Goal: Task Accomplishment & Management: Manage account settings

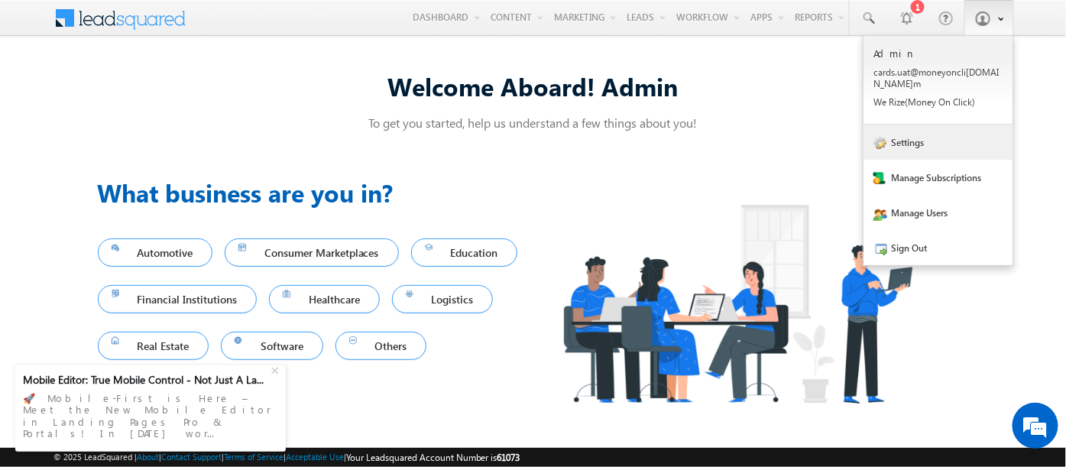
click at [905, 132] on link "Settings" at bounding box center [938, 142] width 150 height 35
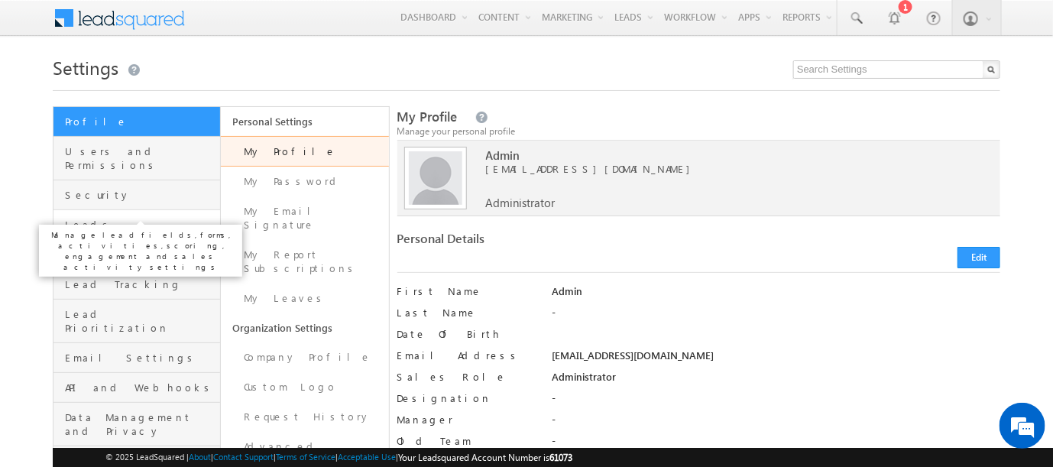
click at [71, 218] on span "Leads" at bounding box center [140, 225] width 151 height 14
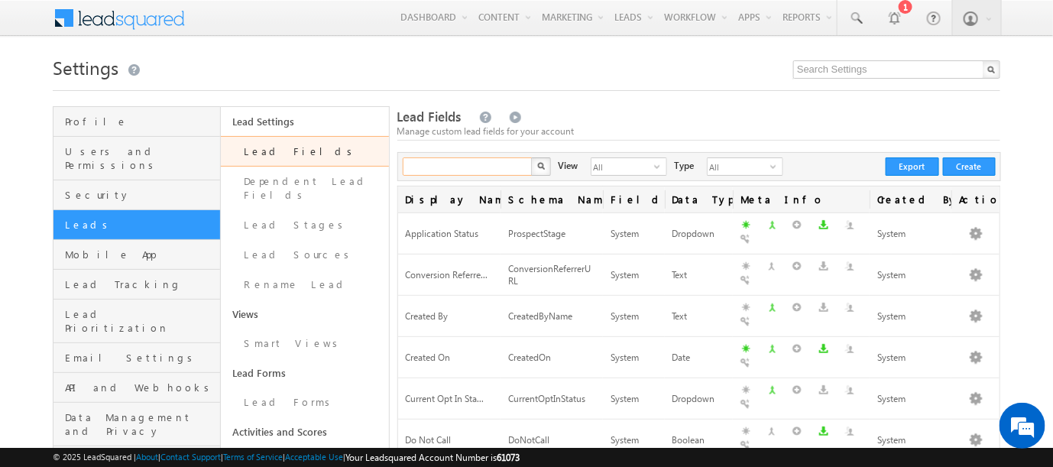
click at [475, 170] on input "text" at bounding box center [468, 166] width 131 height 18
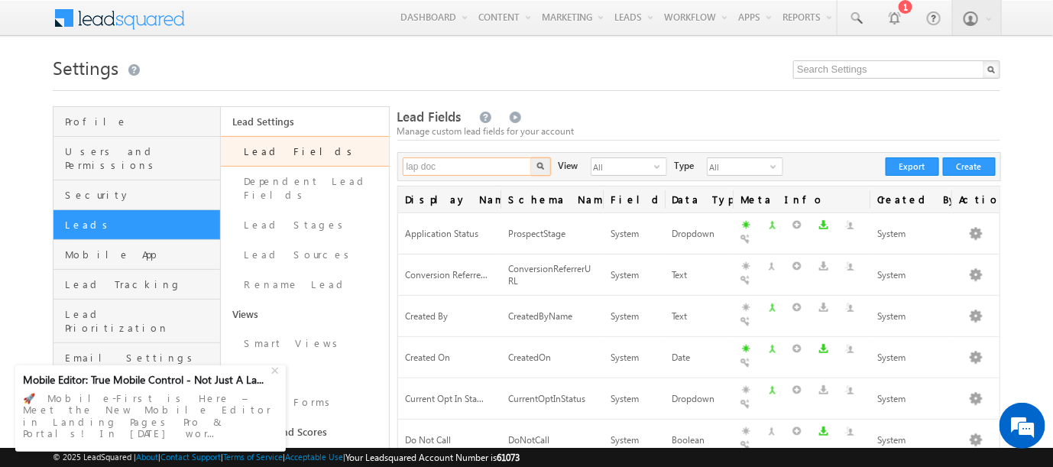
type input "lap doc"
click at [531, 157] on button "button" at bounding box center [541, 166] width 20 height 18
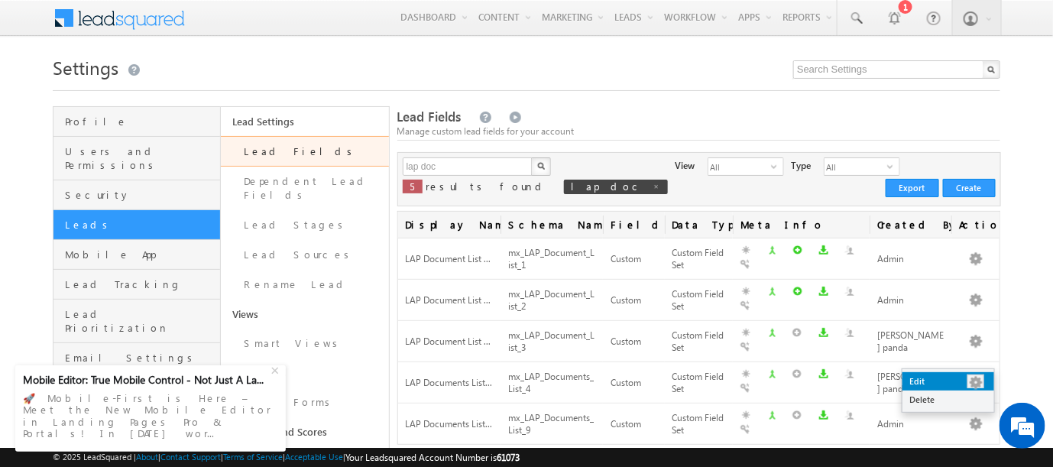
click at [927, 384] on link "Edit" at bounding box center [948, 381] width 92 height 18
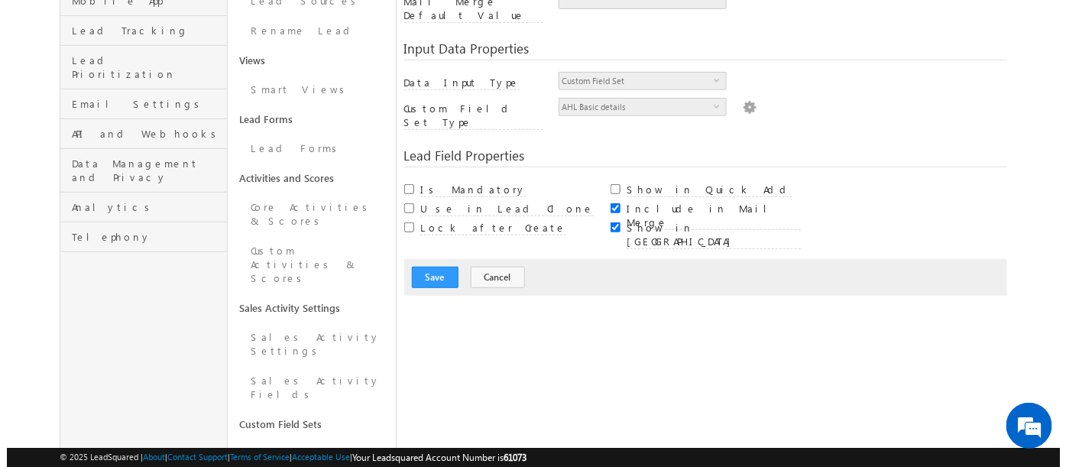
scroll to position [254, 0]
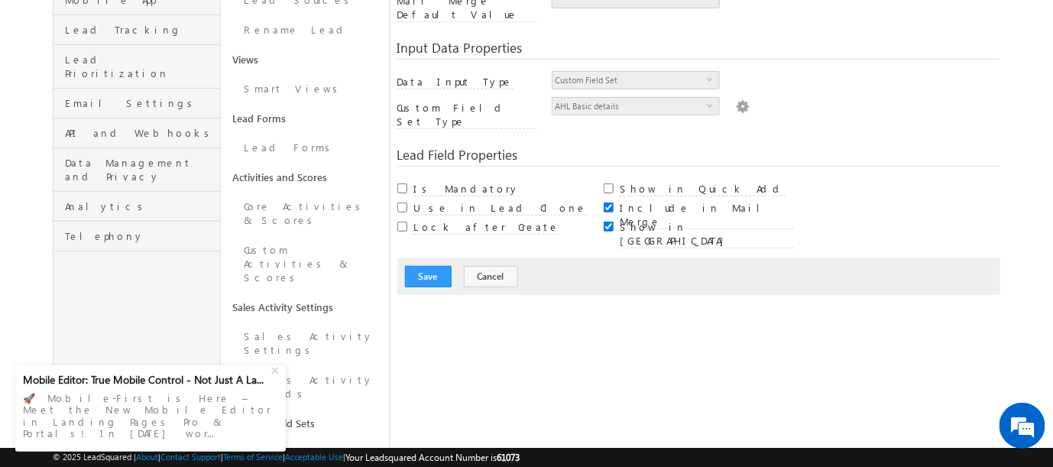
click at [736, 97] on img at bounding box center [743, 105] width 14 height 17
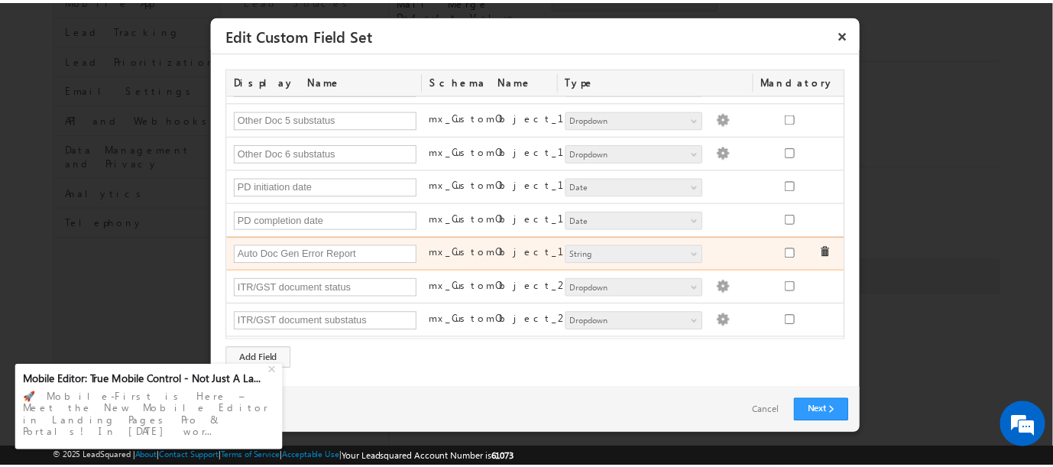
scroll to position [0, 0]
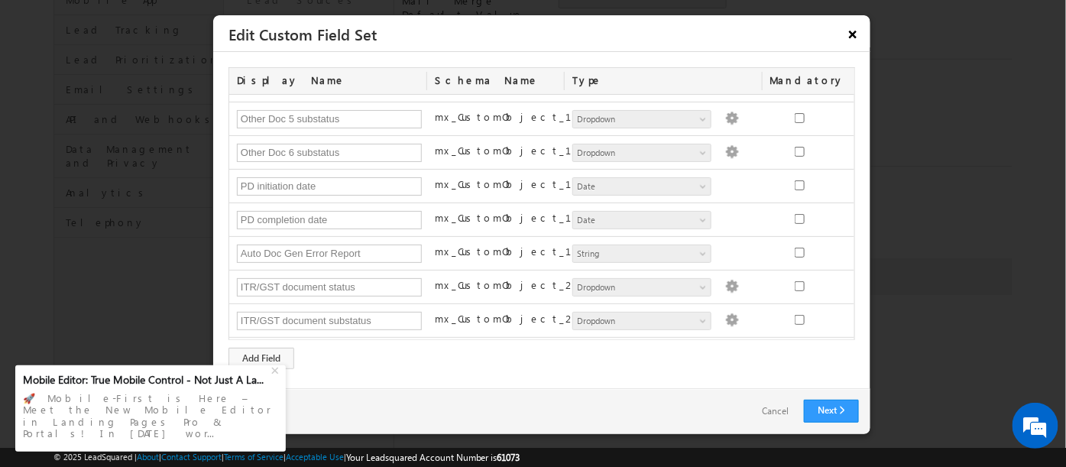
click at [851, 31] on button "×" at bounding box center [853, 34] width 24 height 27
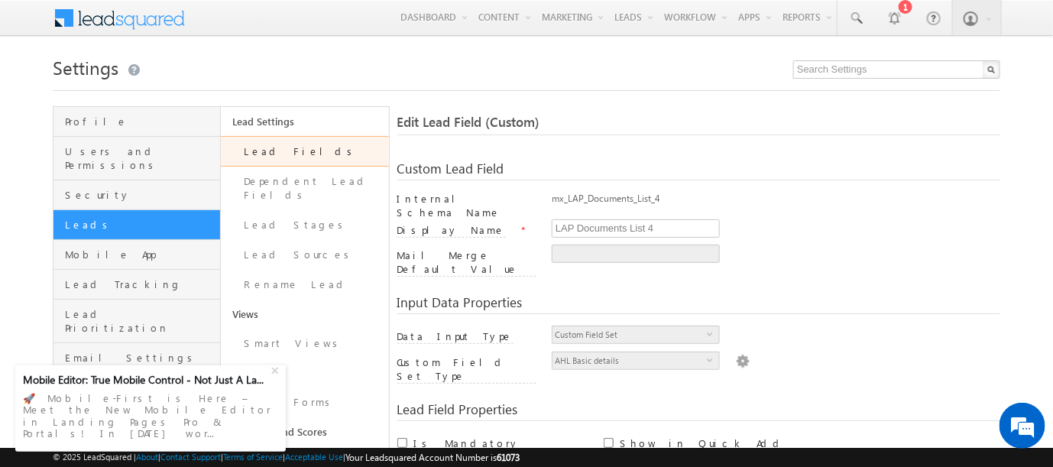
click at [253, 151] on link "Lead Fields" at bounding box center [304, 151] width 167 height 31
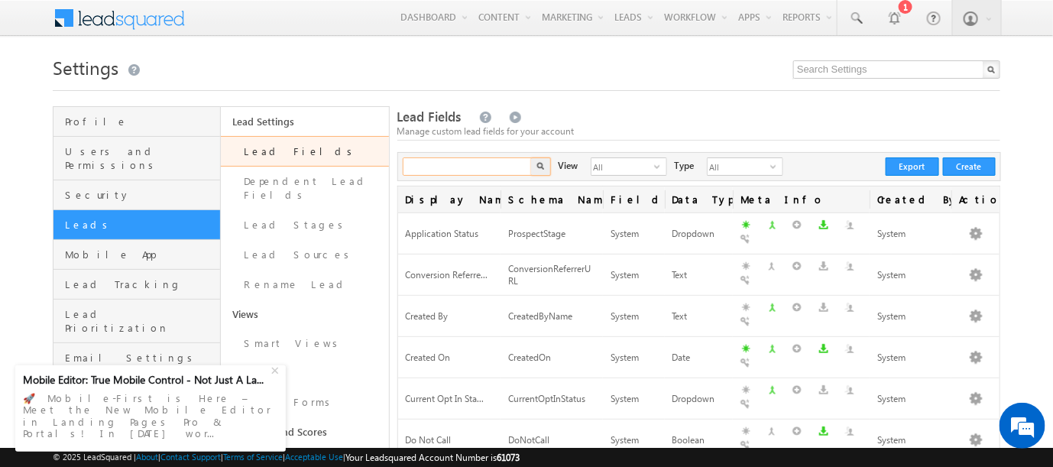
click at [458, 166] on input "text" at bounding box center [468, 166] width 131 height 18
type input "lap doc"
click at [531, 157] on button "button" at bounding box center [541, 166] width 20 height 18
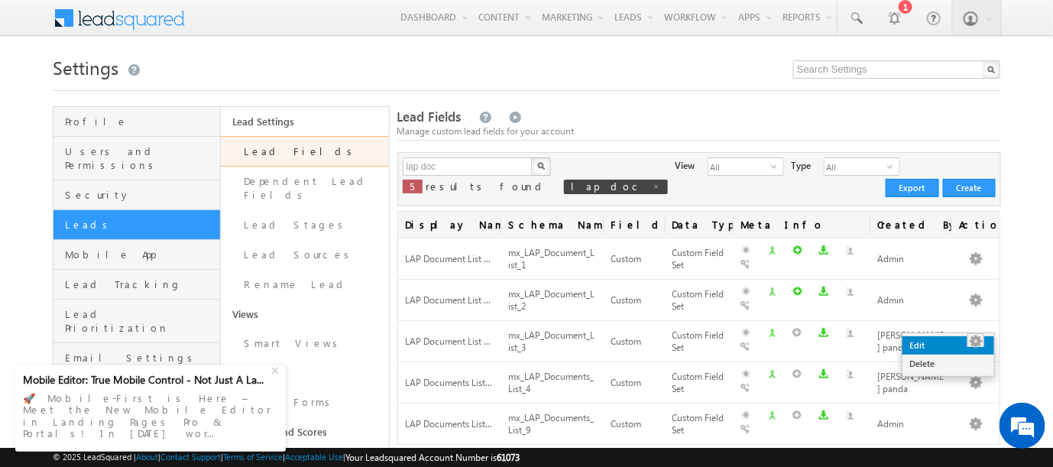
click at [915, 344] on link "Edit" at bounding box center [948, 345] width 92 height 18
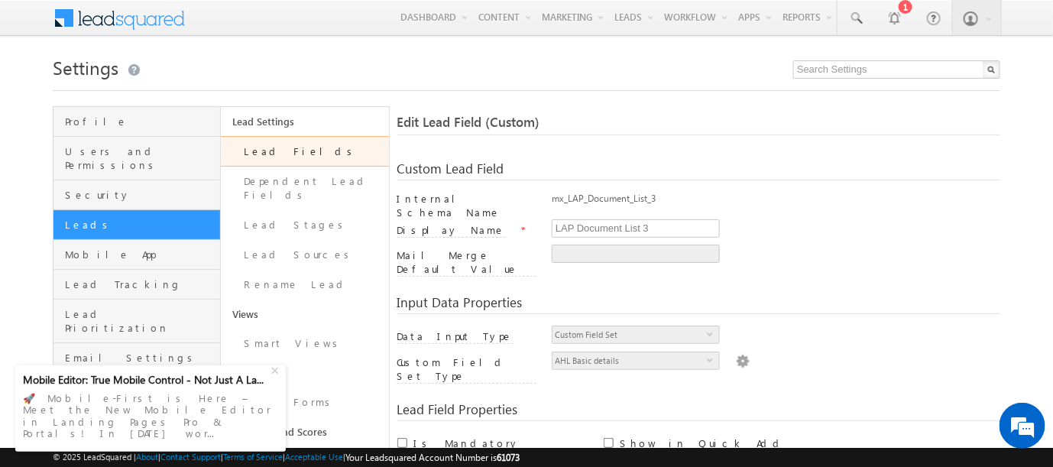
click at [736, 351] on img at bounding box center [743, 359] width 14 height 17
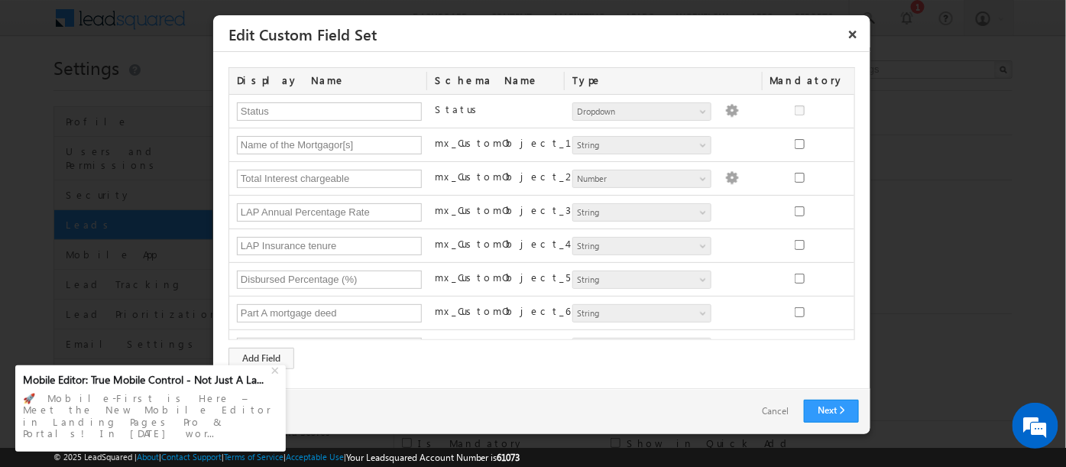
scroll to position [685, 0]
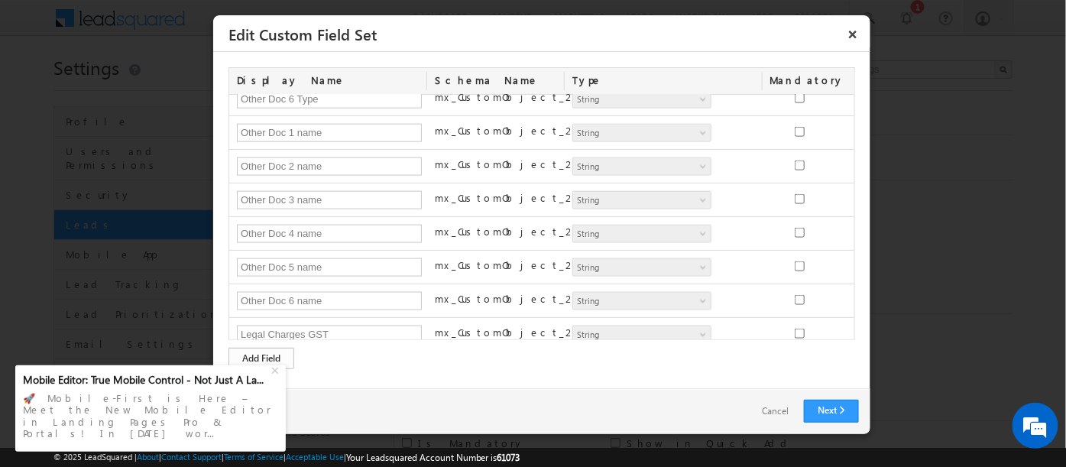
click at [258, 355] on div "Add Field" at bounding box center [261, 358] width 66 height 21
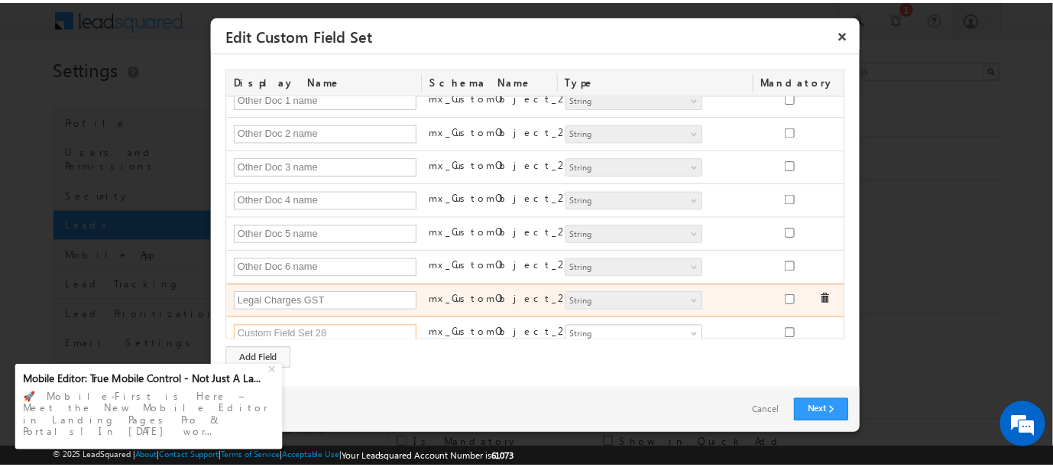
scroll to position [0, 0]
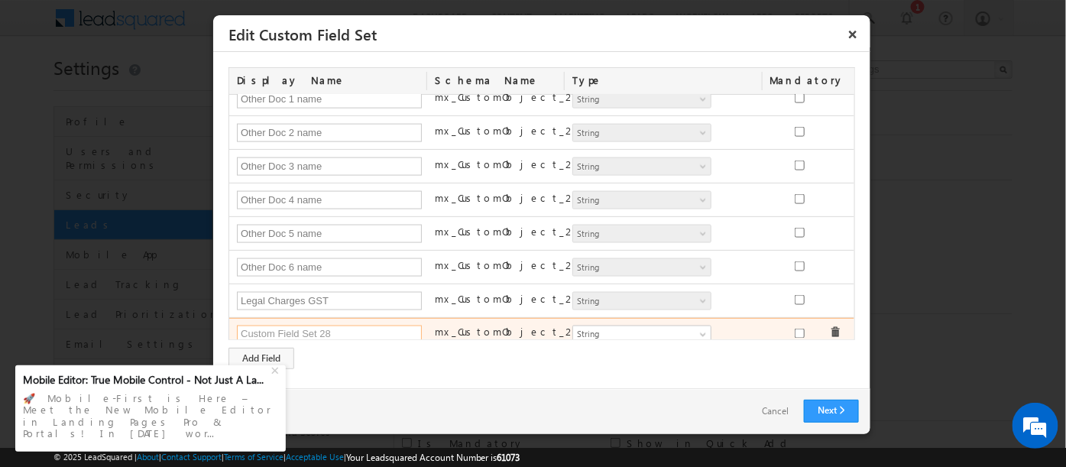
paste input "Scanned Copy Received"
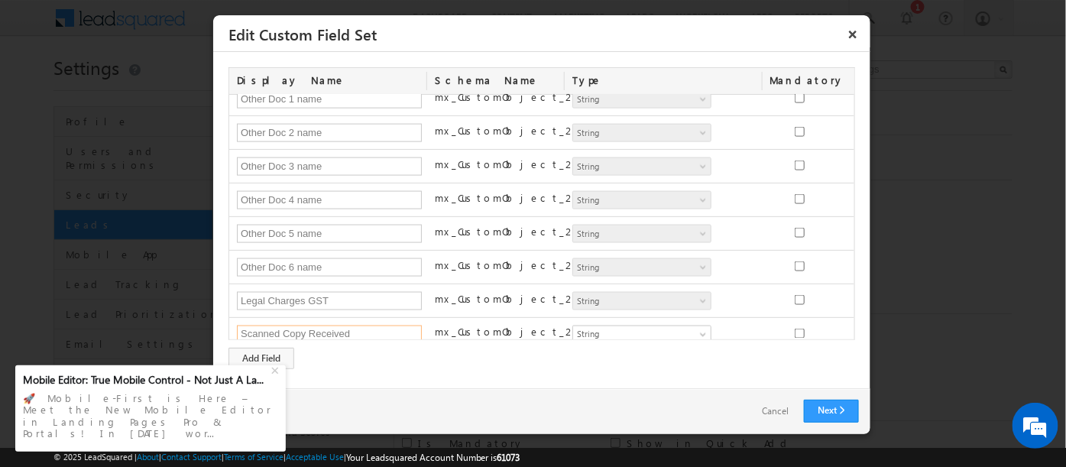
type input "Scanned Copy Received"
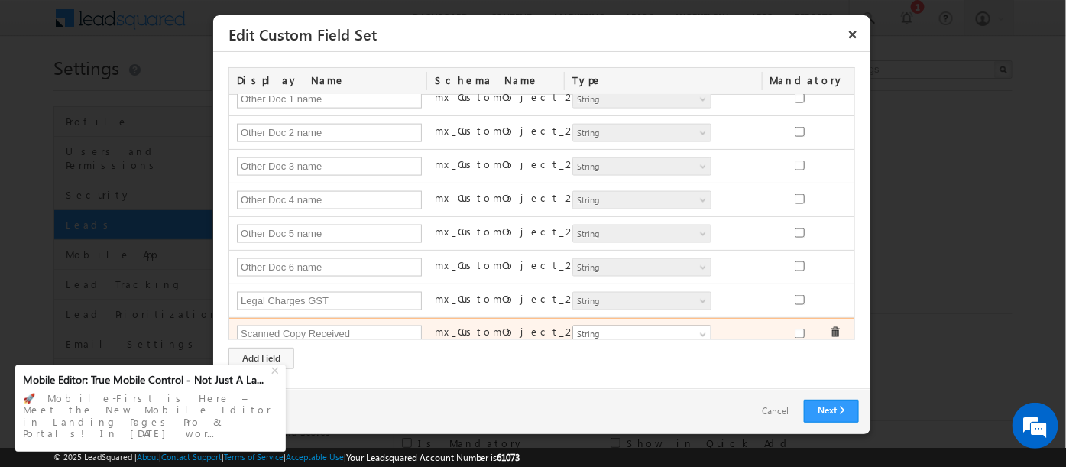
click at [657, 328] on span "String" at bounding box center [635, 335] width 125 height 14
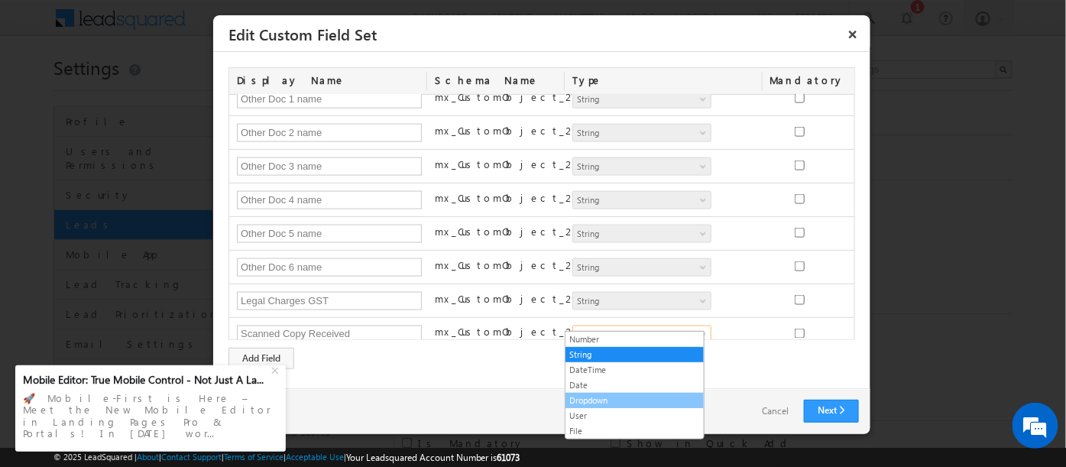
click at [585, 399] on link "Dropdown" at bounding box center [634, 401] width 138 height 14
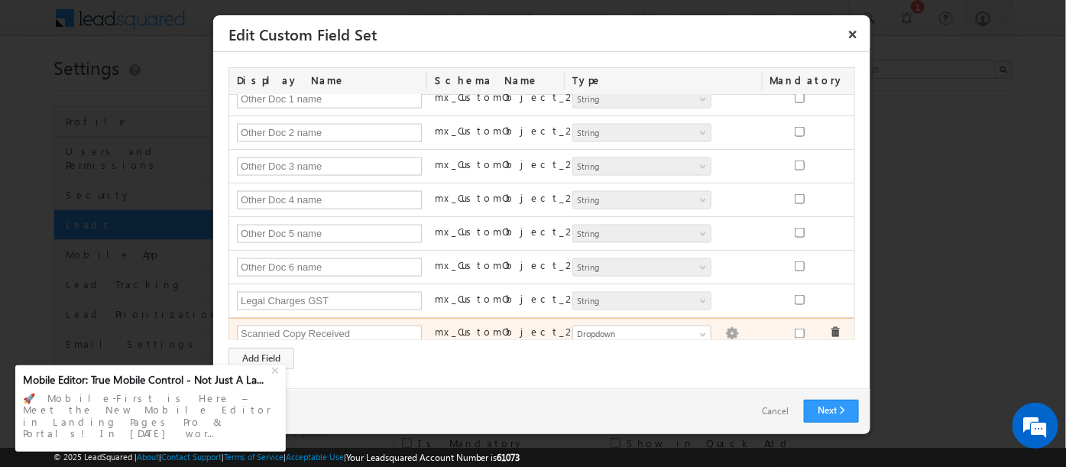
click at [725, 327] on img at bounding box center [732, 334] width 14 height 14
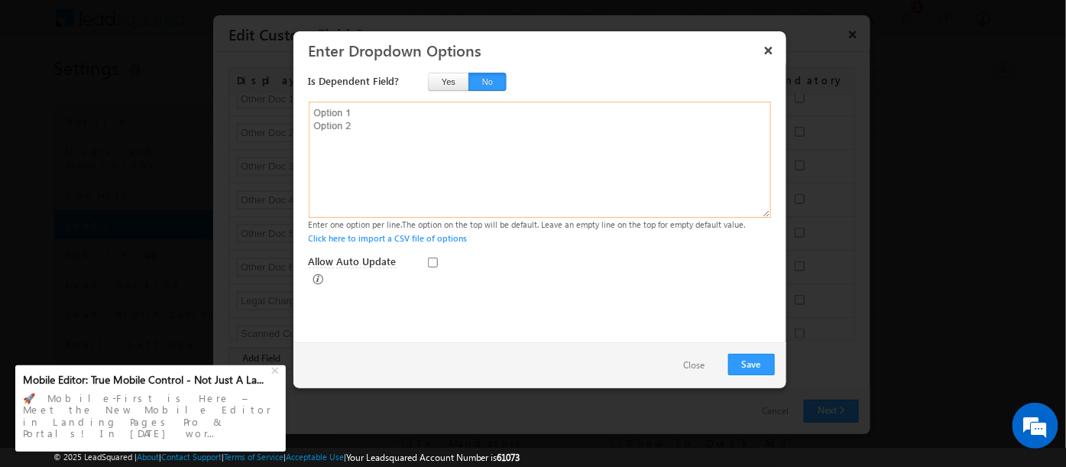
click at [380, 145] on textarea at bounding box center [540, 160] width 462 height 116
type textarea "Yes No"
click at [755, 365] on button "Save" at bounding box center [751, 364] width 47 height 21
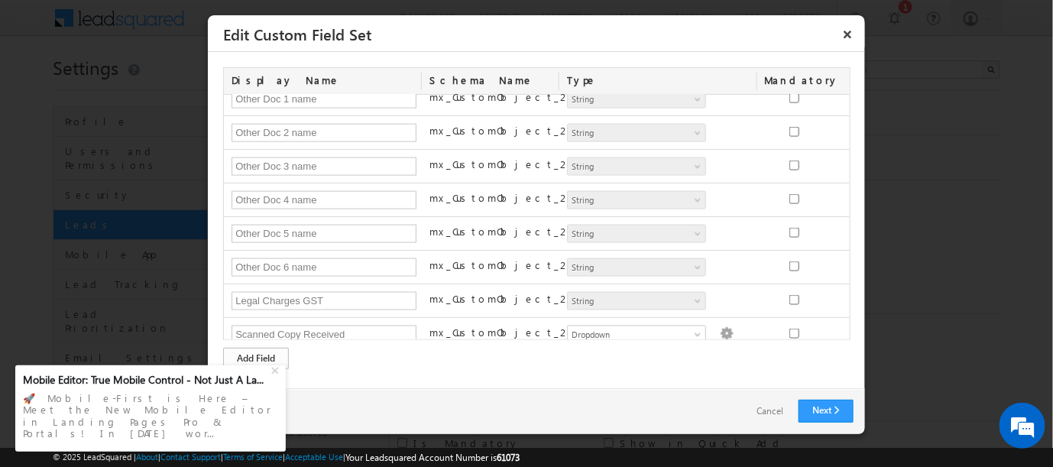
click at [248, 354] on div "Add Field" at bounding box center [256, 358] width 66 height 21
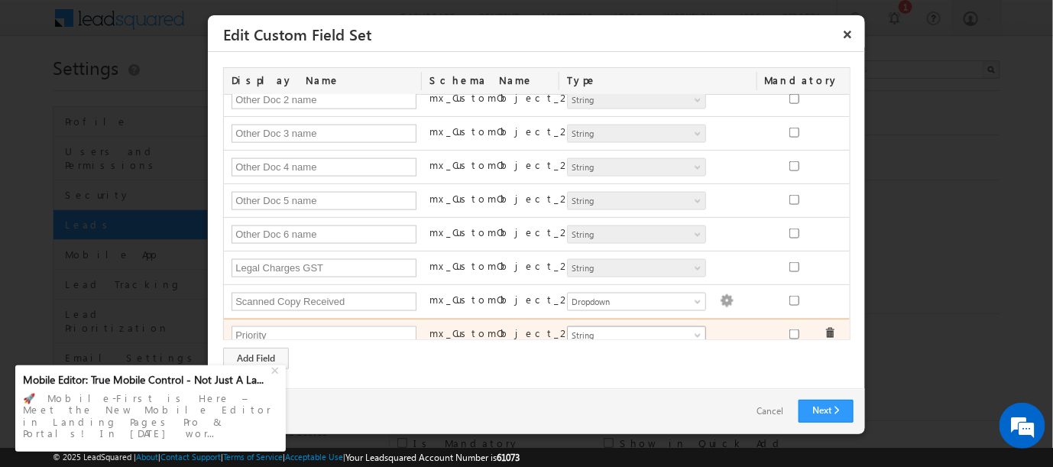
type input "Priority"
click at [620, 329] on span "String" at bounding box center [630, 336] width 125 height 14
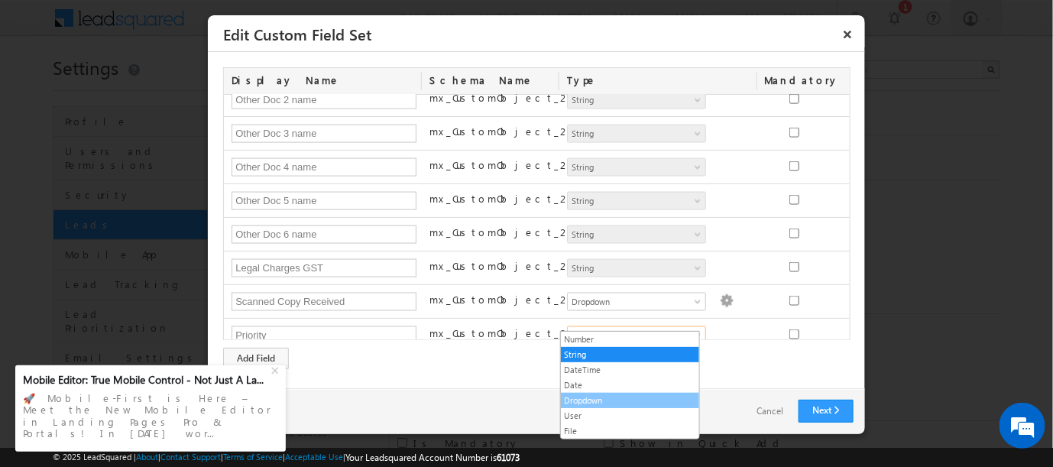
click at [585, 394] on link "Dropdown" at bounding box center [630, 401] width 138 height 14
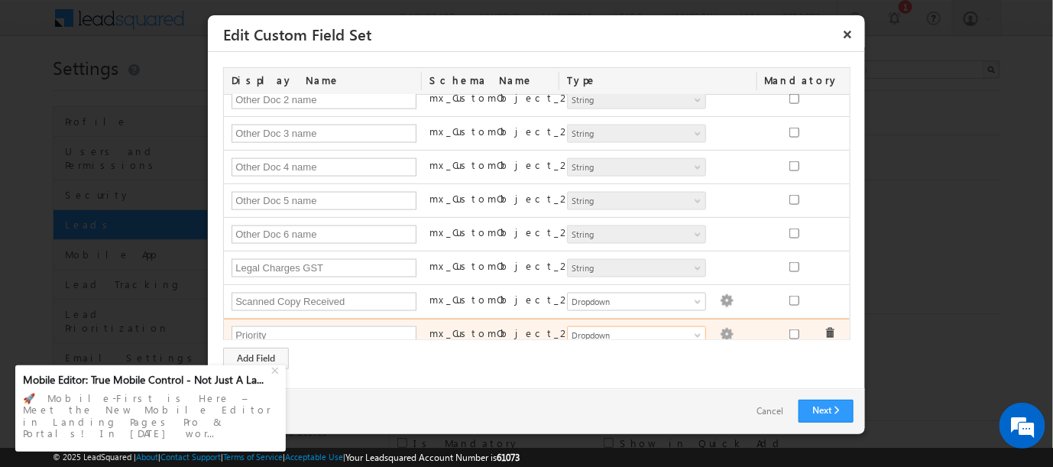
click at [720, 328] on img at bounding box center [727, 335] width 14 height 14
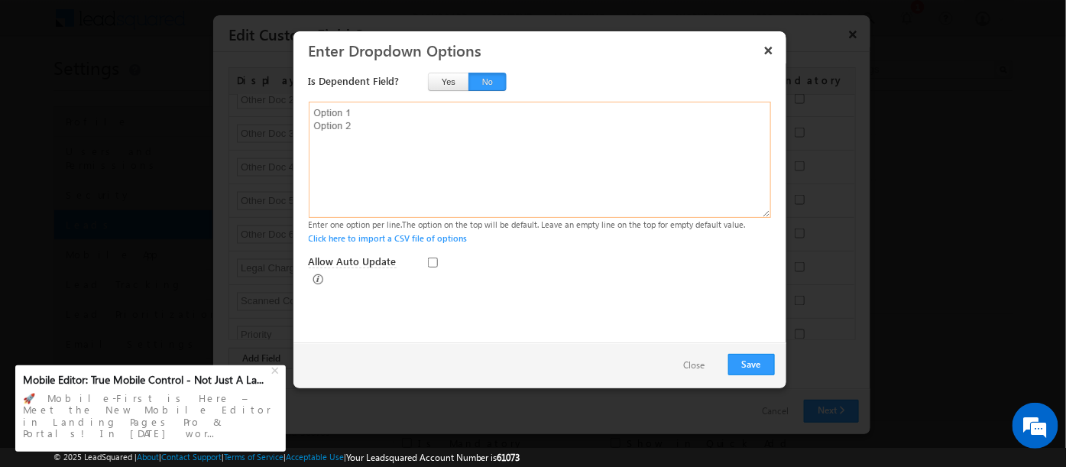
click at [316, 120] on textarea at bounding box center [540, 160] width 462 height 116
paste textarea "P0 P1 P2 P3"
type textarea "P0 P1 P2 P3"
click at [749, 364] on button "Save" at bounding box center [751, 364] width 47 height 21
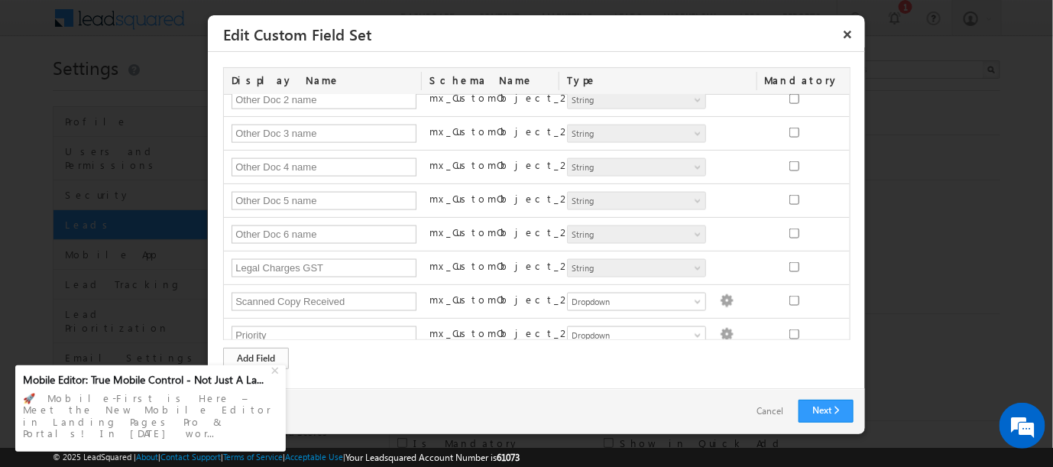
click at [243, 356] on div "Add Field" at bounding box center [256, 358] width 66 height 21
click at [249, 355] on div "Add Field" at bounding box center [256, 358] width 66 height 21
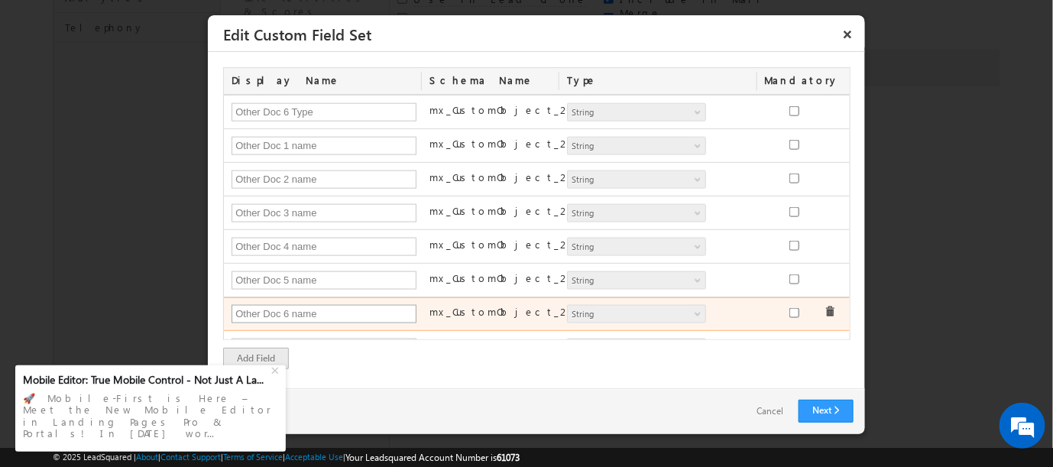
scroll to position [750, 0]
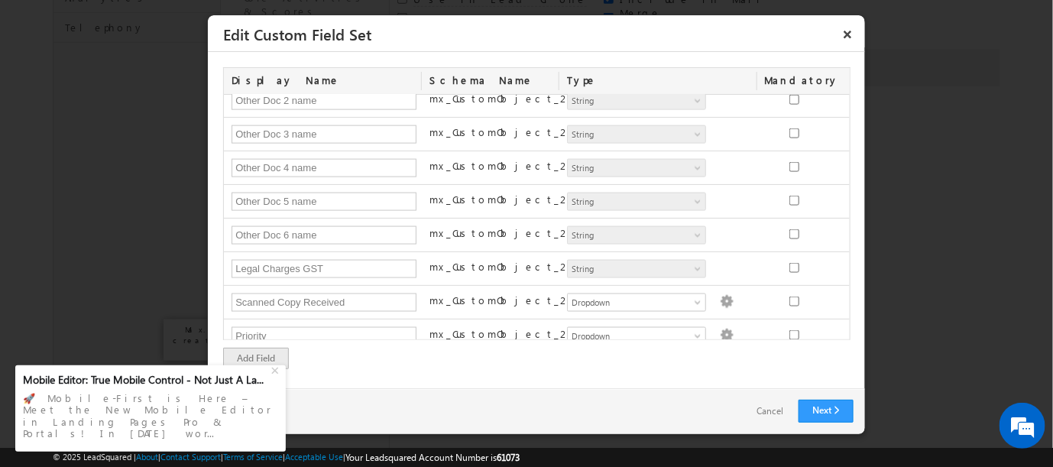
click at [251, 357] on div "Add Field" at bounding box center [256, 358] width 66 height 21
drag, startPoint x: 251, startPoint y: 357, endPoint x: 273, endPoint y: 394, distance: 42.9
click at [273, 378] on div "+" at bounding box center [276, 369] width 18 height 18
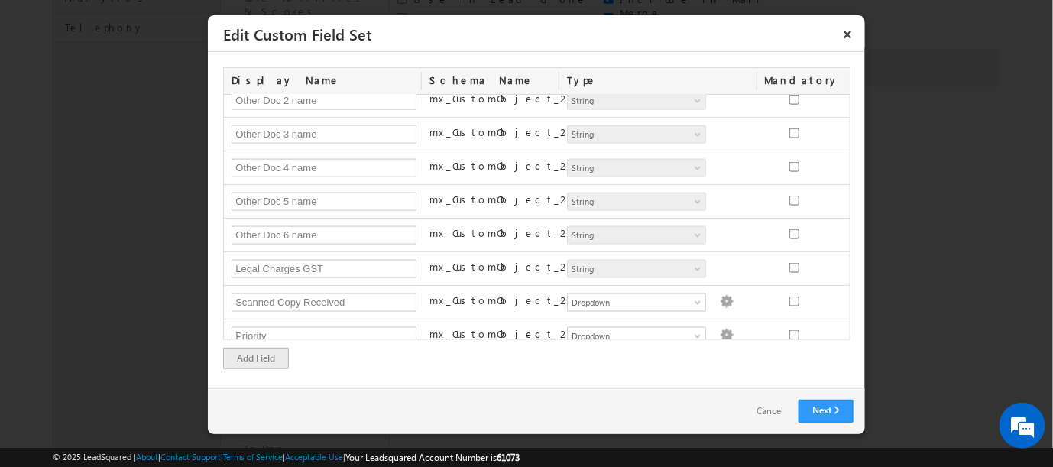
click at [321, 371] on div "Display Name Schema Name Type Mandatory Status Status Number String DateTime Da…" at bounding box center [536, 220] width 657 height 336
click at [267, 353] on div "Add Field" at bounding box center [256, 358] width 66 height 21
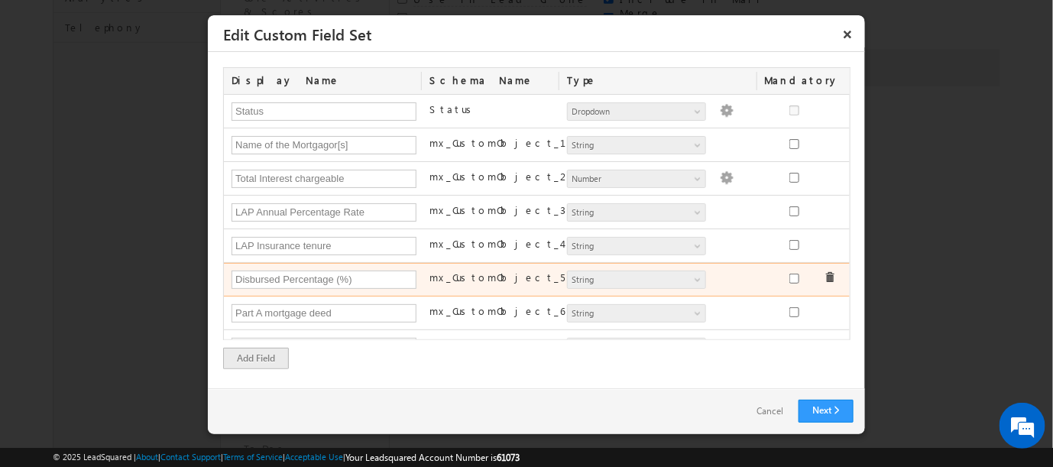
scroll to position [0, 0]
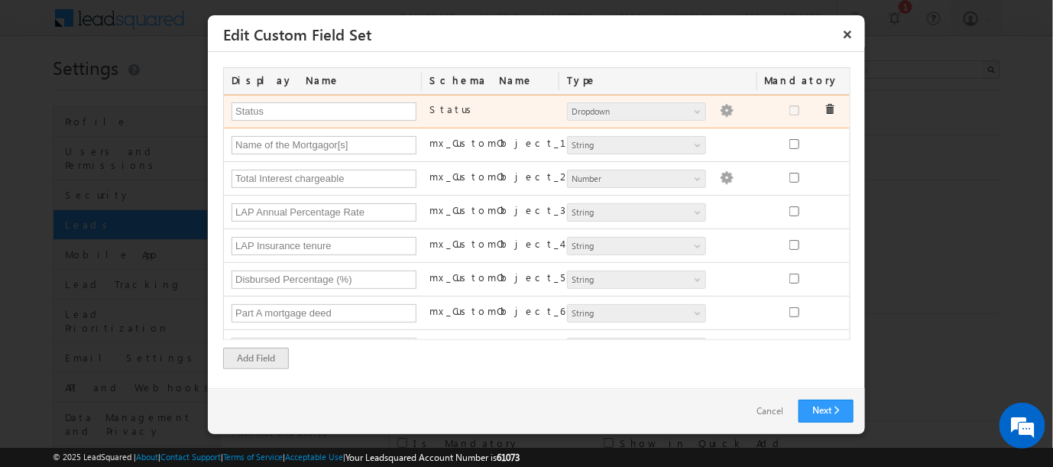
click at [720, 109] on img at bounding box center [727, 111] width 14 height 14
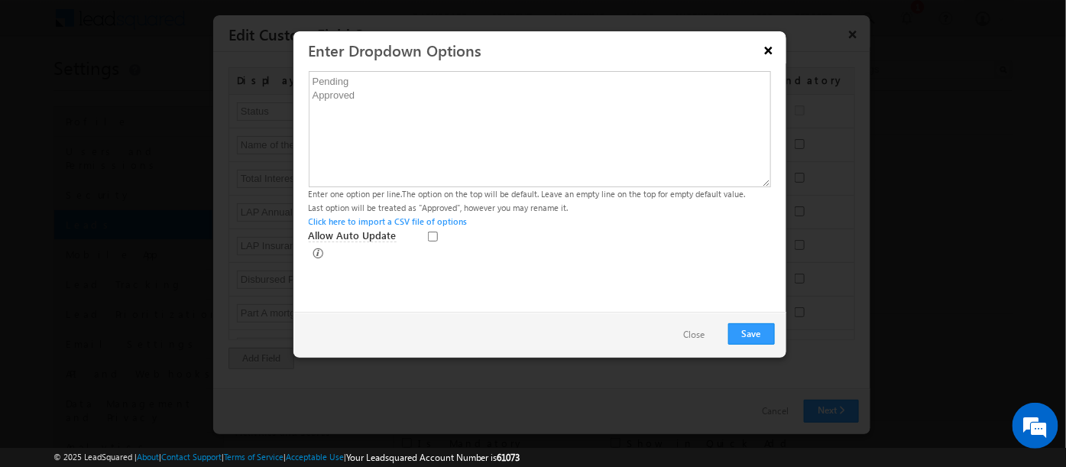
click at [769, 49] on button "×" at bounding box center [768, 50] width 24 height 27
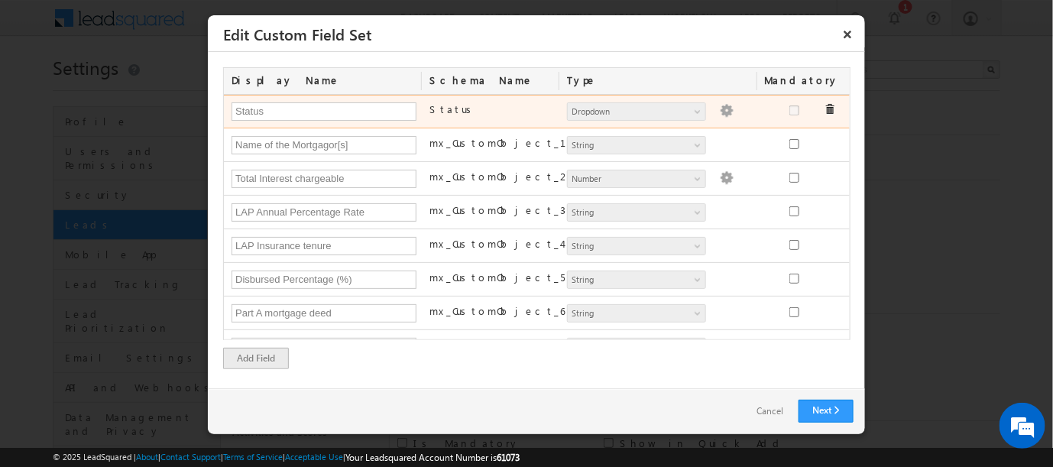
click at [720, 112] on img at bounding box center [727, 111] width 14 height 14
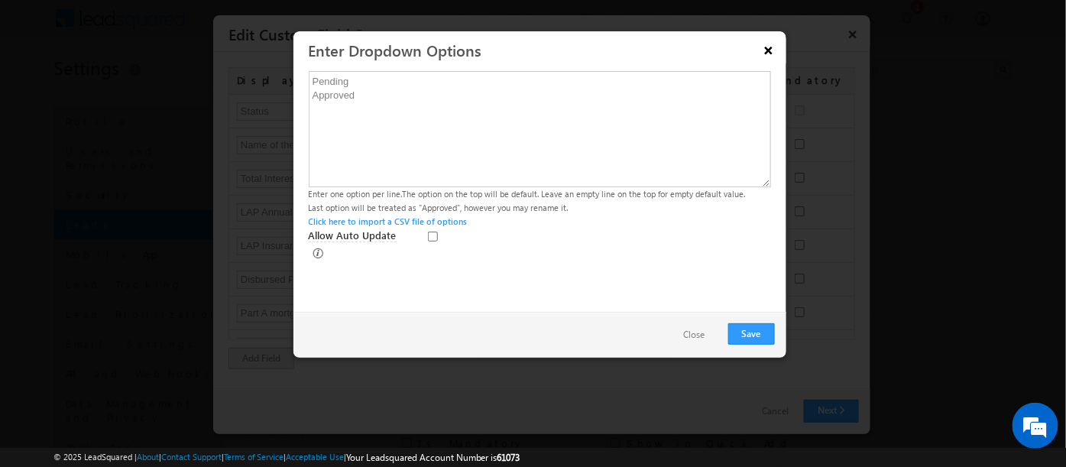
click at [769, 50] on button "×" at bounding box center [768, 50] width 24 height 27
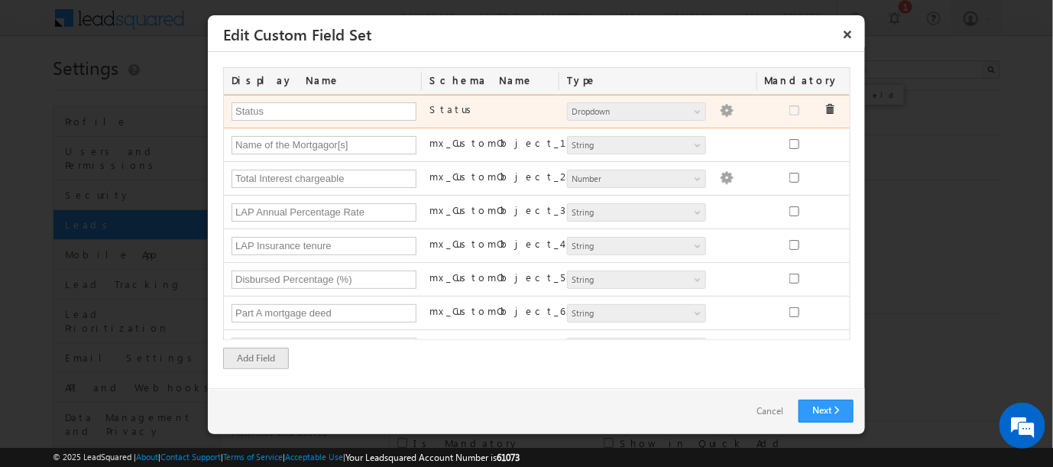
click at [824, 108] on span at bounding box center [829, 109] width 11 height 11
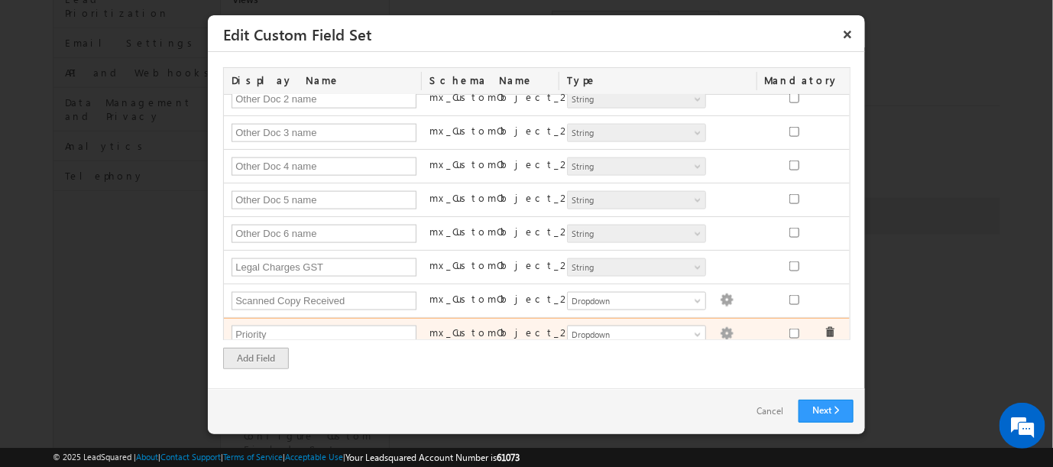
scroll to position [463, 0]
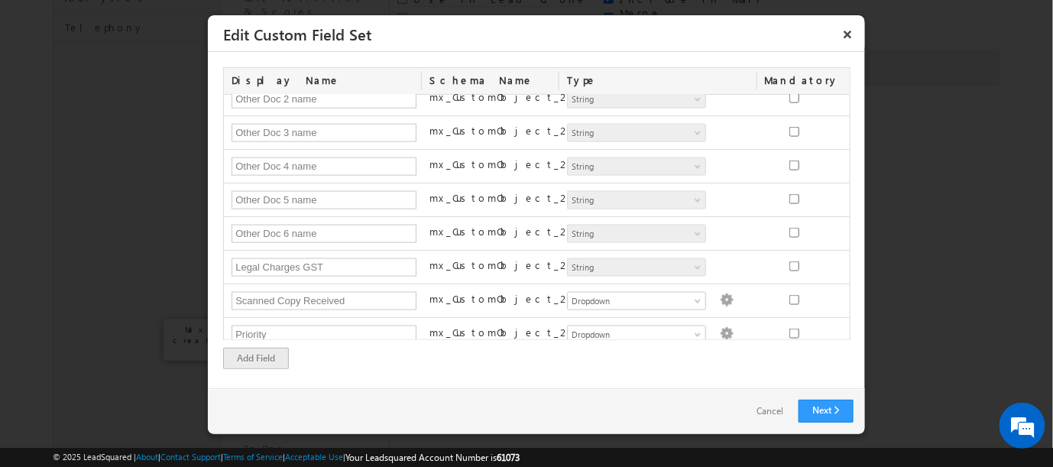
click at [238, 357] on div "Add Field" at bounding box center [256, 358] width 66 height 21
paste input "Manager Reviewed Tag"
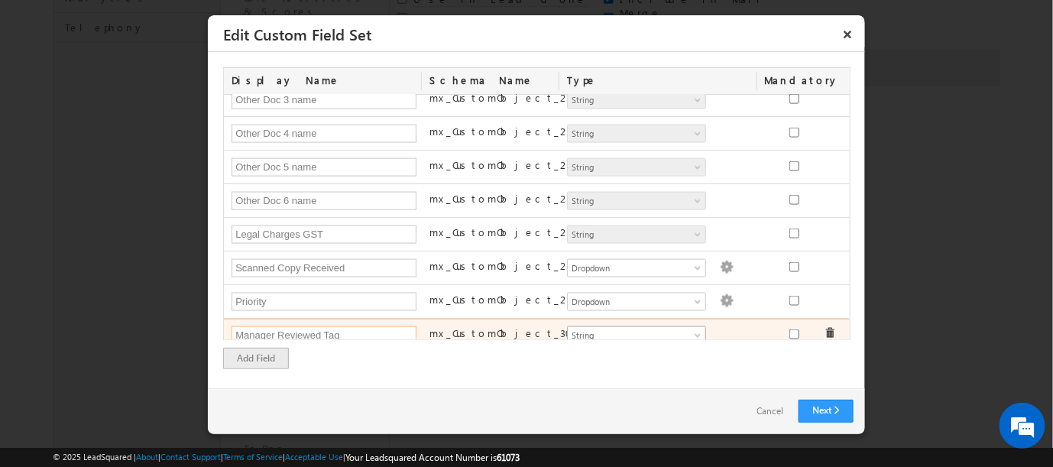
type input "Manager Reviewed Tag"
click at [617, 329] on span "String" at bounding box center [630, 336] width 125 height 14
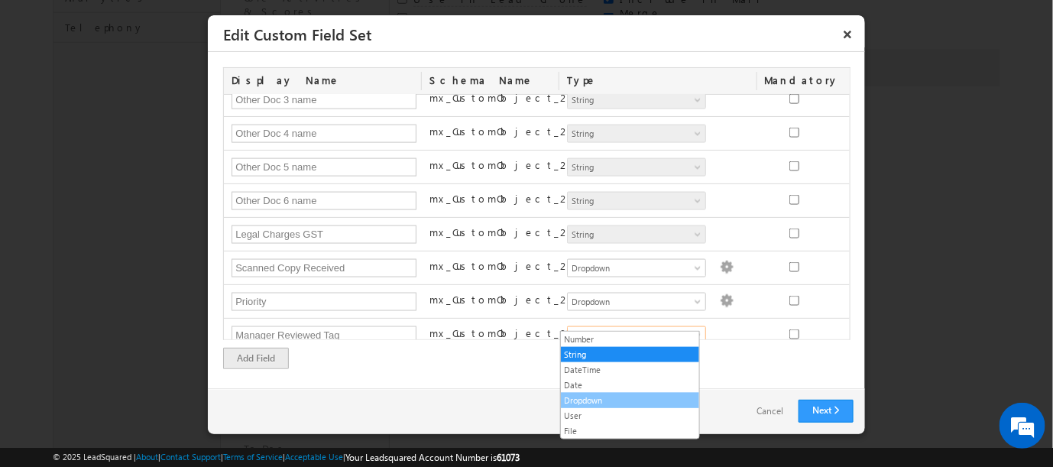
click at [587, 400] on link "Dropdown" at bounding box center [630, 401] width 138 height 14
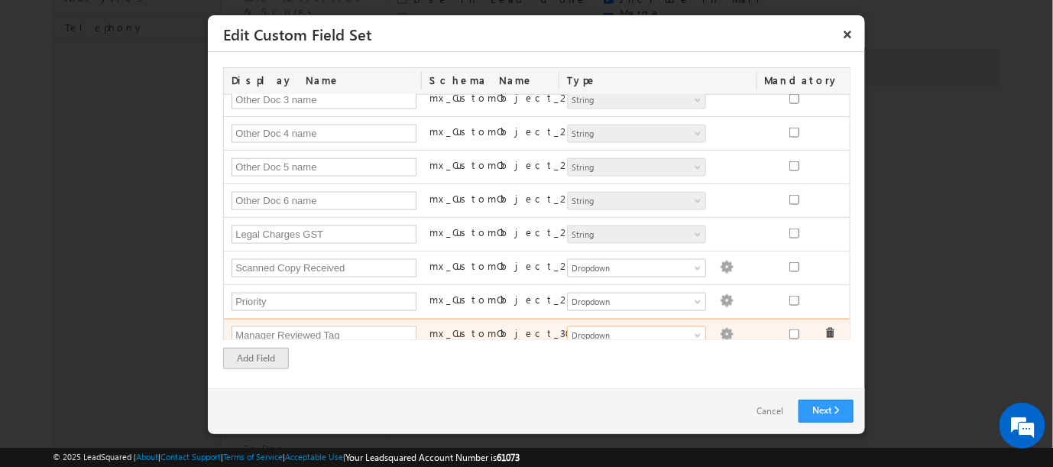
click at [720, 328] on img at bounding box center [727, 335] width 14 height 14
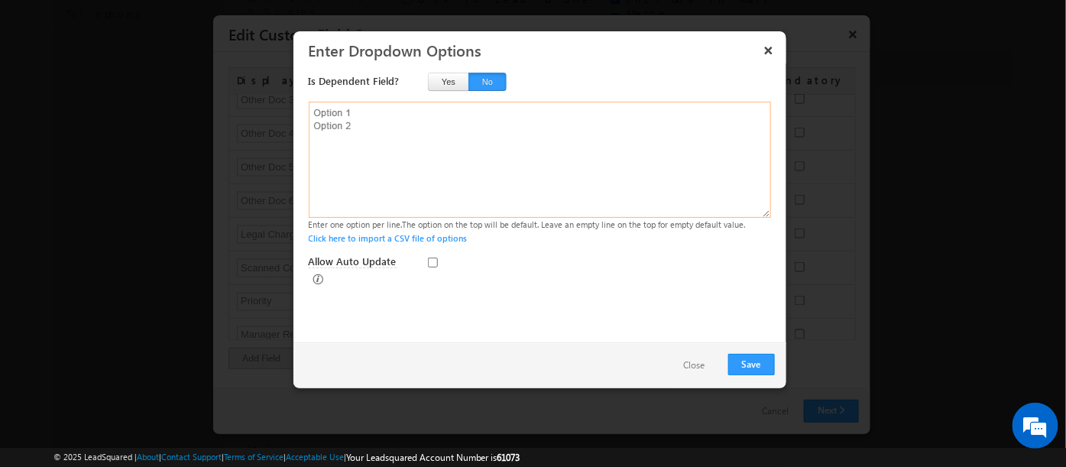
click at [339, 129] on textarea at bounding box center [540, 160] width 462 height 116
type textarea "Yes No"
click at [750, 364] on button "Save" at bounding box center [751, 364] width 47 height 21
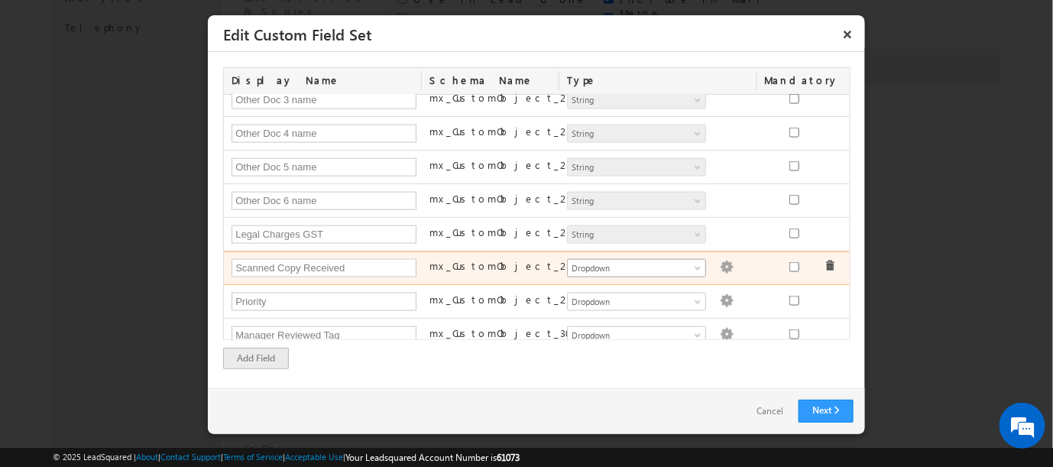
scroll to position [750, 0]
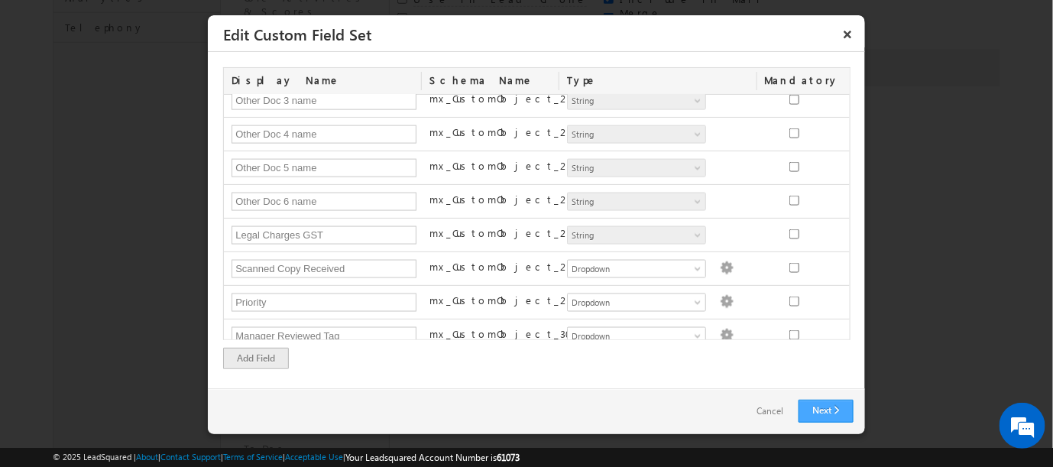
click at [814, 409] on link "Next" at bounding box center [826, 411] width 55 height 23
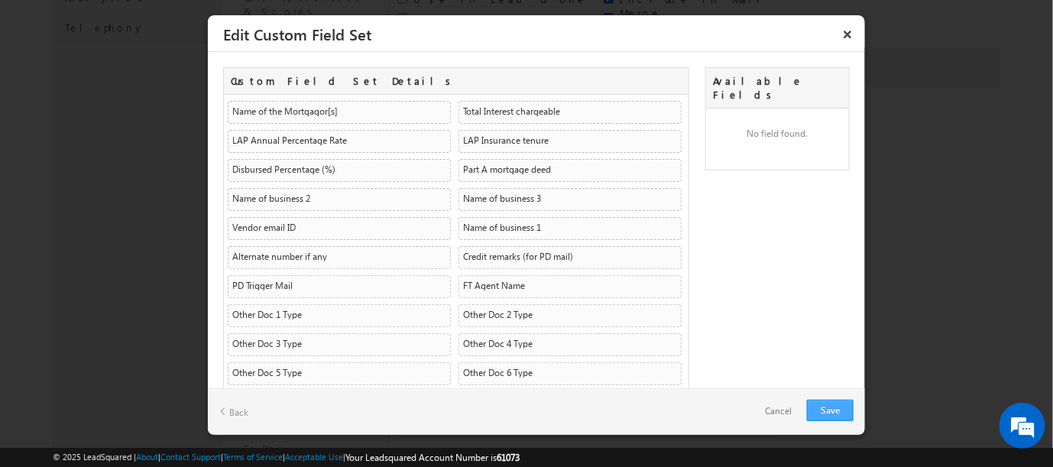
click at [828, 413] on link "Save" at bounding box center [830, 410] width 47 height 21
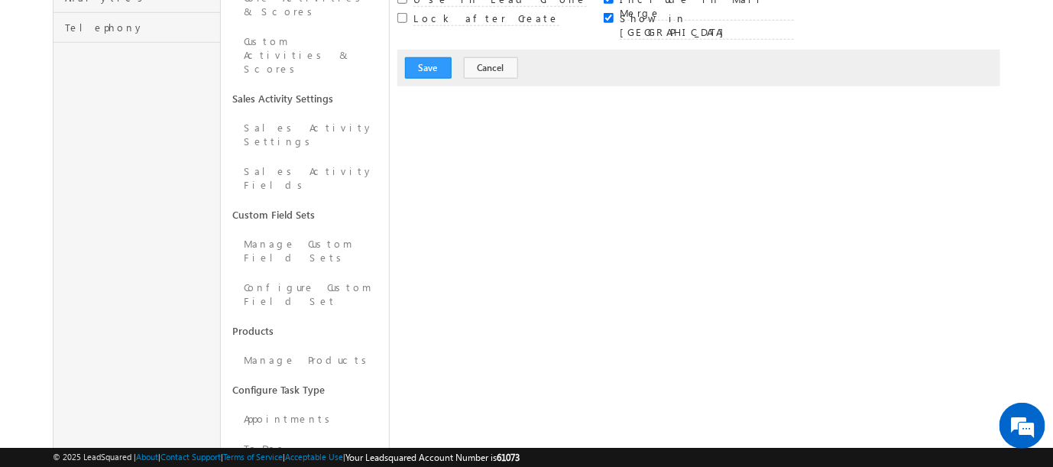
scroll to position [209, 0]
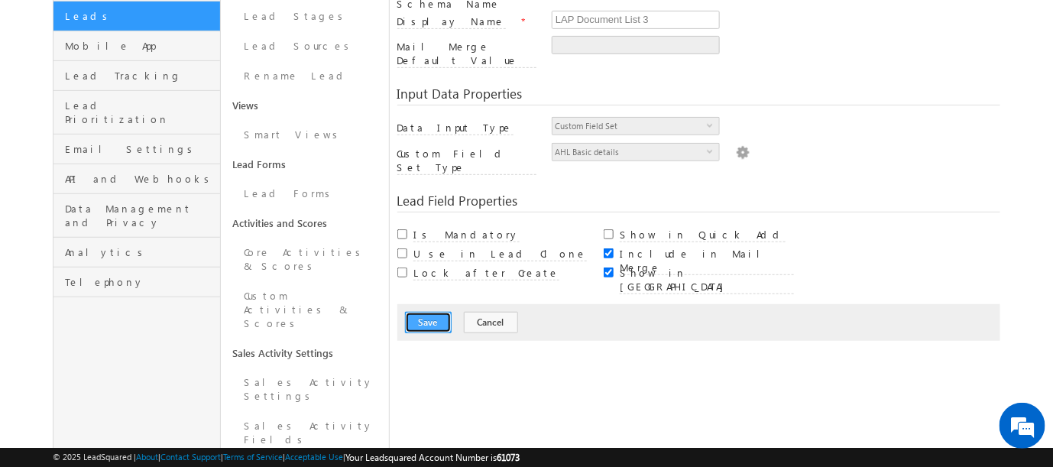
click at [434, 312] on button "Save" at bounding box center [428, 322] width 47 height 21
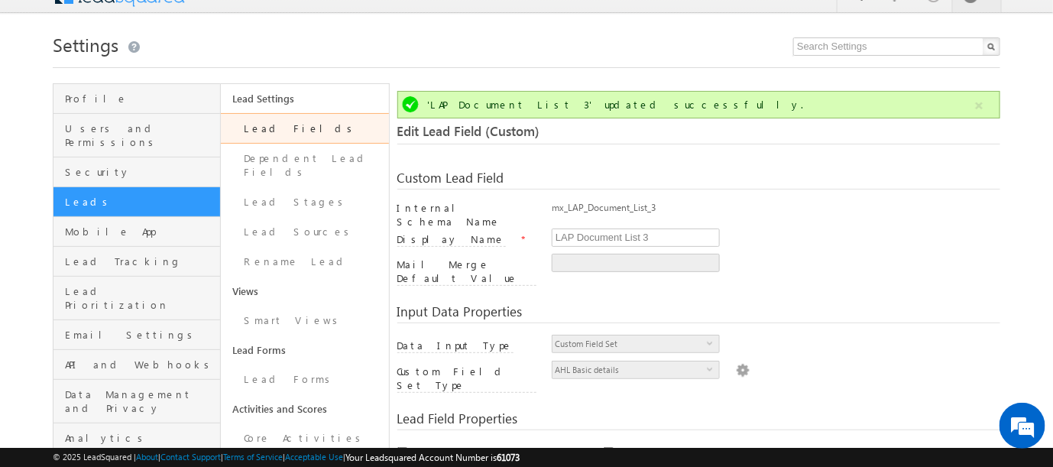
scroll to position [0, 0]
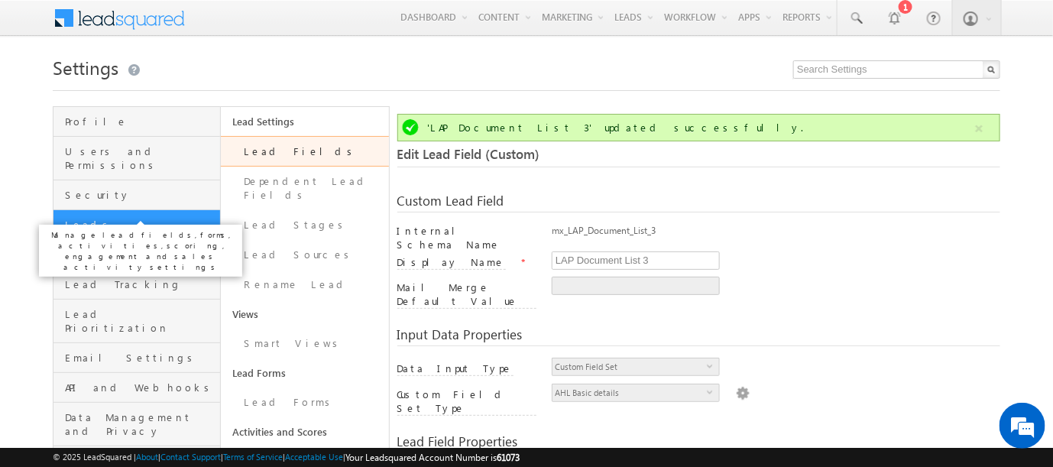
click at [67, 218] on span "Leads" at bounding box center [140, 225] width 151 height 14
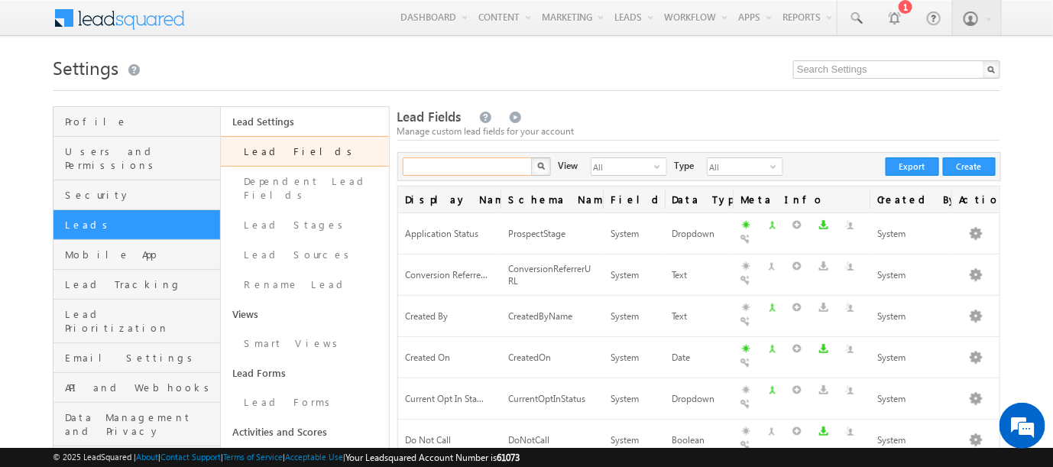
click at [487, 164] on input "text" at bounding box center [468, 166] width 131 height 18
type input "Approved"
click at [531, 157] on button "button" at bounding box center [541, 166] width 20 height 18
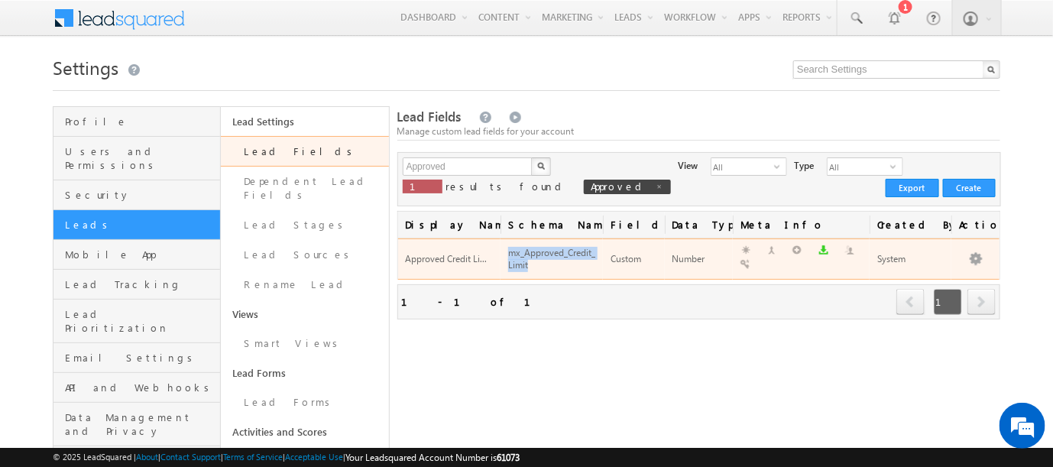
drag, startPoint x: 533, startPoint y: 262, endPoint x: 510, endPoint y: 253, distance: 24.7
click at [510, 253] on div "mx_Approved_Credit_Limit" at bounding box center [551, 259] width 87 height 29
copy div "mx_Approved_Credit_Limit"
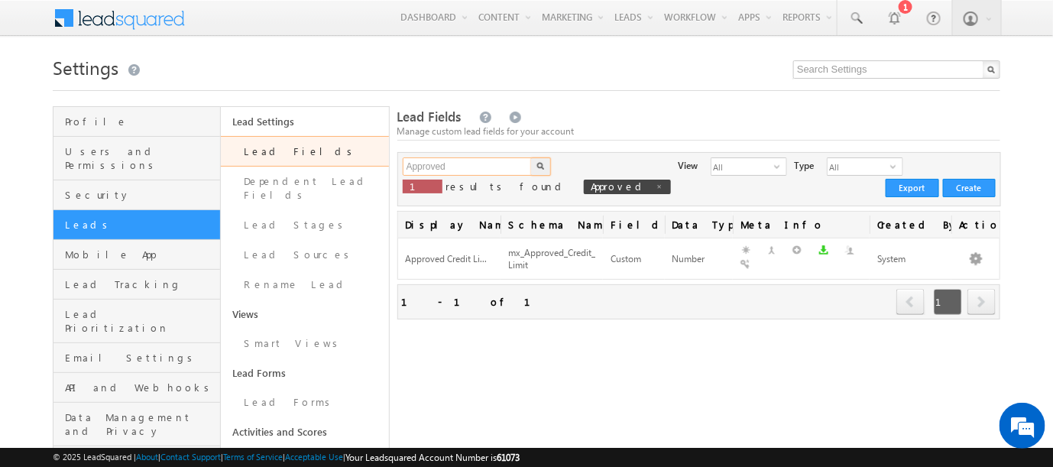
drag, startPoint x: 483, startPoint y: 167, endPoint x: 397, endPoint y: 167, distance: 86.3
click at [397, 167] on div "Approved X 1 results found Approved View All select 3 Type All select 1 Create …" at bounding box center [699, 179] width 604 height 54
paste input "mx_Approved_Credit_Limit"
type input "mx_Approved_Credit_Limit"
click at [541, 167] on img "button" at bounding box center [540, 166] width 8 height 8
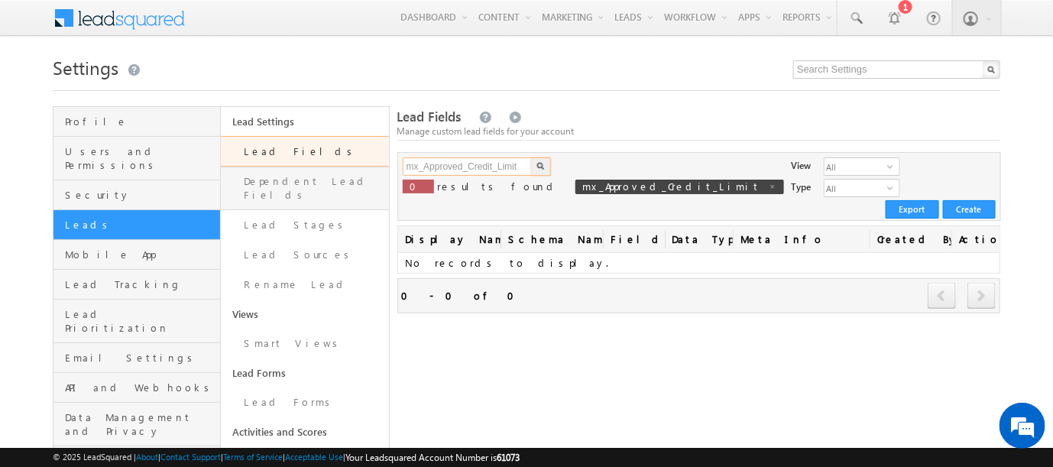
drag, startPoint x: 523, startPoint y: 166, endPoint x: 382, endPoint y: 167, distance: 141.4
type input "Search Lead Fields"
type input "Approved"
click at [531, 157] on button "button" at bounding box center [541, 166] width 20 height 18
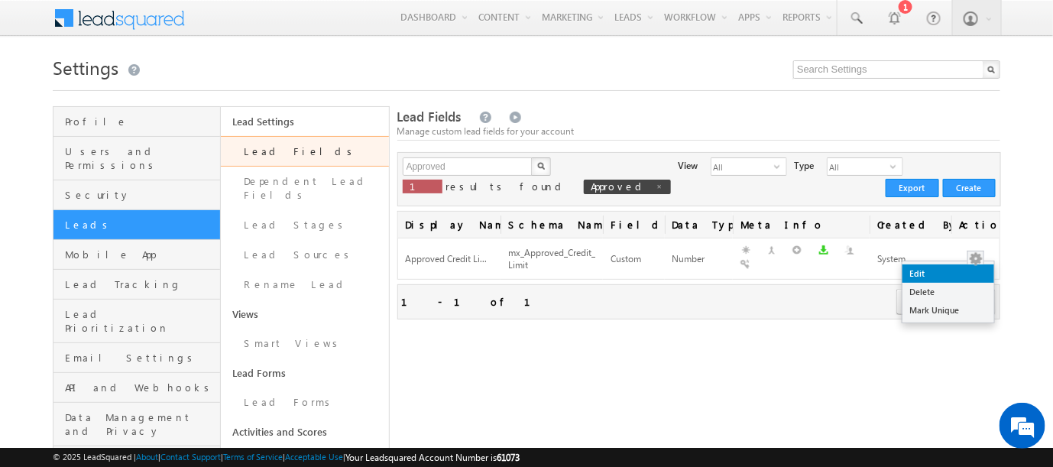
click at [928, 274] on link "Edit" at bounding box center [948, 273] width 92 height 18
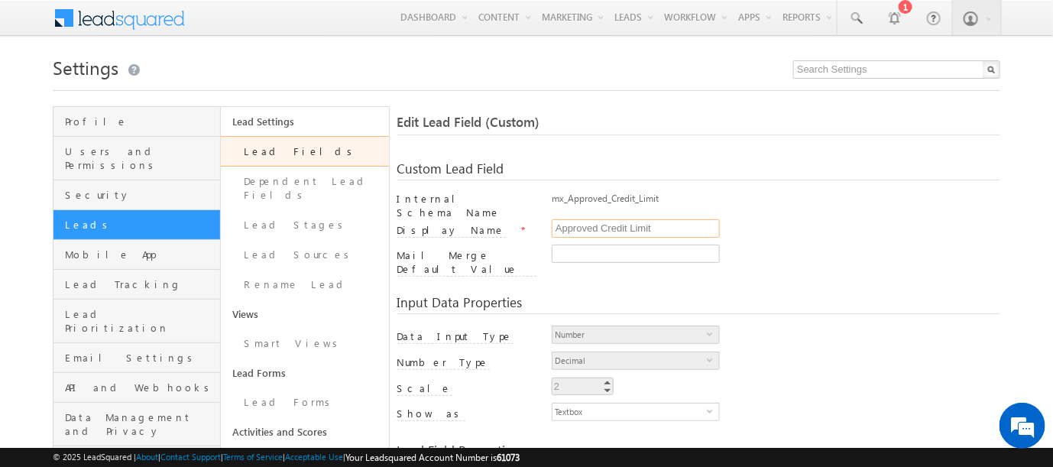
click at [656, 224] on input "Approved Credit Limit" at bounding box center [636, 228] width 168 height 18
type input "Approved Loan Amount"
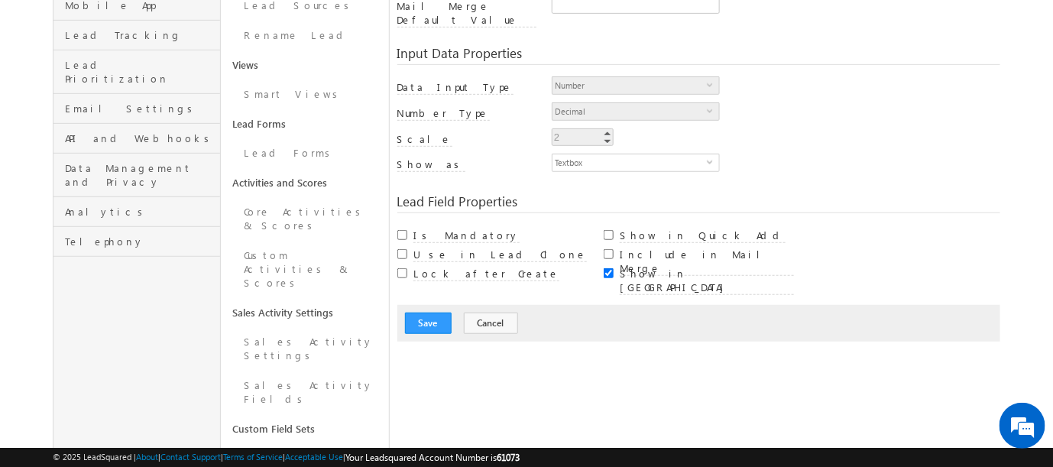
scroll to position [254, 0]
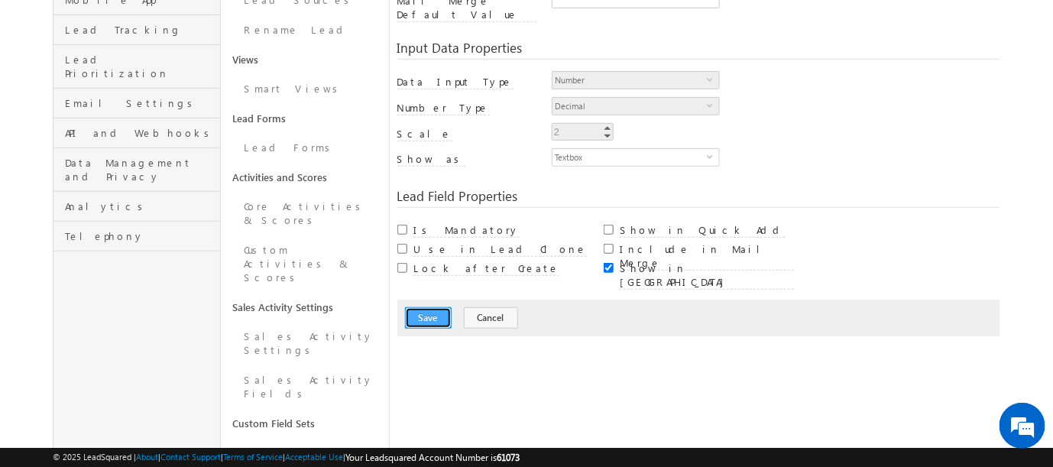
click at [419, 307] on button "Save" at bounding box center [428, 317] width 47 height 21
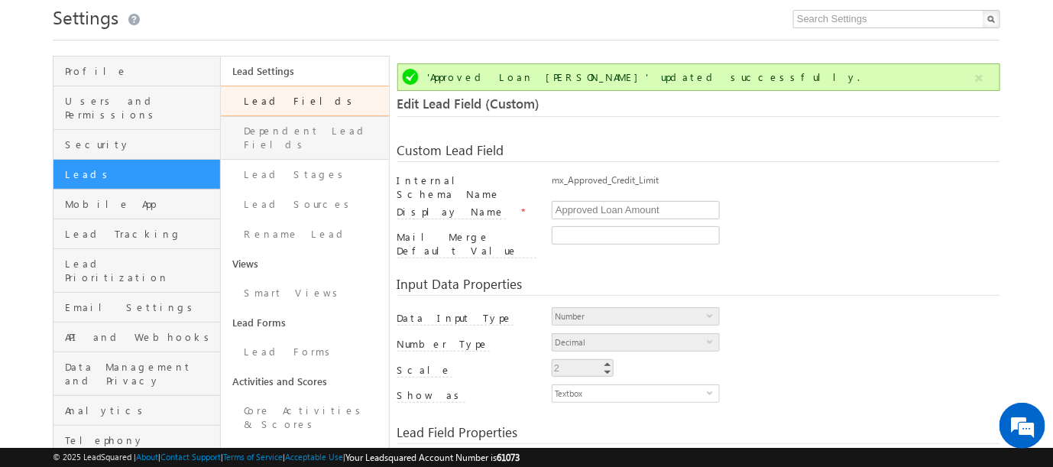
scroll to position [0, 0]
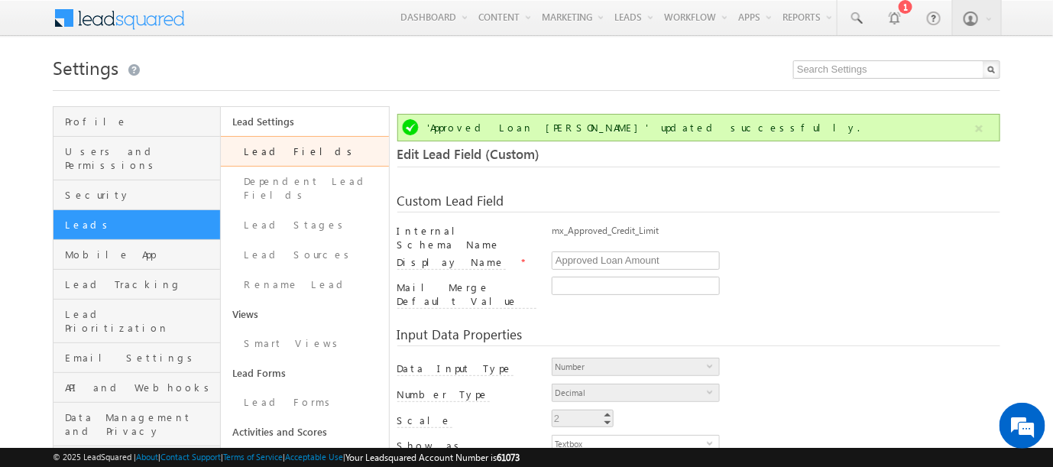
click at [255, 153] on link "Lead Fields" at bounding box center [304, 151] width 167 height 31
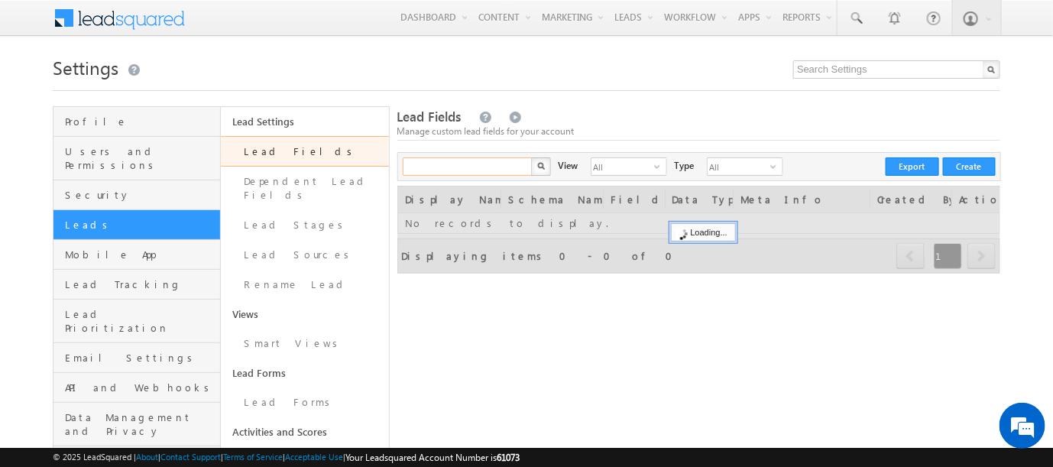
click at [481, 167] on input "text" at bounding box center [468, 166] width 131 height 18
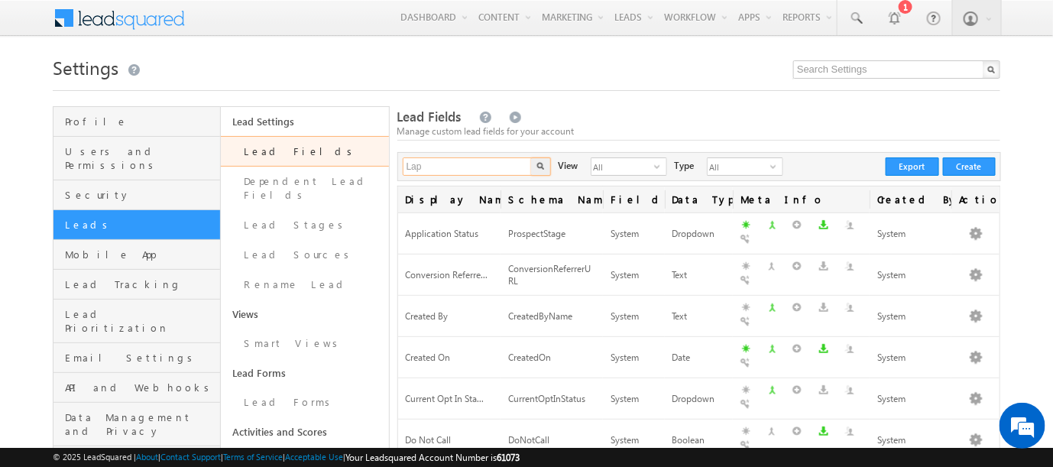
type input "lap doc"
click at [531, 157] on button "button" at bounding box center [541, 166] width 20 height 18
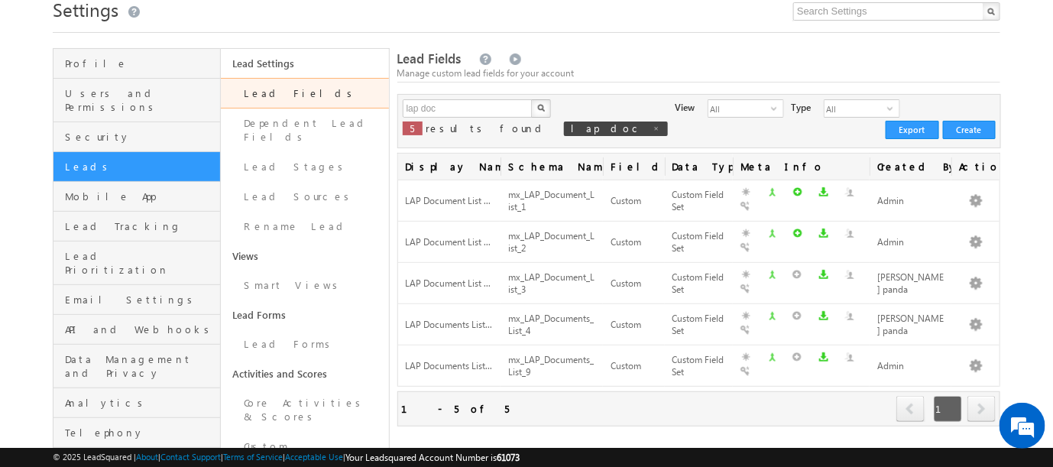
scroll to position [85, 0]
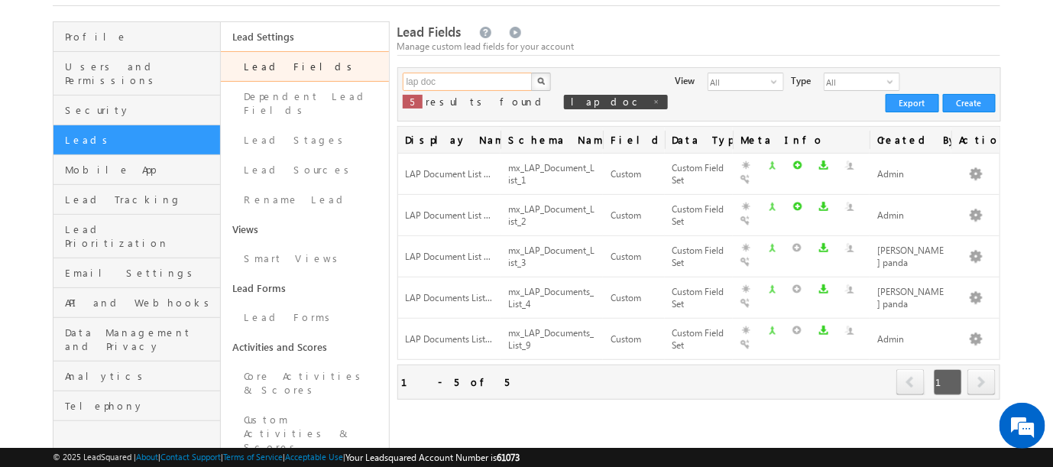
click at [438, 80] on input "lap doc" at bounding box center [468, 82] width 131 height 18
type input "l"
type input "Documents"
click at [531, 73] on button "button" at bounding box center [541, 82] width 20 height 18
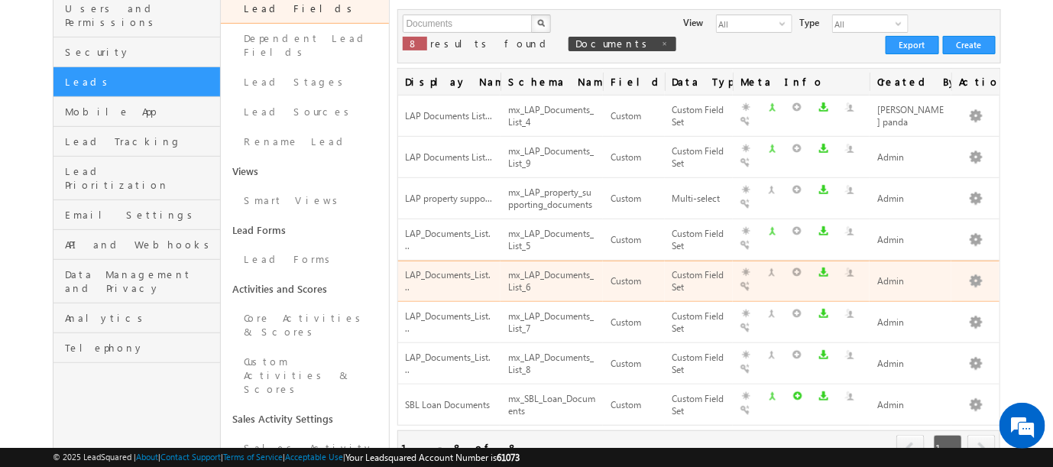
scroll to position [170, 0]
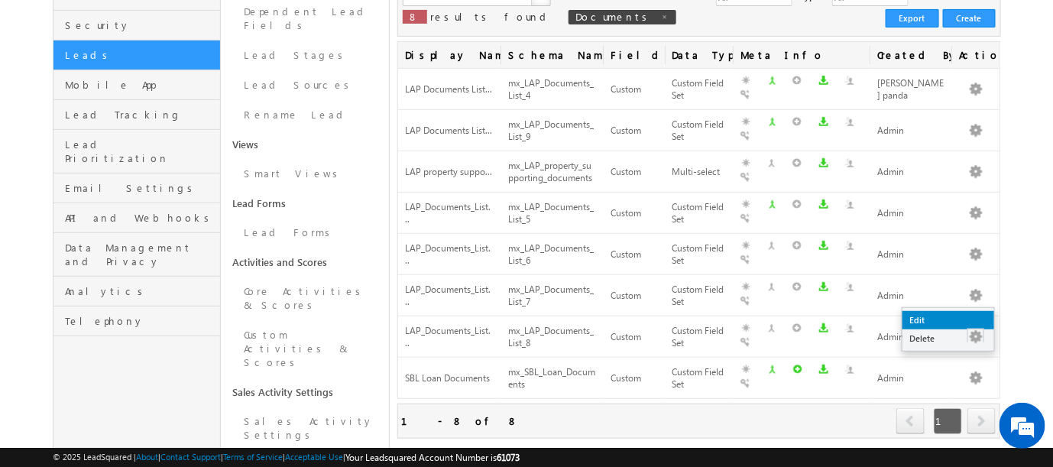
click at [918, 319] on link "Edit" at bounding box center [948, 320] width 92 height 18
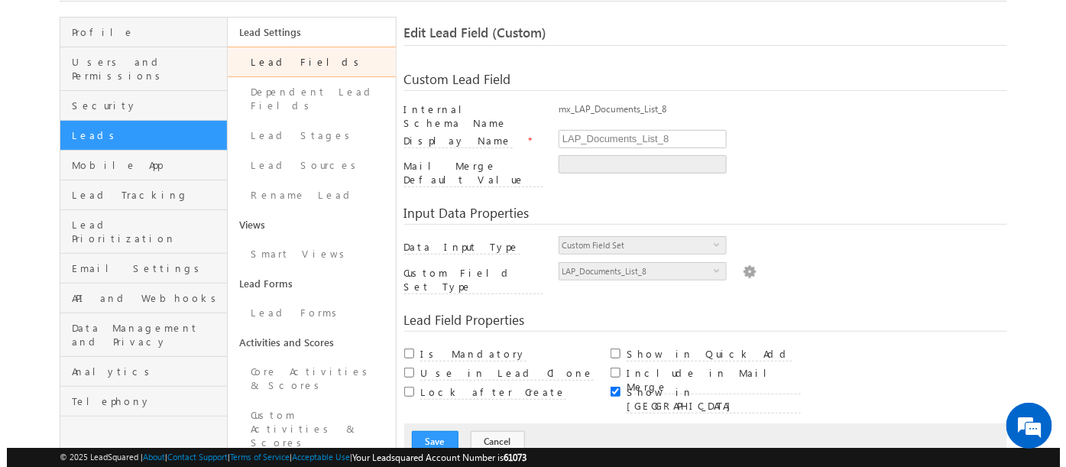
scroll to position [170, 0]
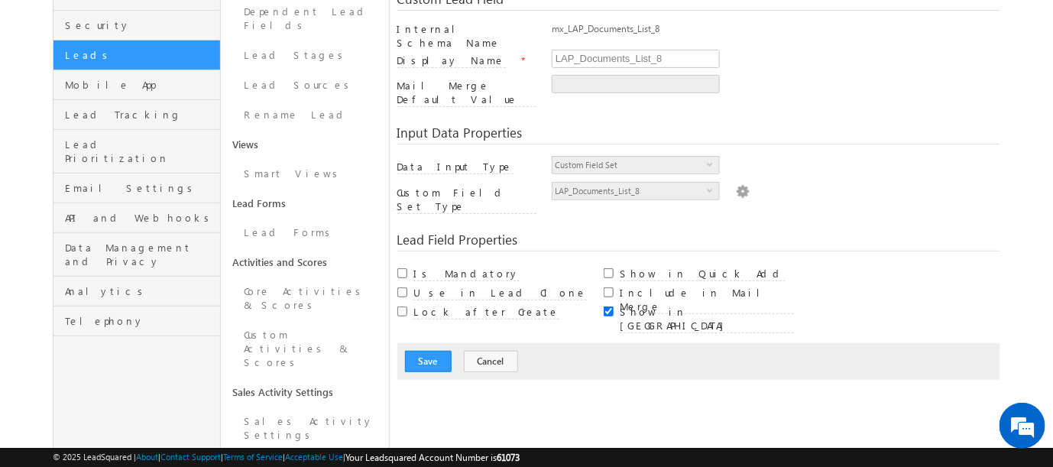
click at [736, 182] on img at bounding box center [743, 190] width 14 height 17
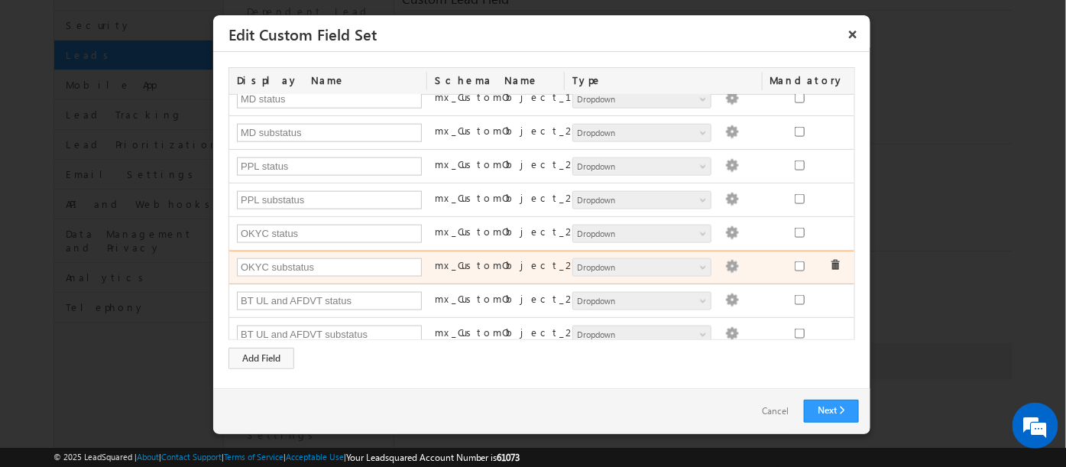
scroll to position [0, 0]
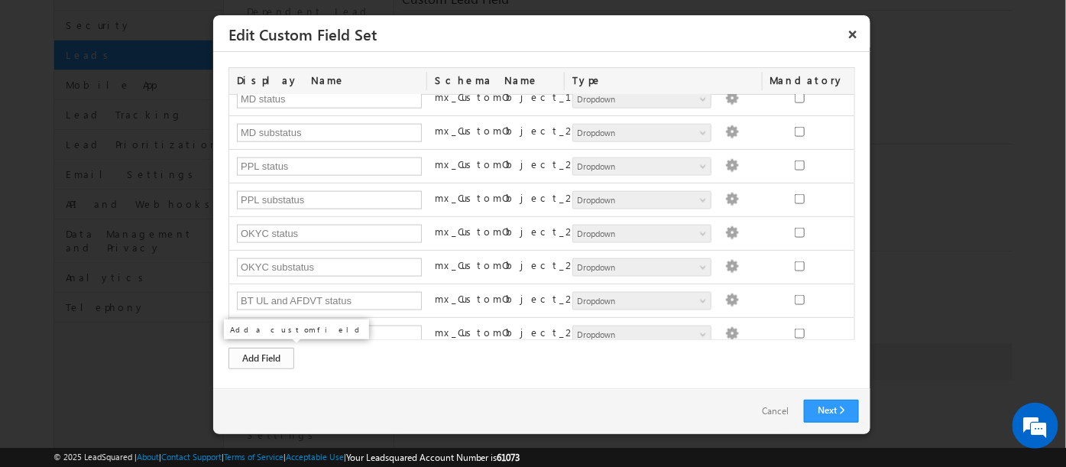
click at [251, 358] on div "Add Field" at bounding box center [261, 358] width 66 height 21
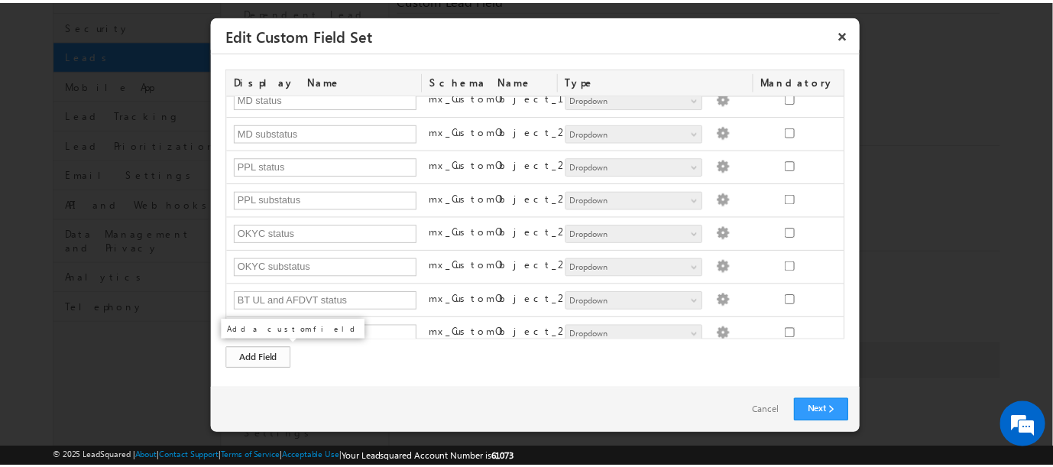
scroll to position [685, 0]
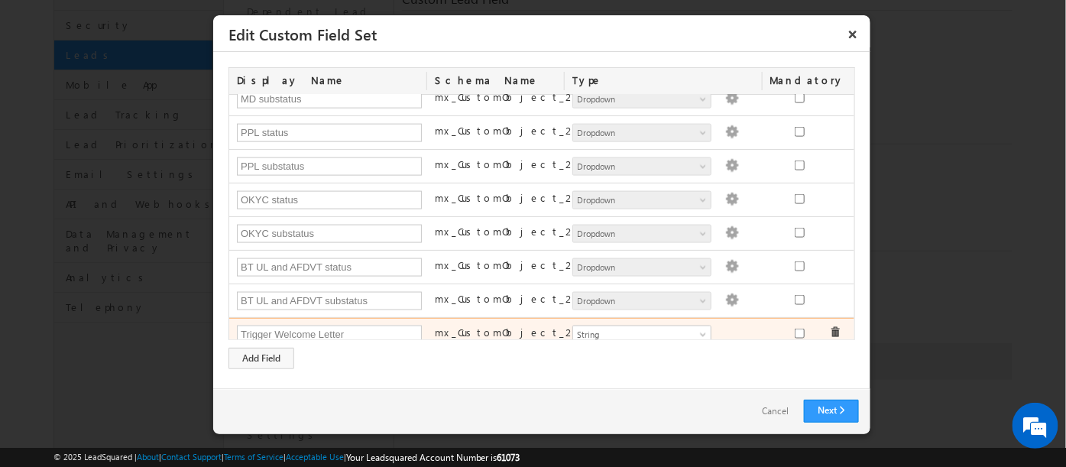
type input "Trigger Welcome Letter"
click at [666, 328] on span "String" at bounding box center [635, 335] width 125 height 14
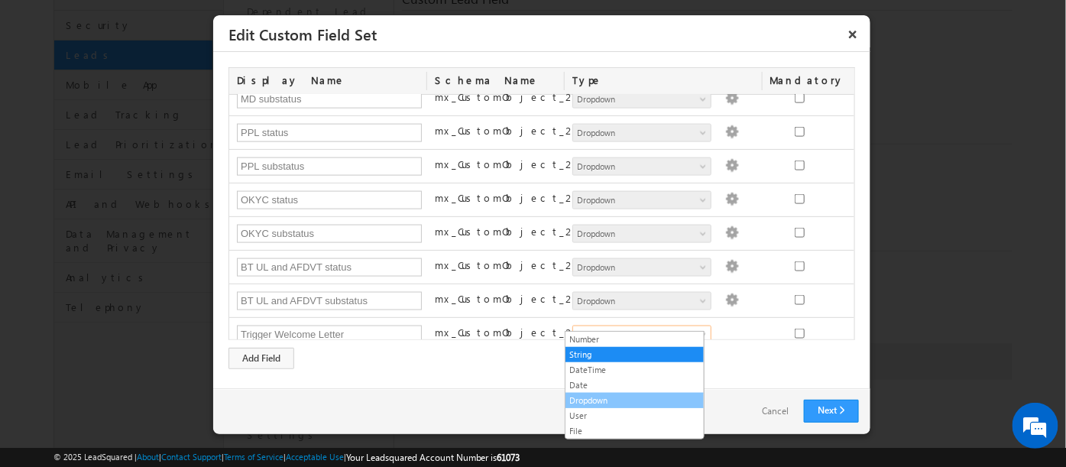
click at [591, 396] on link "Dropdown" at bounding box center [634, 401] width 138 height 14
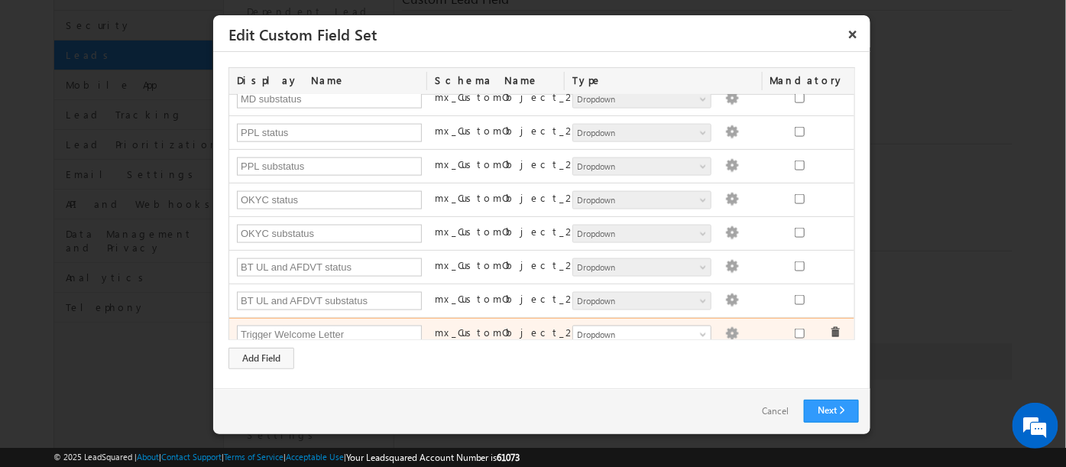
click at [725, 327] on img at bounding box center [732, 334] width 14 height 14
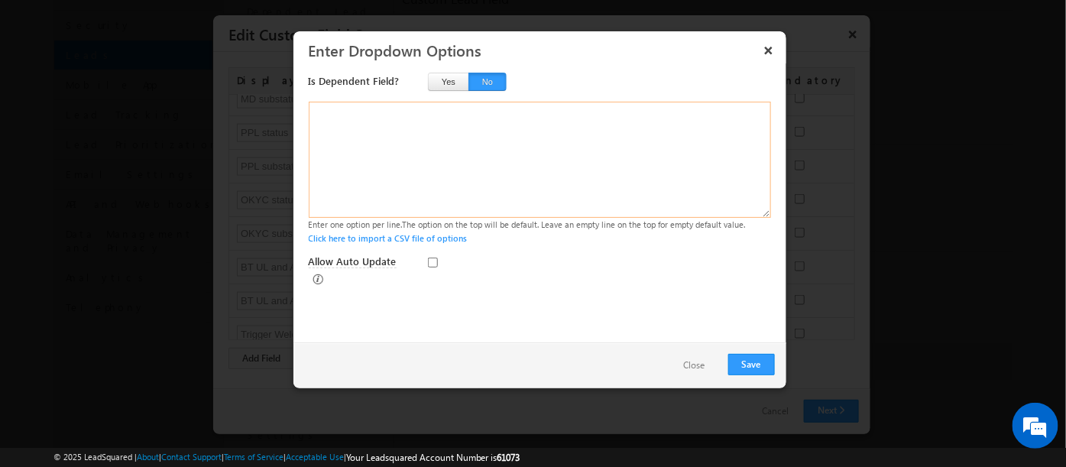
click at [348, 125] on textarea at bounding box center [540, 160] width 462 height 116
type textarea "Yes No"
click at [744, 364] on button "Save" at bounding box center [751, 364] width 47 height 21
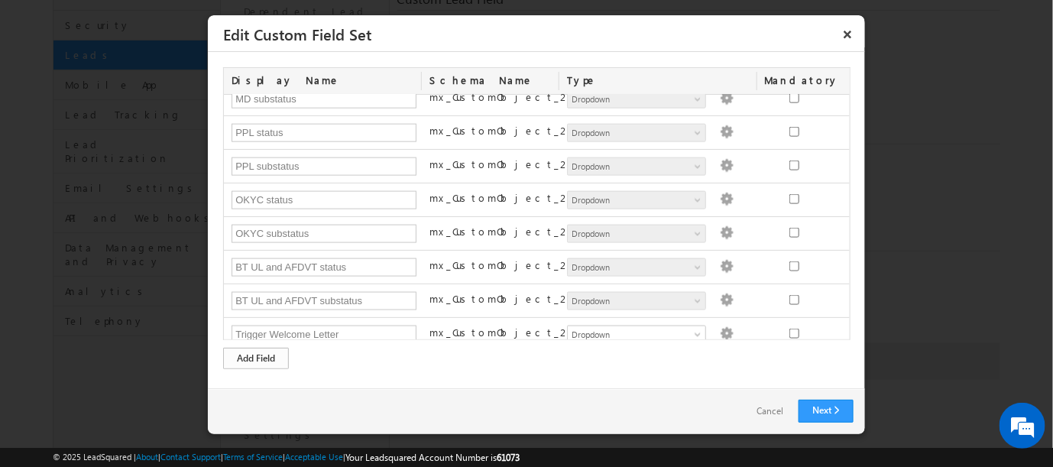
click at [258, 357] on div "Add Field" at bounding box center [256, 358] width 66 height 21
paste input "Salary slip status"
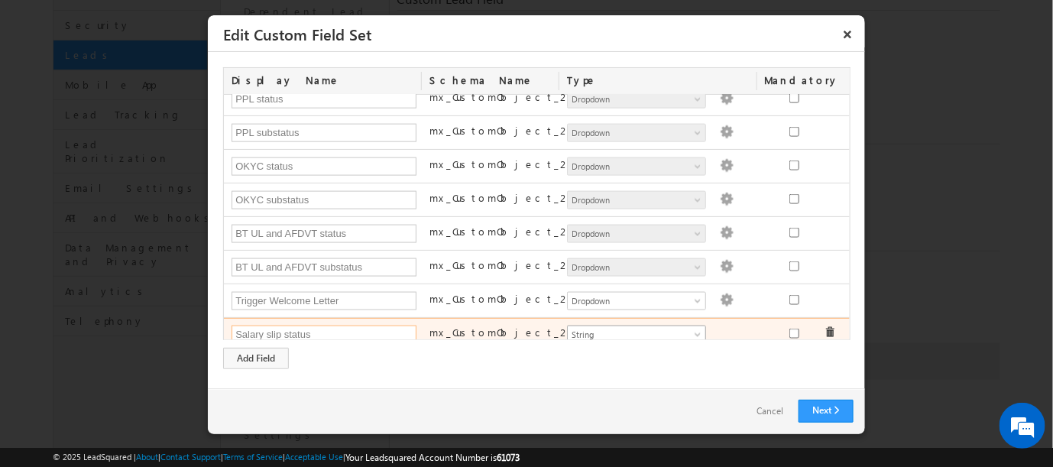
type input "Salary slip status"
click at [640, 328] on span "String" at bounding box center [630, 335] width 125 height 14
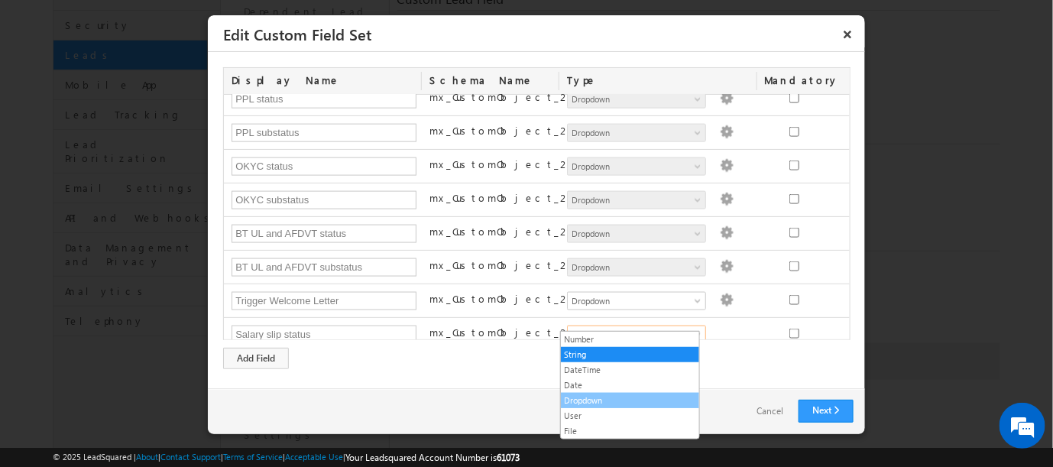
click at [590, 397] on link "Dropdown" at bounding box center [630, 401] width 138 height 14
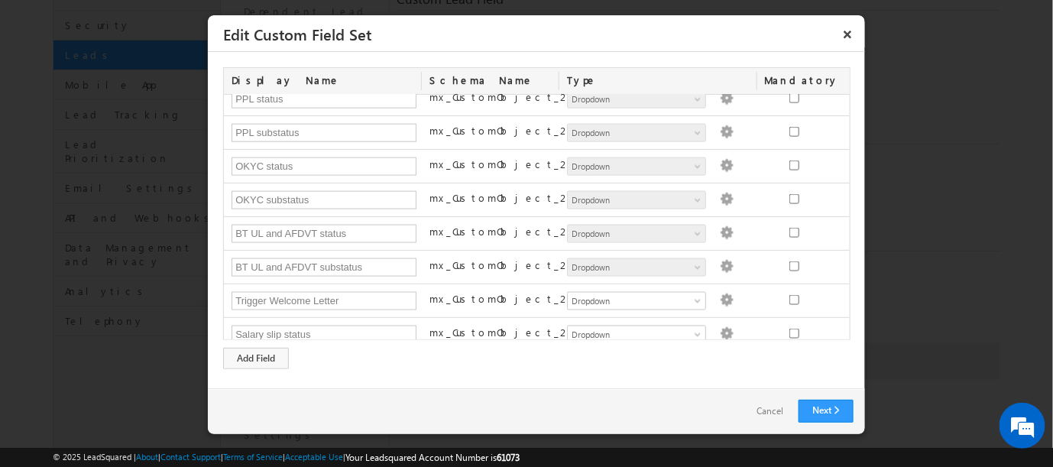
click at [489, 374] on div "Display Name Schema Name Type Mandatory Status Status Number String DateTime Da…" at bounding box center [536, 220] width 657 height 336
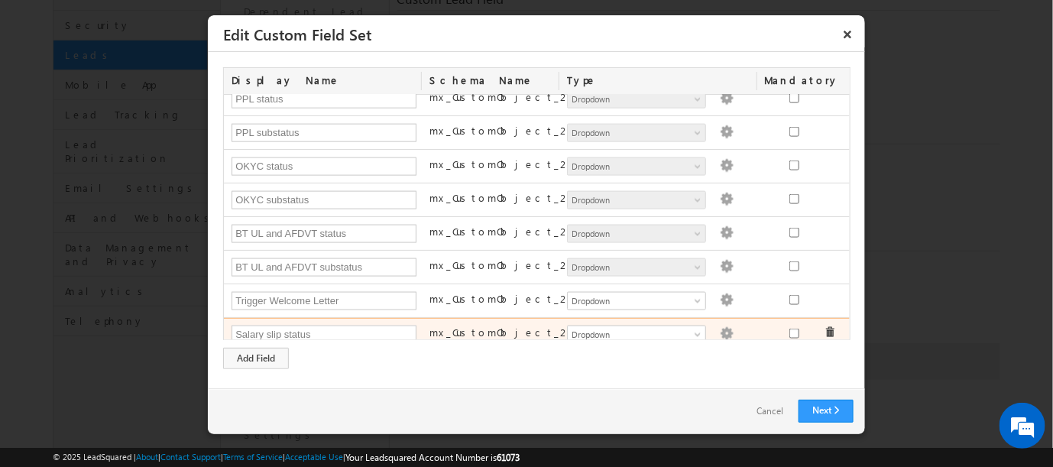
click at [720, 327] on img at bounding box center [727, 334] width 14 height 14
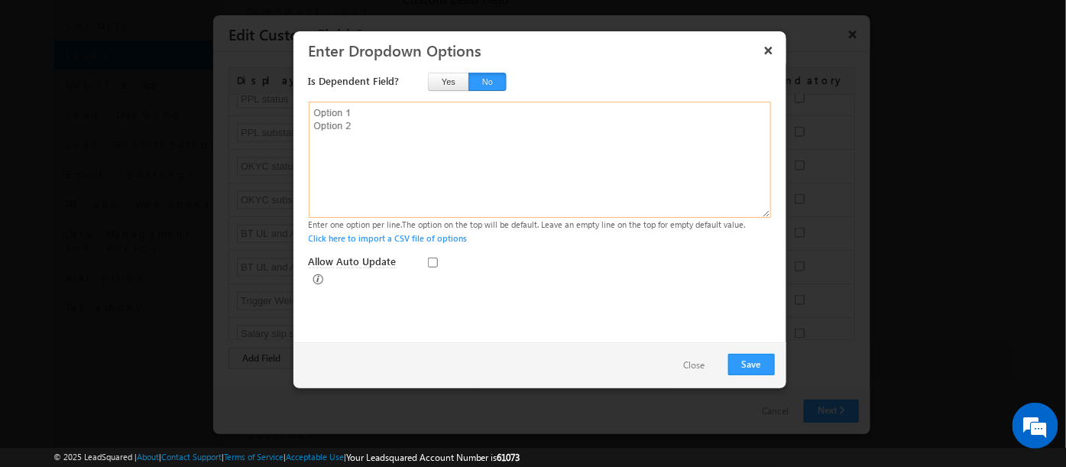
click at [348, 120] on textarea at bounding box center [540, 160] width 462 height 116
paste textarea "Verified Error Uploaded Pending"
type textarea "Verified Error Uploaded Pending"
click at [747, 363] on button "Save" at bounding box center [751, 364] width 47 height 21
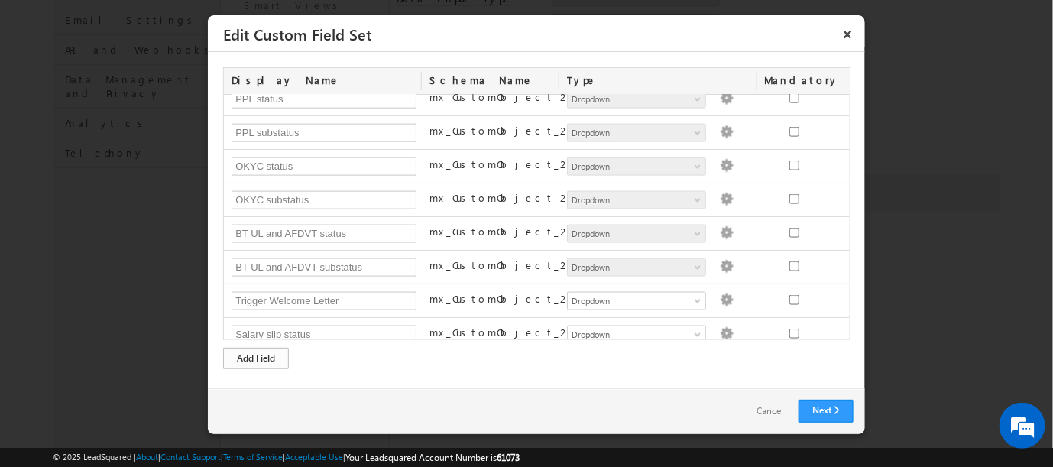
scroll to position [339, 0]
click at [251, 352] on div "Add Field" at bounding box center [256, 358] width 66 height 21
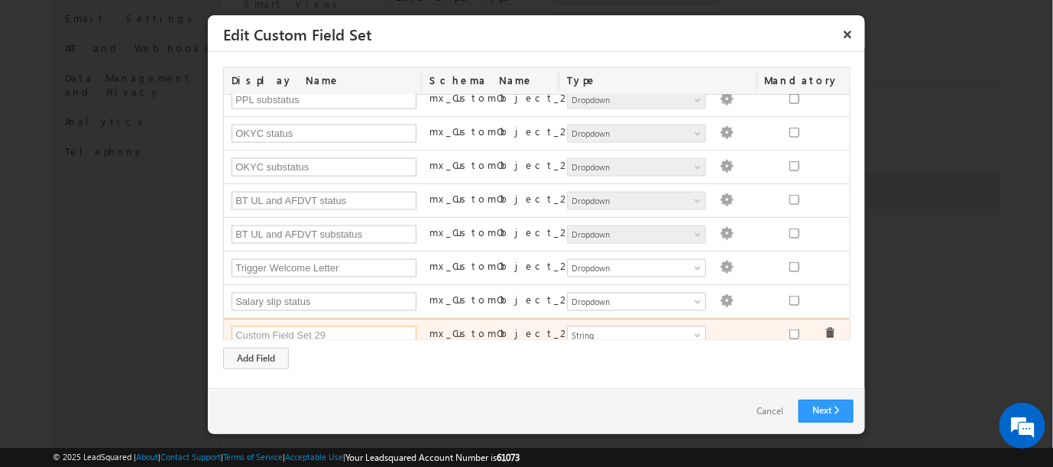
paste input "Salary slip substatus"
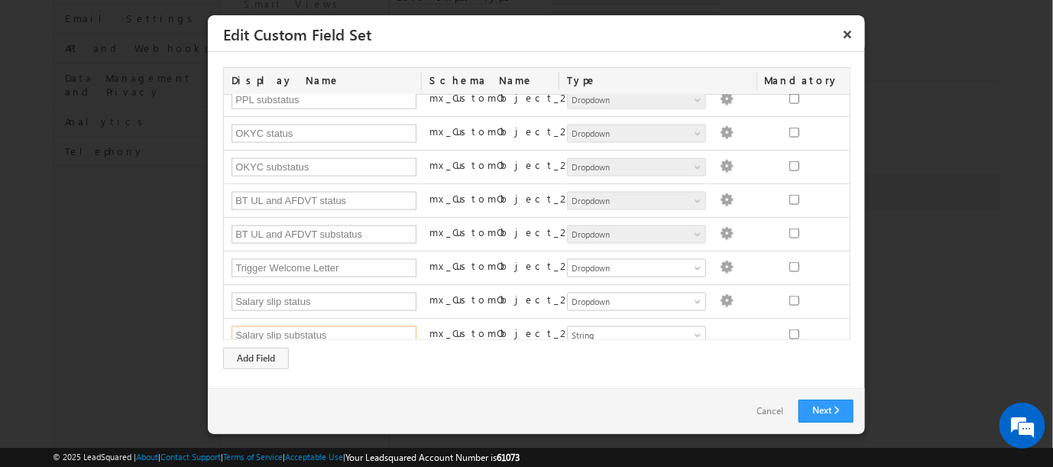
type input "Salary slip substatus"
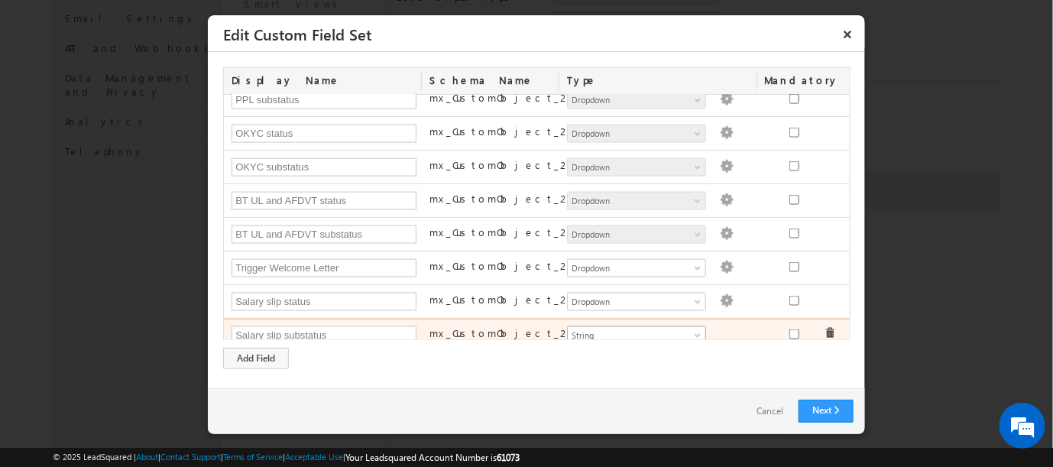
click at [693, 332] on span at bounding box center [699, 338] width 12 height 12
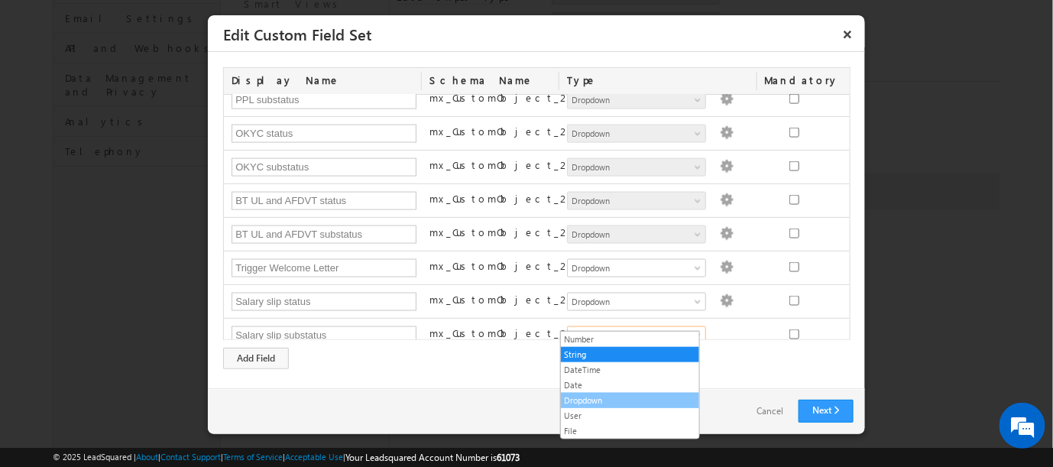
click at [588, 395] on link "Dropdown" at bounding box center [630, 401] width 138 height 14
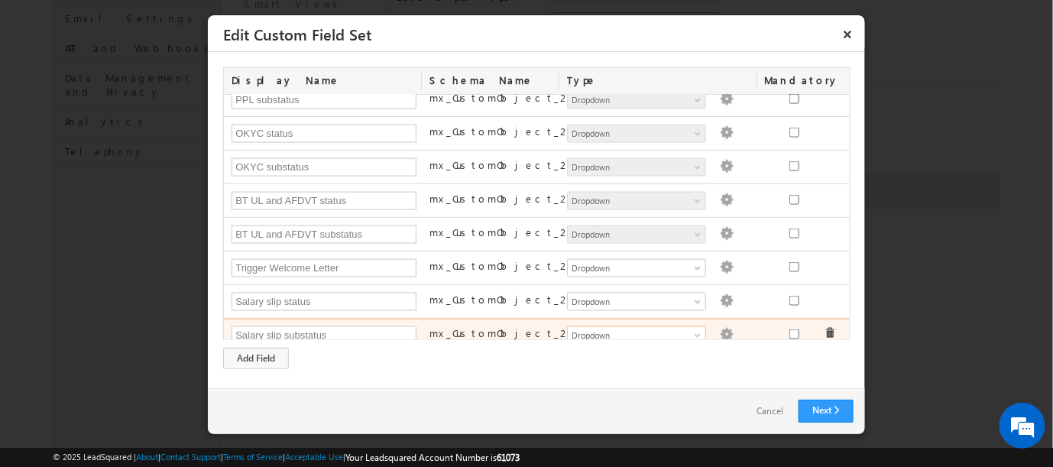
click at [720, 328] on img at bounding box center [727, 335] width 14 height 14
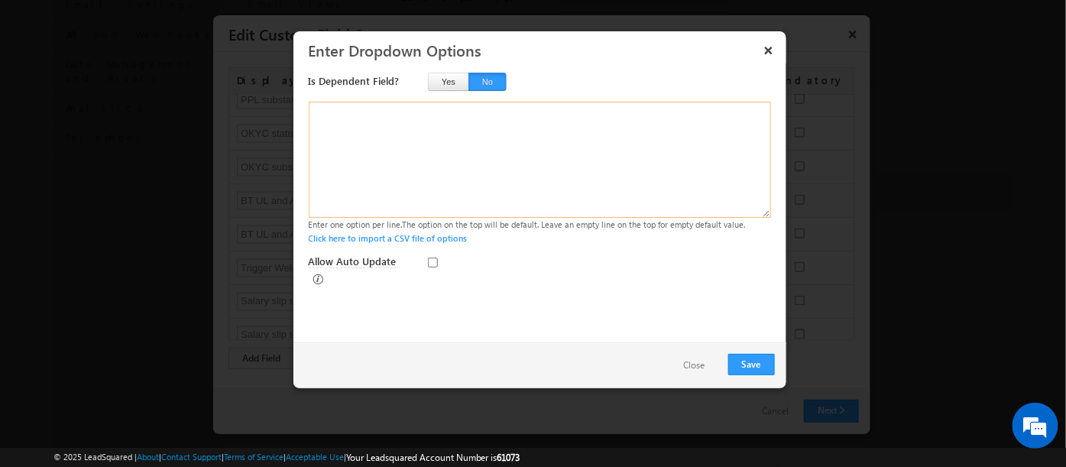
click at [339, 136] on textarea at bounding box center [540, 160] width 462 height 116
paste textarea "Invalid Document Does Not Belong to Customer Not a clear image Incomplete Docum…"
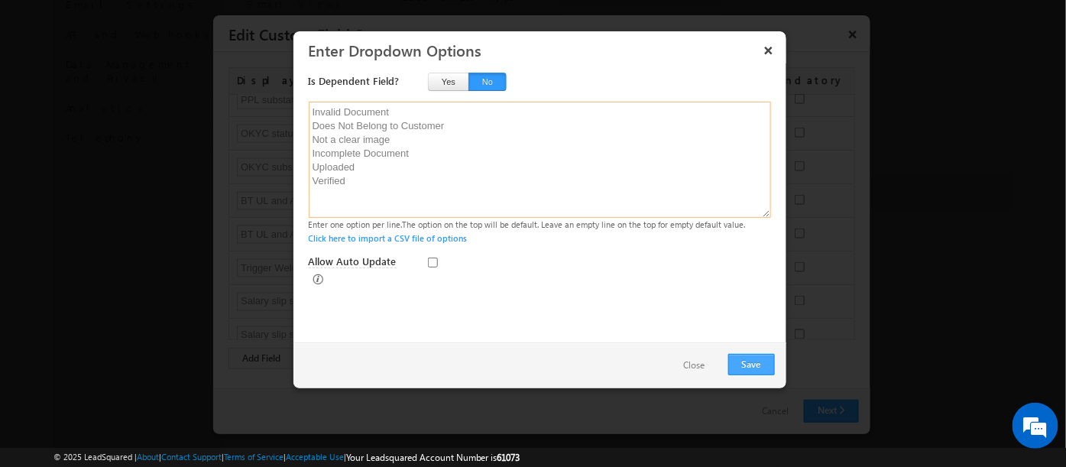
type textarea "Invalid Document Does Not Belong to Customer Not a clear image Incomplete Docum…"
click at [751, 361] on button "Save" at bounding box center [751, 364] width 47 height 21
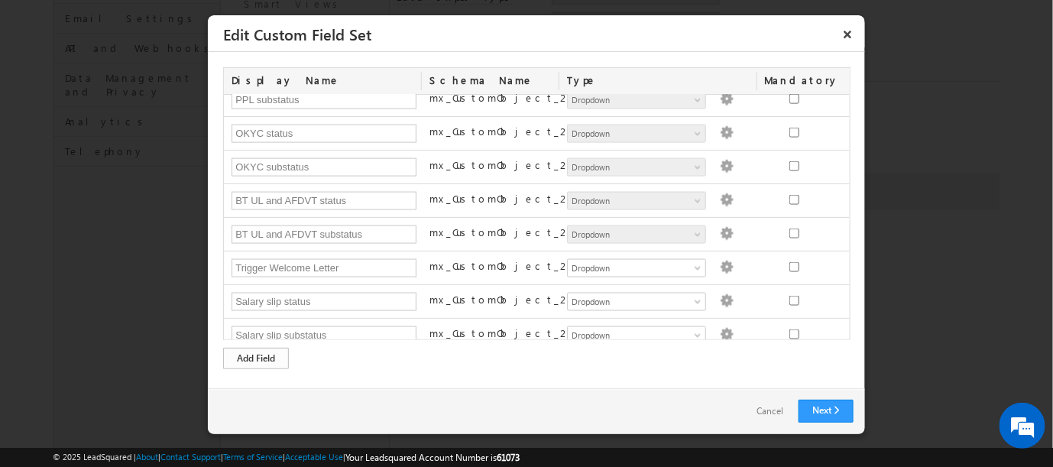
click at [248, 354] on div "Add Field" at bounding box center [256, 358] width 66 height 21
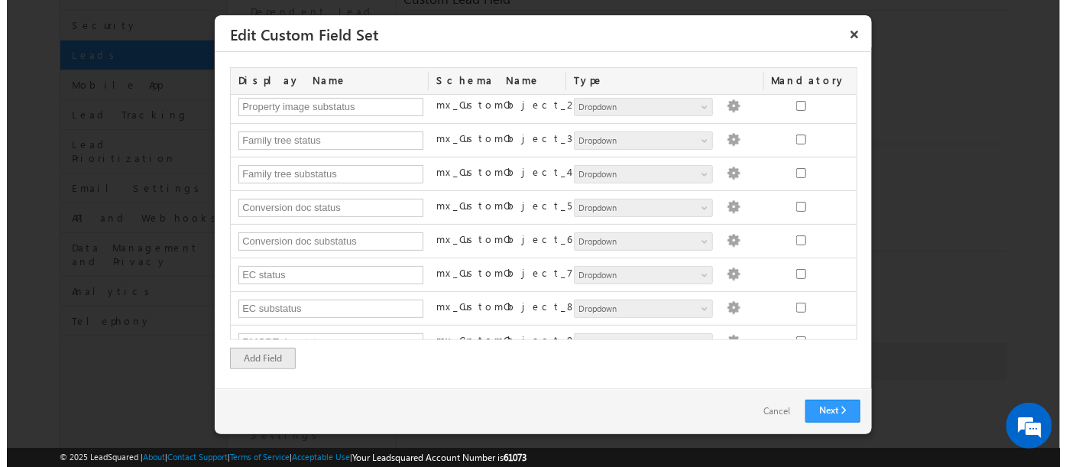
scroll to position [0, 0]
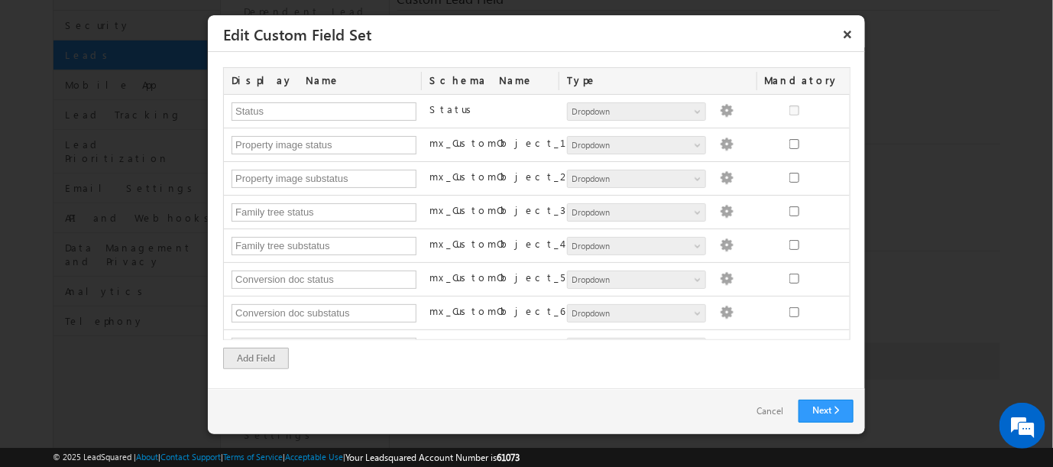
click at [764, 416] on link "Cancel" at bounding box center [769, 411] width 57 height 22
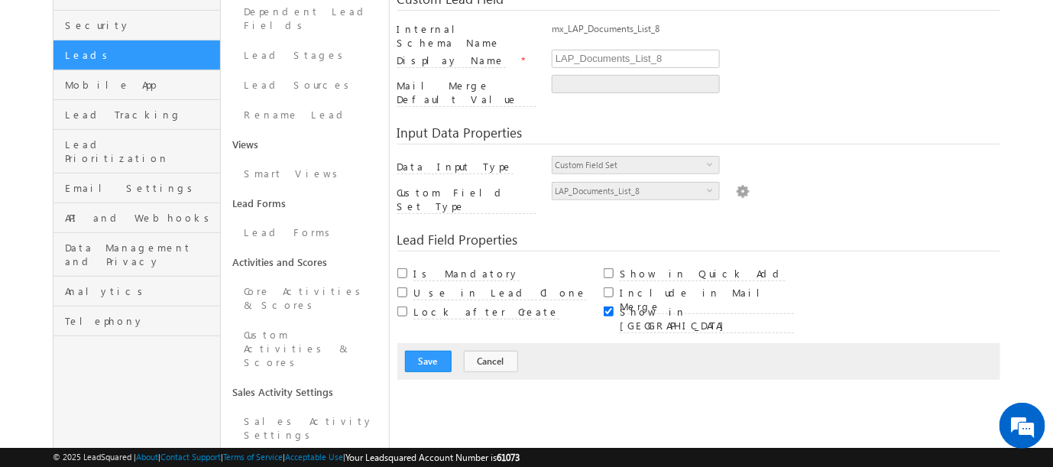
click at [736, 182] on img at bounding box center [743, 190] width 14 height 17
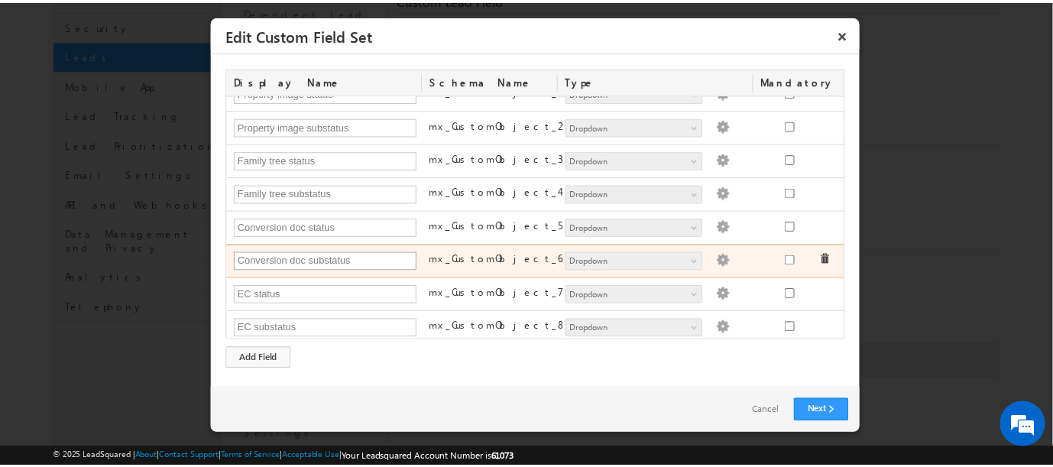
scroll to position [24, 0]
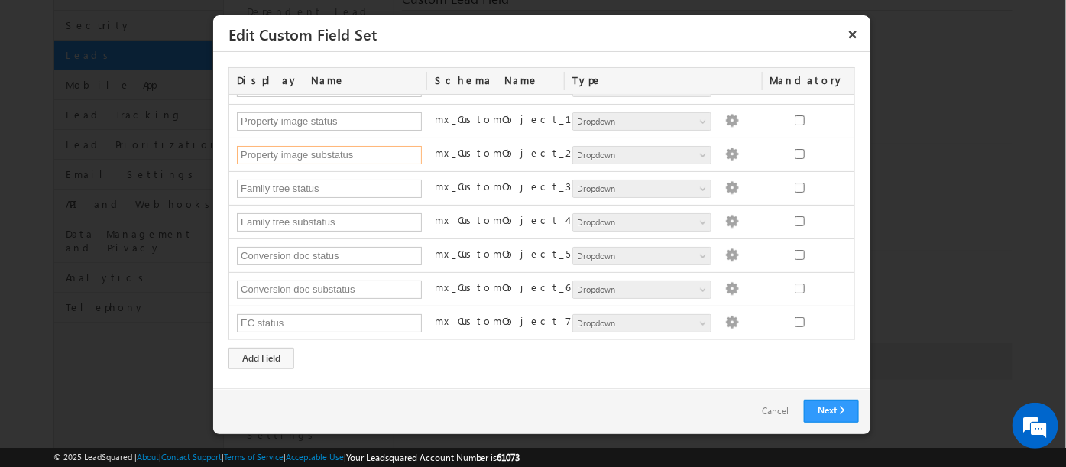
drag, startPoint x: 367, startPoint y: 152, endPoint x: 212, endPoint y: 156, distance: 155.2
click at [212, 156] on div "× Edit Custom Field Set Display Name Schema Name Type Mandatory Status Status N…" at bounding box center [541, 225] width 659 height 420
paste input "Legal report"
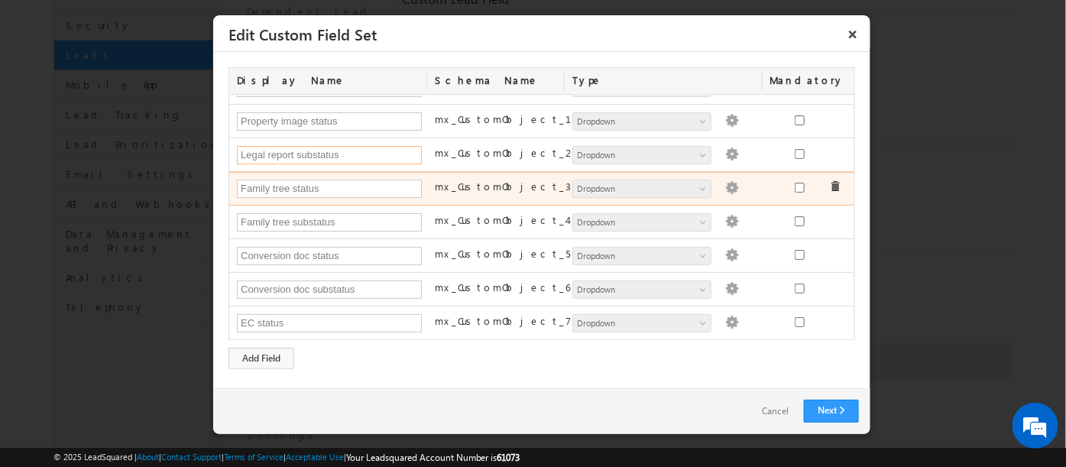
type input "Legal report substatus"
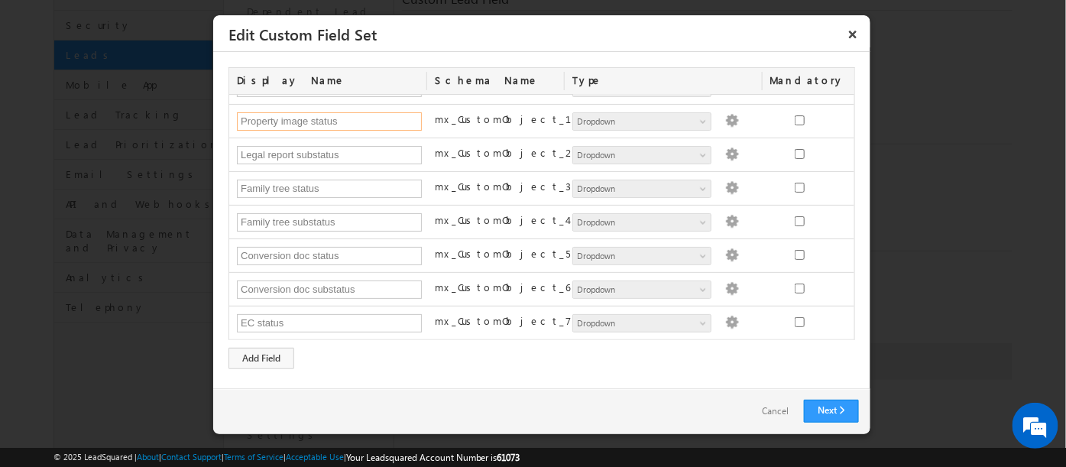
drag, startPoint x: 341, startPoint y: 115, endPoint x: 185, endPoint y: 115, distance: 155.9
click at [185, 115] on body "Menu Admin cards .uat@ money oncli ck.co" at bounding box center [533, 341] width 1066 height 1023
paste input "Legal report"
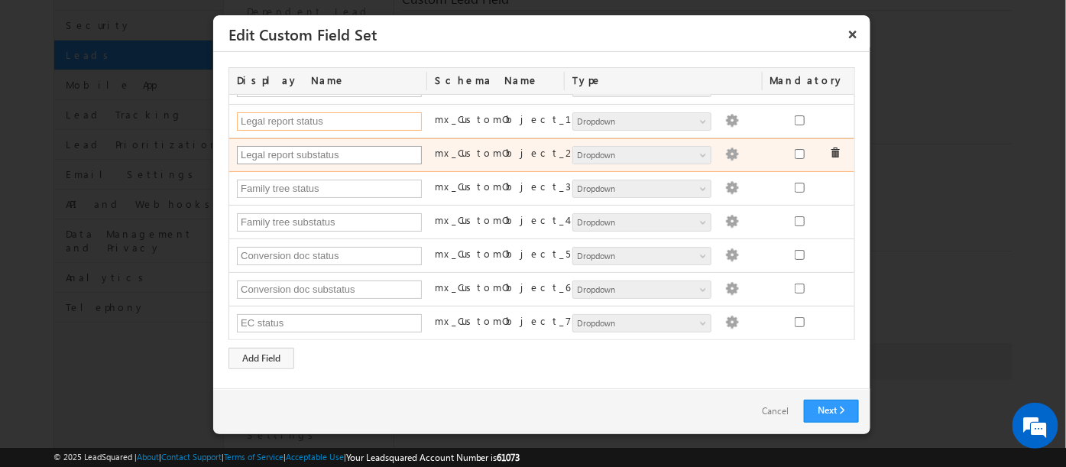
type input "Legal report status"
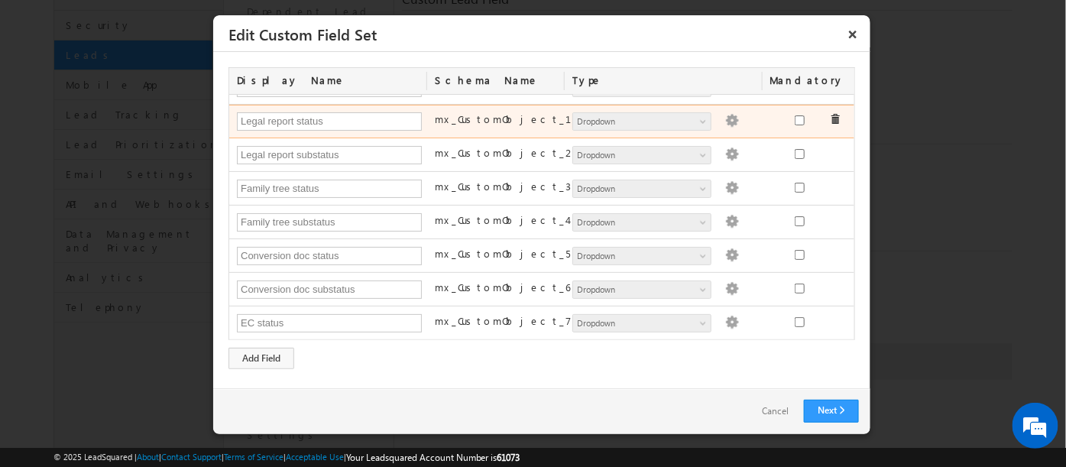
click at [725, 120] on img at bounding box center [732, 121] width 14 height 14
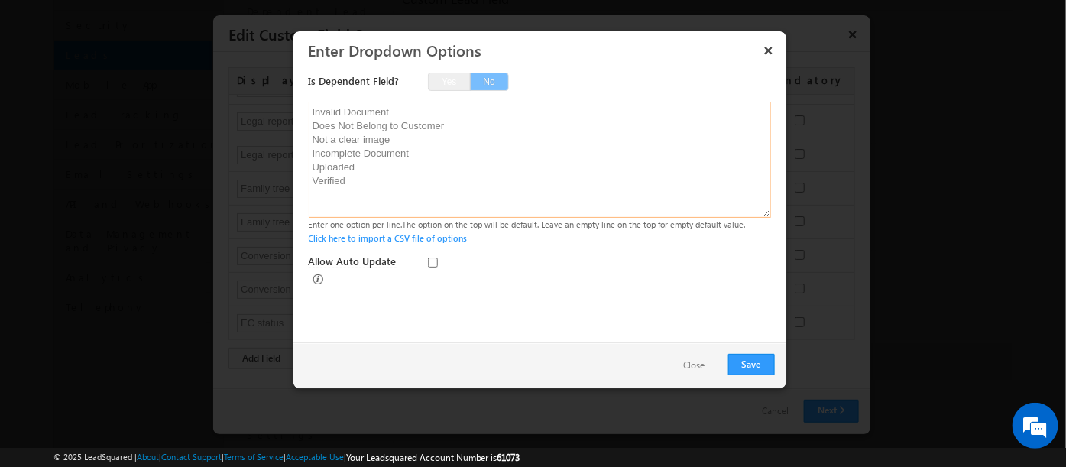
drag, startPoint x: 351, startPoint y: 189, endPoint x: 308, endPoint y: 131, distance: 72.0
click at [309, 131] on textarea "Invalid Document Does Not Belong to Customer Not a clear image Incomplete Docum…" at bounding box center [540, 160] width 462 height 116
paste textarea "Verified Error Uploaded Pending"
type textarea "Verified Error Uploaded Pending"
click at [752, 362] on button "Save" at bounding box center [751, 364] width 47 height 21
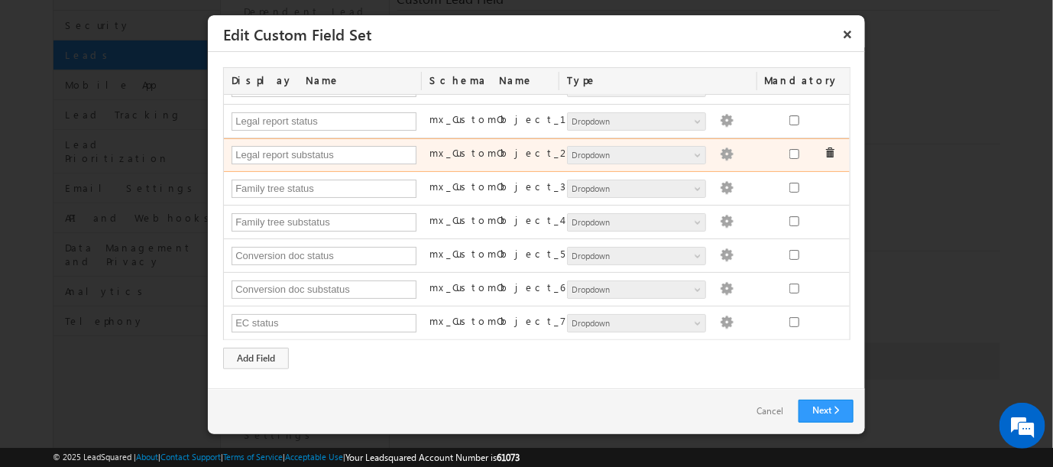
click at [720, 151] on img at bounding box center [727, 154] width 14 height 14
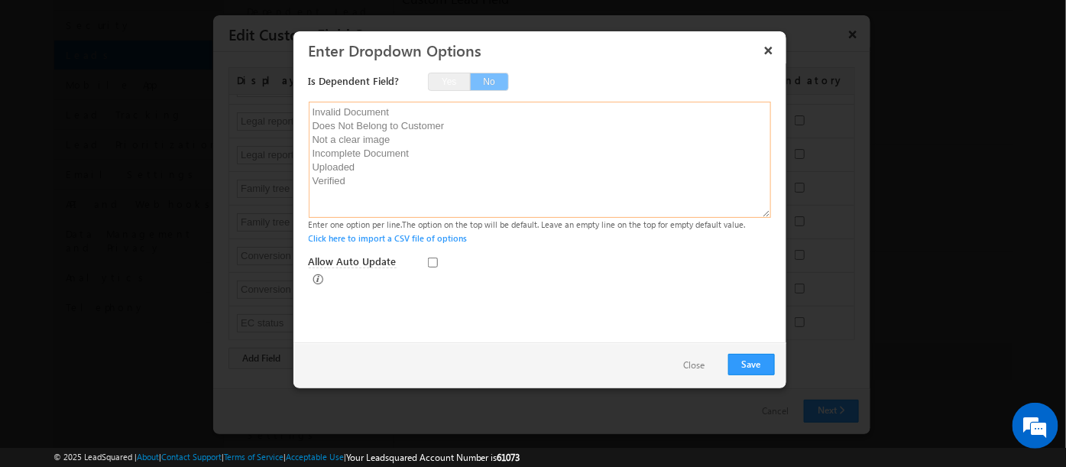
drag, startPoint x: 354, startPoint y: 195, endPoint x: 296, endPoint y: 130, distance: 86.6
click at [296, 130] on div "Is Dependent Field? Yes No Invalid Document Does Not Belong to Customer Not a c…" at bounding box center [539, 202] width 493 height 279
click at [750, 364] on button "Save" at bounding box center [751, 364] width 47 height 21
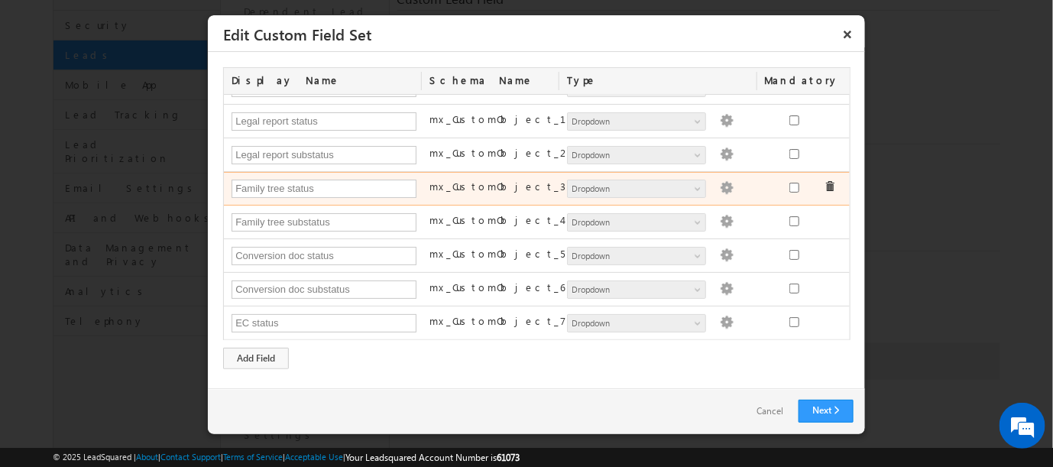
click at [720, 186] on img at bounding box center [727, 188] width 14 height 14
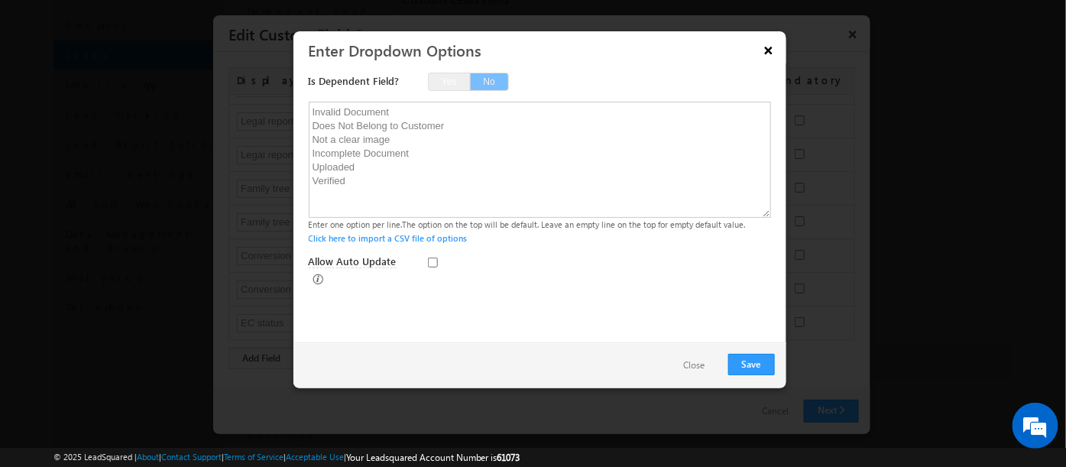
click at [770, 47] on button "×" at bounding box center [768, 50] width 24 height 27
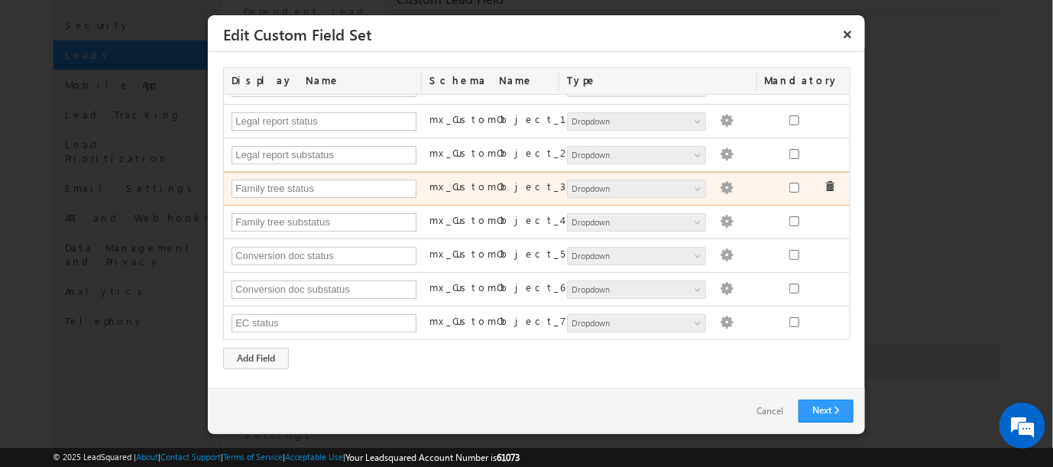
click at [720, 188] on img at bounding box center [727, 188] width 14 height 14
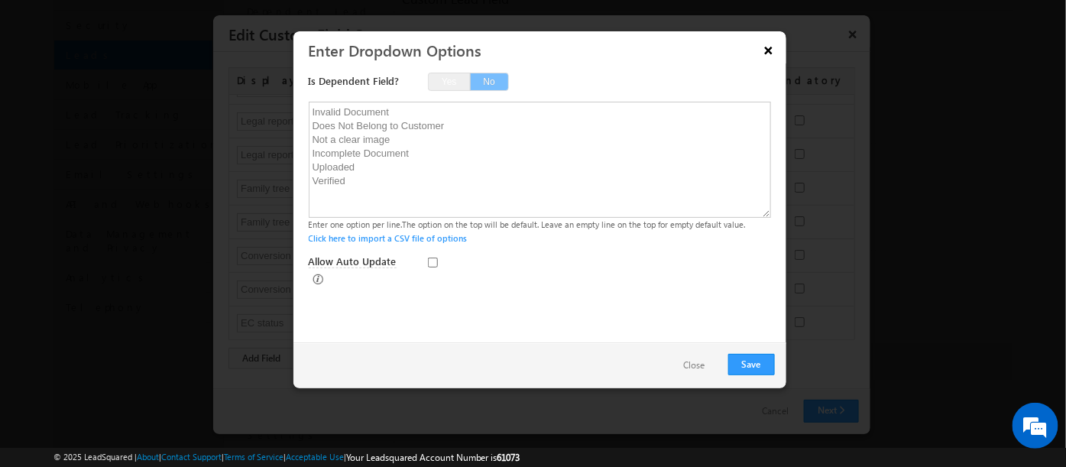
click at [769, 49] on button "×" at bounding box center [768, 50] width 24 height 27
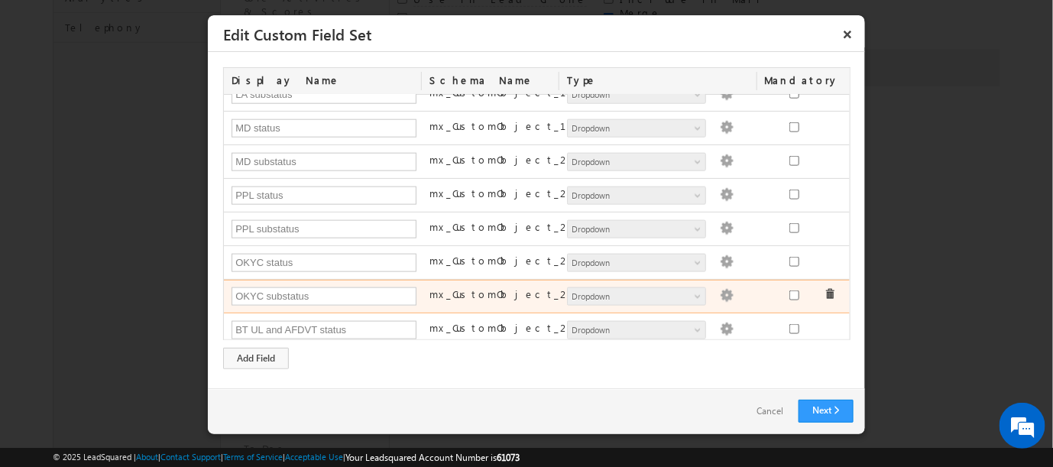
scroll to position [651, 0]
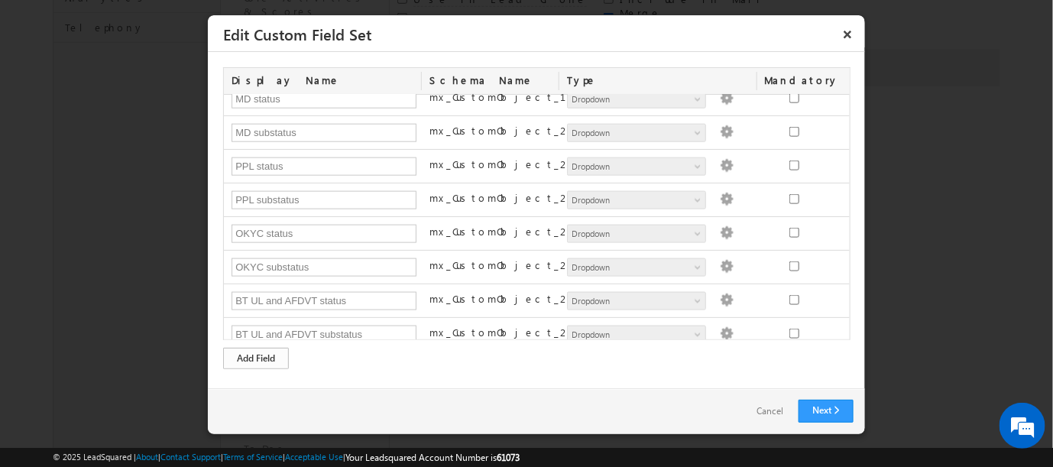
click at [261, 357] on div "Add Field" at bounding box center [256, 358] width 66 height 21
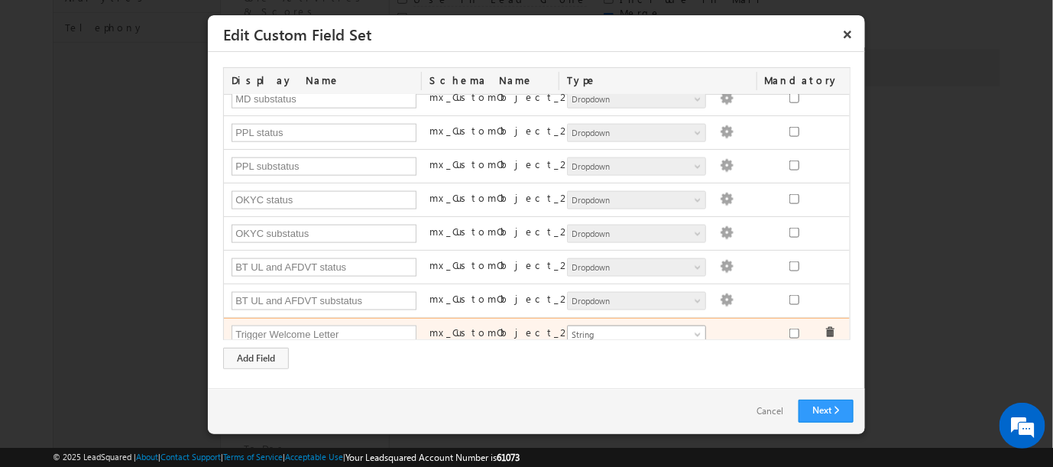
type input "Trigger Welcome Letter"
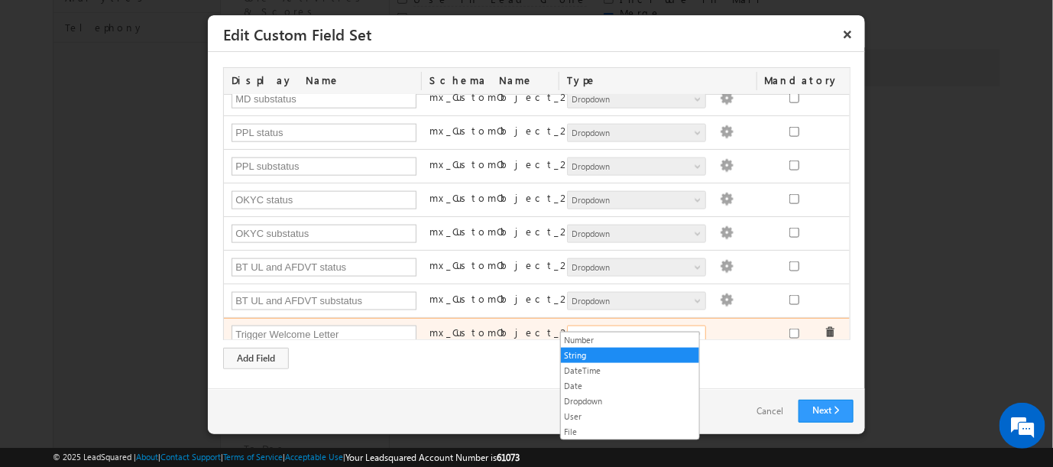
click at [693, 332] on span at bounding box center [699, 338] width 12 height 12
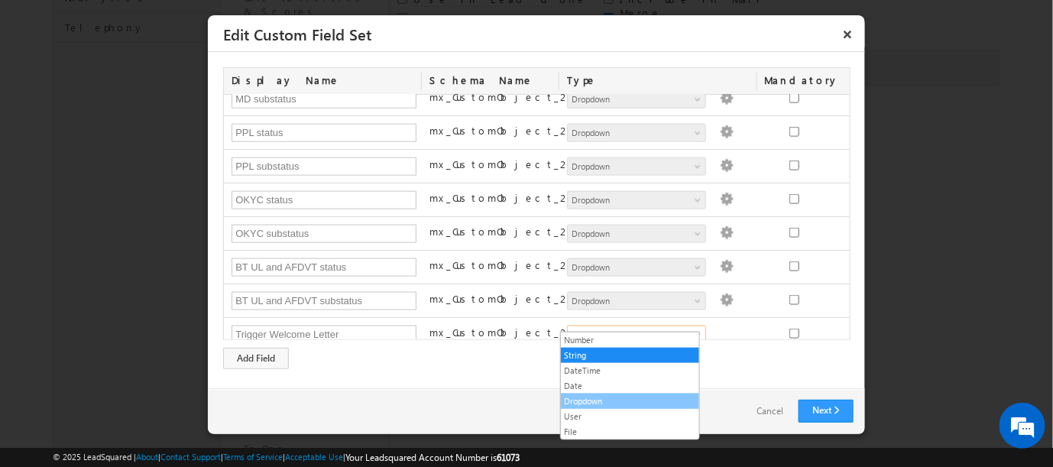
click at [594, 394] on link "Dropdown" at bounding box center [630, 401] width 138 height 14
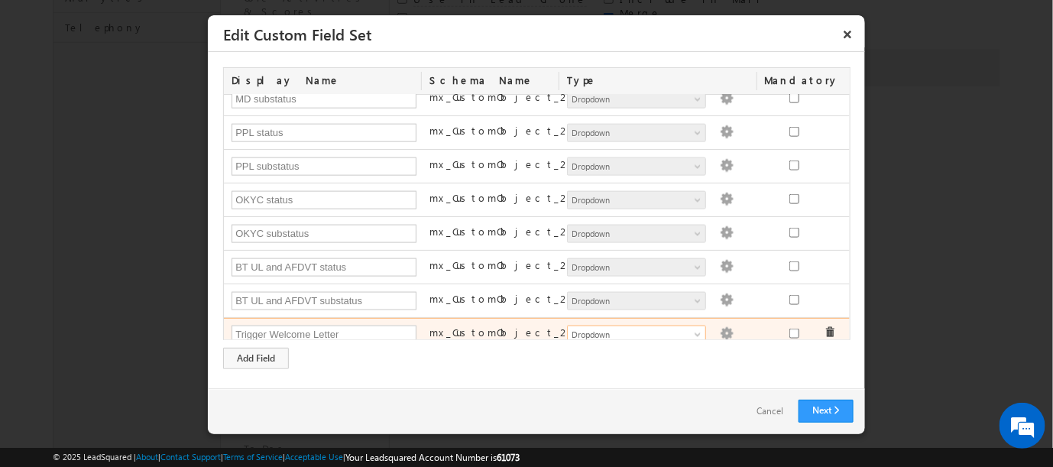
click at [720, 327] on img at bounding box center [727, 334] width 14 height 14
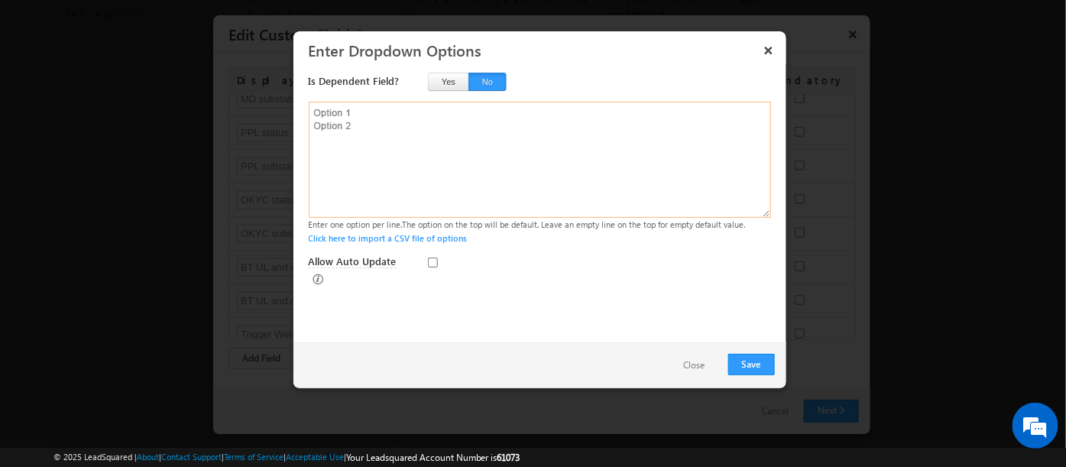
click at [513, 131] on textarea at bounding box center [540, 160] width 462 height 116
type textarea "Yes No"
click at [750, 363] on button "Save" at bounding box center [751, 364] width 47 height 21
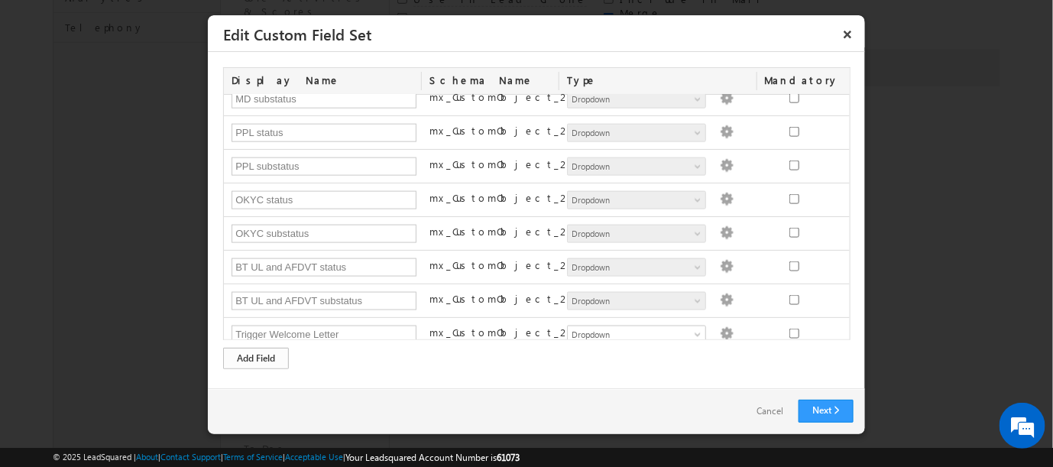
click at [248, 355] on div "Add Field" at bounding box center [256, 358] width 66 height 21
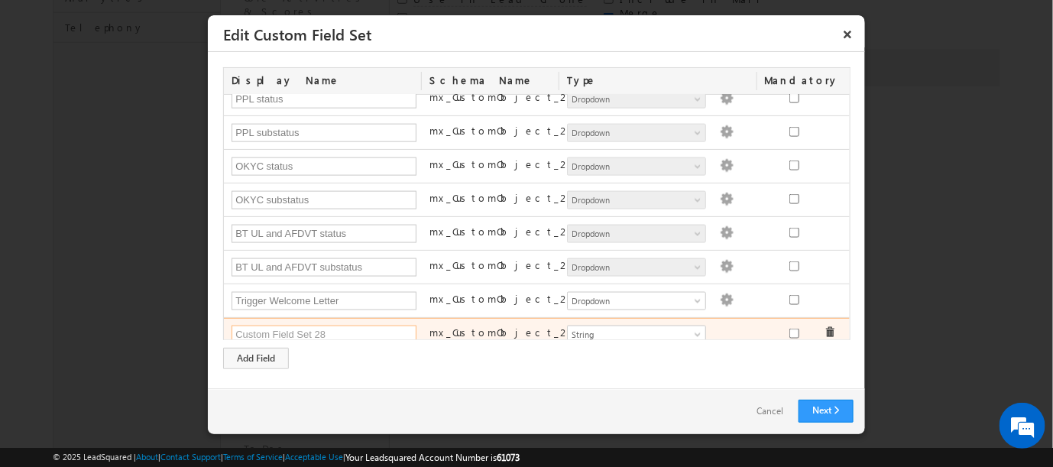
paste input "Salary slip status"
type input "Salary slip status"
click at [693, 332] on span at bounding box center [699, 338] width 12 height 12
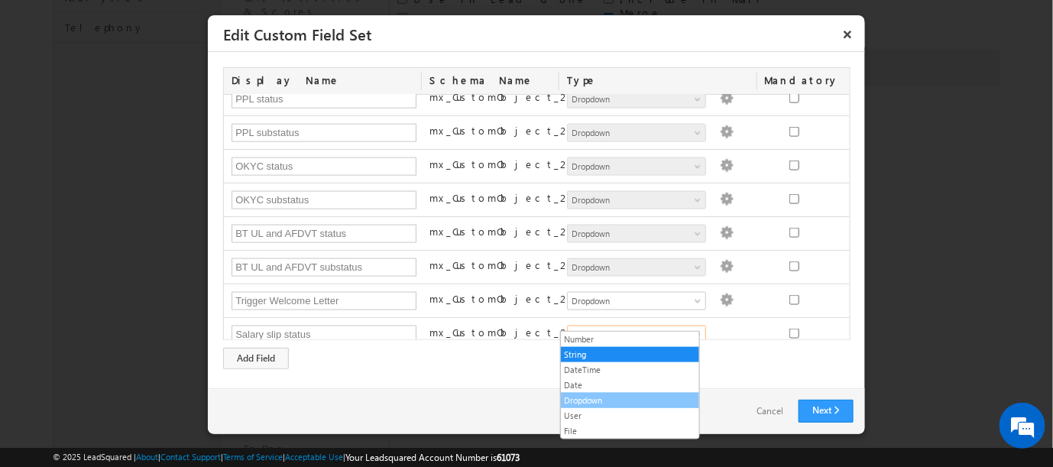
click at [576, 394] on link "Dropdown" at bounding box center [630, 401] width 138 height 14
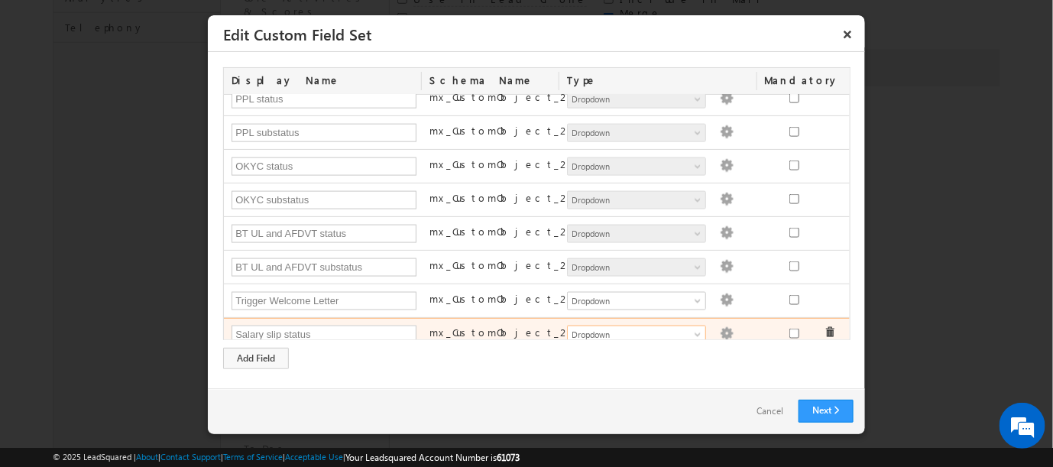
click at [720, 327] on img at bounding box center [727, 334] width 14 height 14
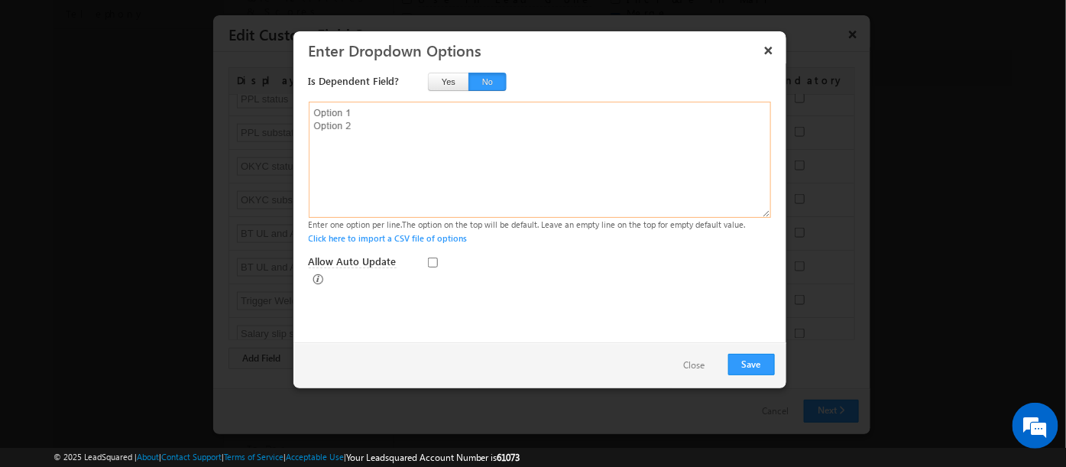
click at [321, 118] on textarea at bounding box center [540, 160] width 462 height 116
paste textarea "Verified Error Uploaded Pending"
type textarea "Verified Error Uploaded Pending"
click at [742, 364] on button "Save" at bounding box center [751, 364] width 47 height 21
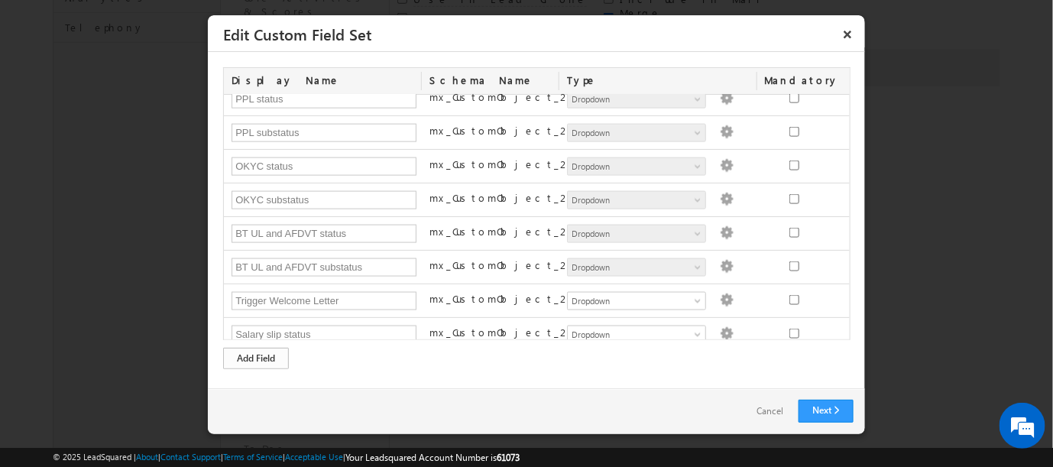
click at [246, 355] on div "Add Field" at bounding box center [256, 358] width 66 height 21
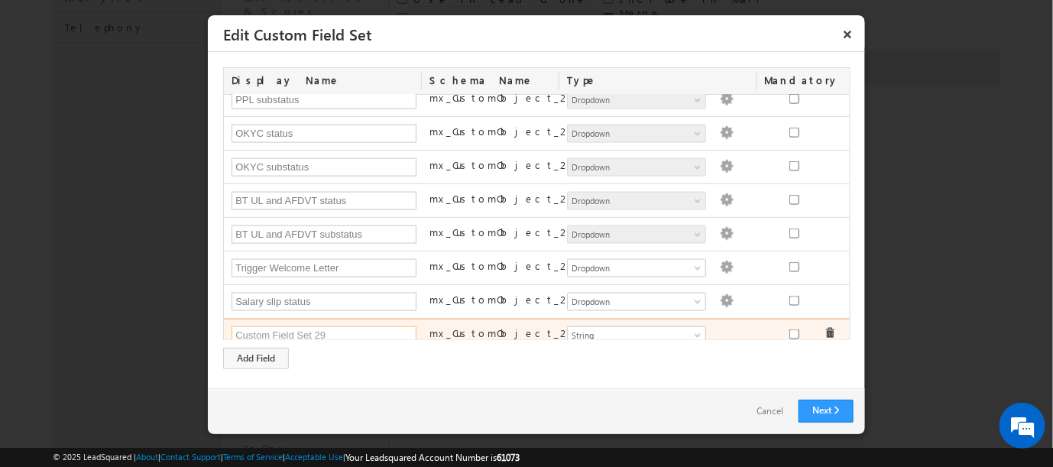
scroll to position [750, 0]
paste input "Salary slip substatus"
type input "Salary slip substatus"
click at [693, 333] on span at bounding box center [699, 339] width 12 height 12
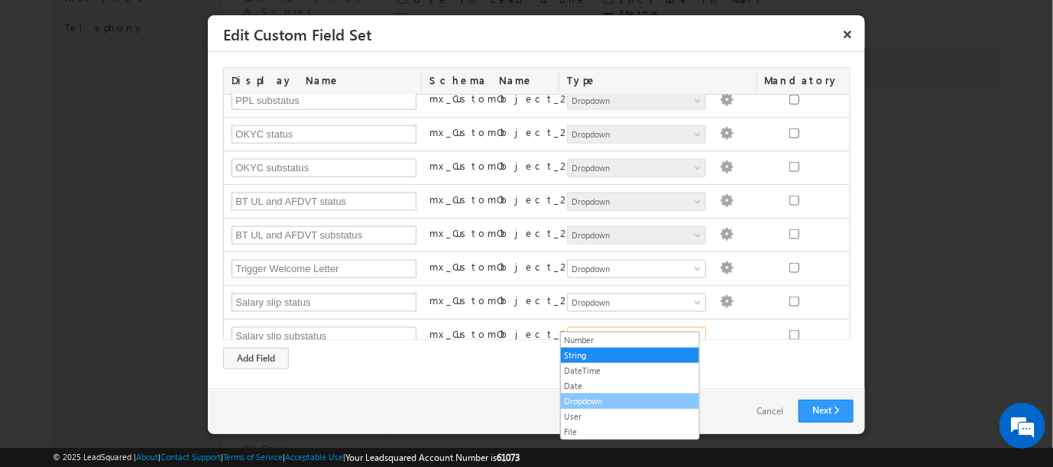
click at [587, 401] on link "Dropdown" at bounding box center [630, 401] width 138 height 14
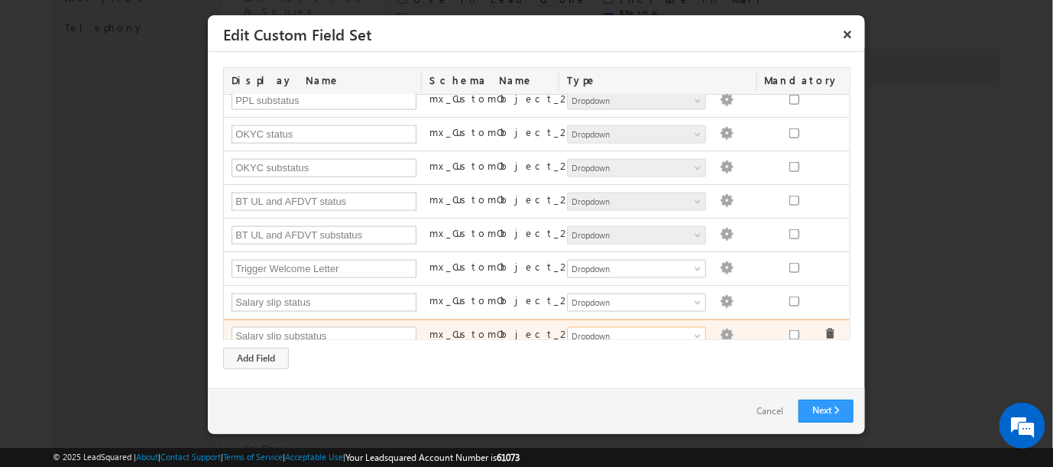
click at [720, 329] on img at bounding box center [727, 336] width 14 height 14
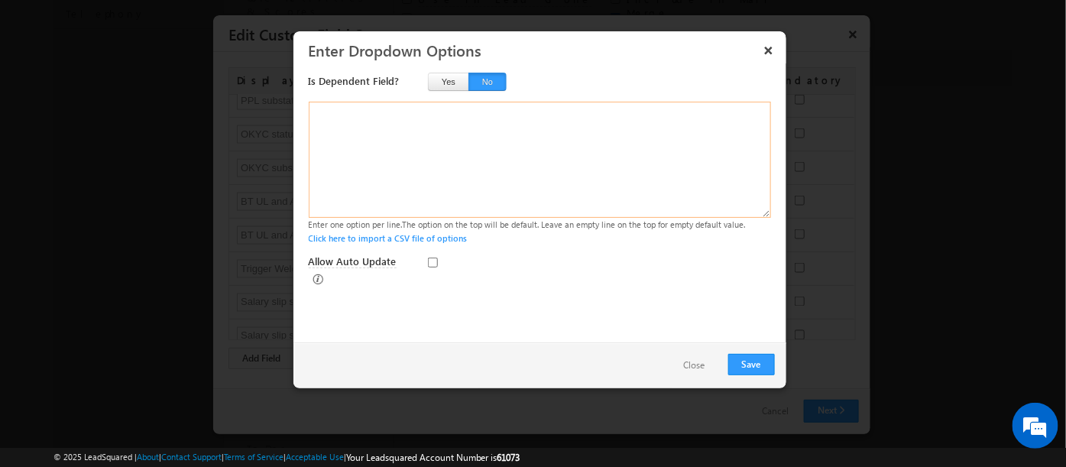
click at [391, 141] on textarea at bounding box center [540, 160] width 462 height 116
paste textarea "Invalid Document Does Not Belong to Customer Not a clear image Incomplete Docum…"
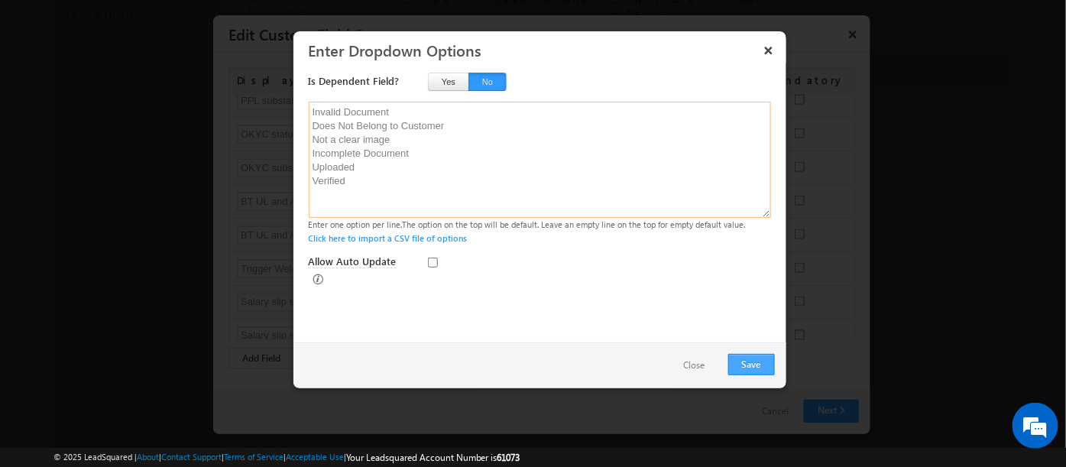
type textarea "Invalid Document Does Not Belong to Customer Not a clear image Incomplete Docum…"
click at [755, 366] on button "Save" at bounding box center [751, 364] width 47 height 21
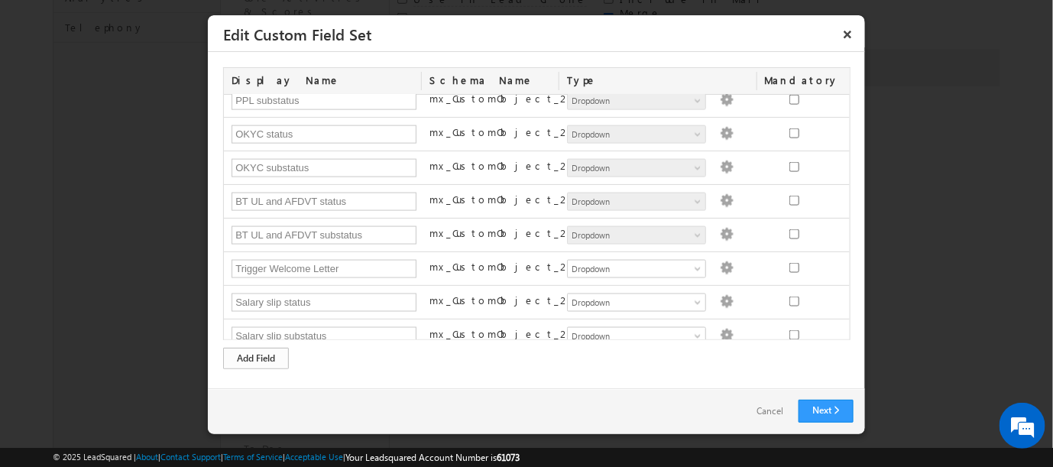
click at [254, 357] on div "Add Field" at bounding box center [256, 358] width 66 height 21
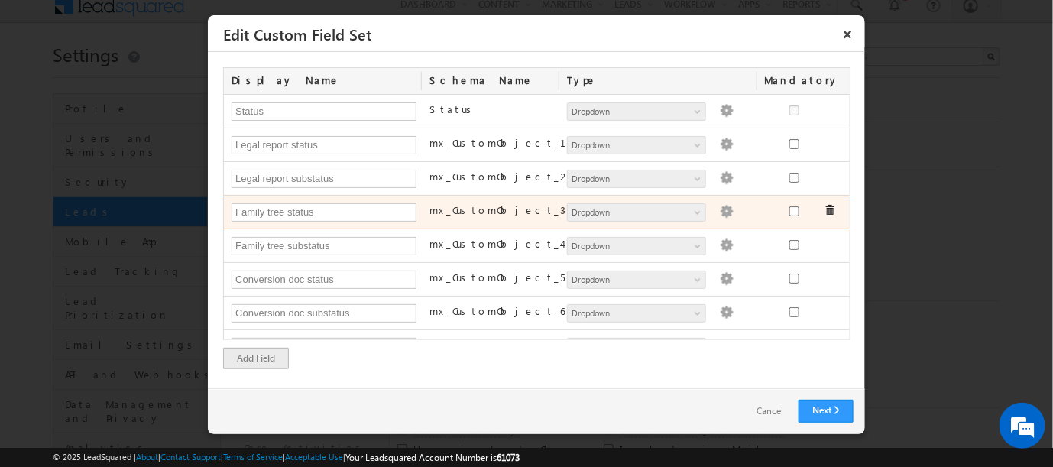
scroll to position [0, 0]
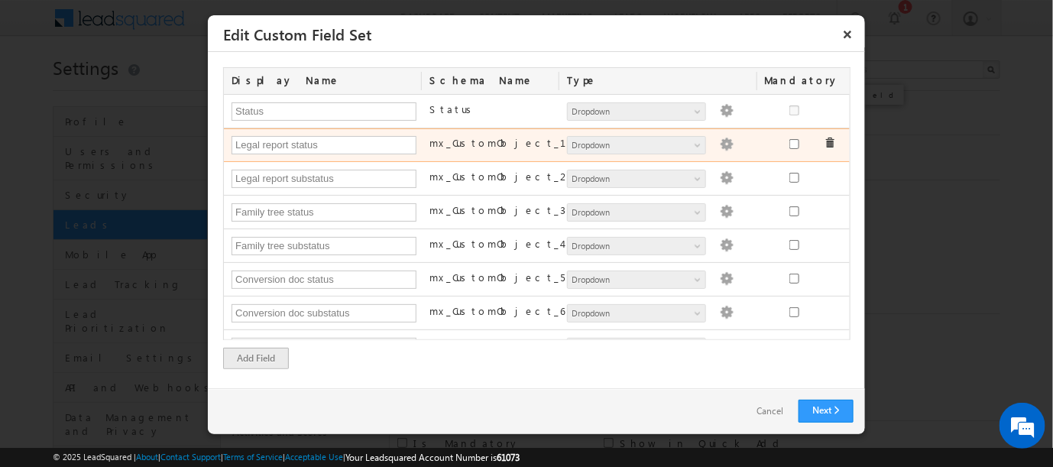
click at [0, 0] on span at bounding box center [0, 0] width 0 height 0
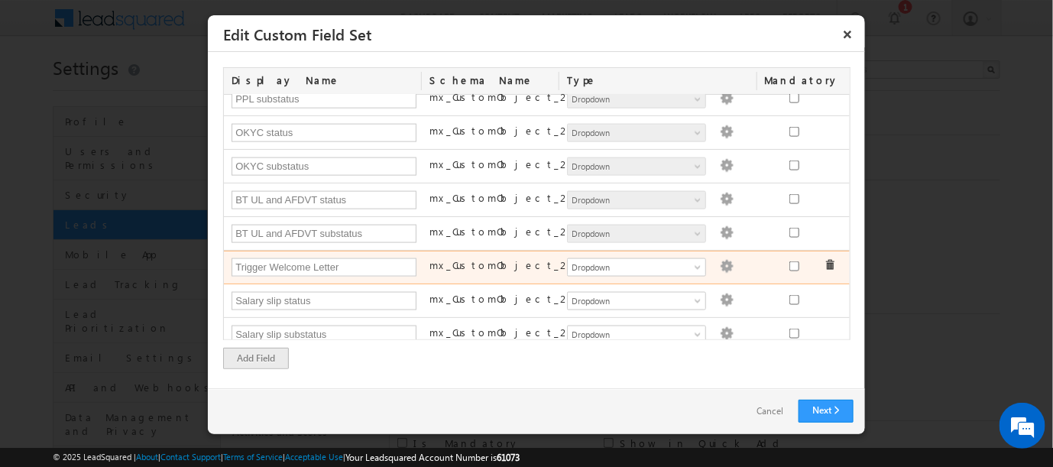
scroll to position [463, 0]
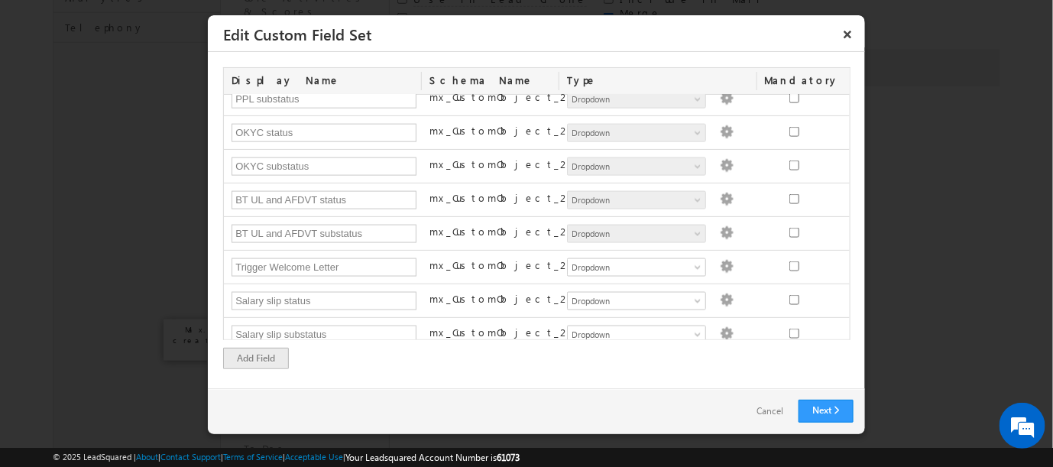
click at [245, 359] on div "Add Field" at bounding box center [256, 358] width 66 height 21
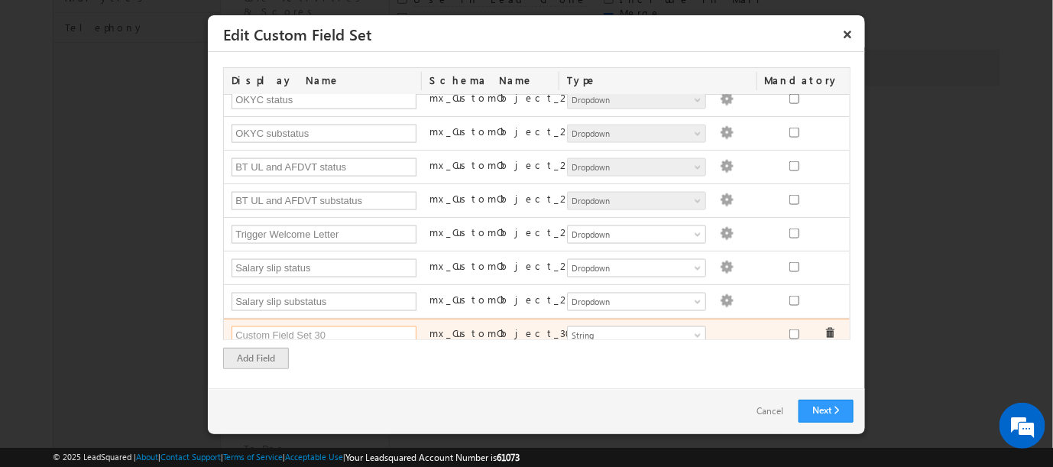
paste input "Send DAL copy to Partner"
type input "Send DAL copy to Partner"
click at [682, 329] on span "String" at bounding box center [630, 336] width 125 height 14
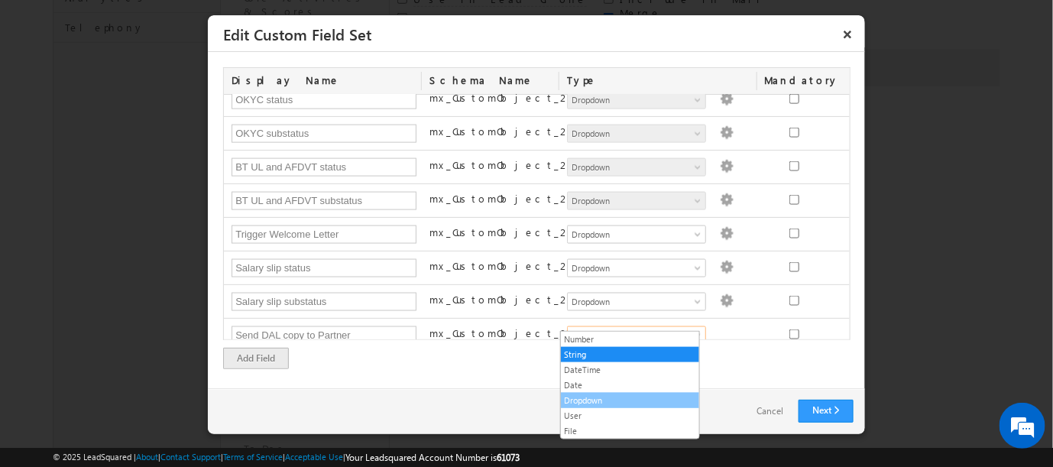
click at [601, 394] on link "Dropdown" at bounding box center [630, 401] width 138 height 14
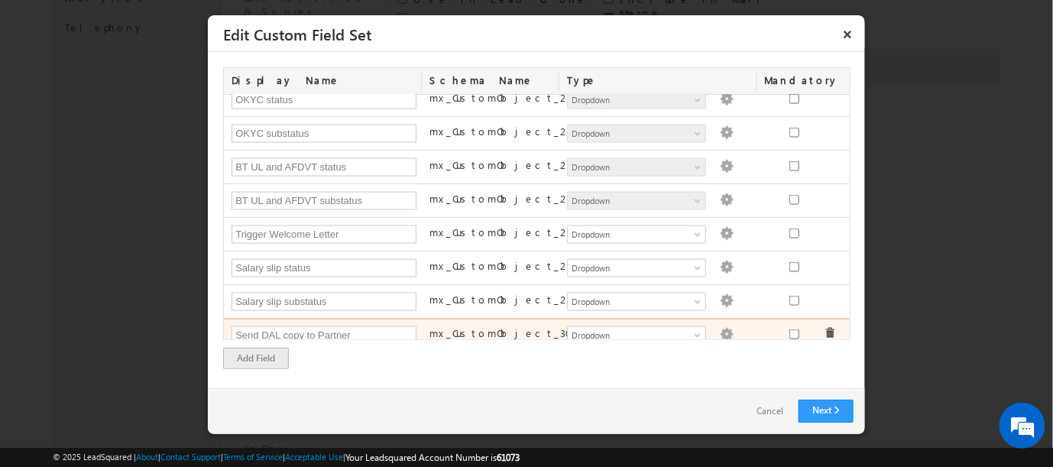
click at [720, 328] on img at bounding box center [727, 335] width 14 height 14
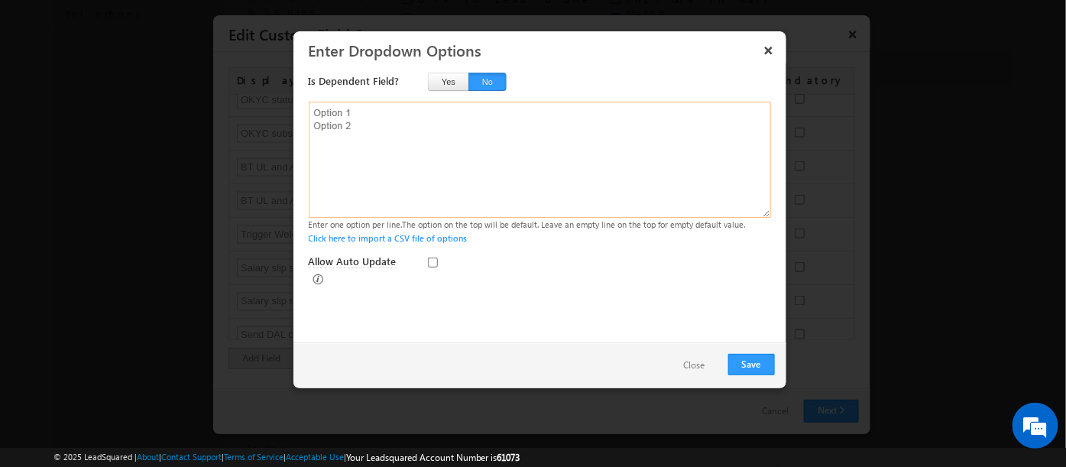
click at [374, 131] on textarea at bounding box center [540, 160] width 462 height 116
paste textarea "YES NO"
type textarea "YES NO"
click at [761, 371] on button "Save" at bounding box center [751, 364] width 47 height 21
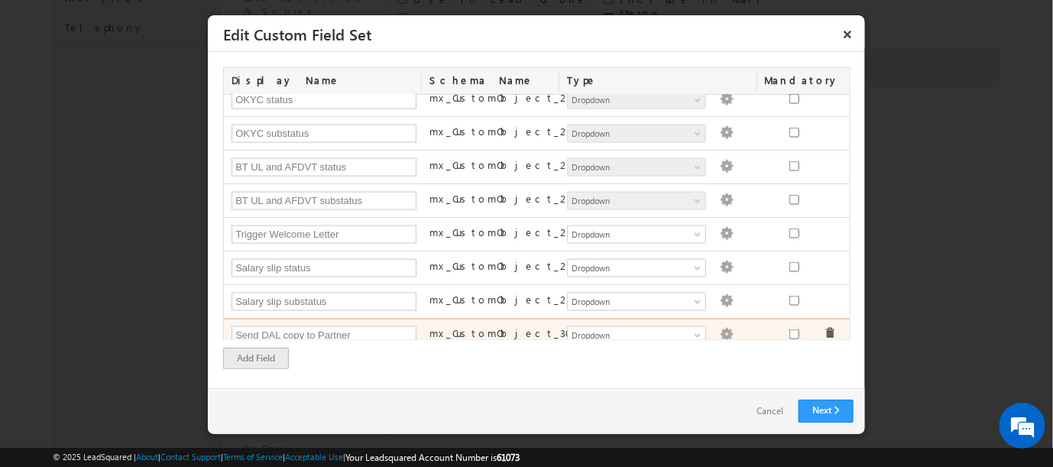
scroll to position [750, 0]
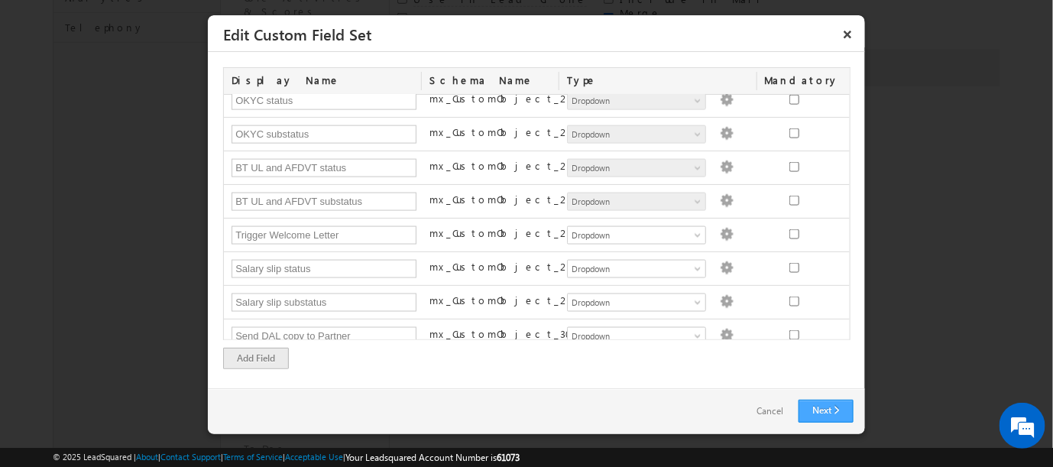
click at [825, 413] on link "Next" at bounding box center [826, 411] width 55 height 23
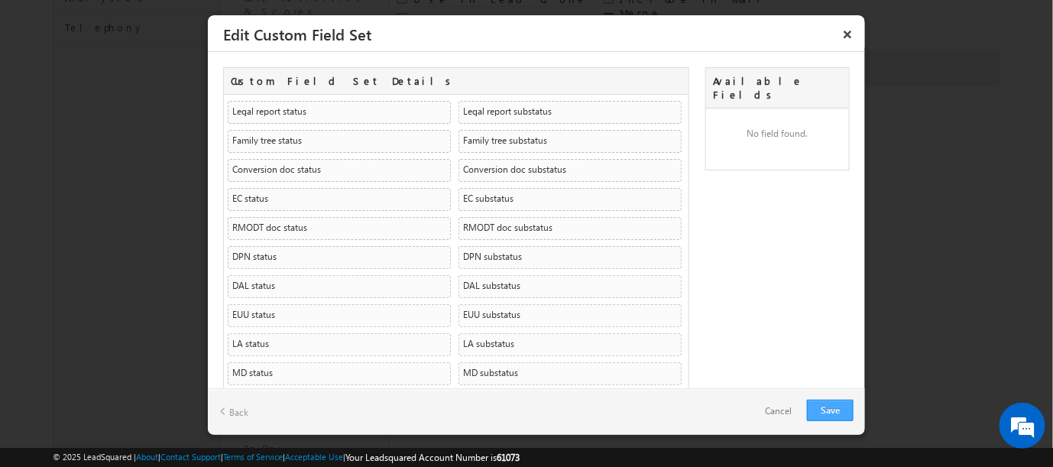
click at [820, 409] on link "Save" at bounding box center [830, 410] width 47 height 21
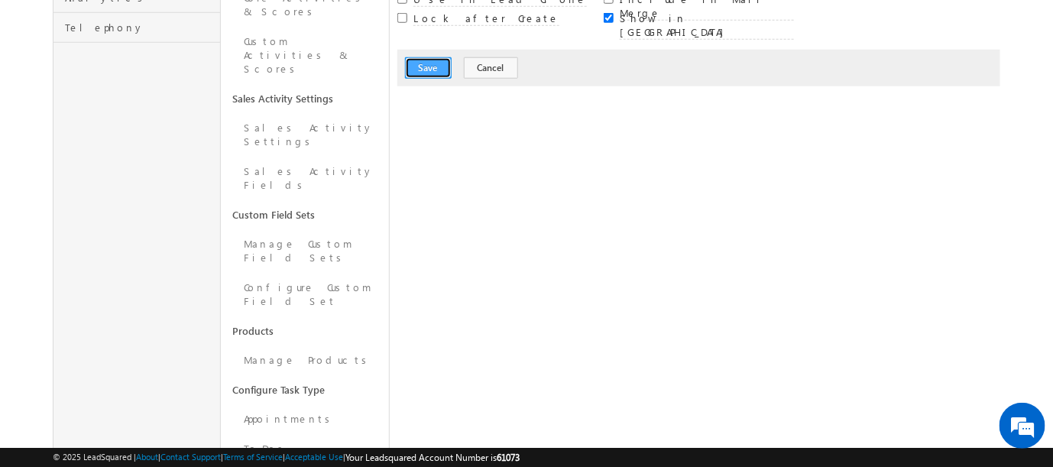
click at [429, 57] on button "Save" at bounding box center [428, 67] width 47 height 21
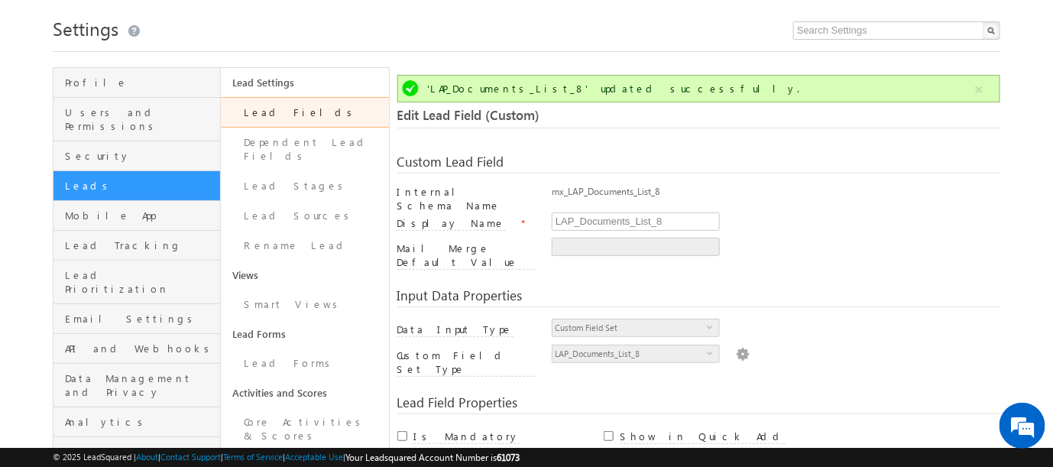
scroll to position [114, 0]
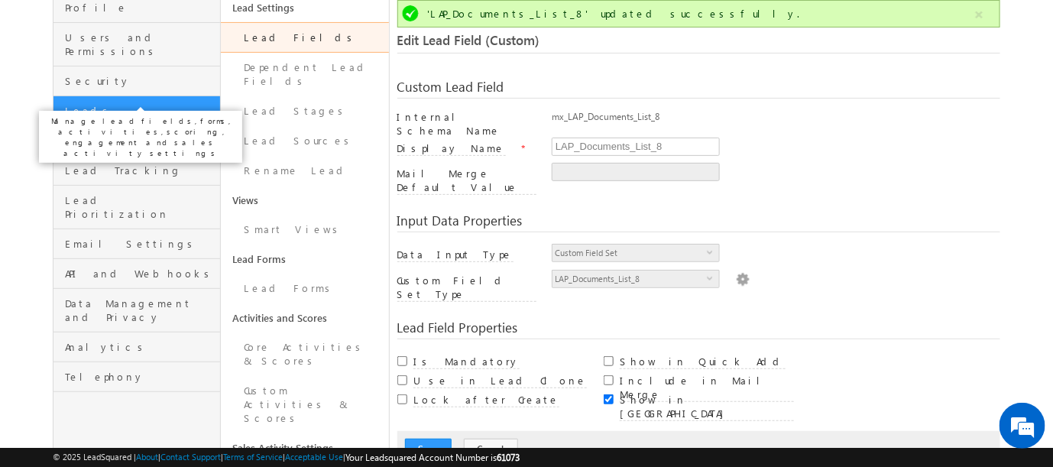
click at [78, 104] on span "Leads" at bounding box center [140, 111] width 151 height 14
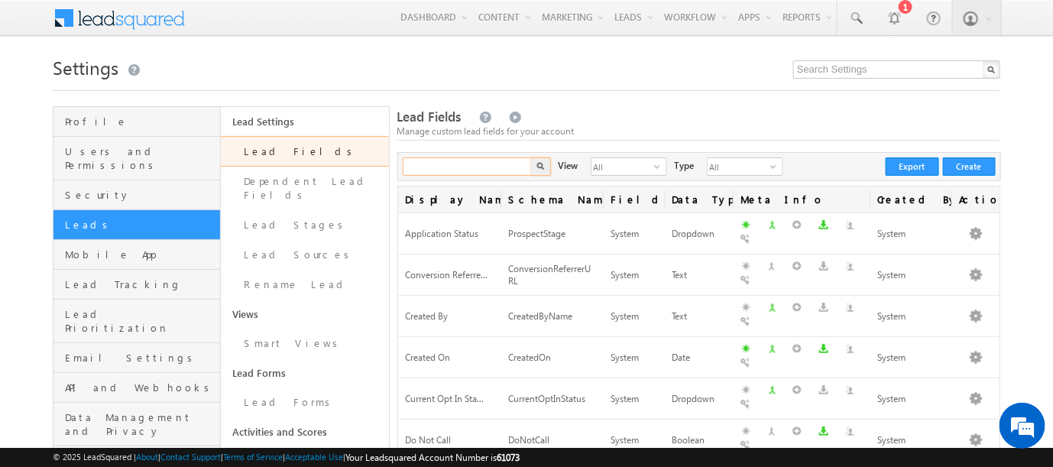
click at [482, 171] on input "text" at bounding box center [468, 166] width 131 height 18
type input "Documents"
click at [531, 157] on button "button" at bounding box center [541, 166] width 20 height 18
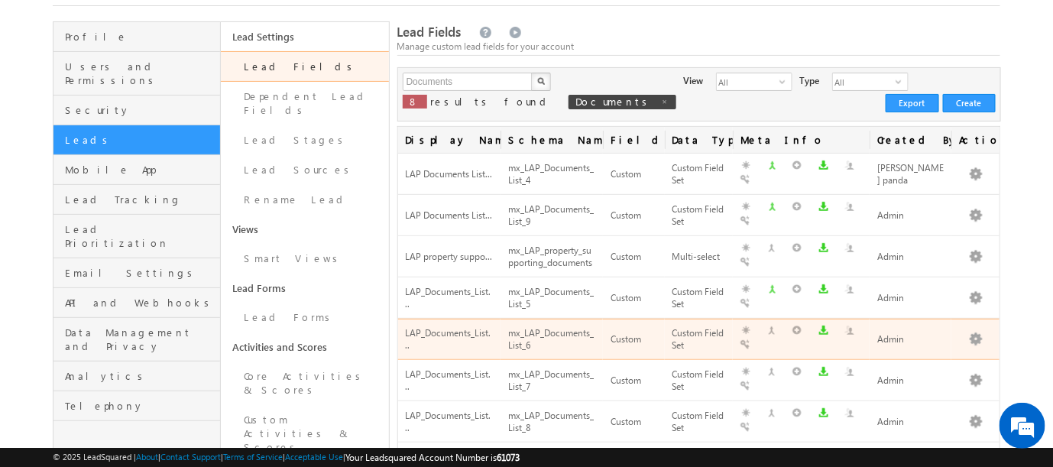
scroll to position [170, 0]
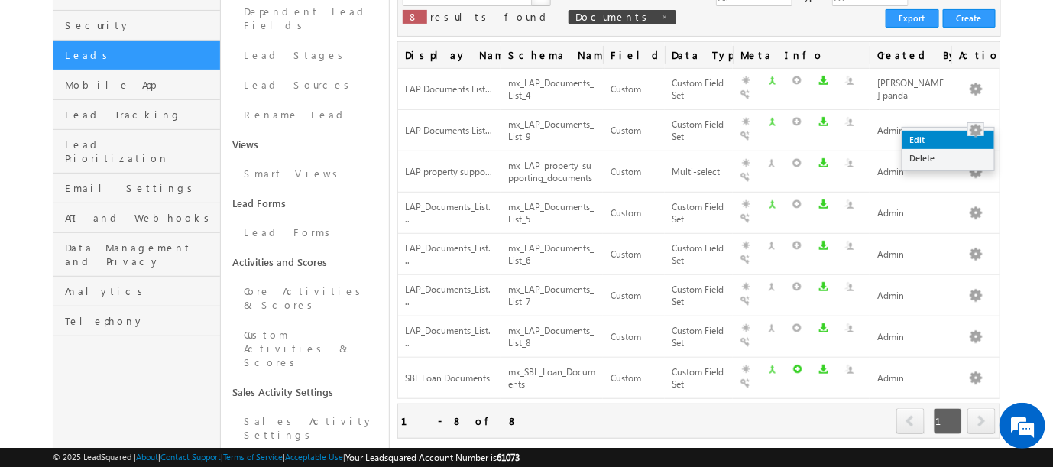
click at [912, 136] on link "Edit" at bounding box center [948, 140] width 92 height 18
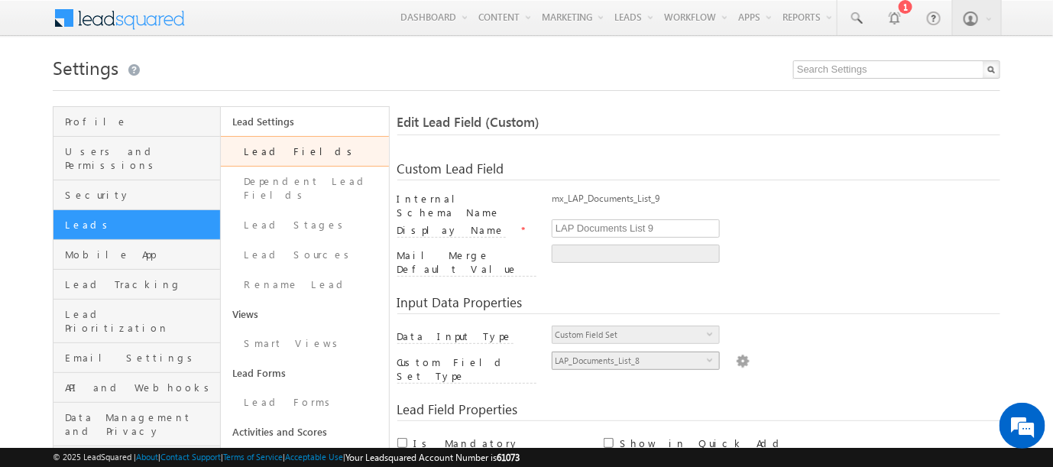
click at [695, 352] on span "LAP_Documents_List_8" at bounding box center [629, 360] width 154 height 17
click at [701, 352] on span "LAP_Documents_List_8" at bounding box center [629, 360] width 154 height 17
drag, startPoint x: 701, startPoint y: 342, endPoint x: 724, endPoint y: 342, distance: 23.7
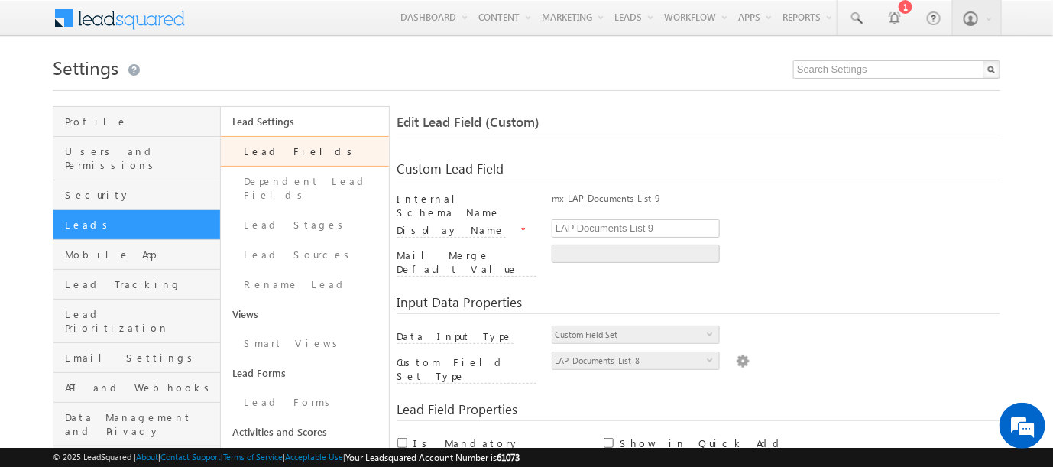
click at [711, 356] on span "select" at bounding box center [713, 359] width 12 height 7
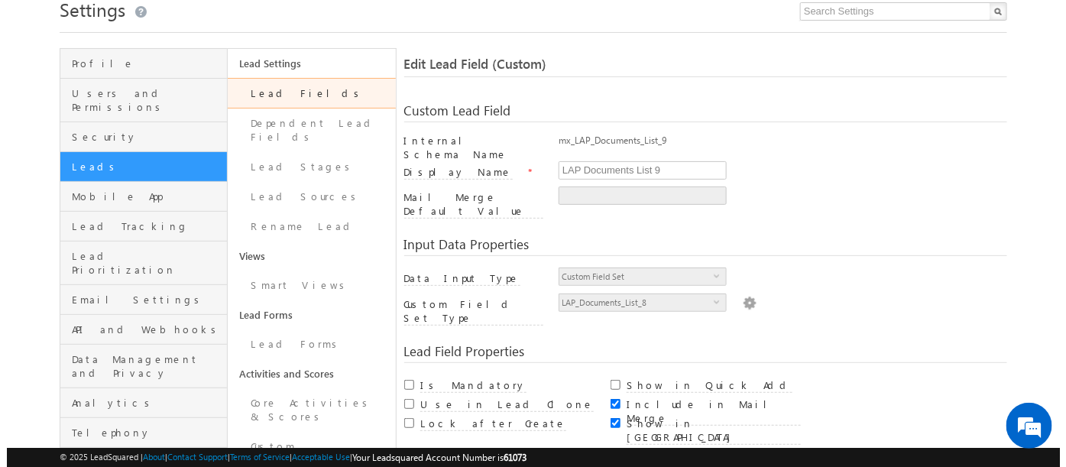
scroll to position [85, 0]
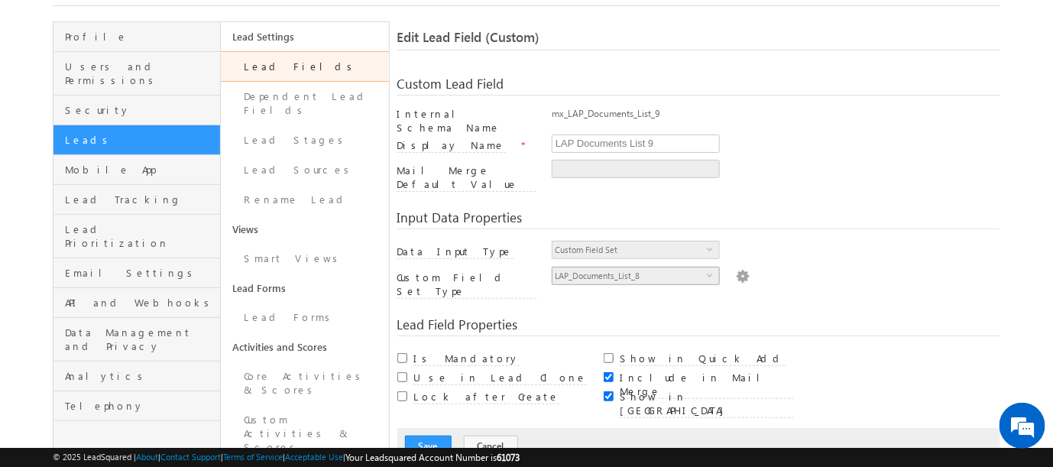
click at [707, 267] on span "select" at bounding box center [713, 280] width 12 height 26
click at [736, 267] on img at bounding box center [743, 275] width 14 height 17
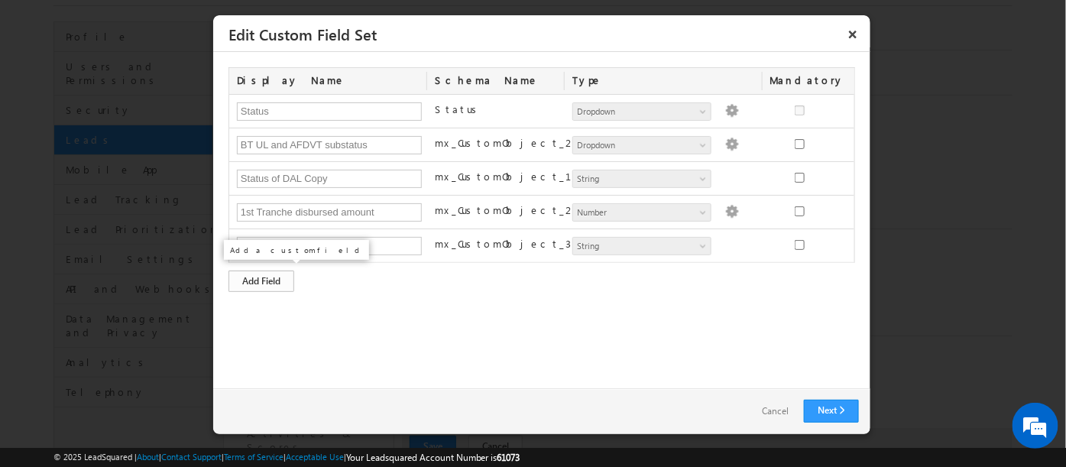
click at [248, 276] on div "Add Field" at bounding box center [261, 281] width 66 height 21
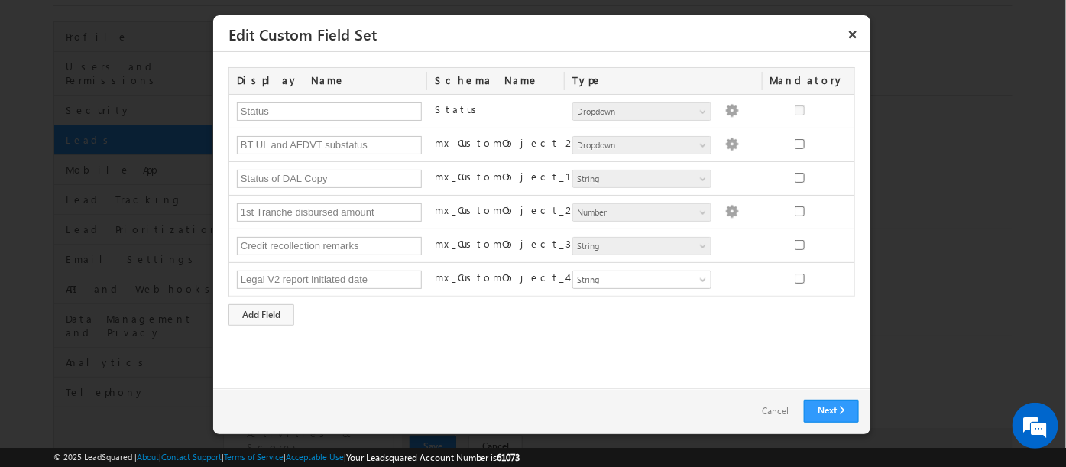
type input "Legal V2 report initiated date"
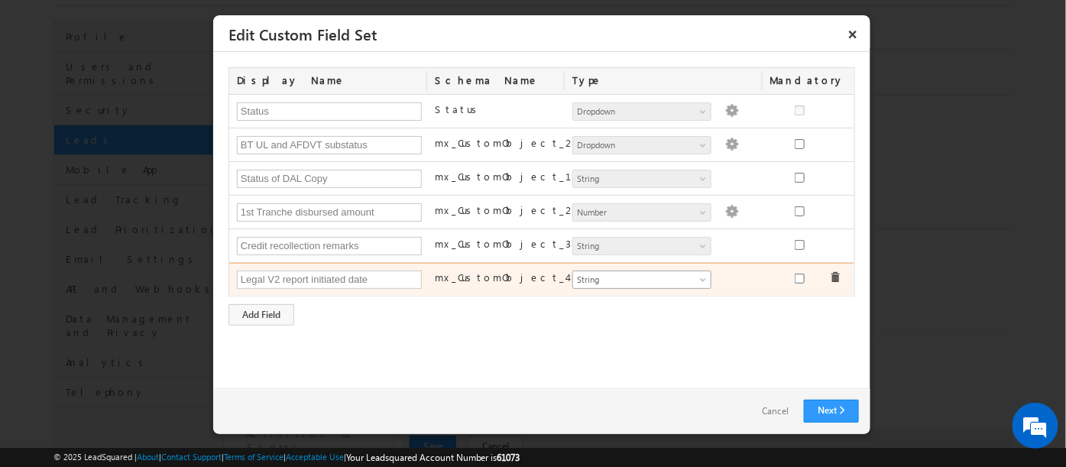
click at [703, 278] on span at bounding box center [704, 283] width 12 height 12
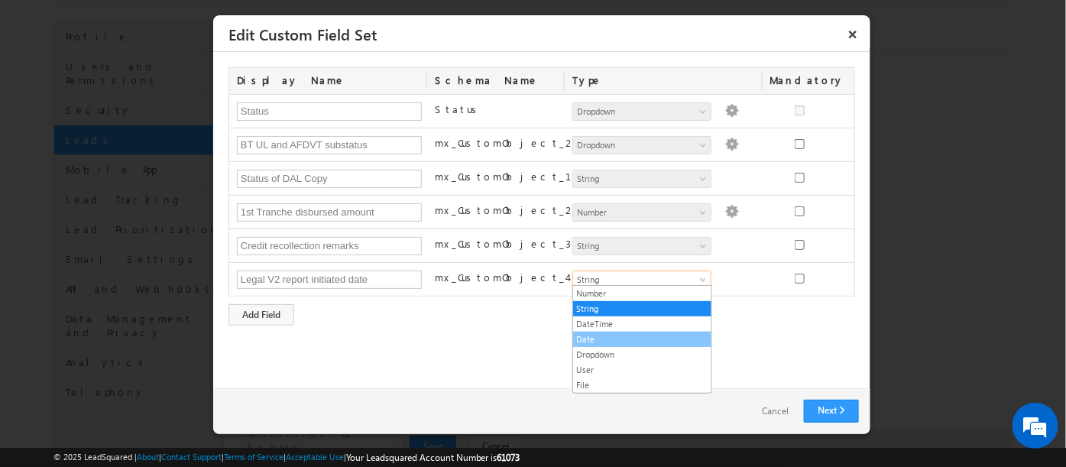
click at [578, 339] on link "Date" at bounding box center [642, 339] width 138 height 14
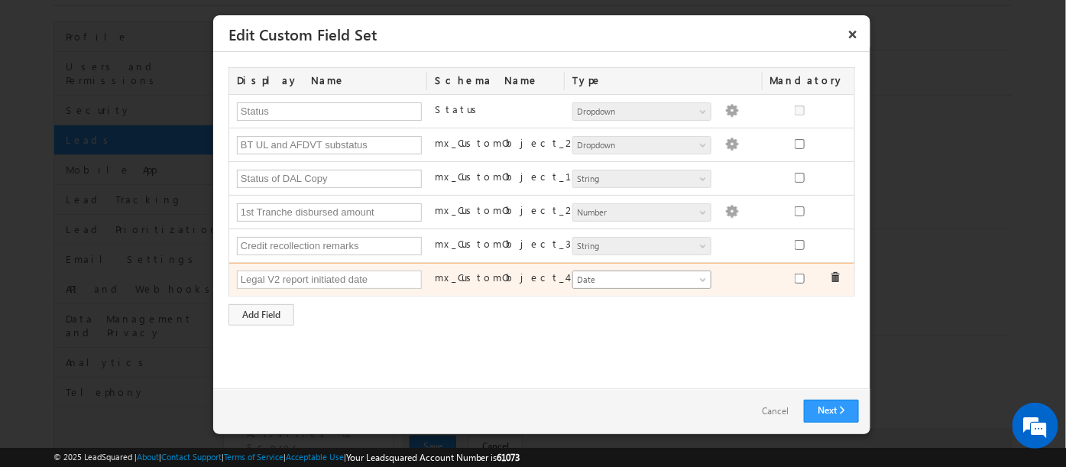
click at [616, 282] on span "Date" at bounding box center [635, 280] width 125 height 14
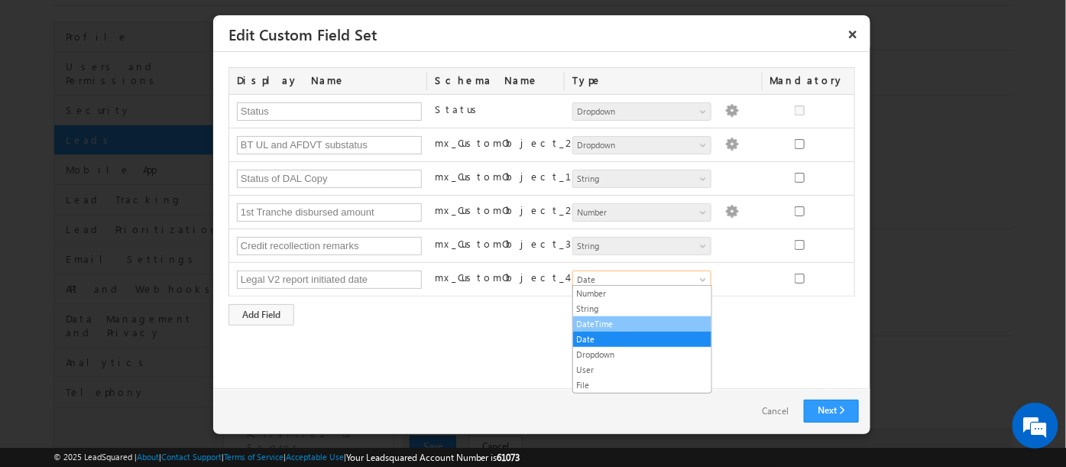
click at [594, 328] on link "DateTime" at bounding box center [642, 324] width 138 height 14
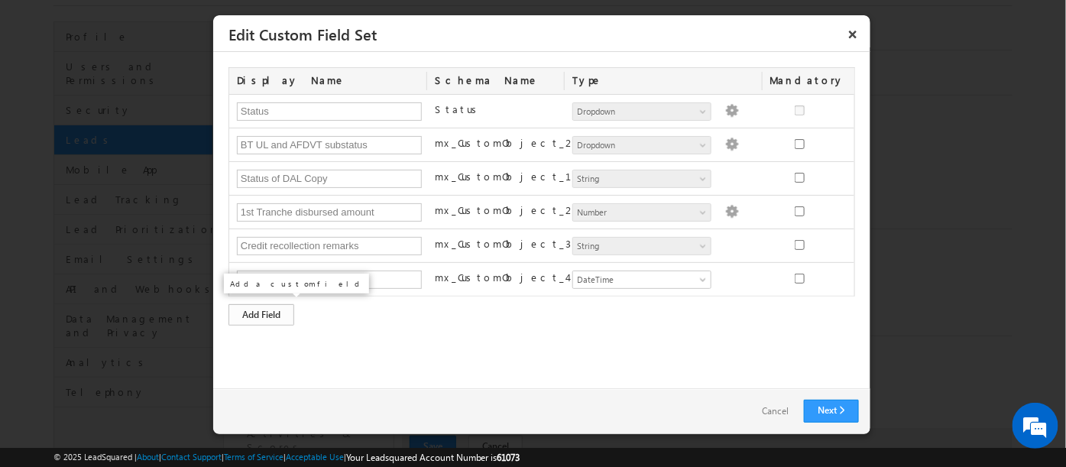
click at [261, 309] on div "Add Field" at bounding box center [261, 314] width 66 height 21
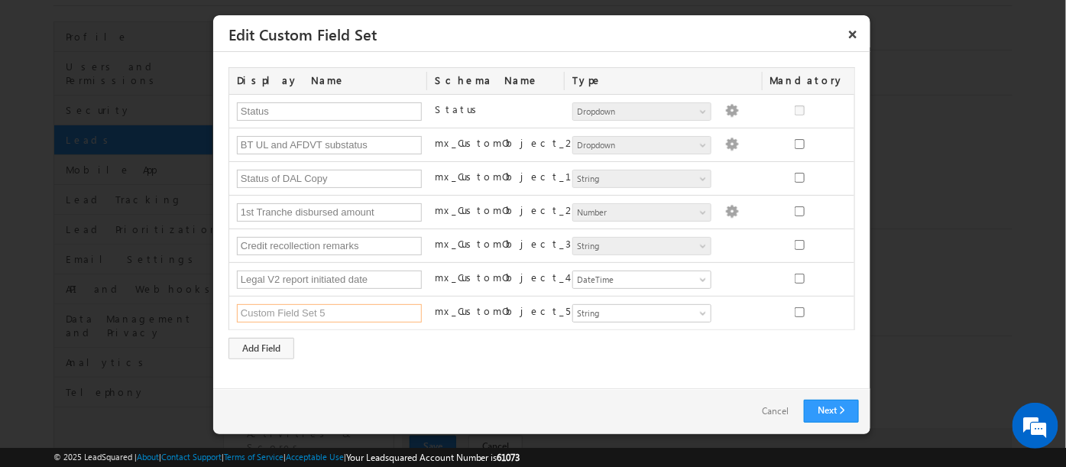
paste input "Legal V2 report received date"
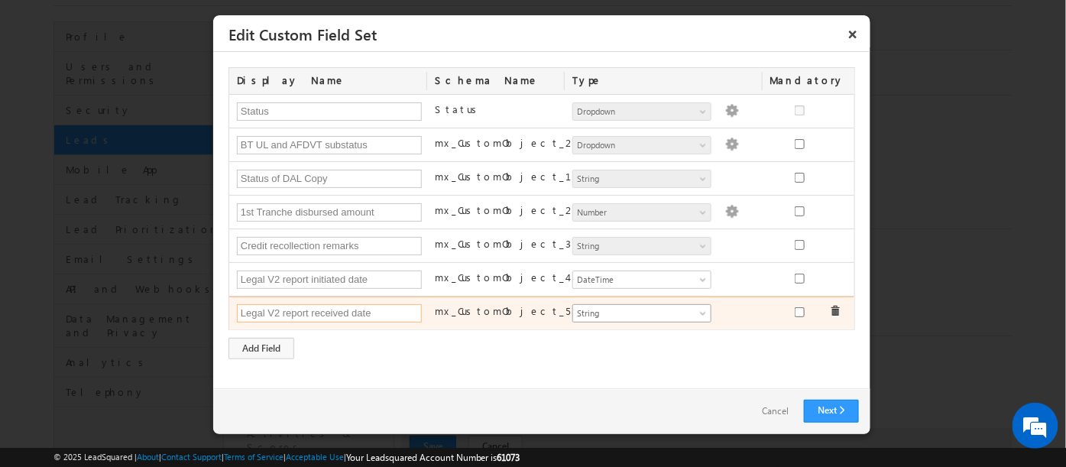
type input "Legal V2 report received date"
click at [629, 317] on link "String" at bounding box center [641, 313] width 139 height 18
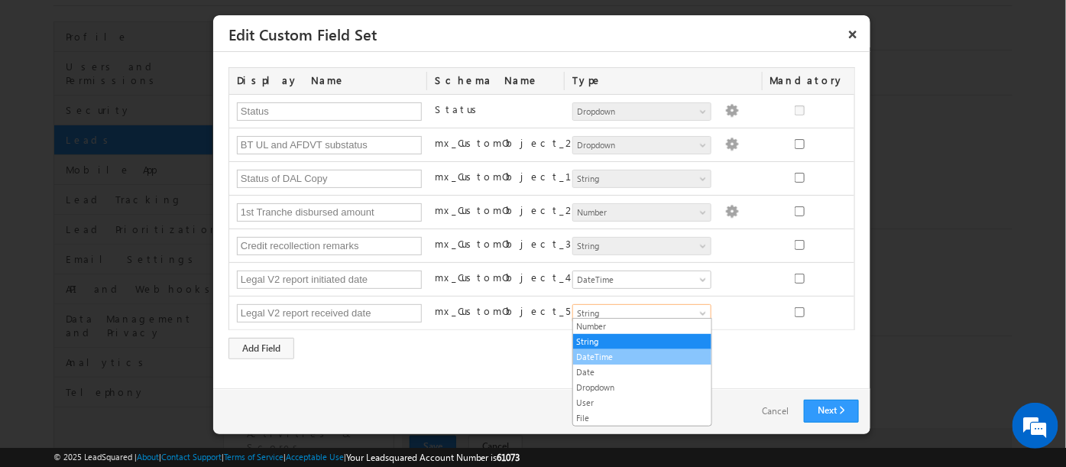
click at [596, 358] on link "DateTime" at bounding box center [642, 357] width 138 height 14
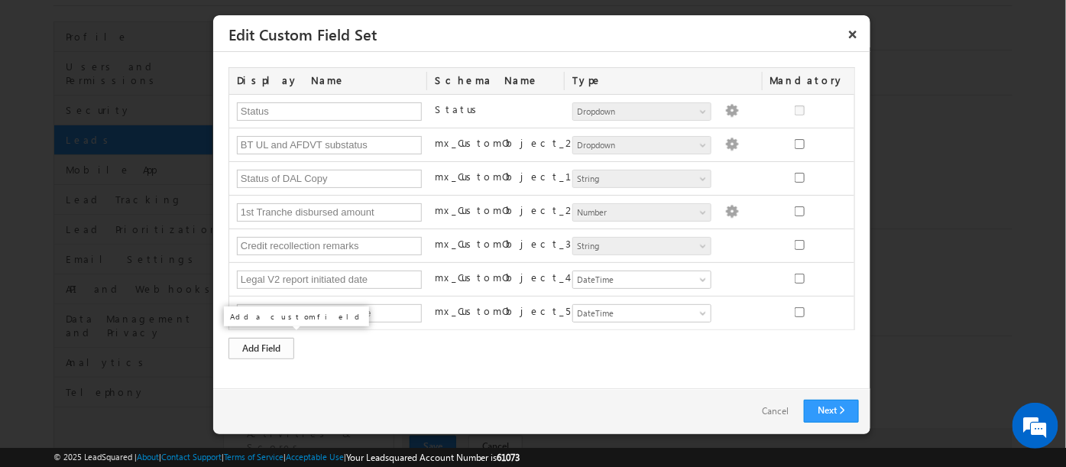
click at [264, 345] on div "Add Field" at bounding box center [261, 348] width 66 height 21
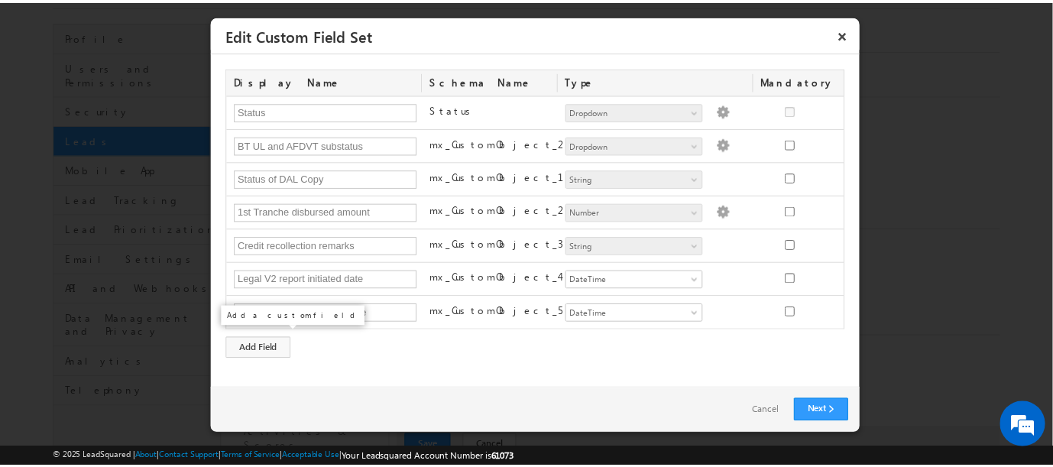
scroll to position [13, 0]
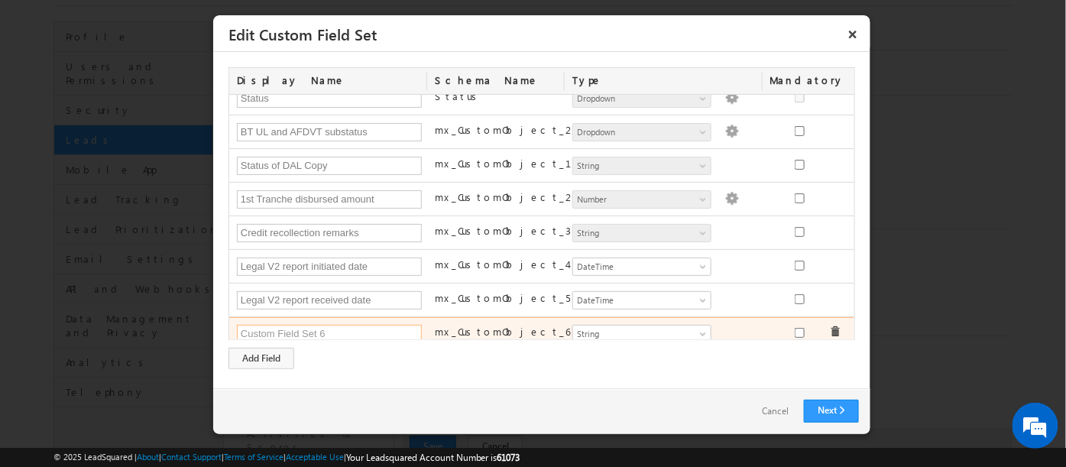
paste input "FI Status By FT"
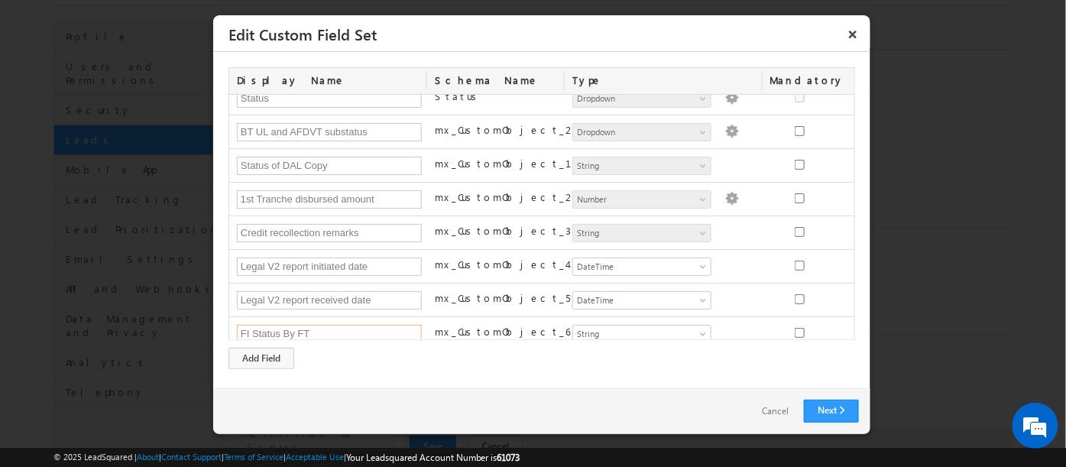
type input "FI Status By FT"
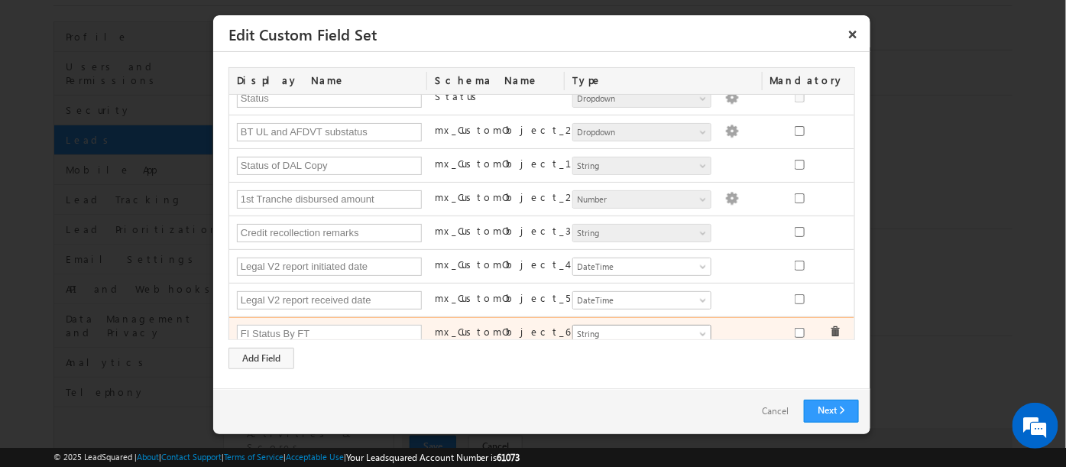
click at [675, 327] on span "String" at bounding box center [635, 334] width 125 height 14
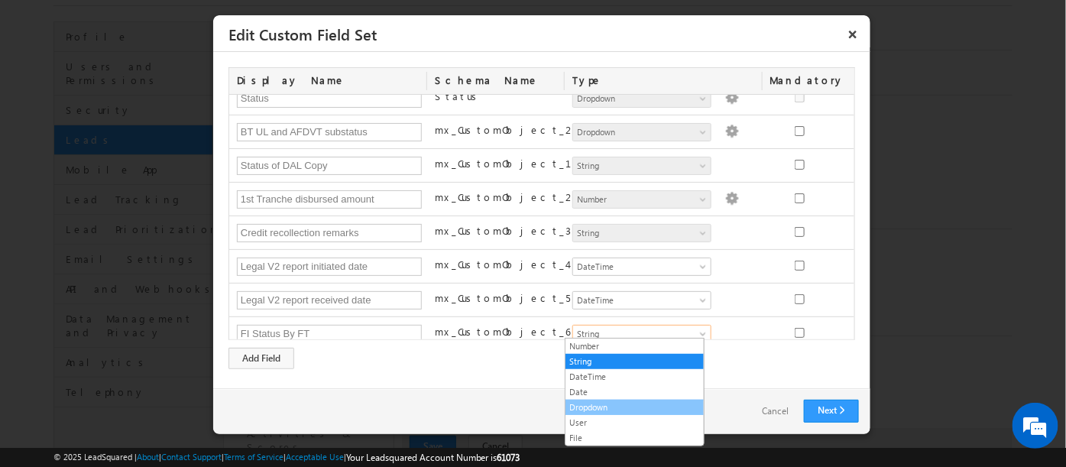
drag, startPoint x: 593, startPoint y: 401, endPoint x: 601, endPoint y: 397, distance: 8.5
click at [592, 402] on link "Dropdown" at bounding box center [634, 407] width 138 height 14
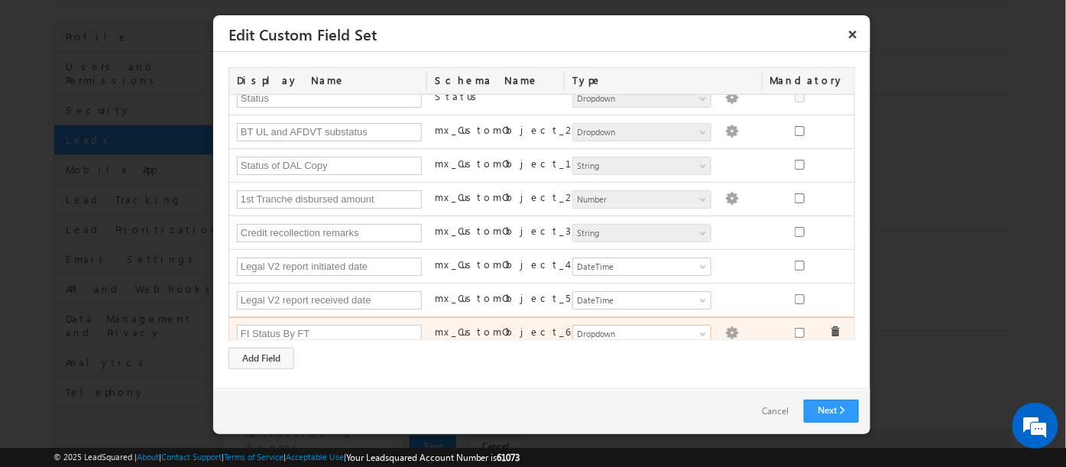
click at [725, 329] on img at bounding box center [732, 333] width 14 height 14
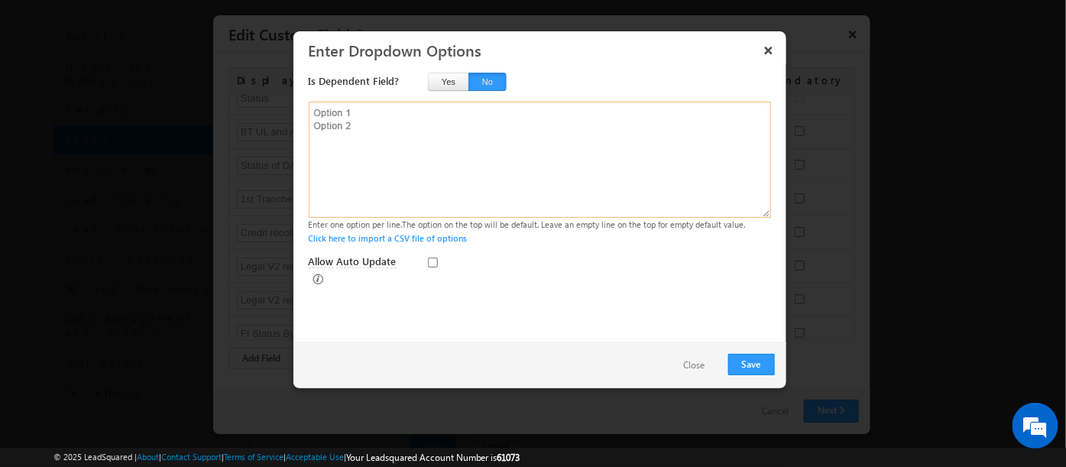
click at [396, 156] on textarea at bounding box center [540, 160] width 462 height 116
paste textarea "Yes No"
type textarea "Yes No"
click at [756, 364] on button "Save" at bounding box center [751, 364] width 47 height 21
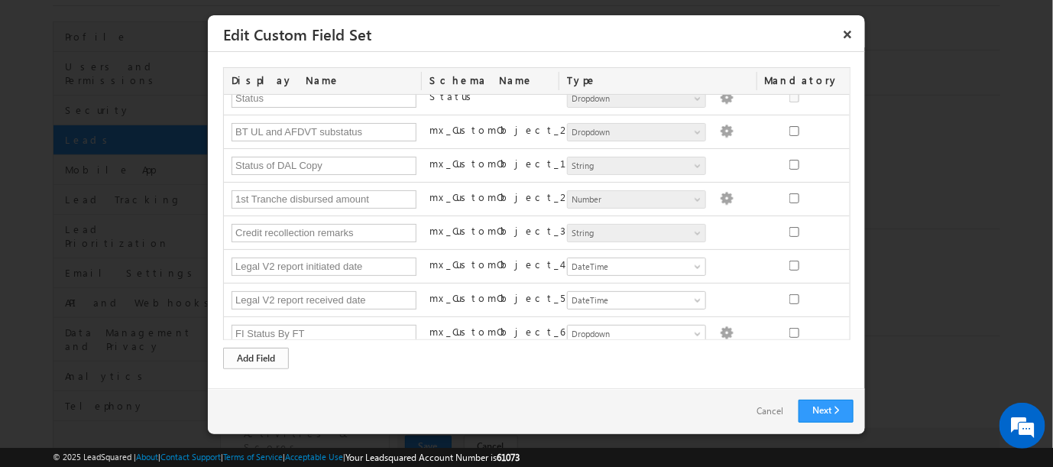
click at [271, 355] on div "Add Field" at bounding box center [256, 358] width 66 height 21
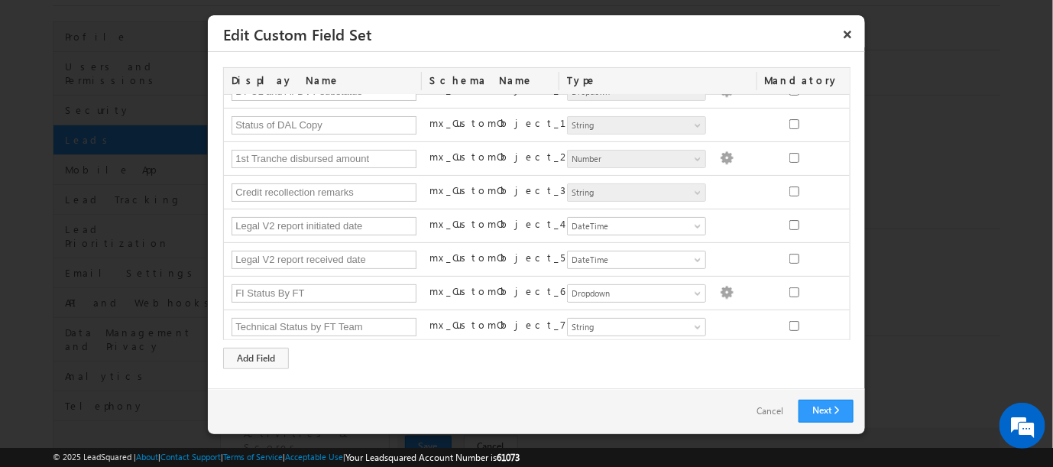
type input "Technical Status by FT Team"
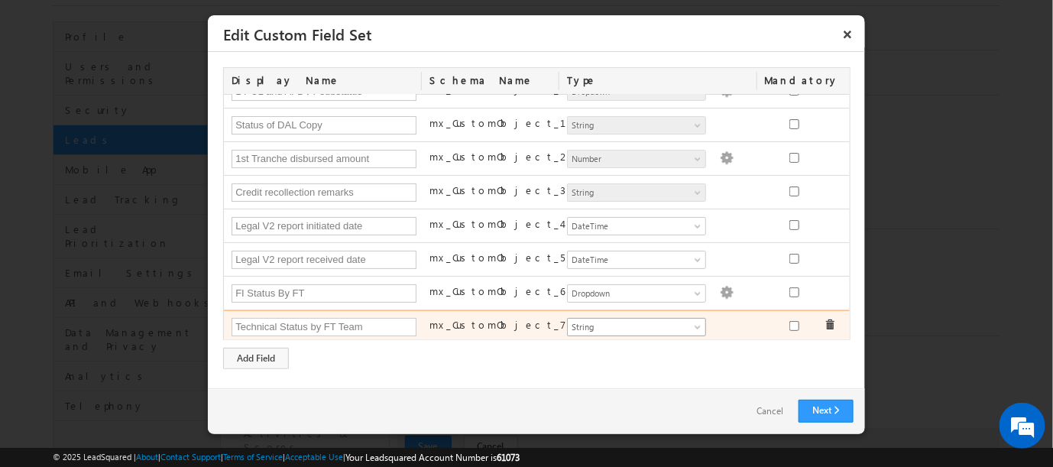
click at [678, 320] on span "String" at bounding box center [630, 327] width 125 height 14
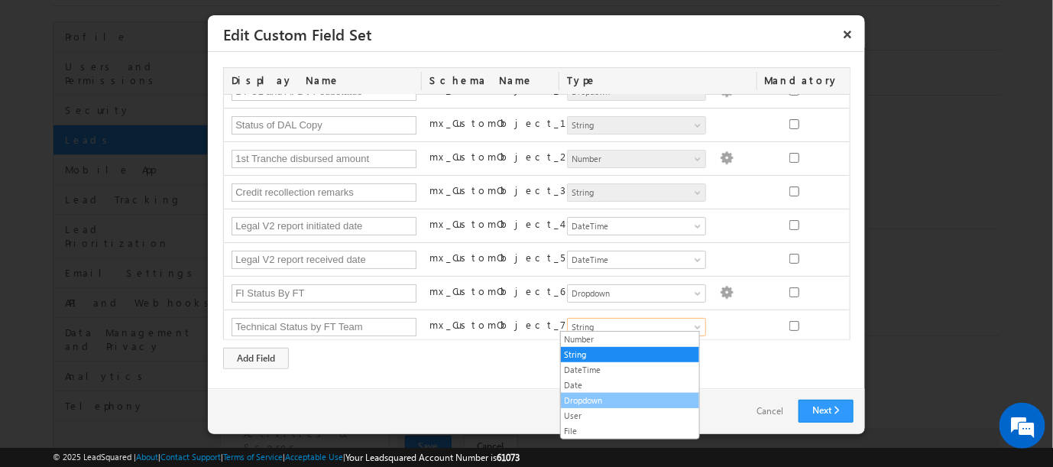
click at [588, 394] on link "Dropdown" at bounding box center [630, 401] width 138 height 14
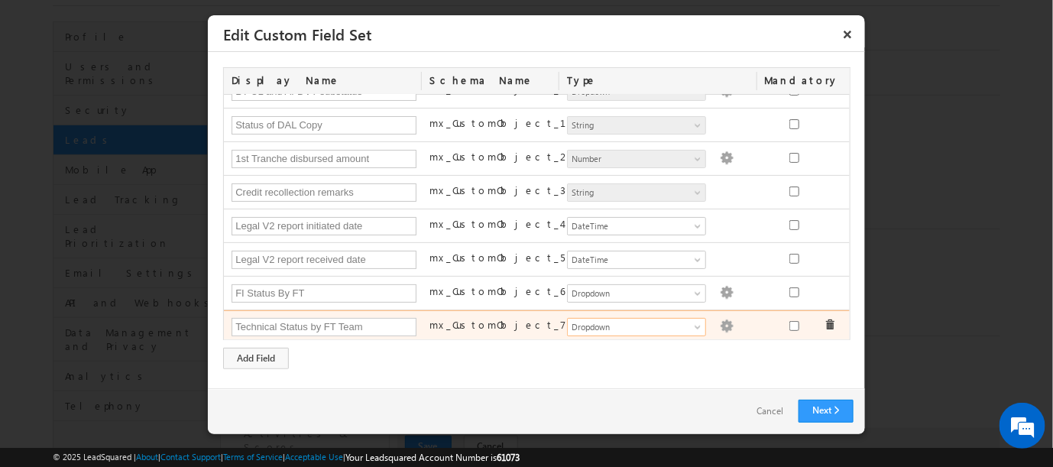
click at [720, 322] on img at bounding box center [727, 326] width 14 height 14
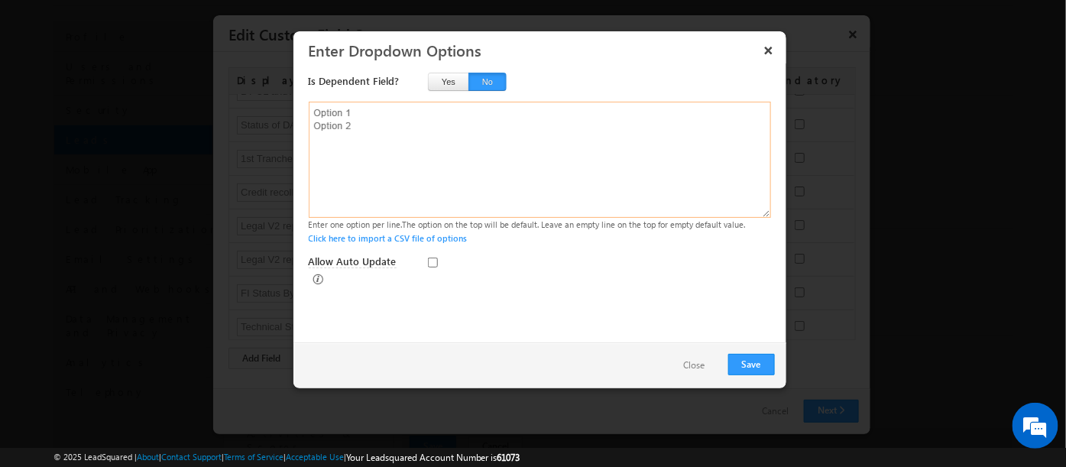
click at [395, 138] on textarea at bounding box center [540, 160] width 462 height 116
paste textarea "Yes No"
type textarea "Yes No"
click at [743, 359] on button "Save" at bounding box center [751, 364] width 47 height 21
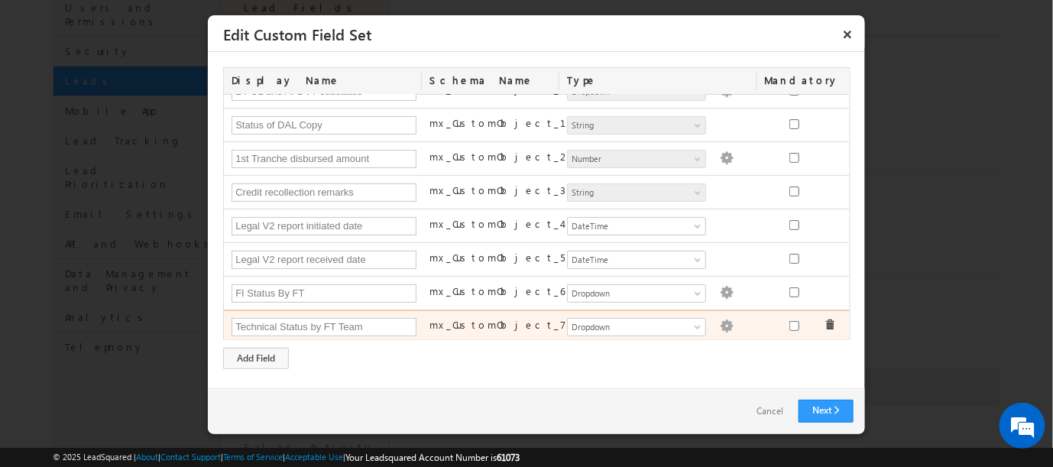
scroll to position [170, 0]
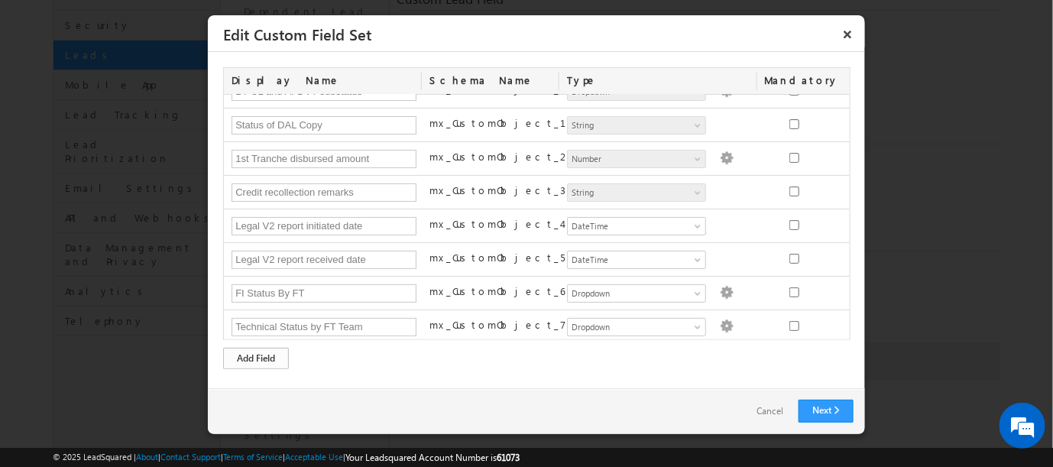
click at [249, 357] on div "Add Field" at bounding box center [256, 358] width 66 height 21
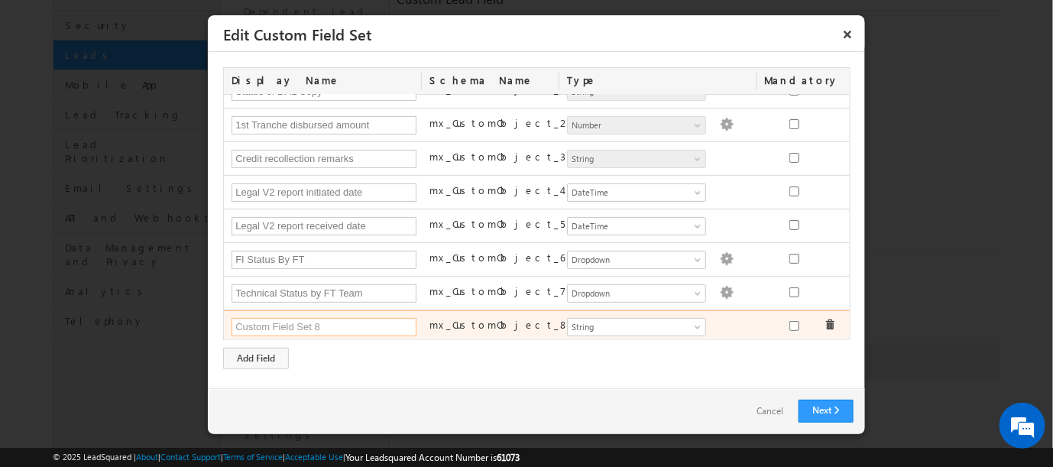
paste input "Legal Status by FT Team"
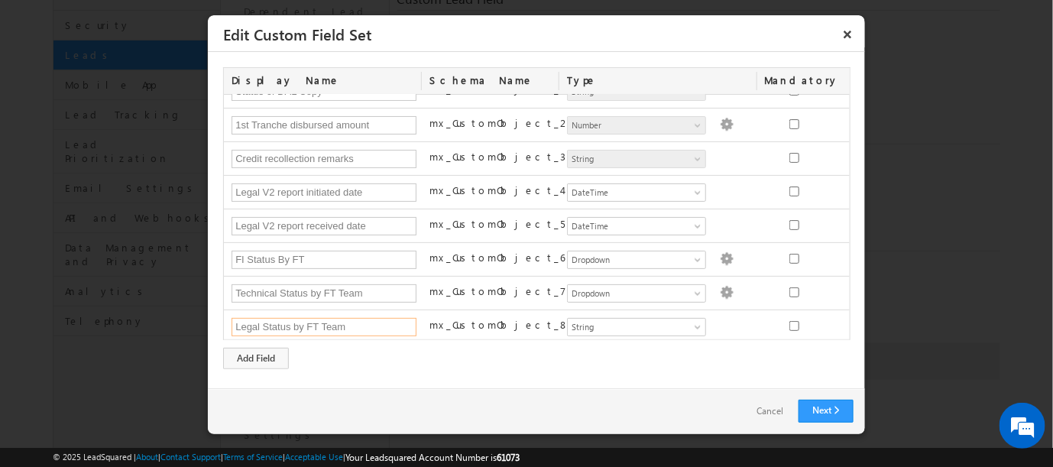
type input "Legal Status by FT Team"
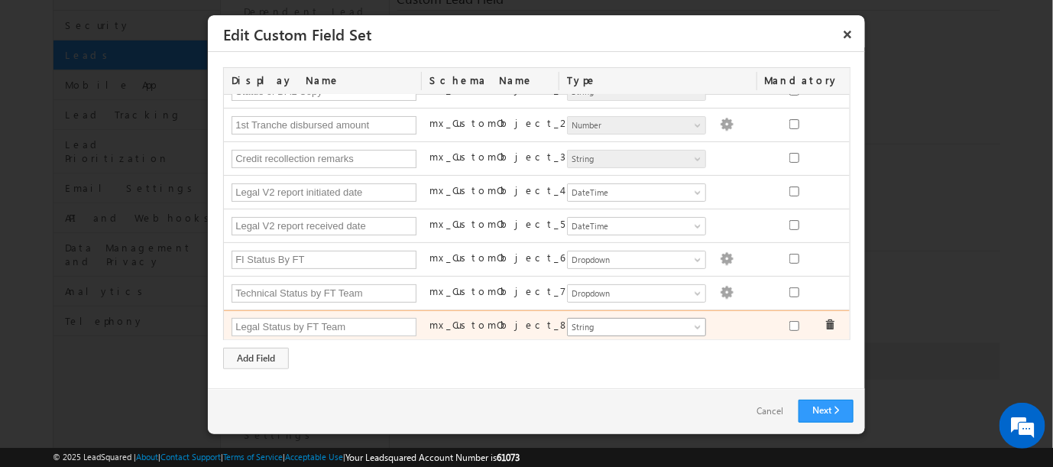
click at [693, 324] on span at bounding box center [699, 330] width 12 height 12
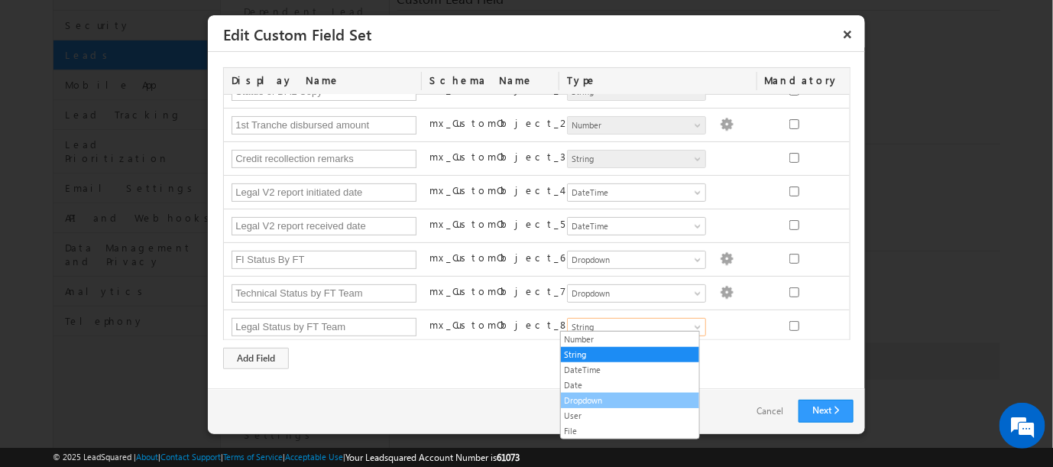
click at [583, 397] on link "Dropdown" at bounding box center [630, 401] width 138 height 14
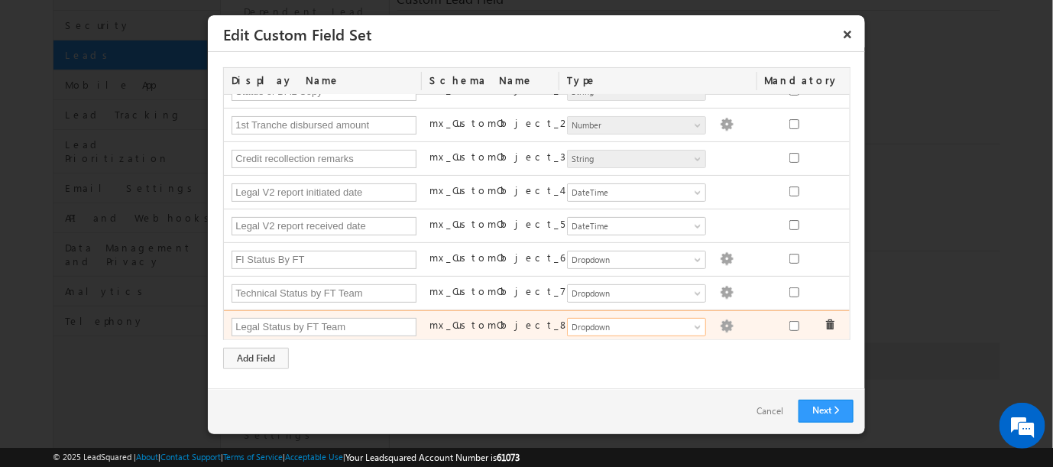
click at [720, 323] on img at bounding box center [727, 326] width 14 height 14
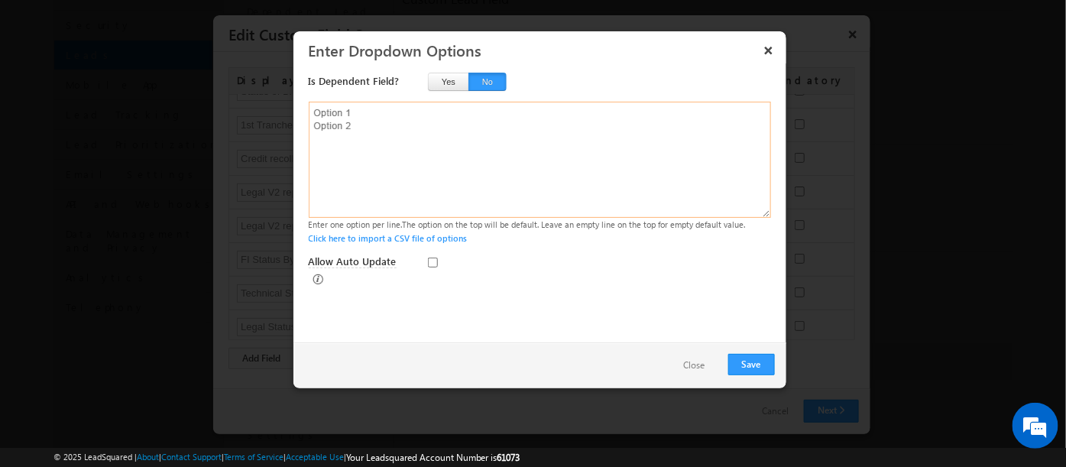
click at [339, 123] on textarea at bounding box center [540, 160] width 462 height 116
paste textarea "Yes No"
type textarea "Yes No"
click at [742, 364] on button "Save" at bounding box center [751, 364] width 47 height 21
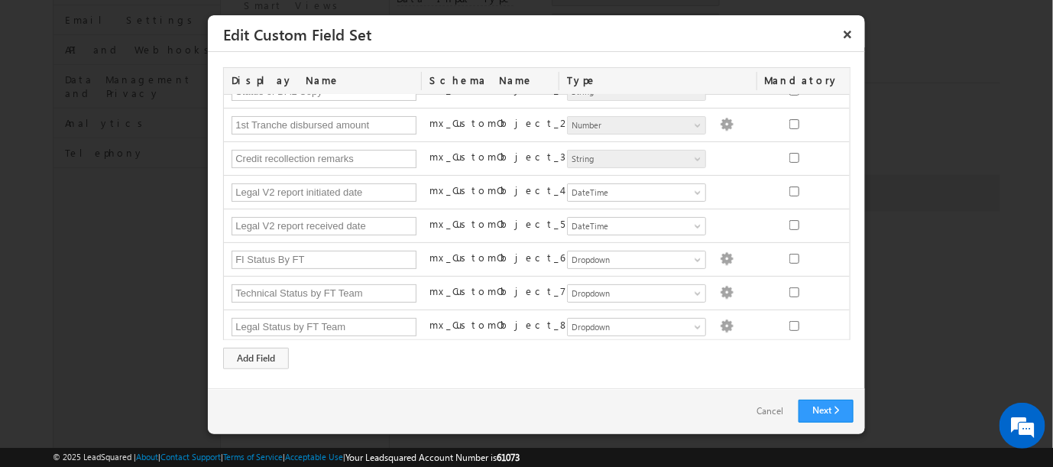
scroll to position [339, 0]
click at [249, 357] on div "Add Field" at bounding box center [256, 358] width 66 height 21
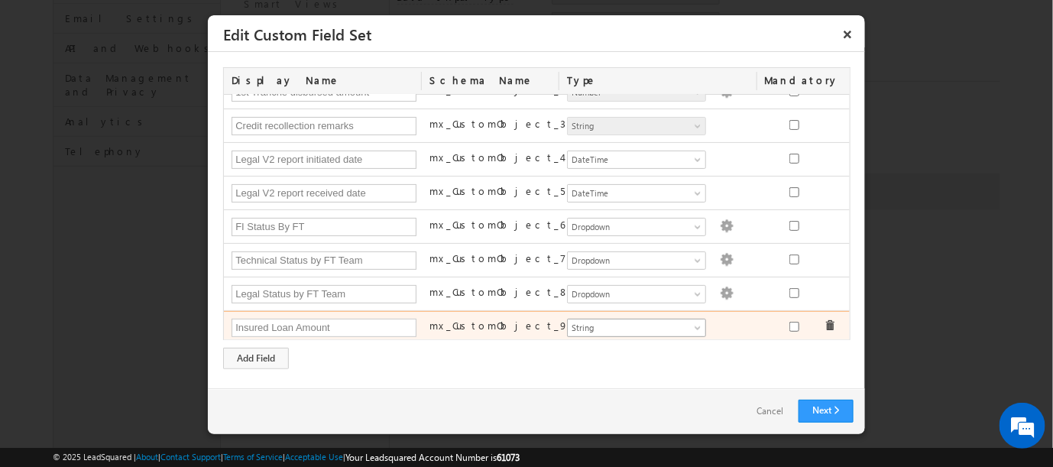
type input "Insured Loan Amount"
click at [594, 321] on span "String" at bounding box center [630, 328] width 125 height 14
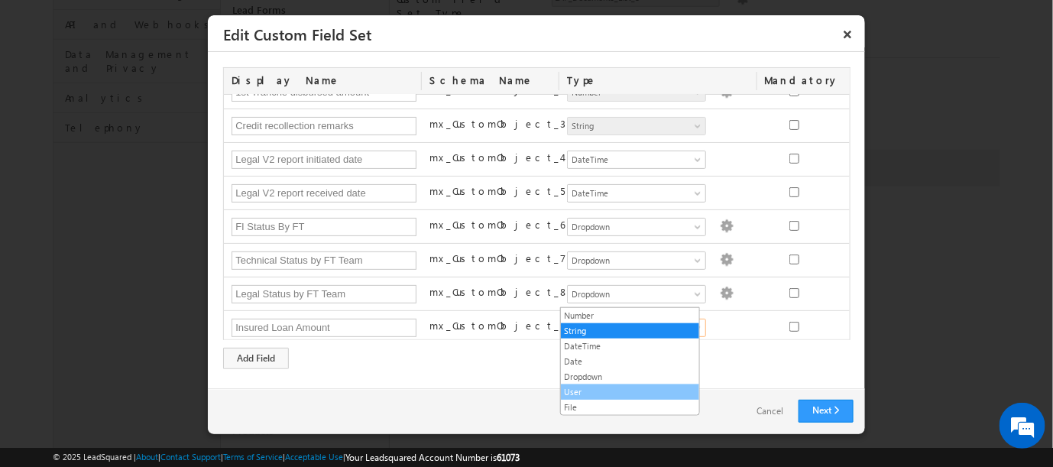
scroll to position [339, 0]
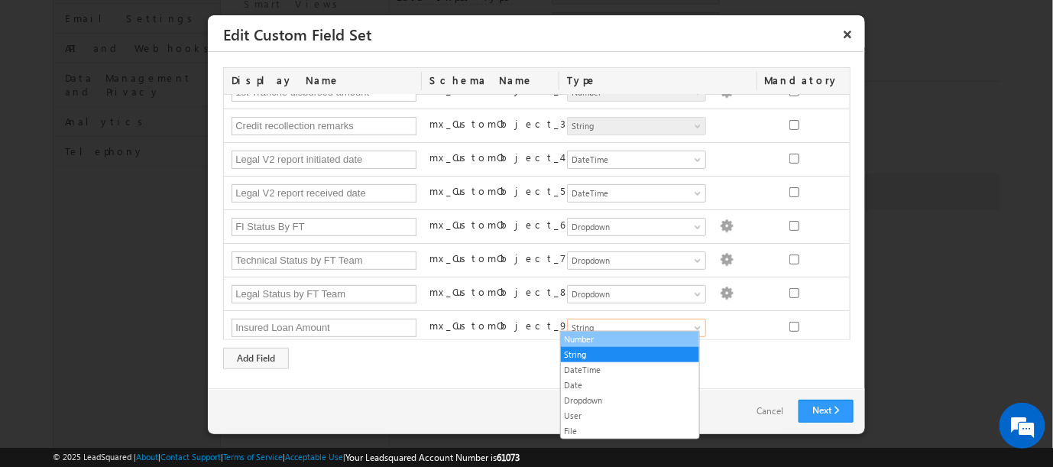
click at [587, 335] on link "Number" at bounding box center [630, 339] width 138 height 14
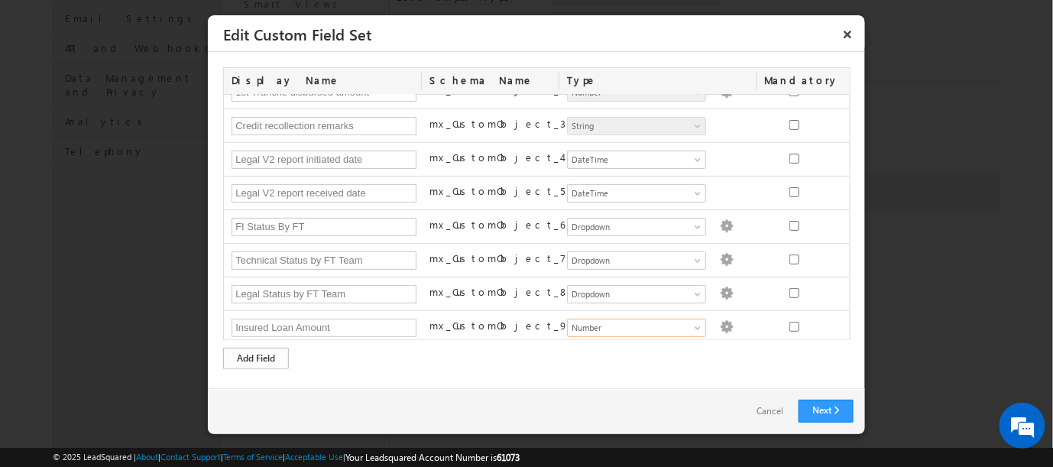
click at [250, 357] on div "Add Field" at bounding box center [256, 358] width 66 height 21
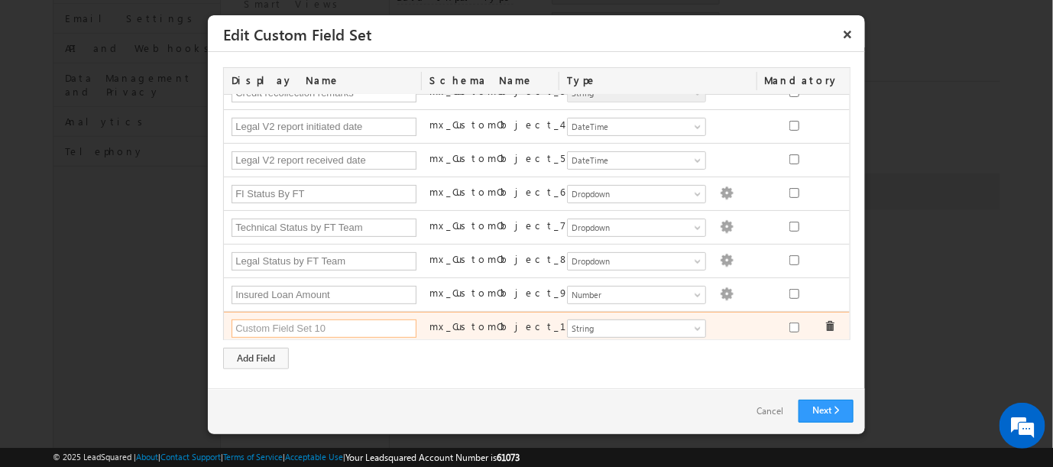
paste input "Zone"
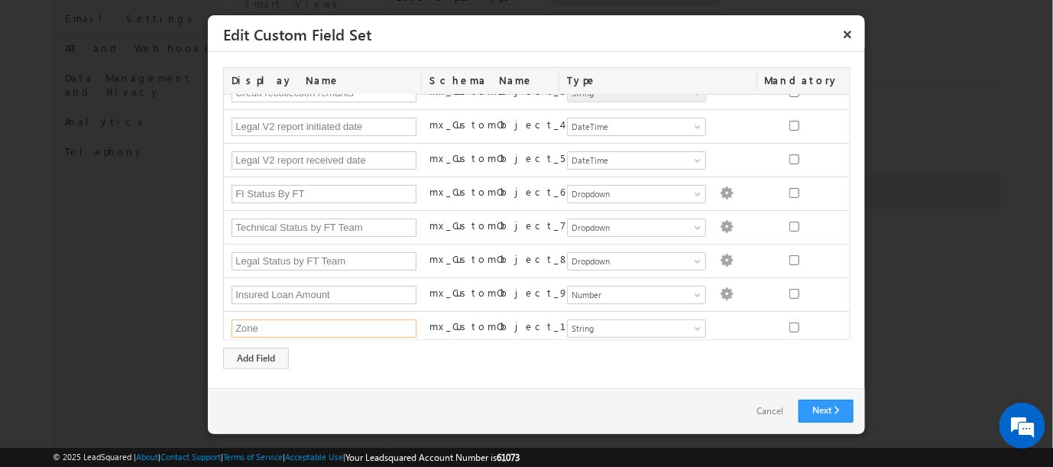
type input "Zone"
click at [241, 361] on div "Add Field" at bounding box center [256, 358] width 66 height 21
paste input "LAP- TL"
type input "LAP- TL"
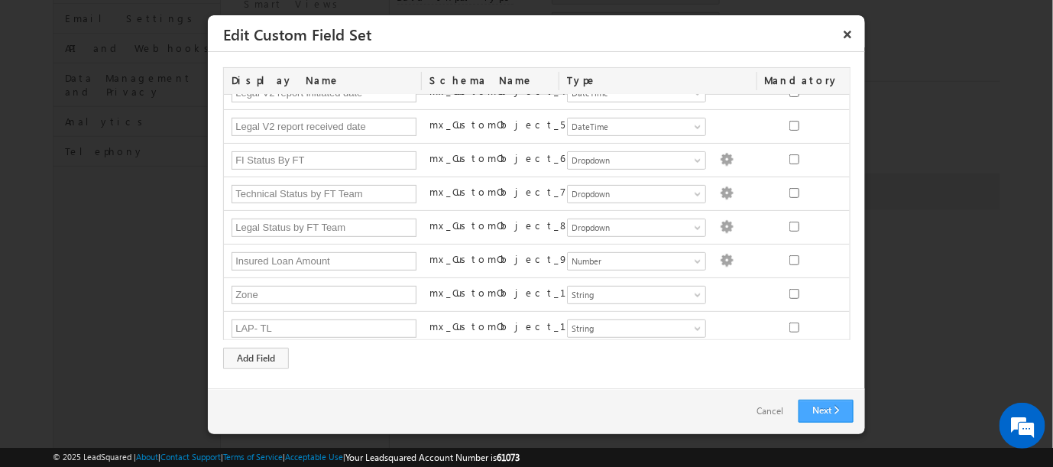
click at [815, 408] on link "Next" at bounding box center [826, 411] width 55 height 23
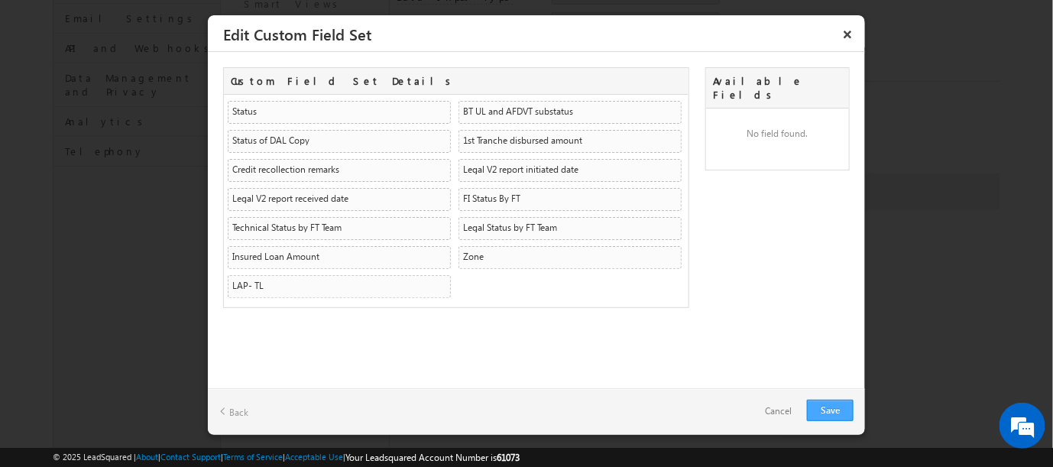
click at [831, 408] on link "Save" at bounding box center [830, 410] width 47 height 21
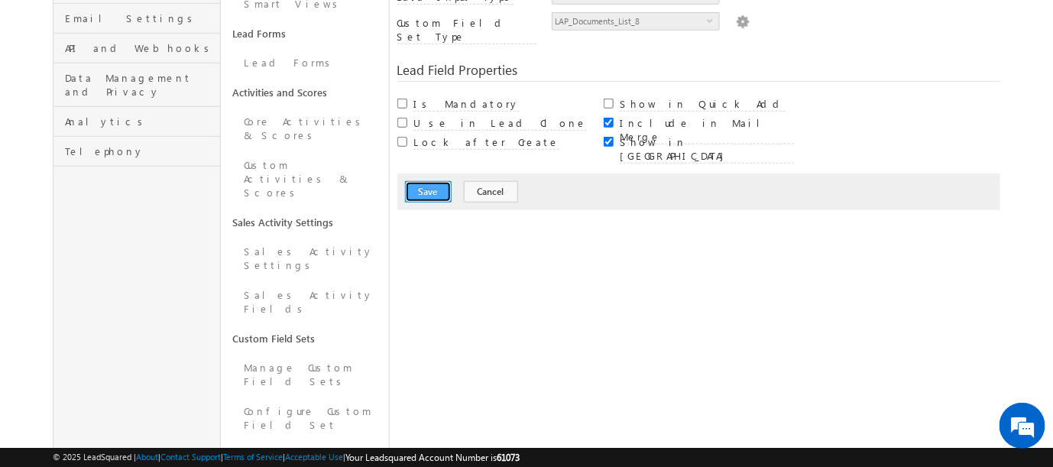
click at [422, 181] on button "Save" at bounding box center [428, 191] width 47 height 21
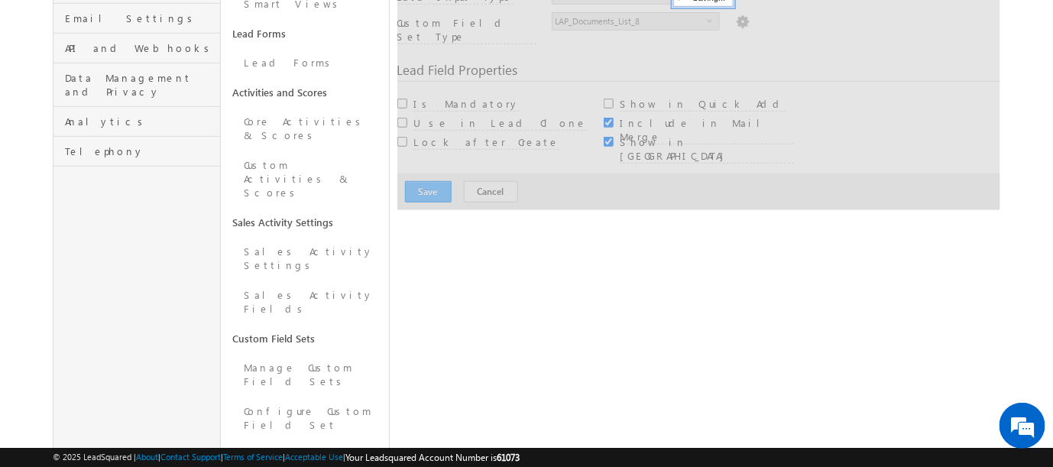
scroll to position [114, 0]
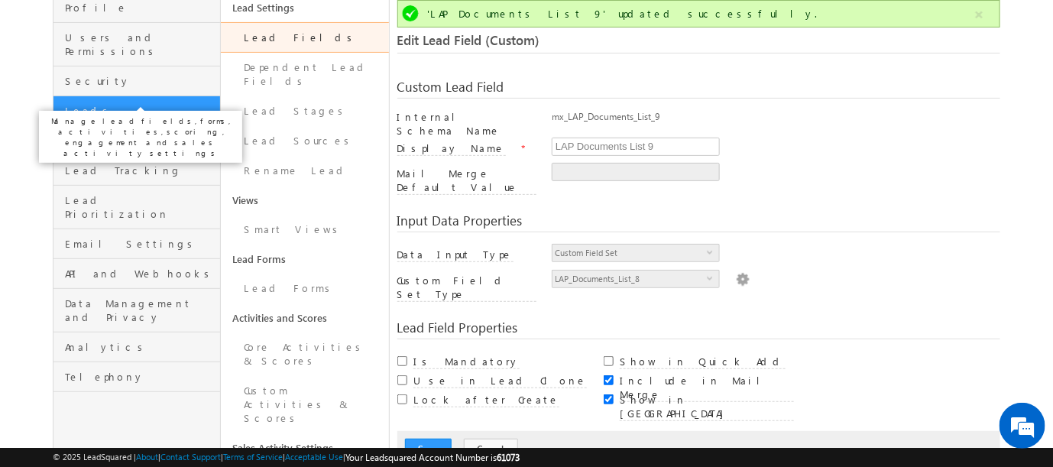
click at [83, 104] on span "Leads" at bounding box center [140, 111] width 151 height 14
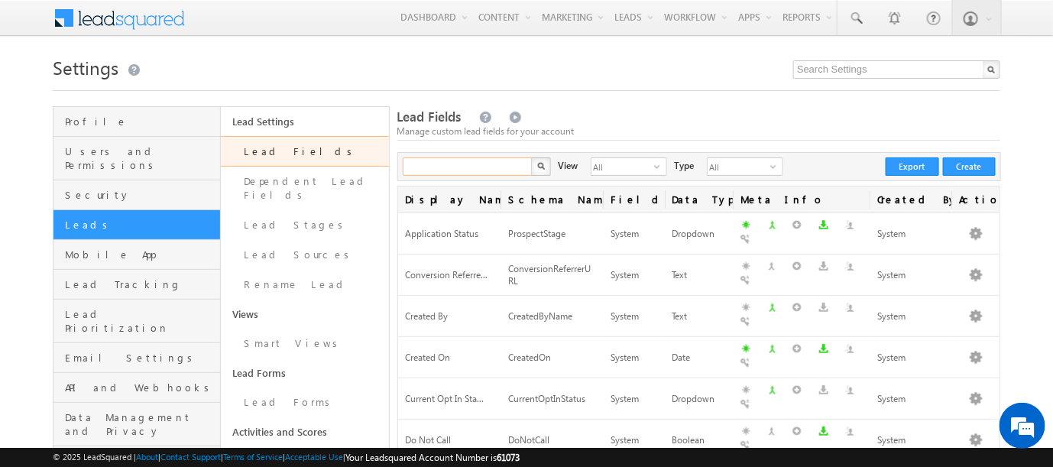
click at [452, 164] on input "text" at bounding box center [468, 166] width 131 height 18
type input "Co"
click at [531, 157] on button "button" at bounding box center [541, 166] width 20 height 18
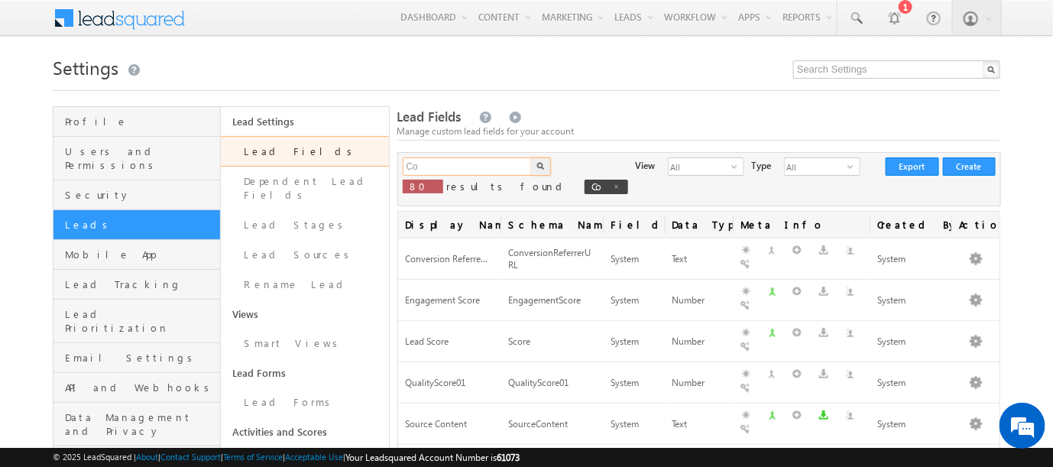
click at [461, 175] on input "Co" at bounding box center [468, 166] width 131 height 18
click at [531, 157] on button "button" at bounding box center [541, 166] width 20 height 18
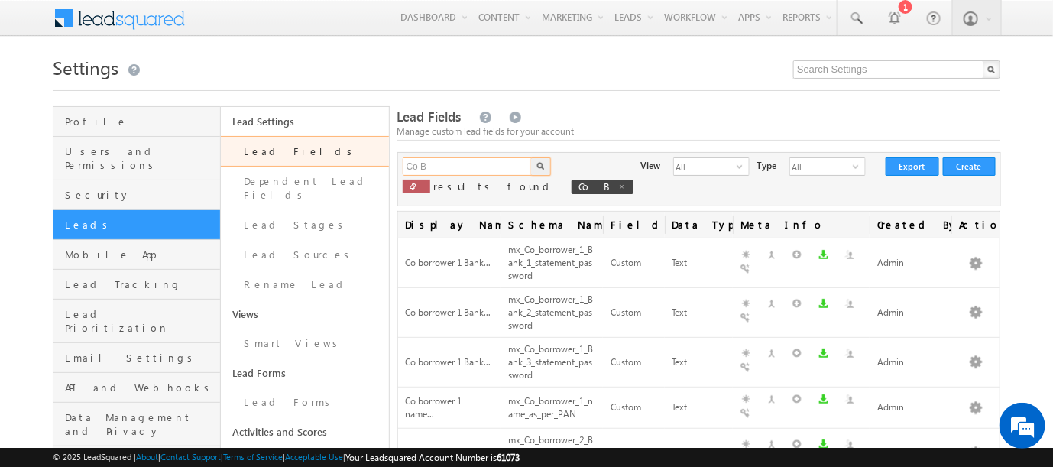
click at [452, 169] on input "Co B" at bounding box center [468, 166] width 131 height 18
type input "Co borrower a"
click at [531, 157] on button "button" at bounding box center [541, 166] width 20 height 18
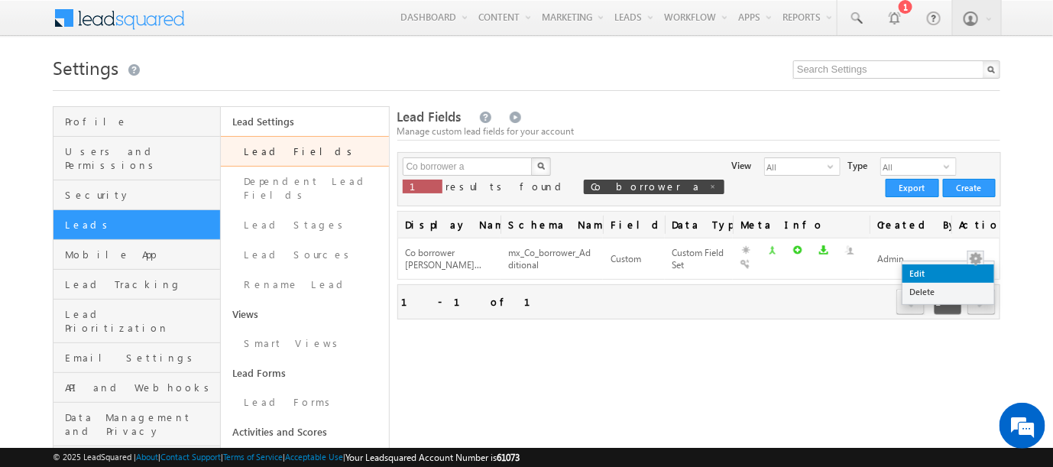
click at [920, 269] on link "Edit" at bounding box center [948, 273] width 92 height 18
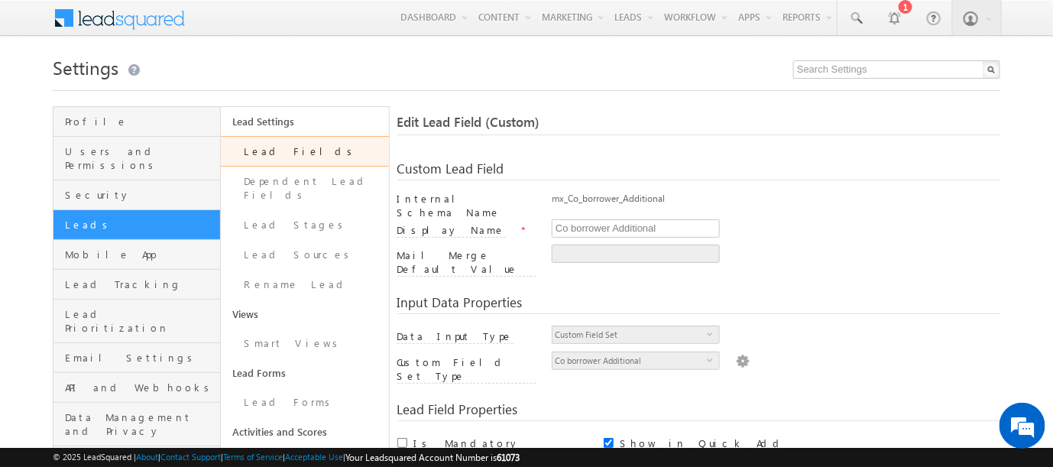
click at [736, 351] on img at bounding box center [743, 359] width 14 height 17
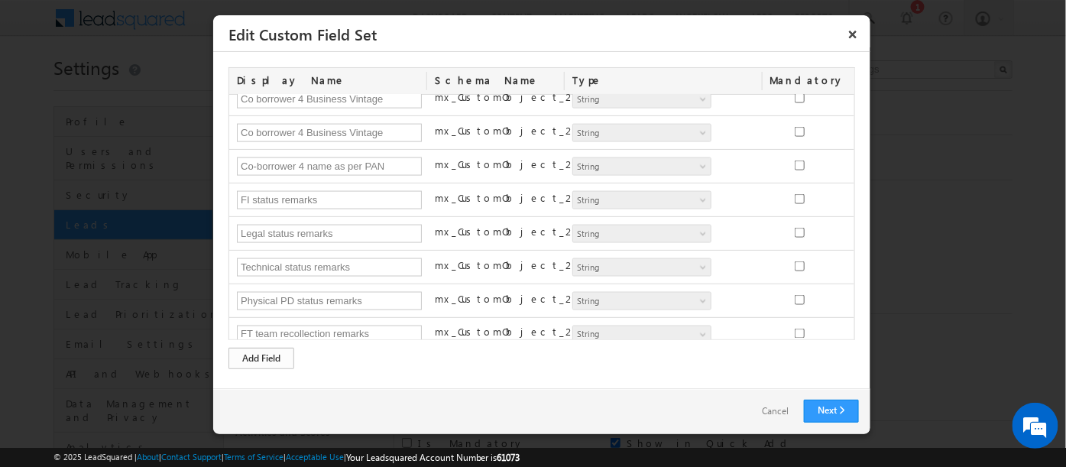
click at [256, 358] on div "Add Field" at bounding box center [261, 358] width 66 height 21
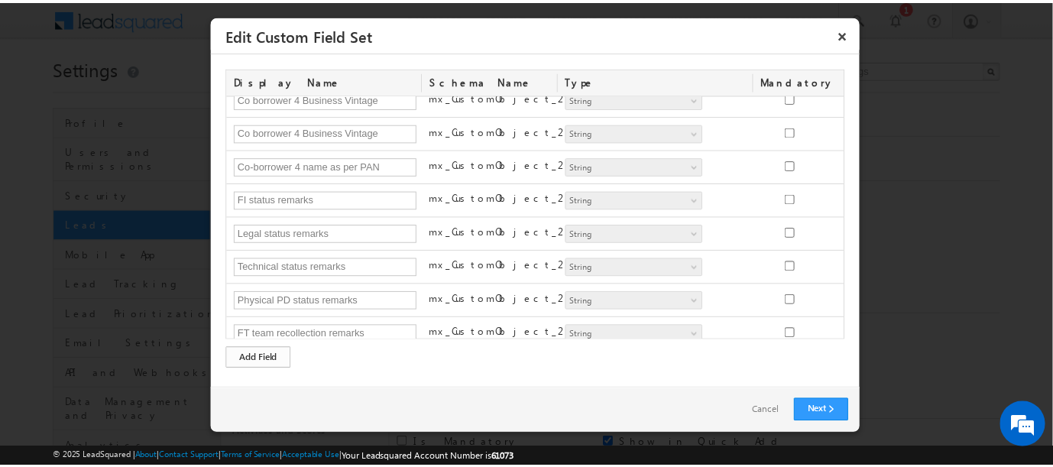
scroll to position [751, 0]
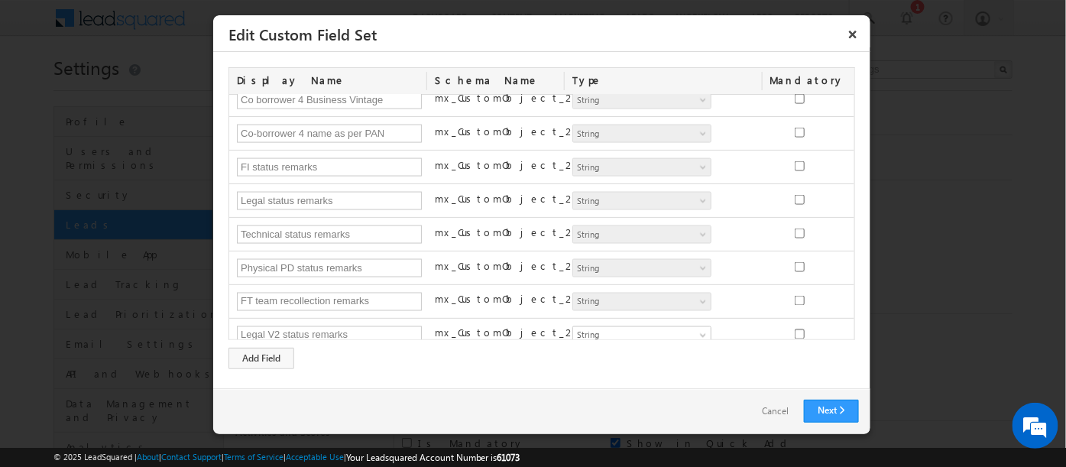
type input "Legal V2 status remarks"
click at [829, 410] on link "Next" at bounding box center [831, 411] width 55 height 23
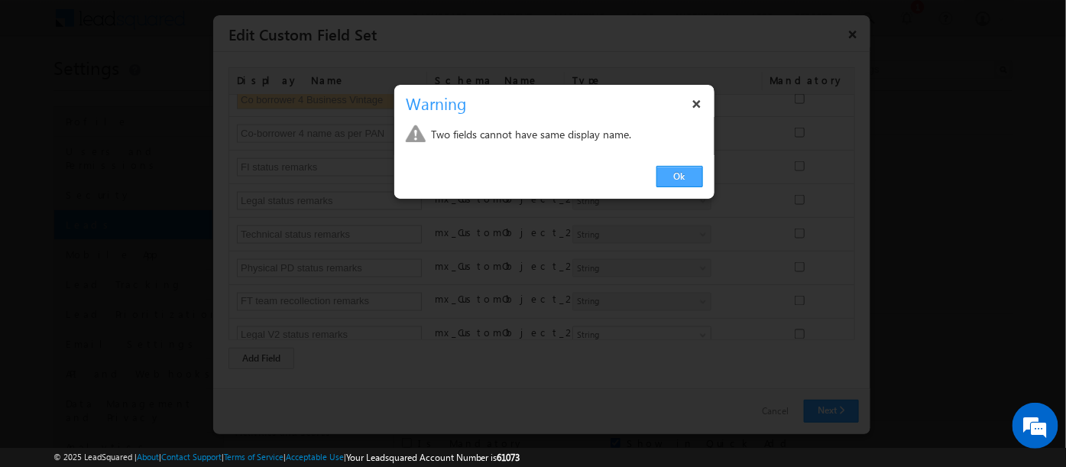
click at [682, 173] on link "Ok" at bounding box center [679, 176] width 47 height 21
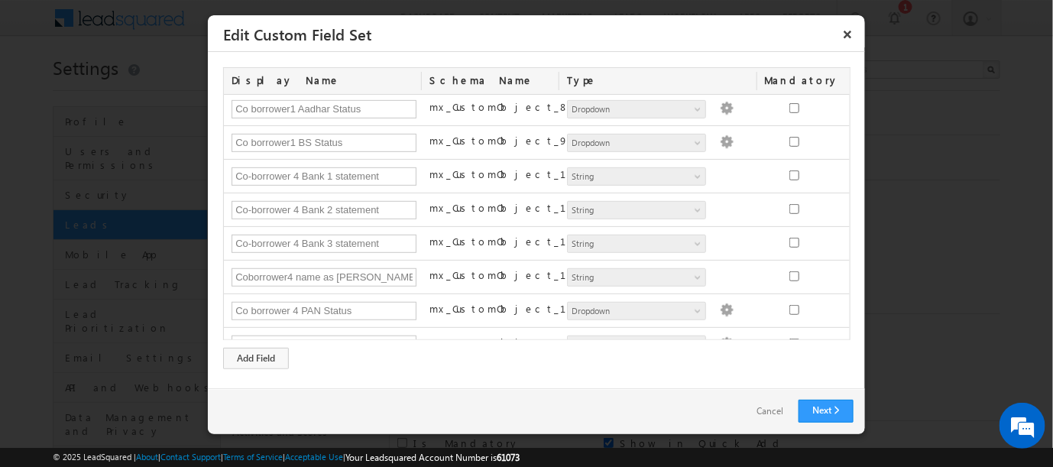
scroll to position [267, 0]
click at [769, 410] on link "Cancel" at bounding box center [769, 411] width 57 height 22
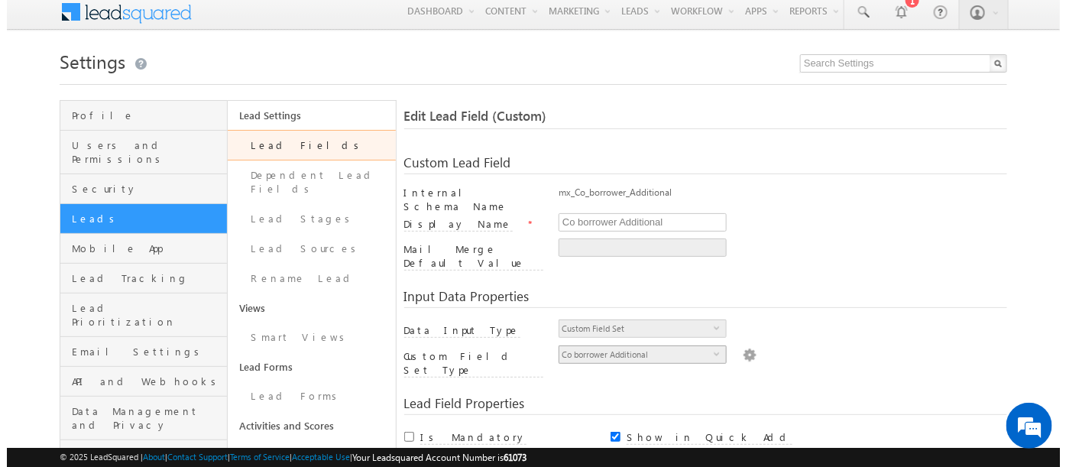
scroll to position [6, 0]
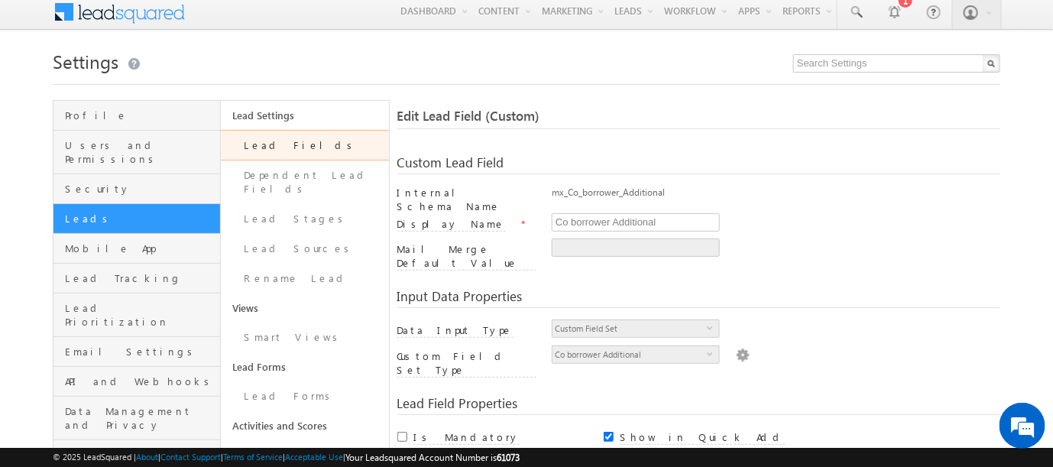
click at [736, 345] on img at bounding box center [743, 353] width 14 height 17
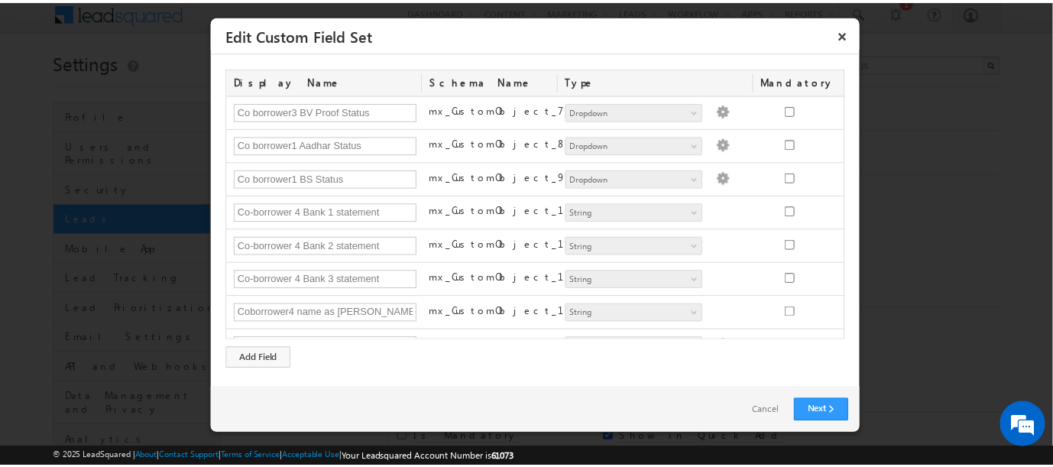
scroll to position [718, 0]
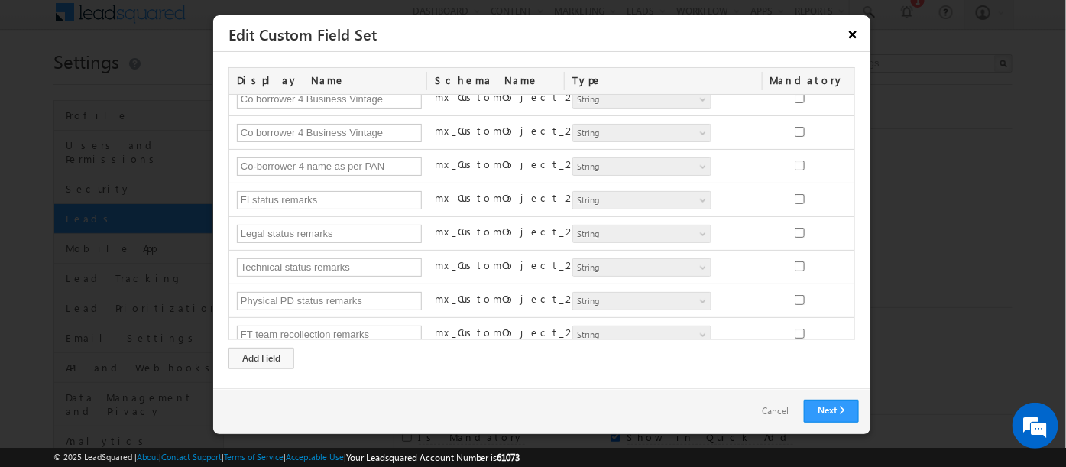
click at [854, 34] on button "×" at bounding box center [853, 34] width 24 height 27
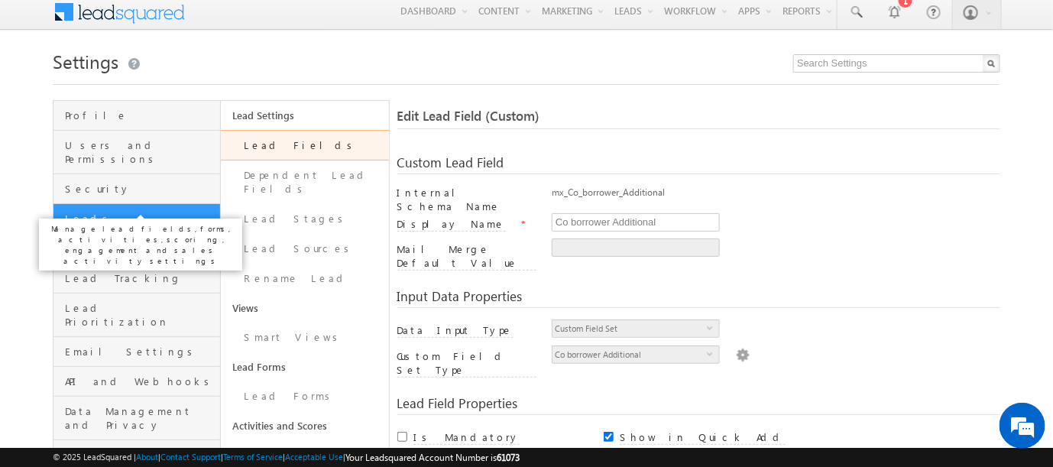
click at [73, 212] on span "Leads" at bounding box center [140, 219] width 151 height 14
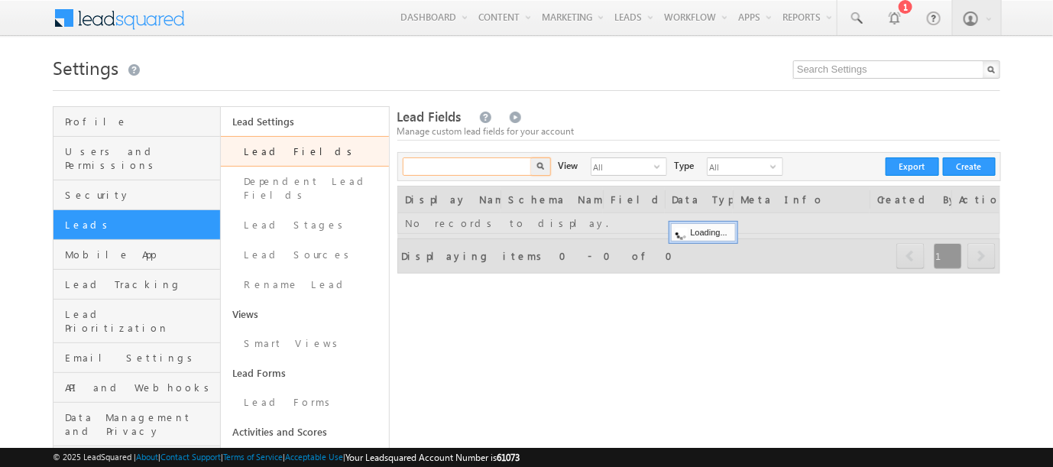
click at [447, 174] on input "text" at bounding box center [468, 166] width 131 height 18
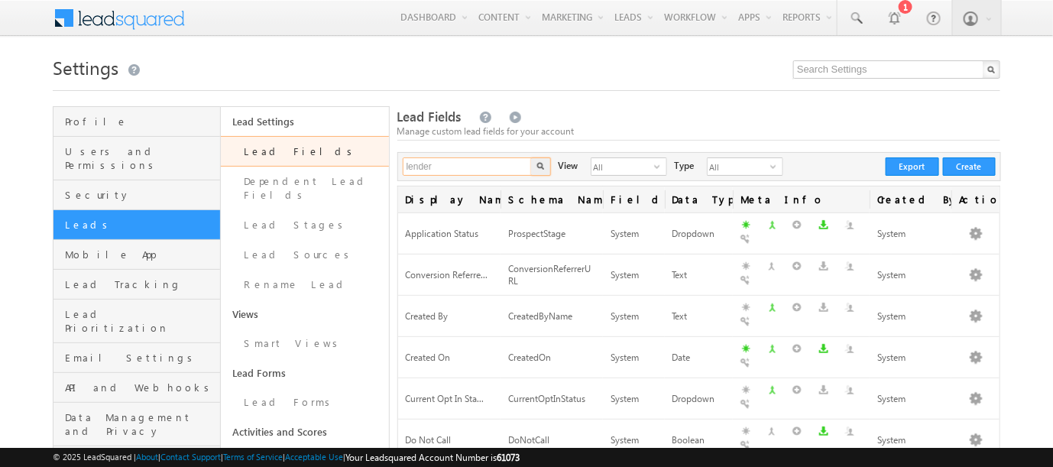
type input "lender"
click at [531, 157] on button "button" at bounding box center [541, 166] width 20 height 18
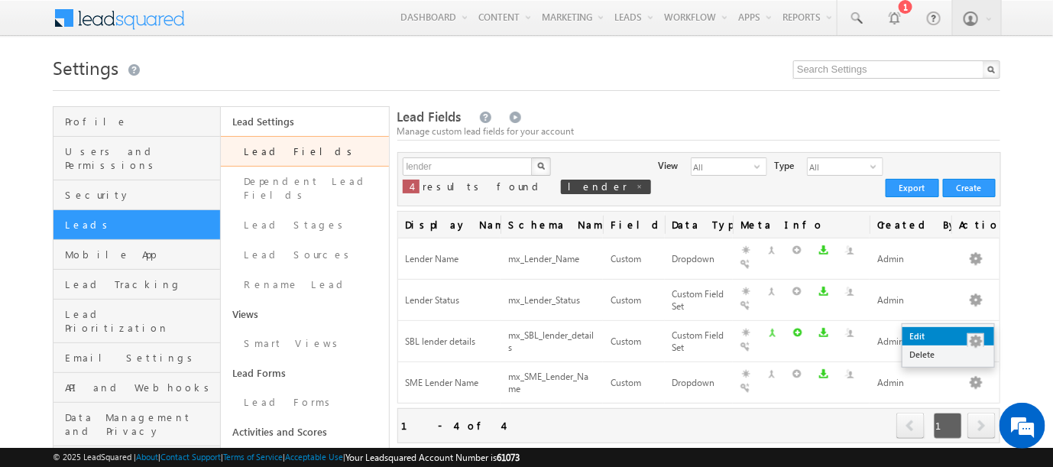
click at [912, 335] on link "Edit" at bounding box center [948, 336] width 92 height 18
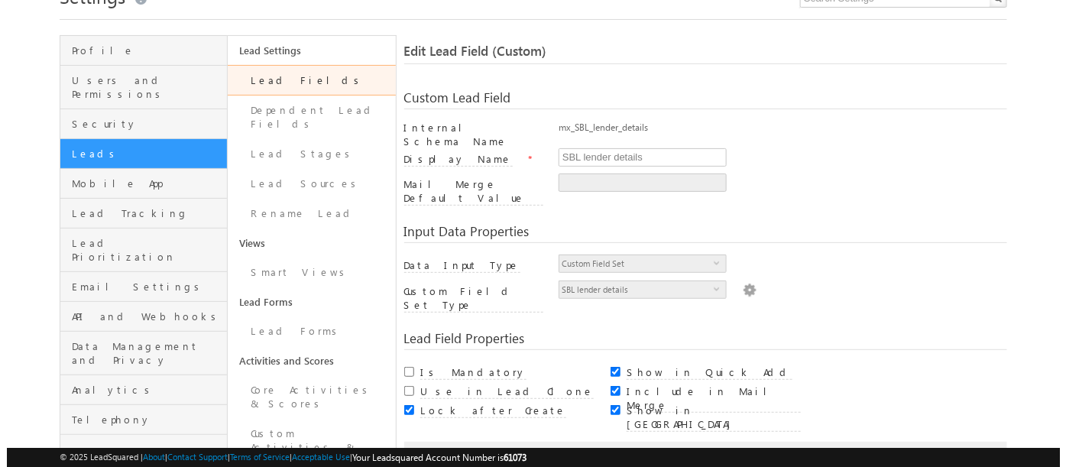
scroll to position [170, 0]
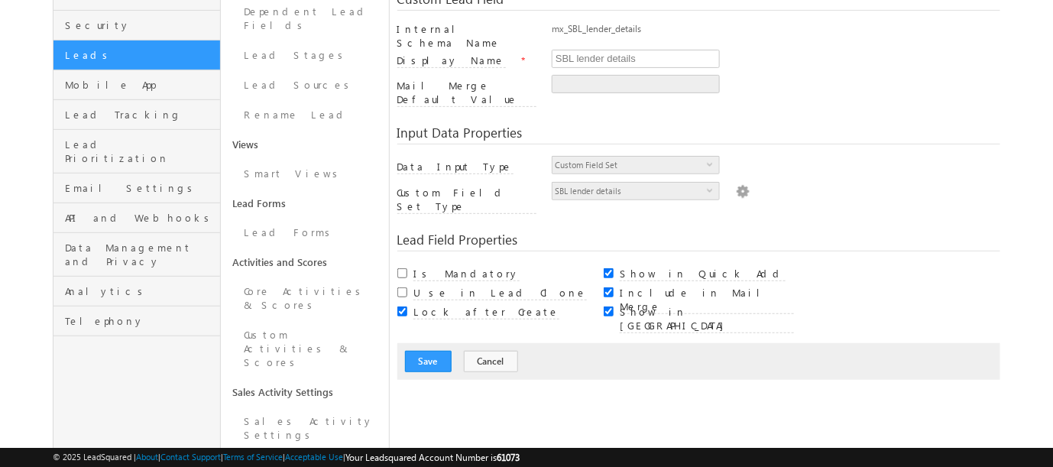
click at [737, 182] on img at bounding box center [743, 190] width 14 height 17
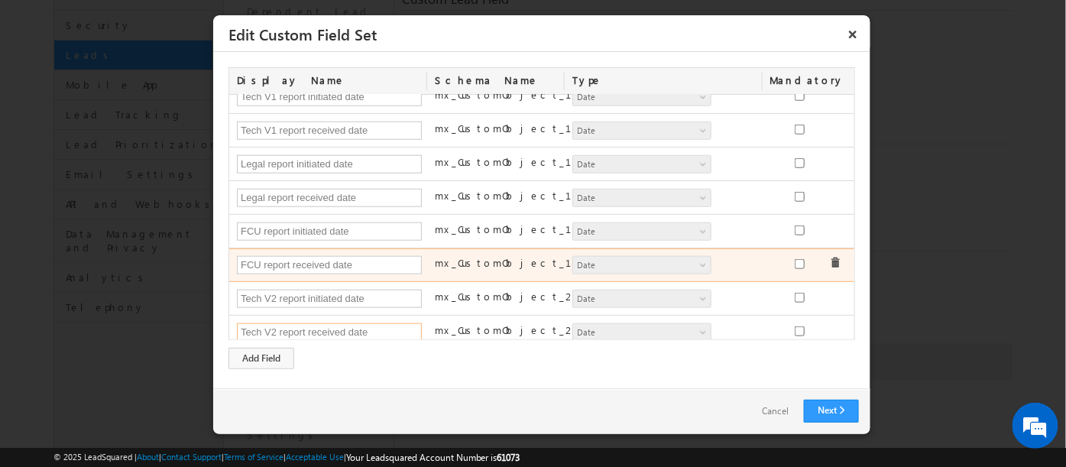
scroll to position [0, 0]
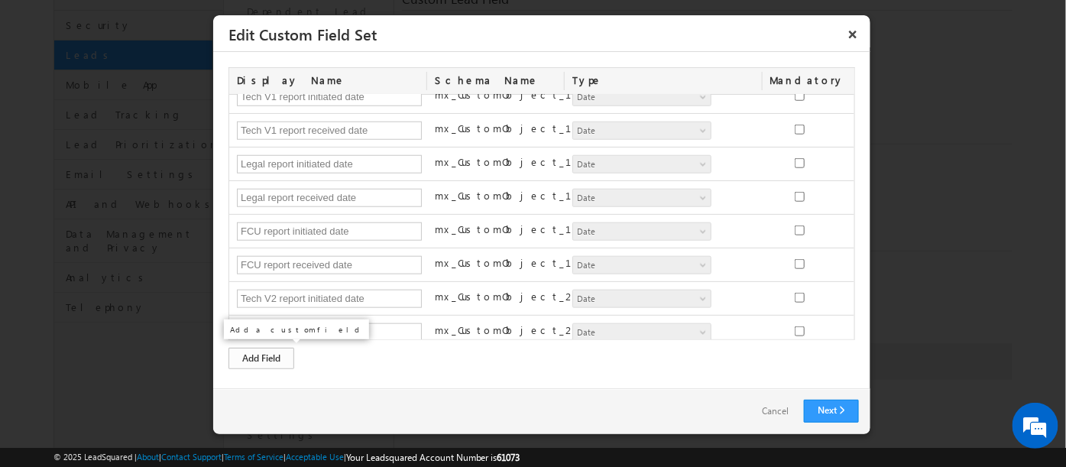
click at [261, 355] on div "Add Field" at bounding box center [261, 358] width 66 height 21
type input "Next EMI due date"
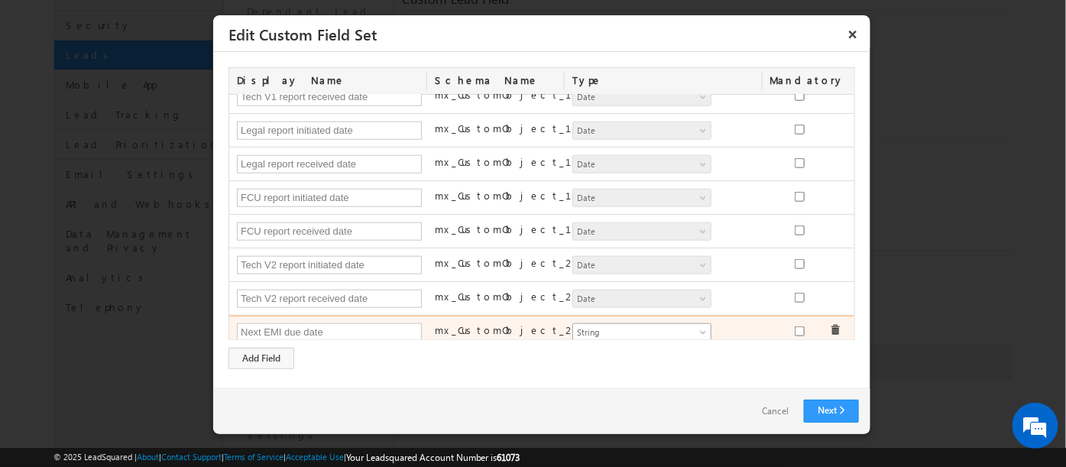
click at [688, 329] on link "String" at bounding box center [641, 332] width 139 height 18
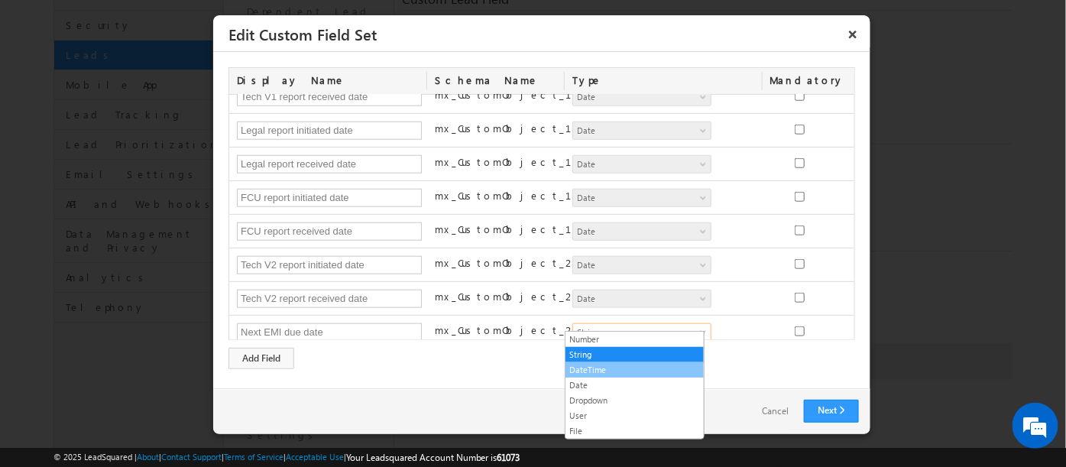
click at [581, 369] on link "DateTime" at bounding box center [634, 370] width 138 height 14
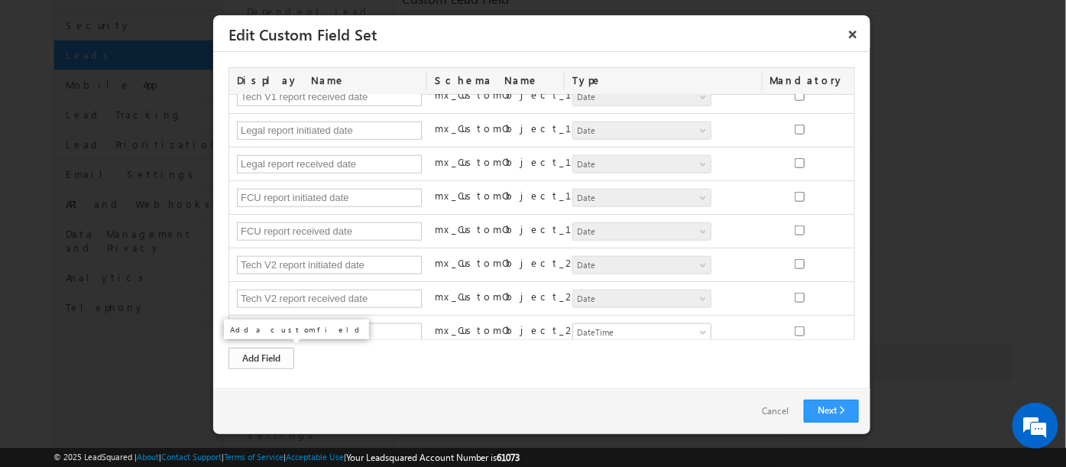
click at [266, 352] on div "Add Field" at bounding box center [261, 358] width 66 height 21
click at [240, 358] on div "Add Field" at bounding box center [261, 358] width 66 height 21
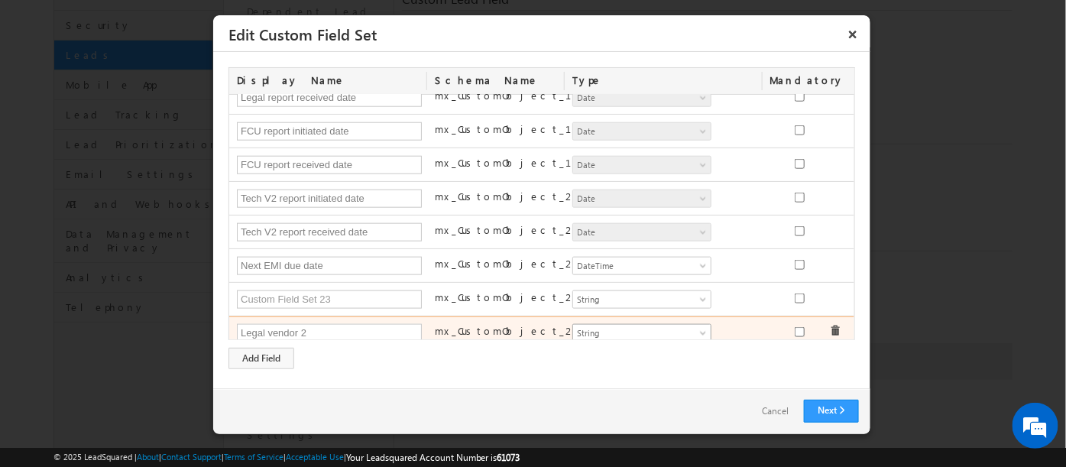
type input "Legal vendor 2"
click at [676, 326] on span "String" at bounding box center [635, 333] width 125 height 14
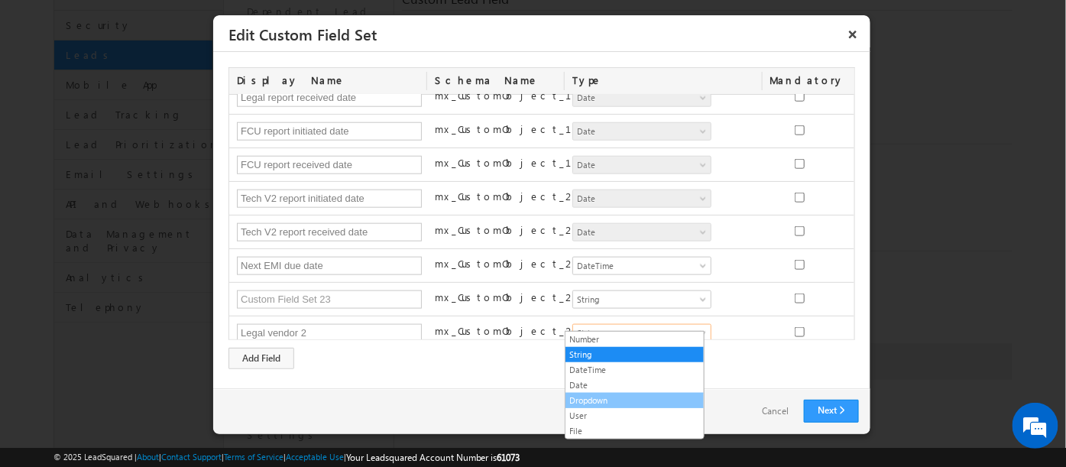
drag, startPoint x: 596, startPoint y: 396, endPoint x: 602, endPoint y: 389, distance: 9.2
click at [596, 396] on link "Dropdown" at bounding box center [634, 401] width 138 height 14
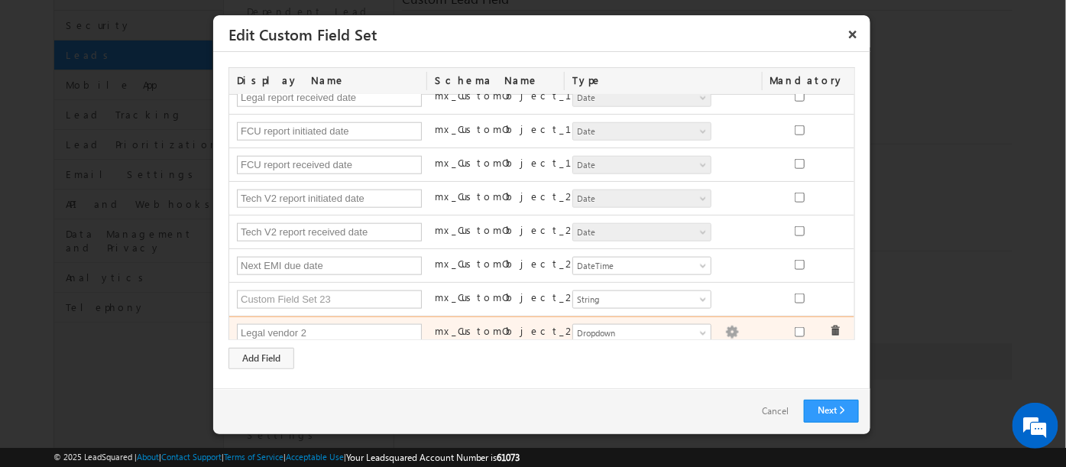
click at [725, 326] on img at bounding box center [732, 333] width 14 height 14
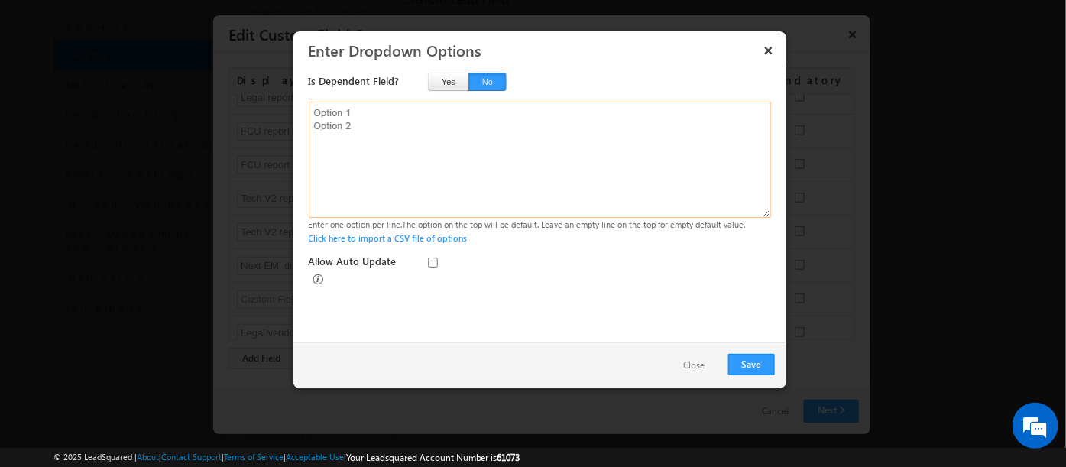
click at [329, 112] on textarea at bounding box center [540, 160] width 462 height 116
paste textarea "Mogale Law Maxlawfirm Chirag Manani HUF Pulkeet Garg Xpert Lex Omshree sai fina…"
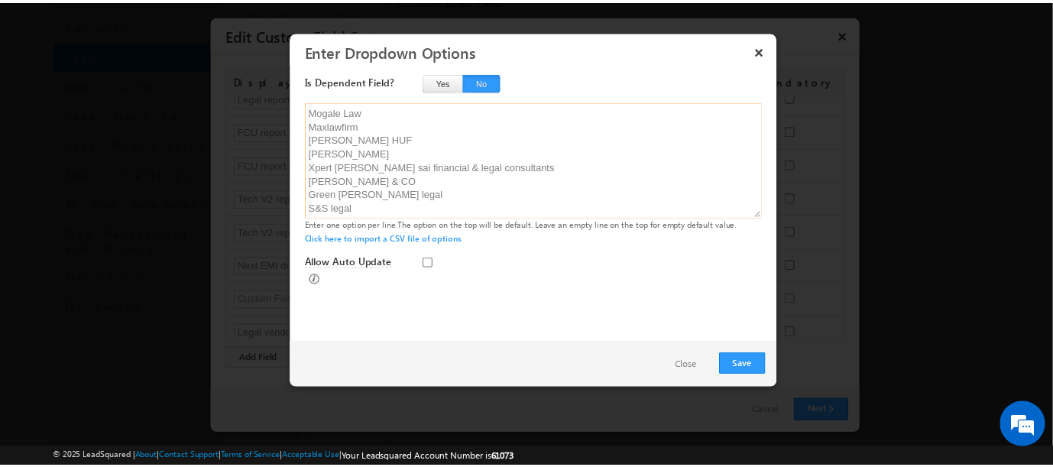
scroll to position [24, 0]
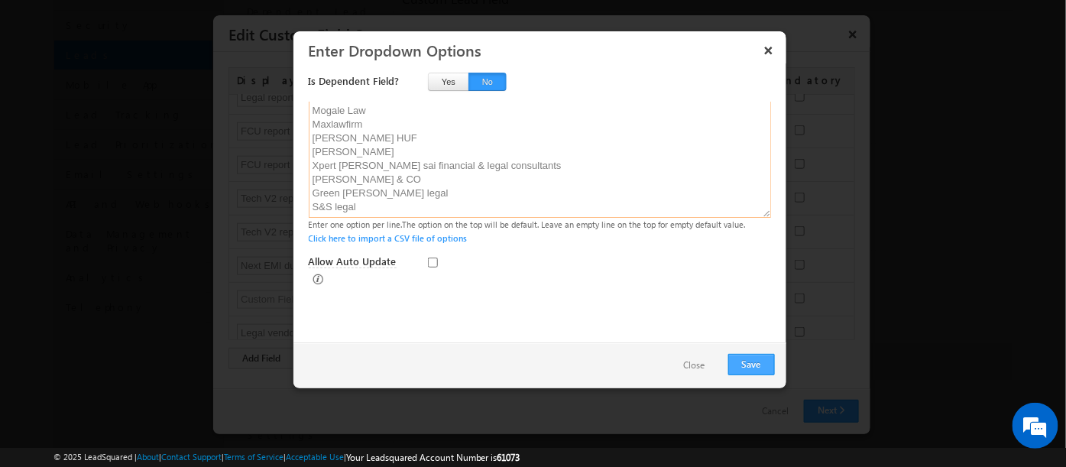
type textarea "Mogale Law Maxlawfirm Chirag Manani HUF Pulkeet Garg Xpert Lex Omshree sai fina…"
click at [746, 364] on button "Save" at bounding box center [751, 364] width 47 height 21
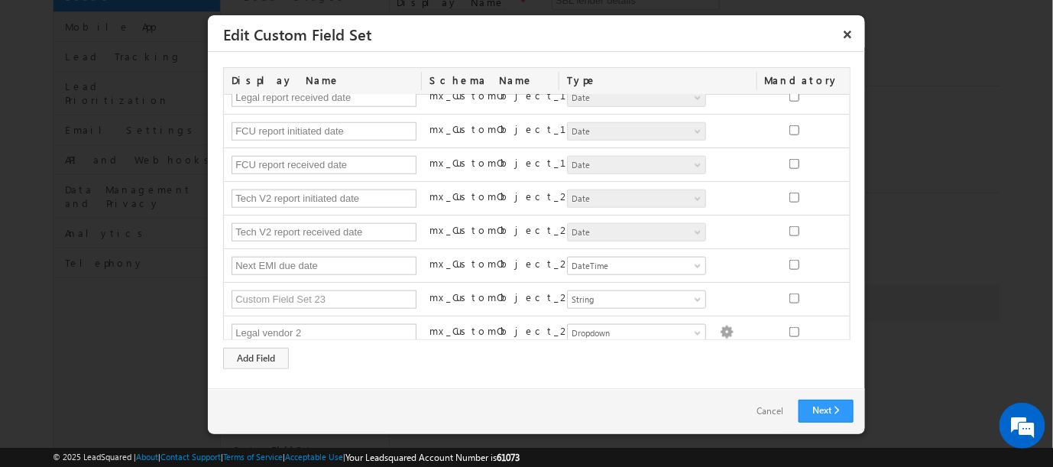
scroll to position [254, 0]
click at [246, 355] on div "Add Field" at bounding box center [256, 358] width 66 height 21
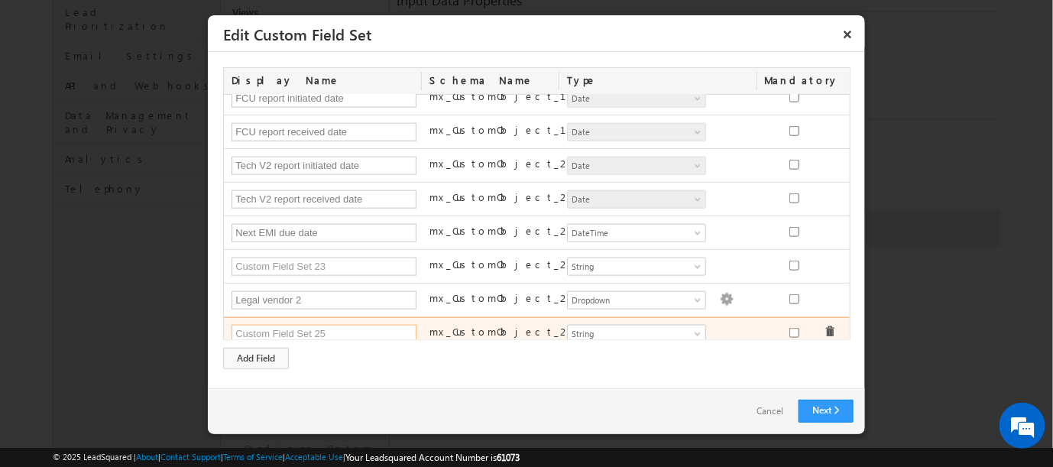
scroll to position [339, 0]
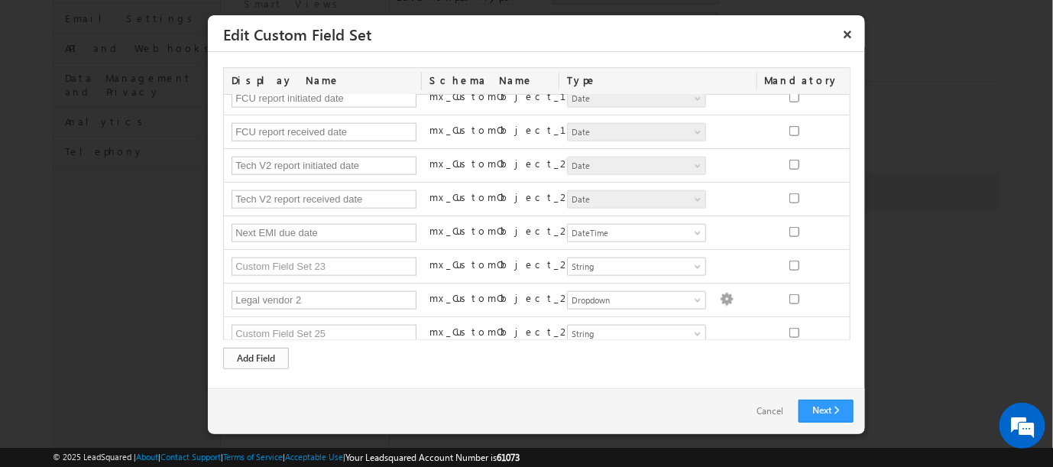
click at [261, 355] on div "Add Field" at bounding box center [256, 358] width 66 height 21
type input "Technical status remarks V2"
click at [806, 413] on link "Next" at bounding box center [826, 411] width 55 height 23
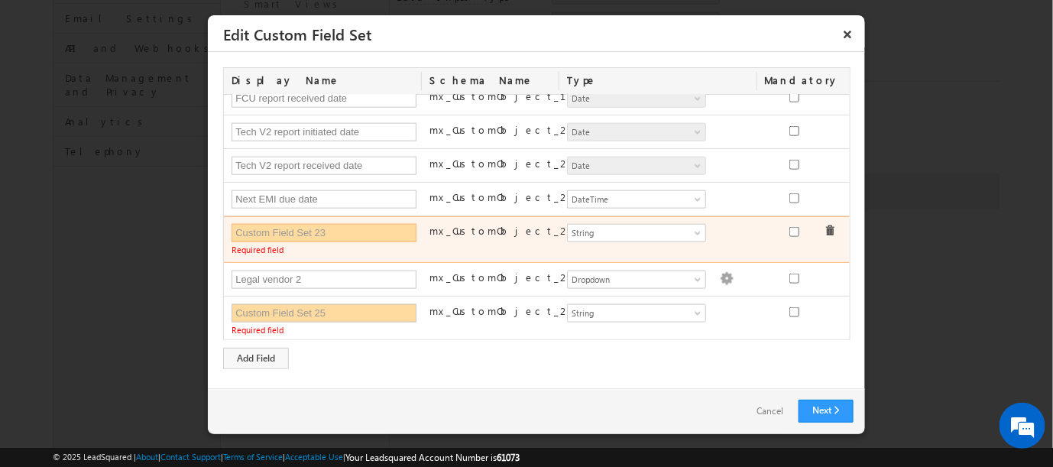
click at [299, 225] on input "text" at bounding box center [324, 233] width 185 height 18
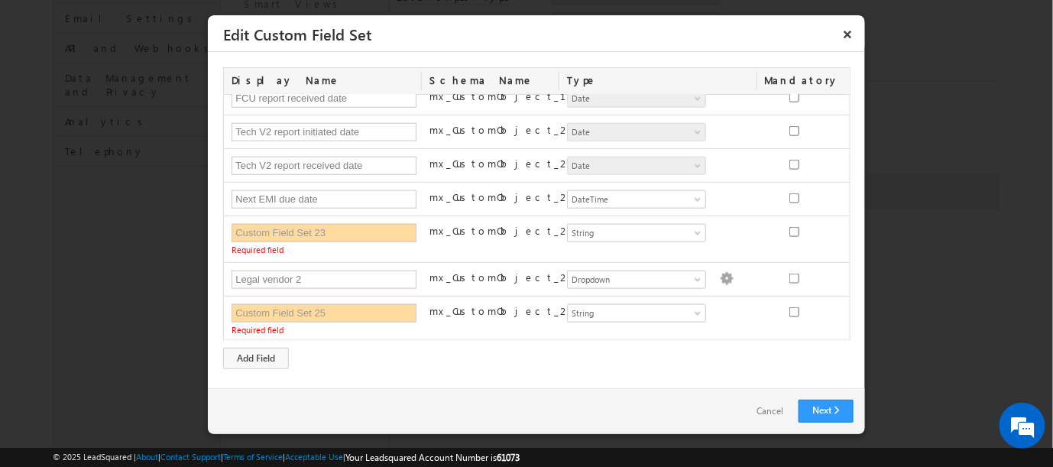
click at [757, 352] on div "Display Name Schema Name Type Mandatory FI vendor 1 mx_CustomObject_1 Number St…" at bounding box center [536, 218] width 627 height 302
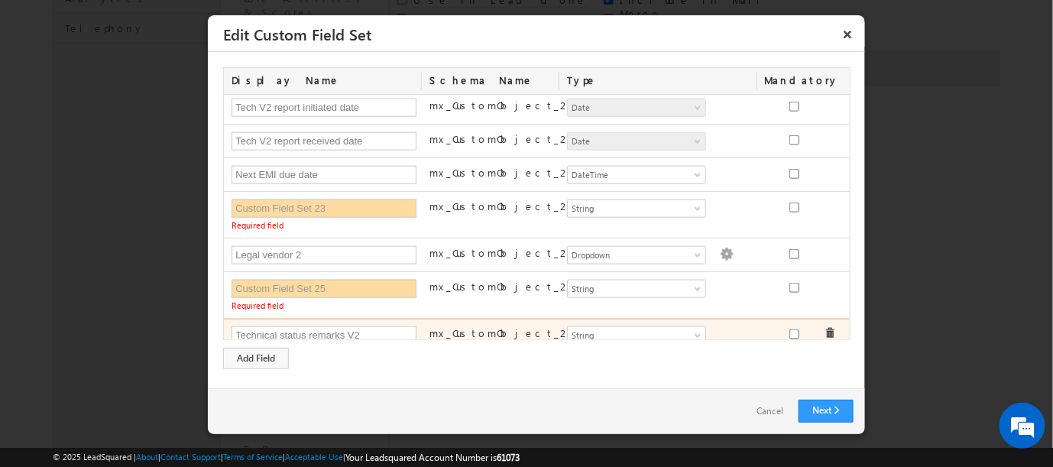
scroll to position [463, 0]
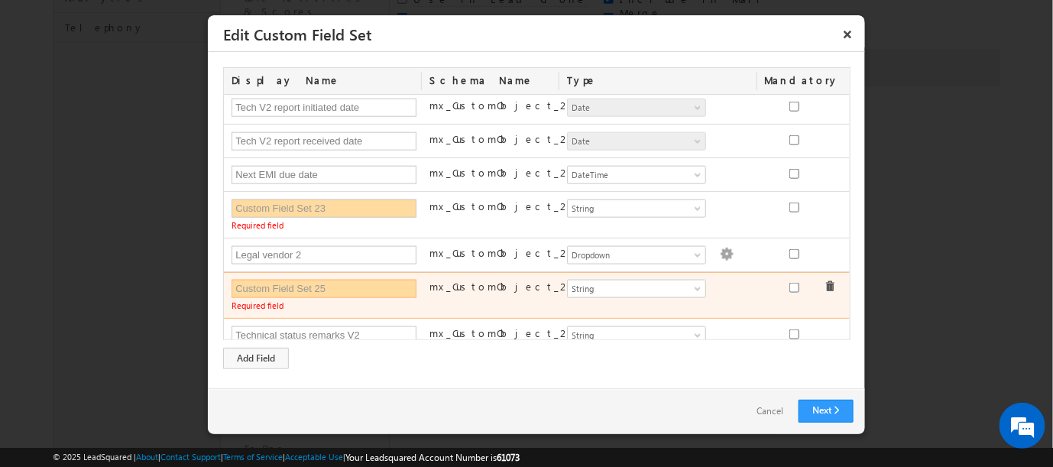
click at [329, 280] on input "text" at bounding box center [324, 289] width 185 height 18
click at [347, 292] on div "Required field" at bounding box center [323, 296] width 198 height 34
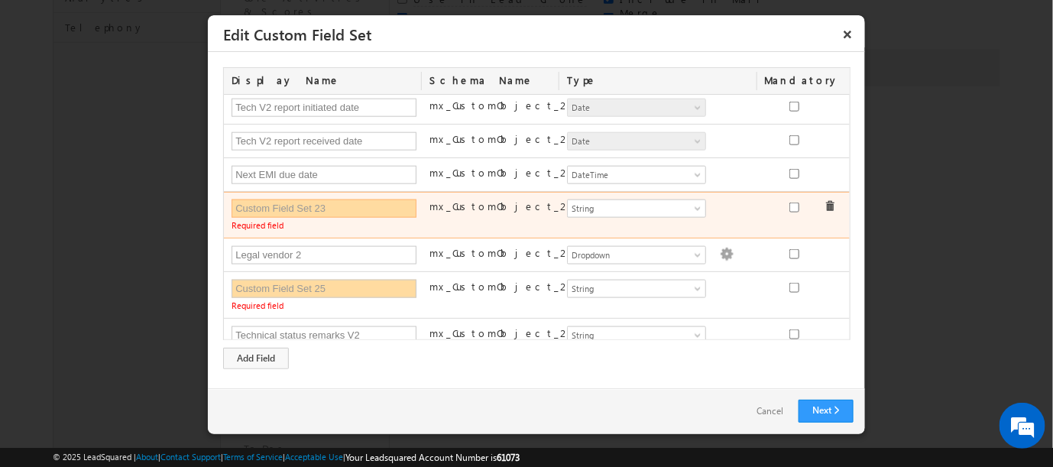
click at [349, 201] on input "text" at bounding box center [324, 208] width 185 height 18
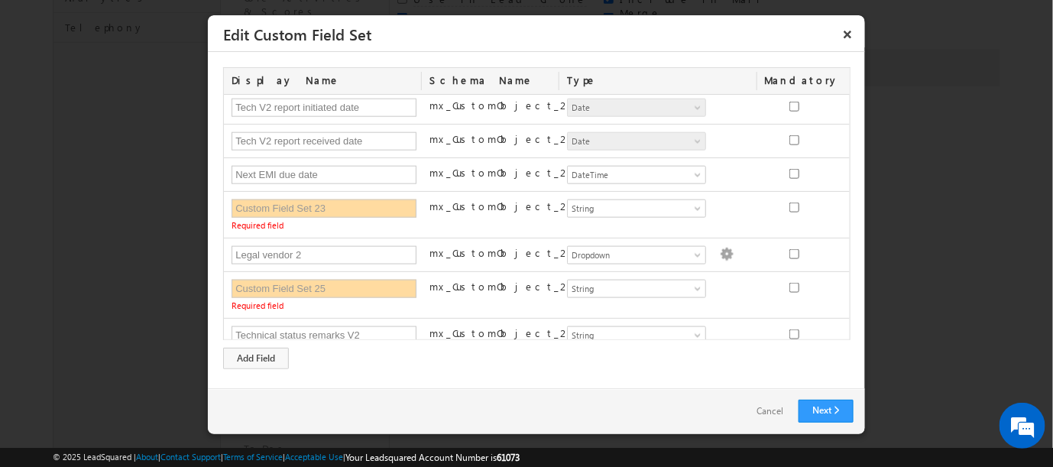
click at [734, 362] on div "Display Name Schema Name Type Mandatory FI vendor 1 mx_CustomObject_1 Number St…" at bounding box center [536, 218] width 627 height 302
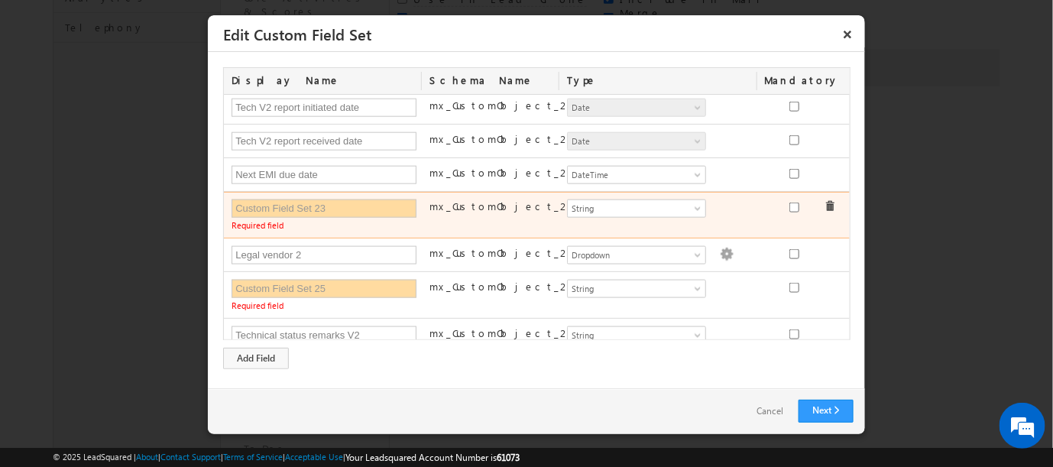
click at [342, 219] on div "Required field" at bounding box center [323, 216] width 198 height 34
click at [379, 199] on input "text" at bounding box center [324, 208] width 185 height 18
paste input "Legal vendor 2"
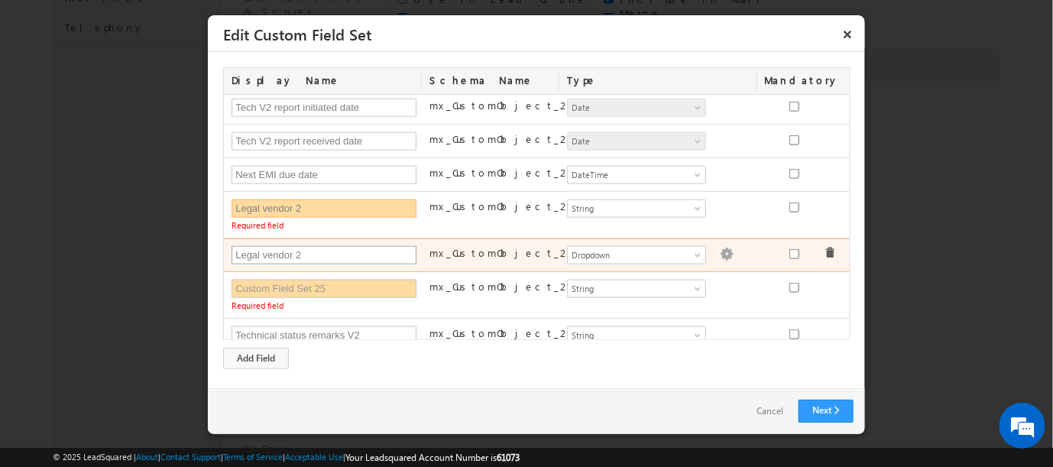
type input "Legal vendor 2"
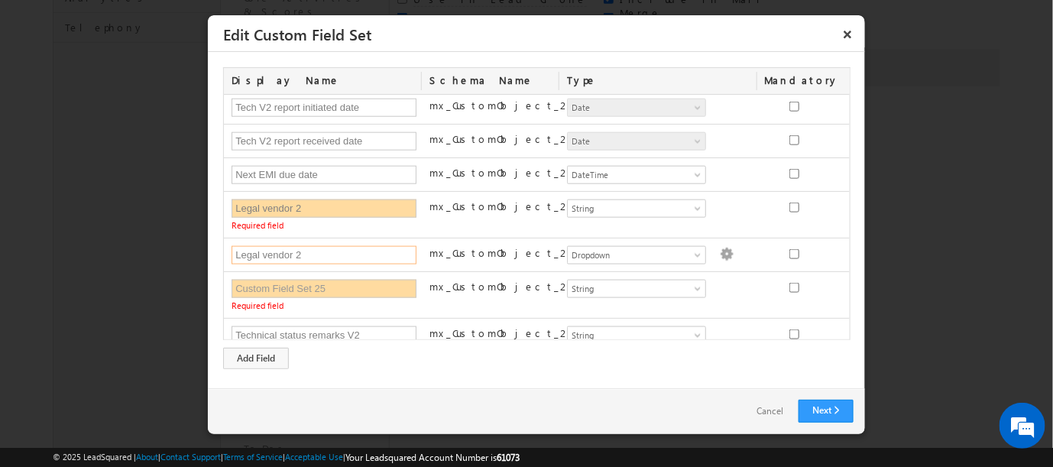
drag, startPoint x: 327, startPoint y: 245, endPoint x: 212, endPoint y: 245, distance: 115.4
click at [212, 245] on div "Display Name Schema Name Type Mandatory FI vendor 1 mx_CustomObject_1 Number St…" at bounding box center [536, 220] width 657 height 336
paste input "Technical status remarks V"
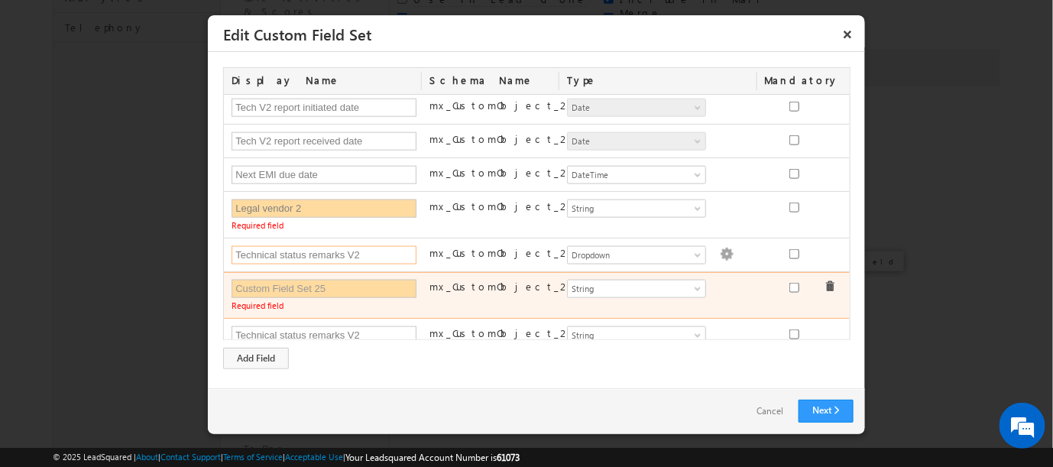
type input "Technical status remarks V2"
click at [824, 281] on span at bounding box center [829, 286] width 11 height 11
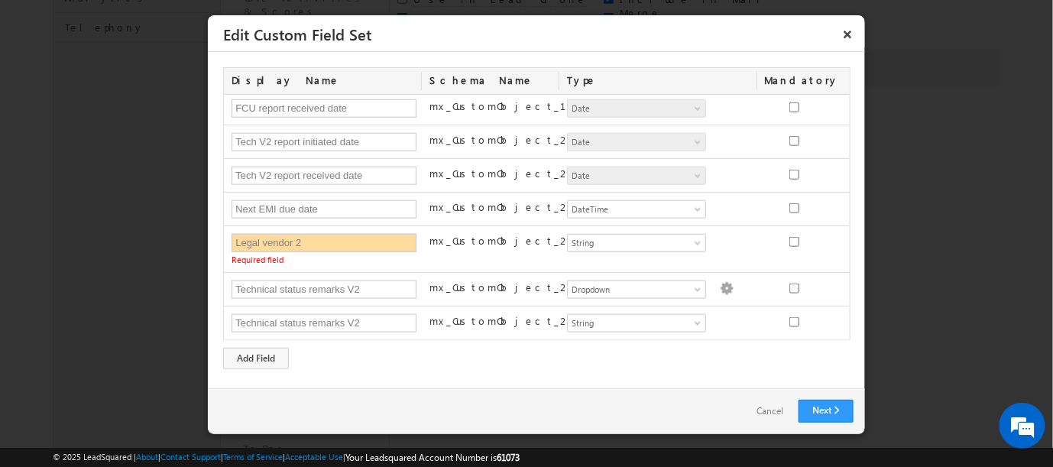
scroll to position [598, 0]
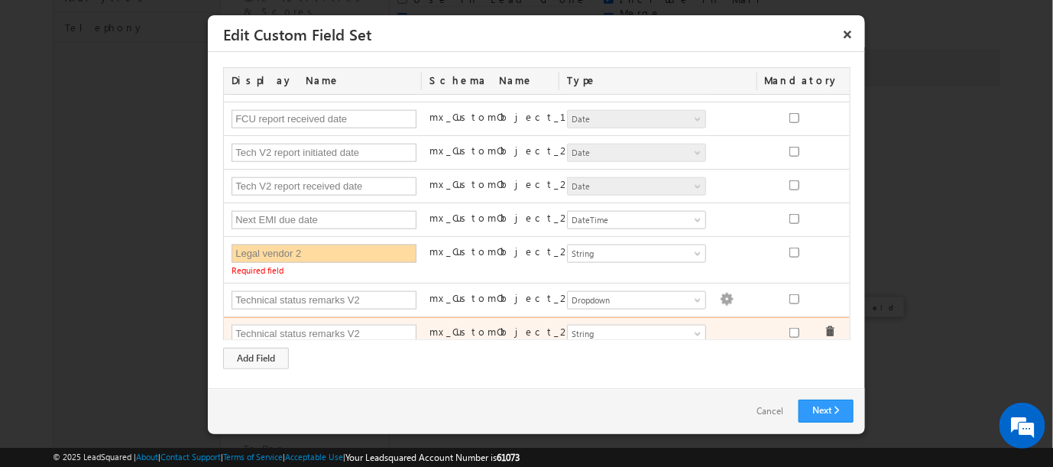
click at [824, 326] on span at bounding box center [829, 331] width 11 height 11
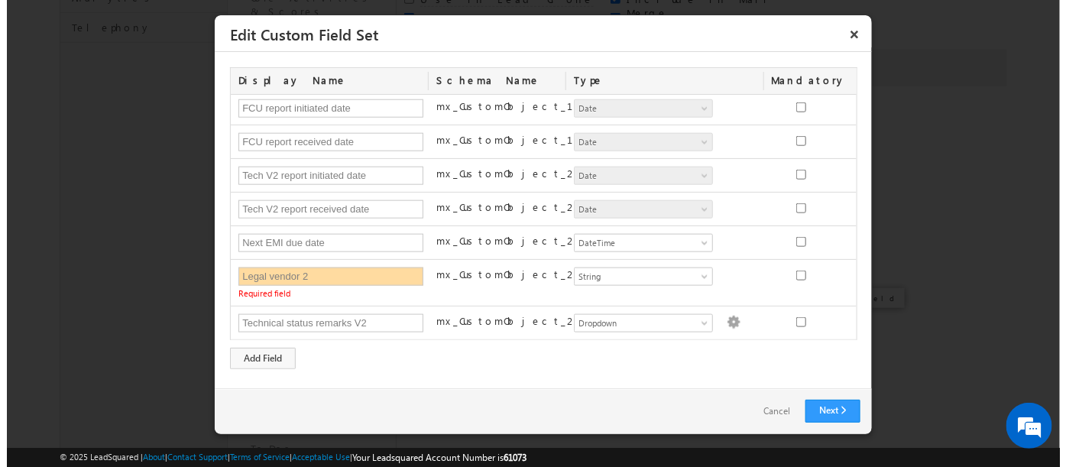
scroll to position [564, 0]
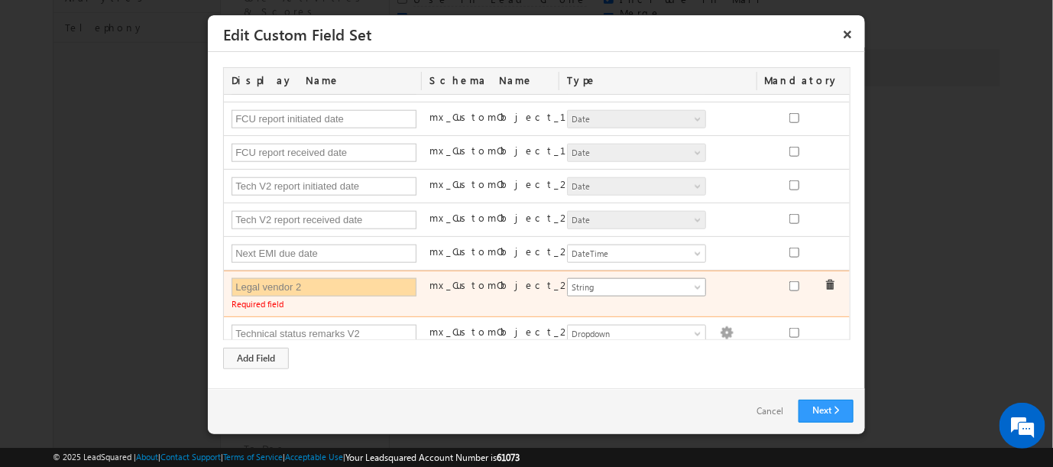
click at [673, 280] on span "String" at bounding box center [630, 287] width 125 height 14
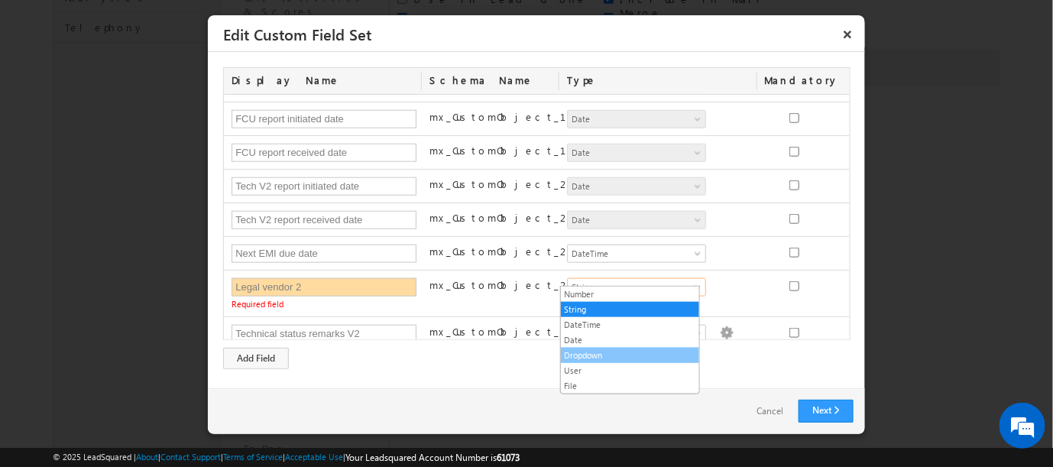
click at [587, 349] on link "Dropdown" at bounding box center [630, 355] width 138 height 14
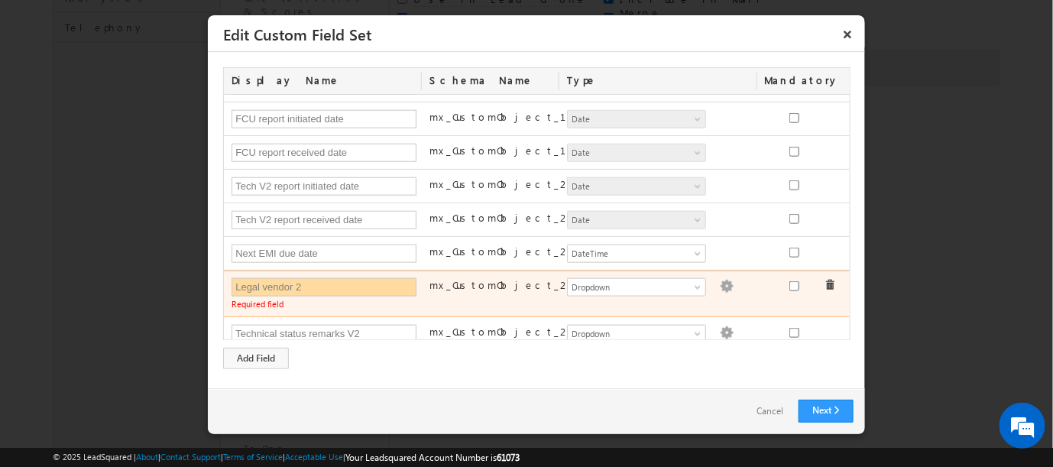
click at [720, 280] on img at bounding box center [727, 287] width 14 height 14
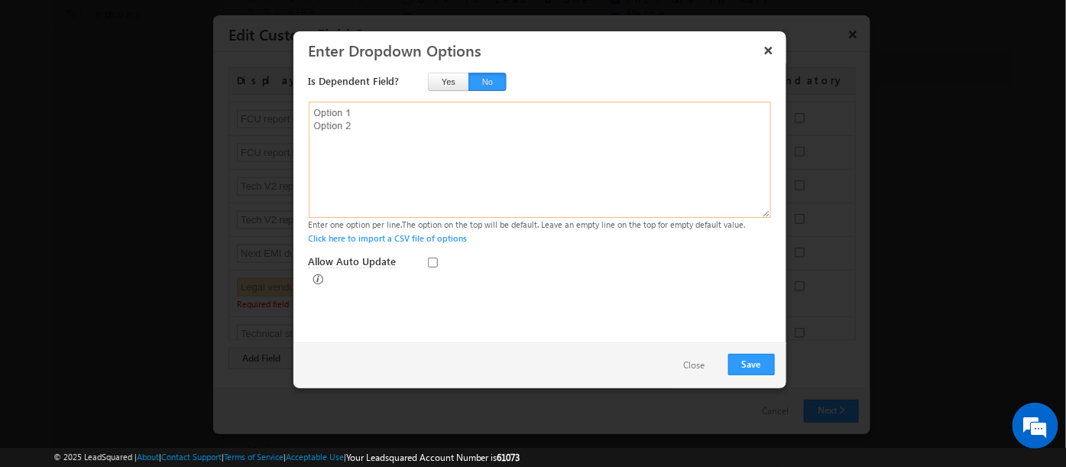
click at [326, 123] on textarea at bounding box center [540, 160] width 462 height 116
paste textarea "Mogale Law Maxlawfirm Chirag Manani HUF Pulkeet Garg Xpert Lex Omshree sai fina…"
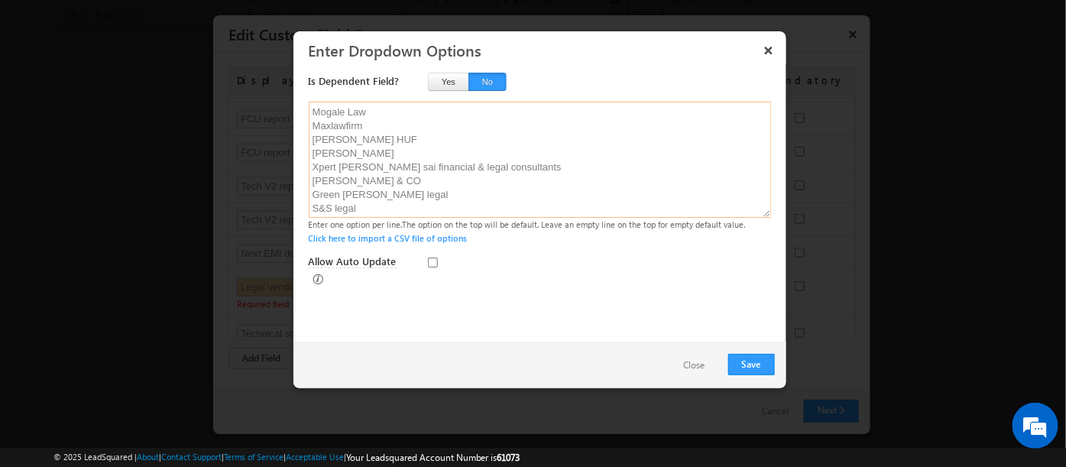
scroll to position [38, 0]
type textarea "Mogale Law Maxlawfirm Chirag Manani HUF Pulkeet Garg Xpert Lex Omshree sai fina…"
click at [753, 360] on button "Save" at bounding box center [751, 364] width 47 height 21
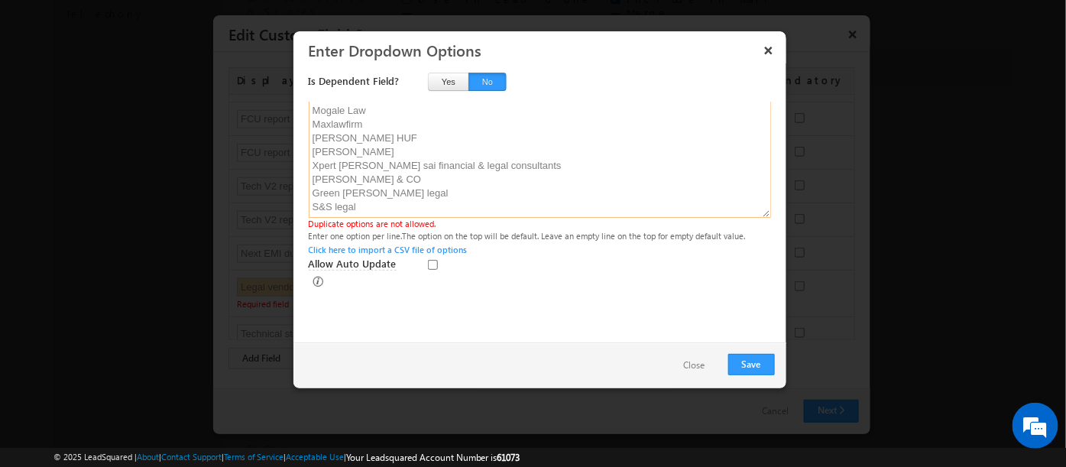
scroll to position [43, 0]
click at [688, 371] on button "Close" at bounding box center [695, 366] width 52 height 22
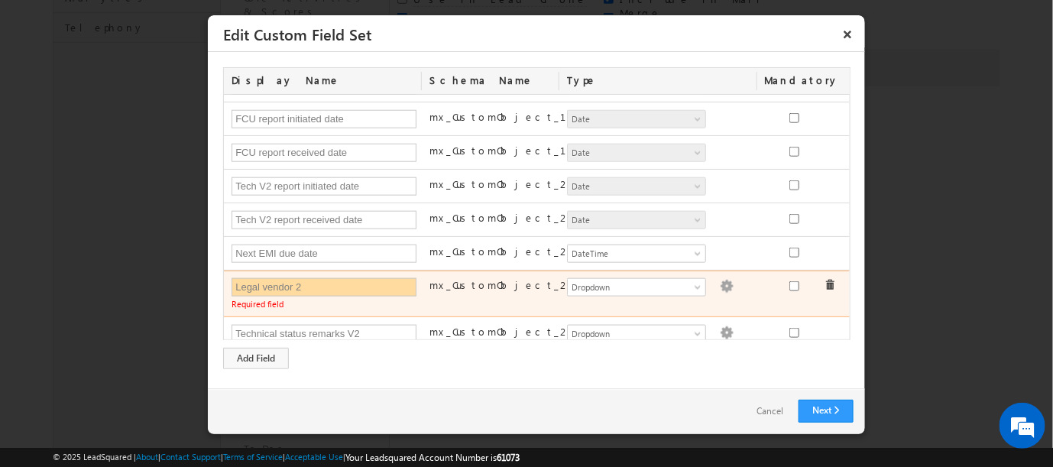
click at [720, 280] on img at bounding box center [727, 287] width 14 height 14
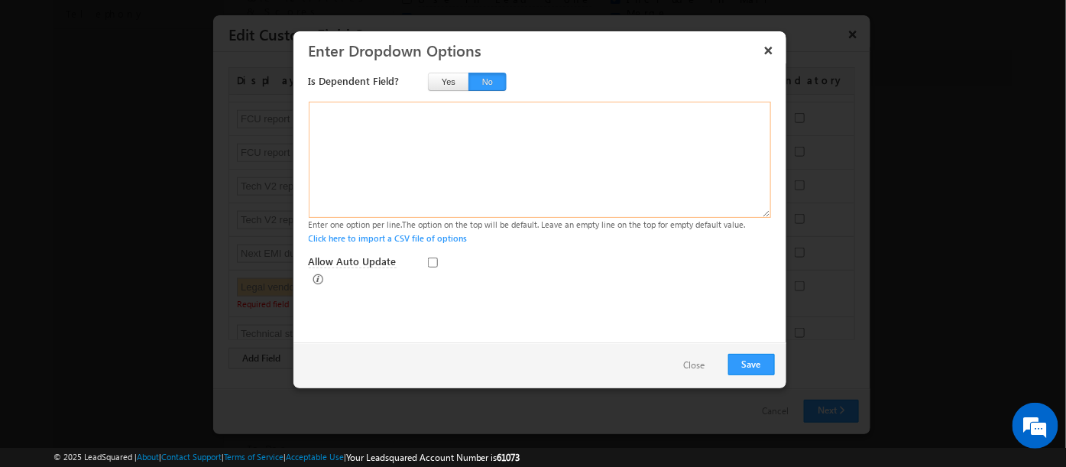
click at [375, 147] on textarea at bounding box center [540, 160] width 462 height 116
paste textarea "Mogale Law Maxlawfirm Chirag Manani HUF Pulkeet Garg Xpert Lex Omshree sai fina…"
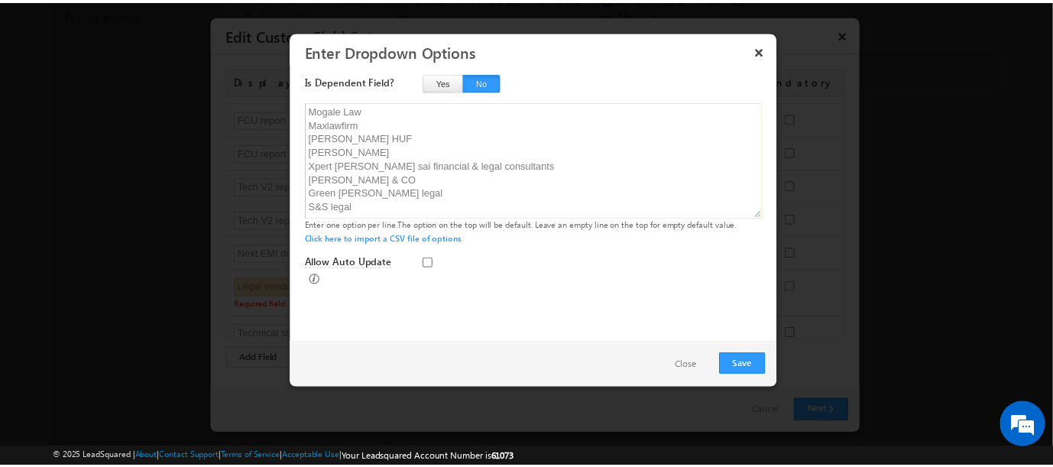
scroll to position [0, 0]
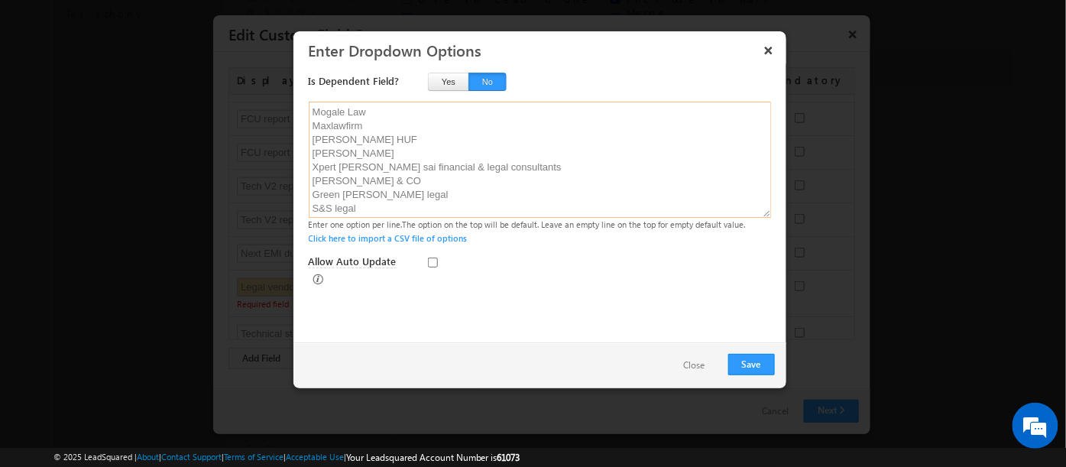
click at [329, 125] on textarea "Mogale Law Maxlawfirm Chirag Manani HUF Pulkeet Garg Xpert Lex Omshree sai fina…" at bounding box center [540, 160] width 462 height 116
type textarea "Mogale Law Maxlawfirm Chirag Manani HUF Pulkeet Garg Xpert Lex Omshree sai fina…"
click at [753, 360] on button "Save" at bounding box center [751, 364] width 47 height 21
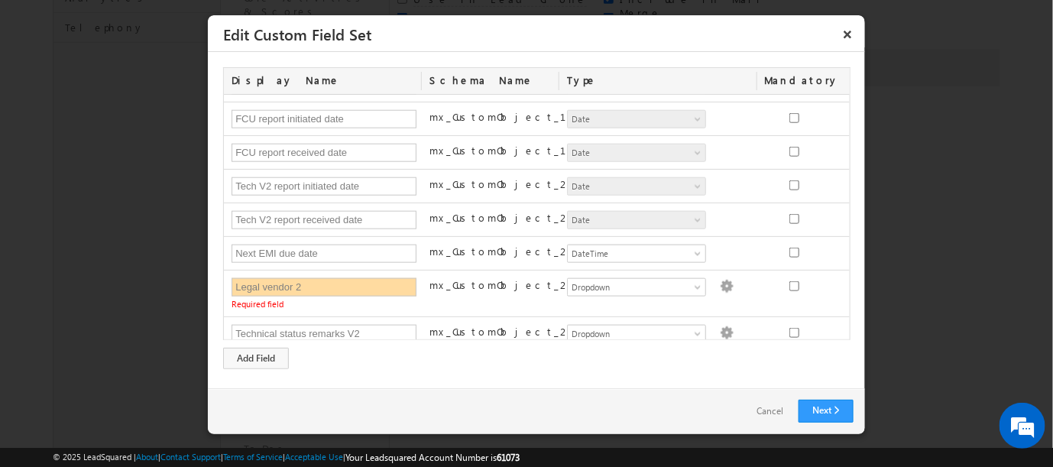
click at [323, 364] on div "Display Name Schema Name Type Mandatory FI vendor 1 mx_CustomObject_1 Number St…" at bounding box center [536, 218] width 627 height 302
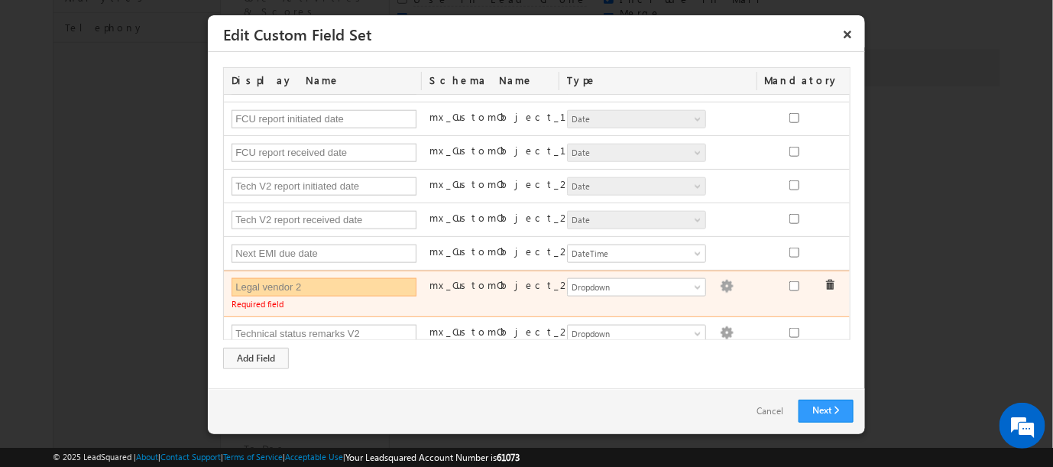
click at [348, 283] on input "Legal vendor 2" at bounding box center [324, 287] width 185 height 18
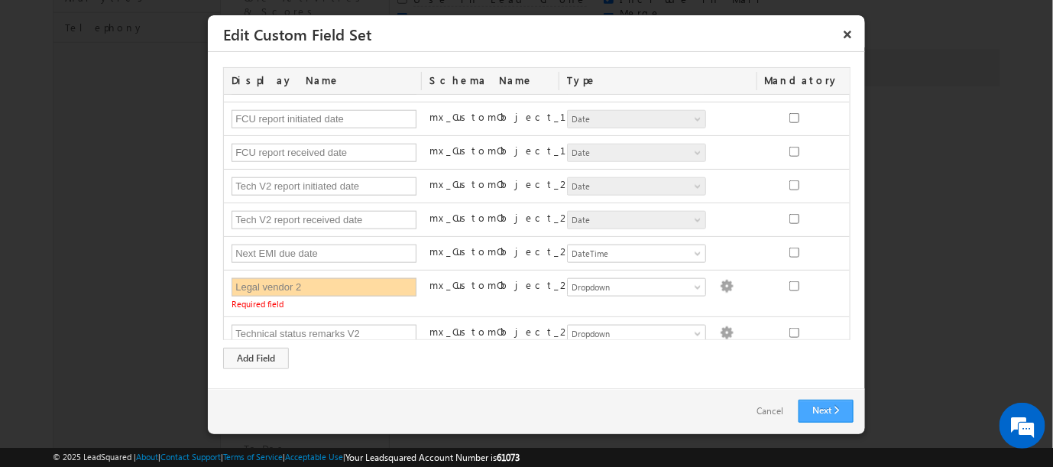
click at [834, 407] on link "Next" at bounding box center [826, 411] width 55 height 23
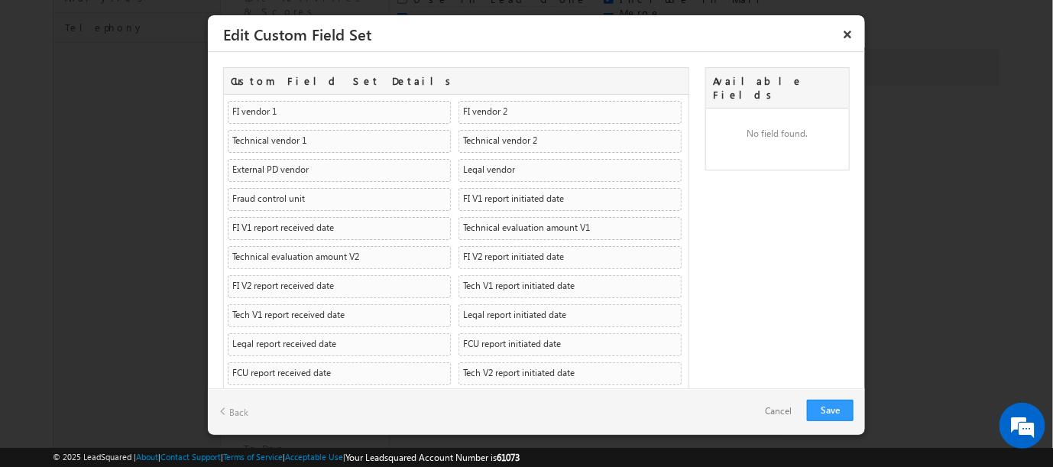
click at [771, 413] on link "Cancel" at bounding box center [778, 411] width 57 height 22
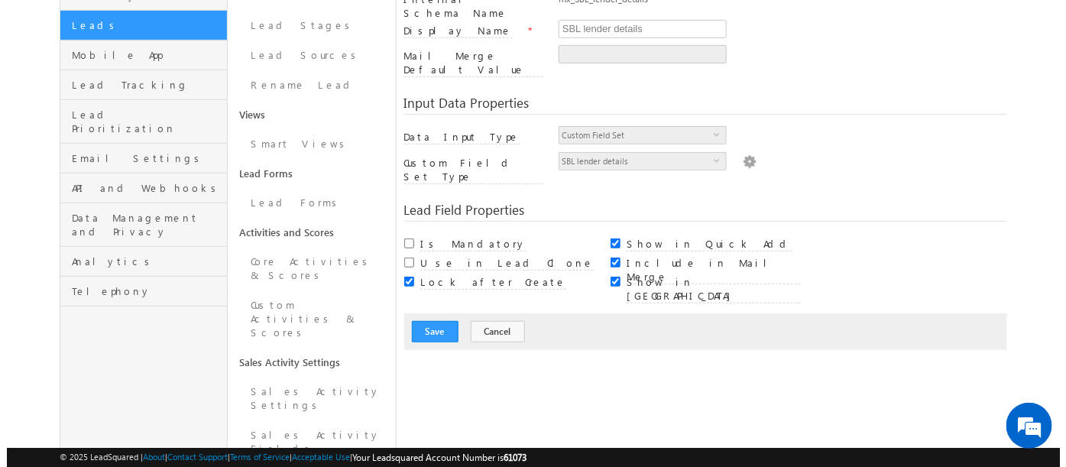
scroll to position [39, 0]
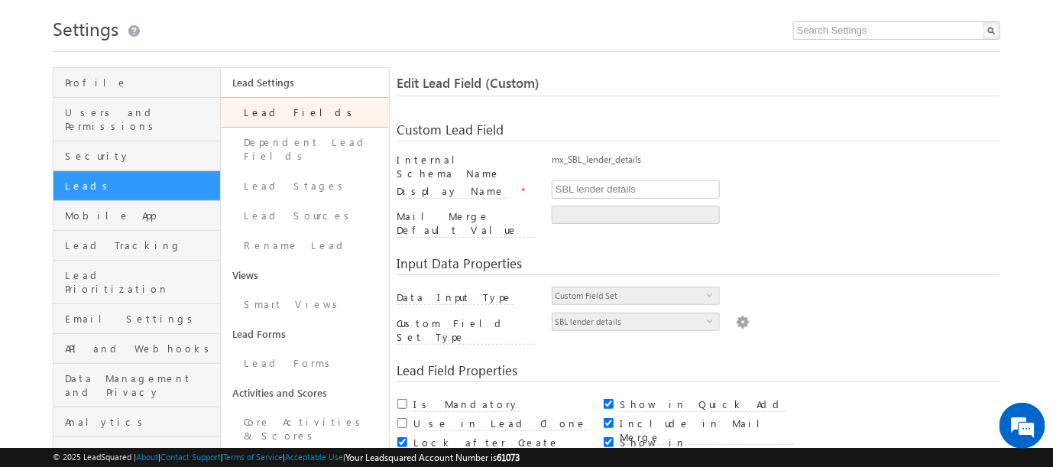
click at [737, 313] on img at bounding box center [743, 321] width 14 height 17
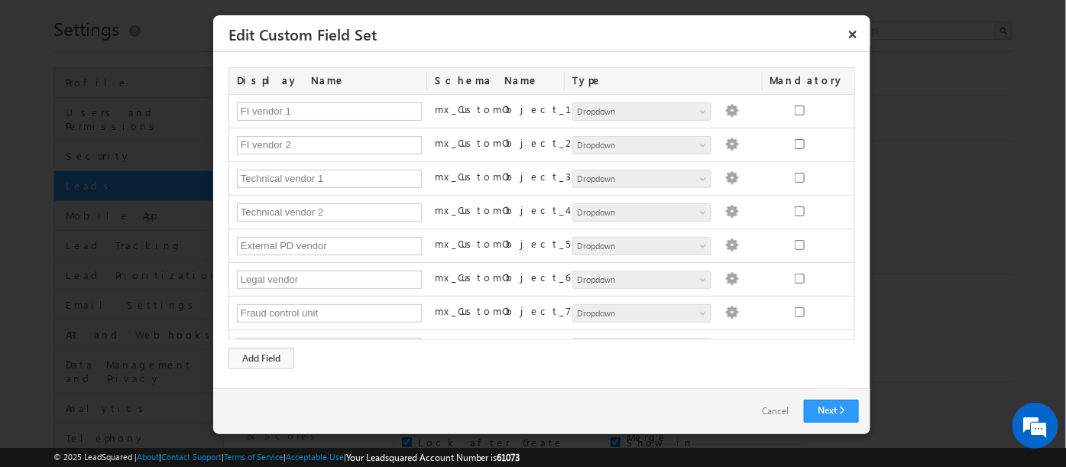
scroll to position [452, 0]
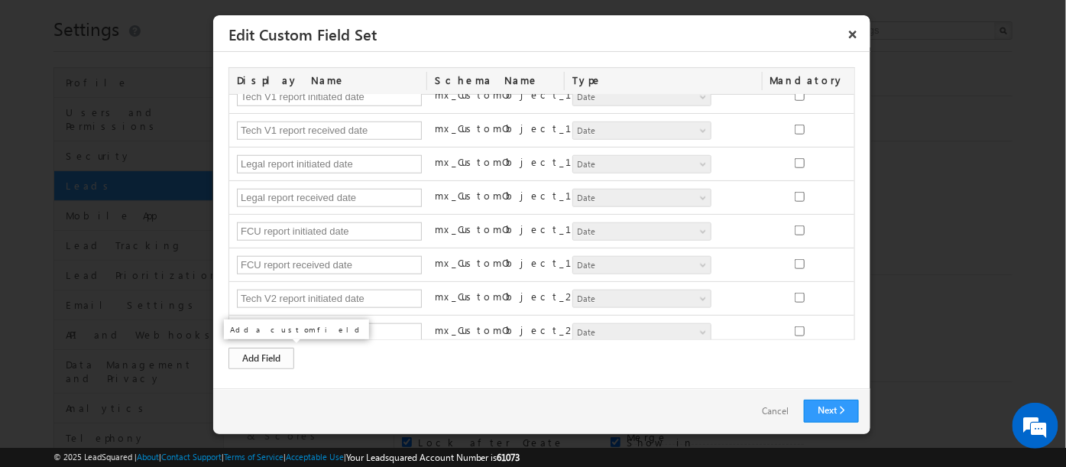
click at [260, 355] on div "Add Field" at bounding box center [261, 358] width 66 height 21
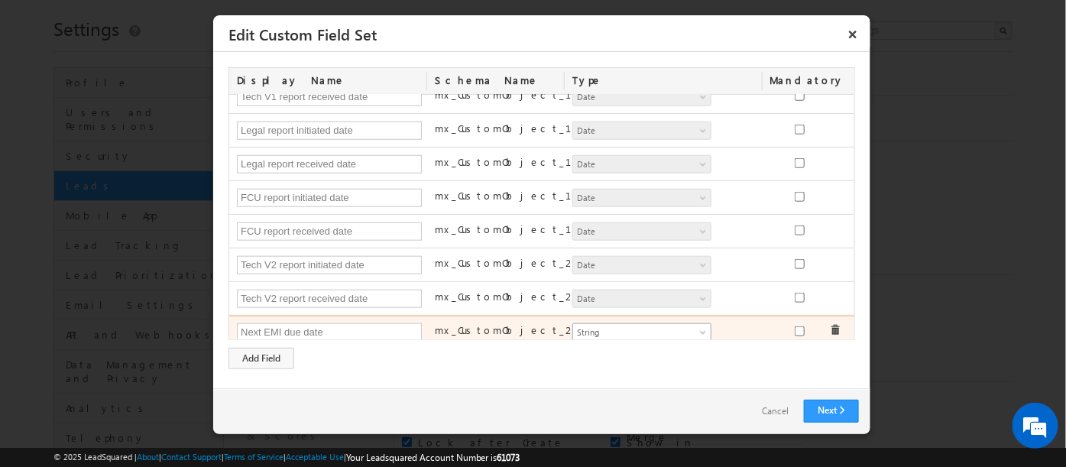
type input "Next EMI due date"
click at [616, 326] on span "String" at bounding box center [635, 333] width 125 height 14
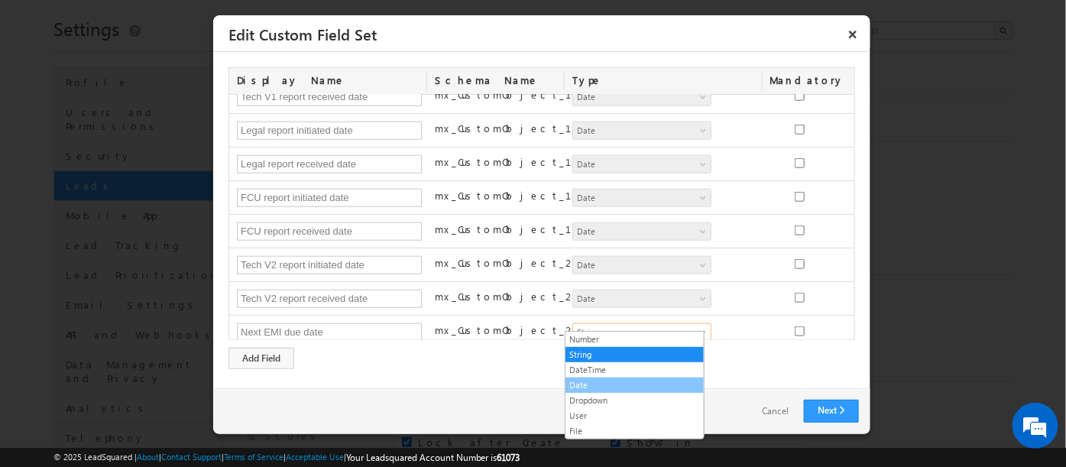
click at [582, 384] on link "Date" at bounding box center [634, 385] width 138 height 14
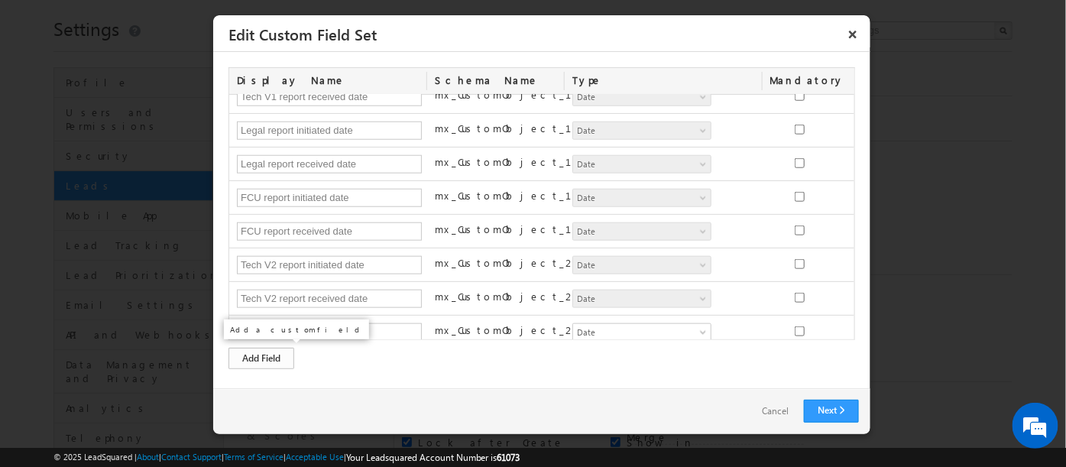
click at [261, 352] on div "Add Field" at bounding box center [261, 358] width 66 height 21
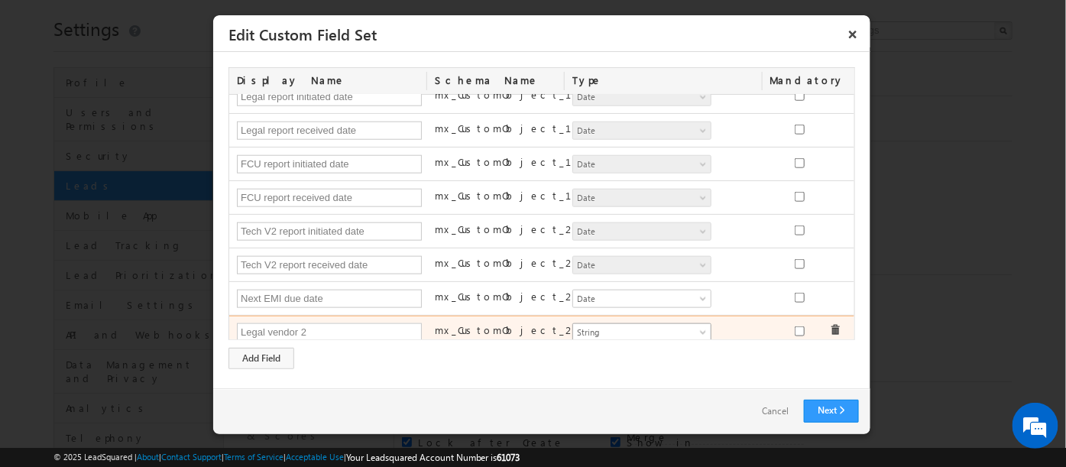
type input "Legal vendor 2"
click at [642, 326] on span "String" at bounding box center [635, 333] width 125 height 14
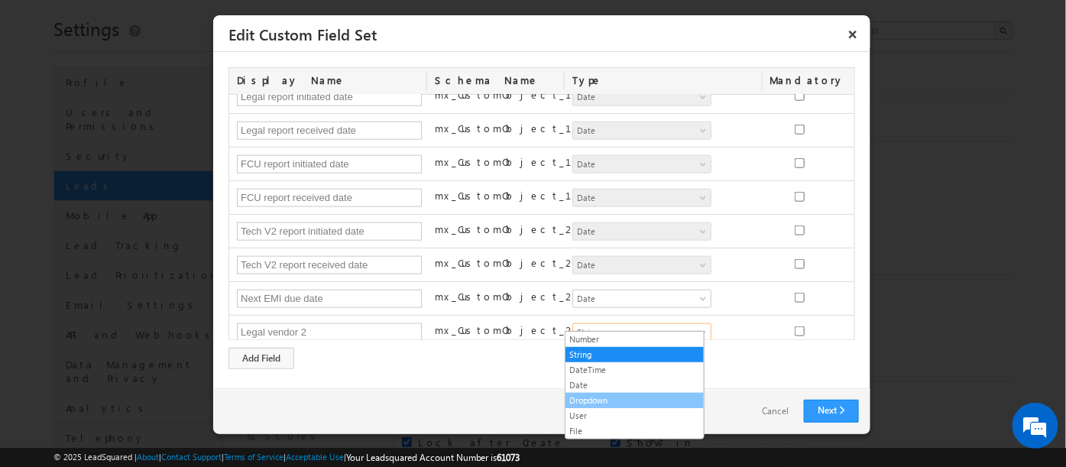
click at [581, 398] on link "Dropdown" at bounding box center [634, 401] width 138 height 14
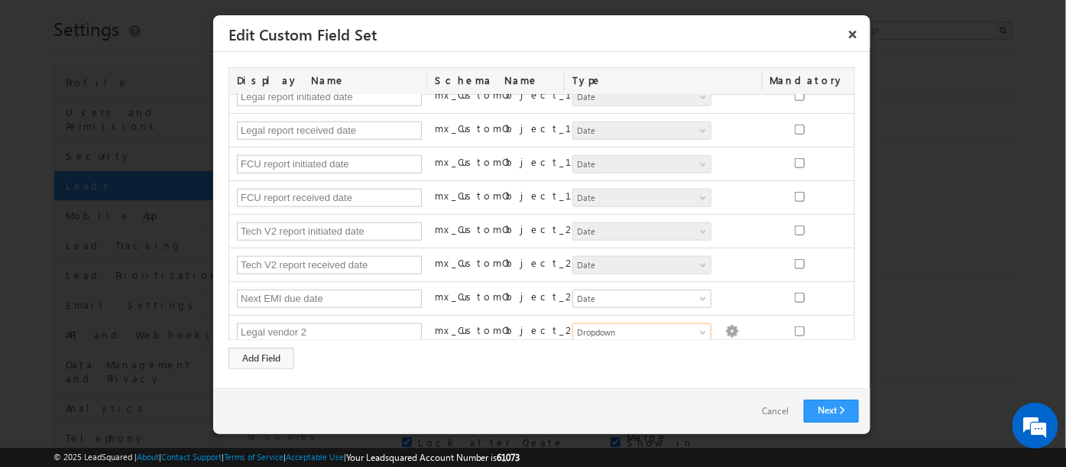
click at [554, 354] on div "Display Name Schema Name Type Mandatory FI vendor 1 mx_CustomObject_1 Number St…" at bounding box center [541, 218] width 627 height 302
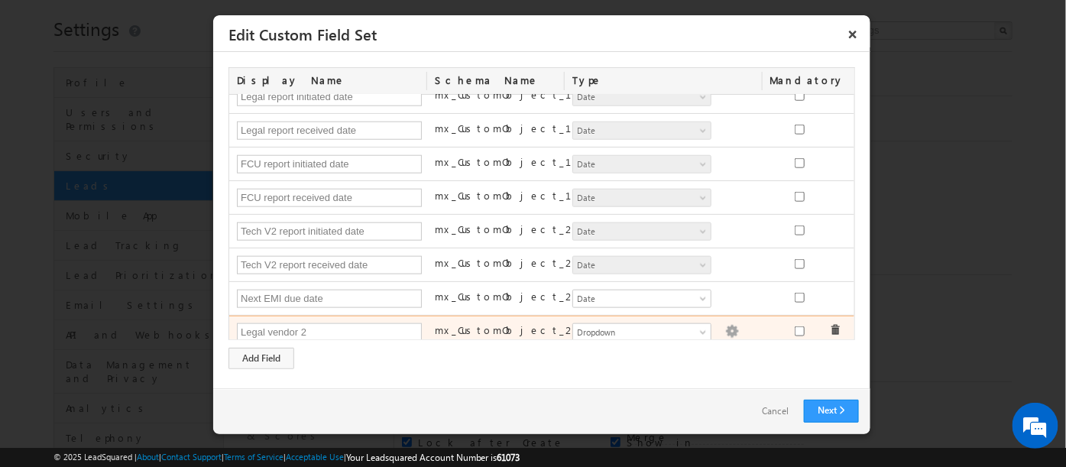
click at [725, 325] on img at bounding box center [732, 332] width 14 height 14
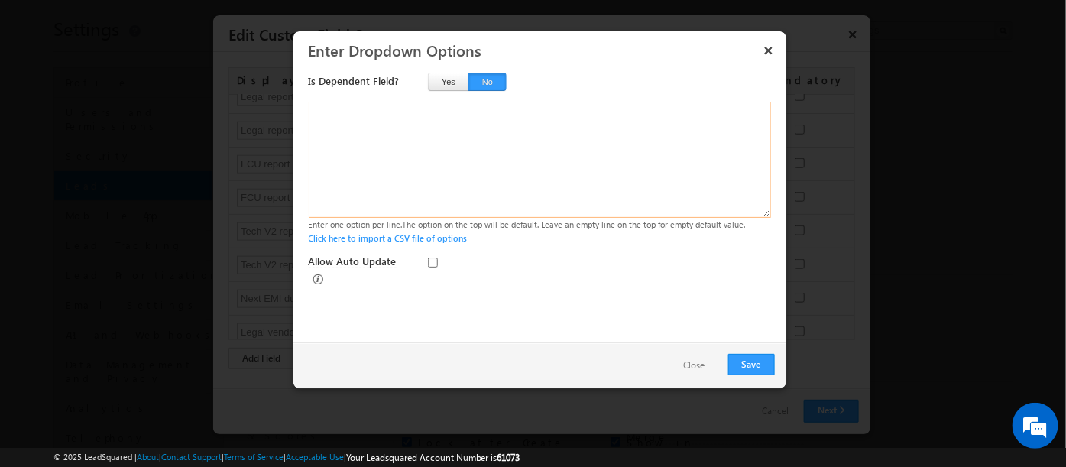
click at [334, 125] on textarea at bounding box center [540, 160] width 462 height 116
paste textarea "Mogale Law Maxlawfirm Chirag Manani HUF Pulkeet Garg Xpert Lex Omshree sai fina…"
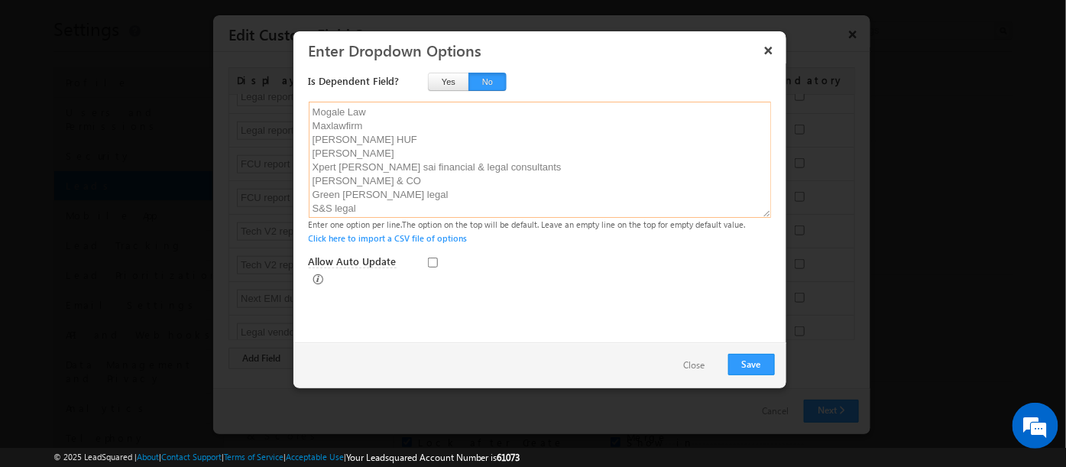
scroll to position [38, 0]
click at [743, 365] on button "Save" at bounding box center [751, 364] width 47 height 21
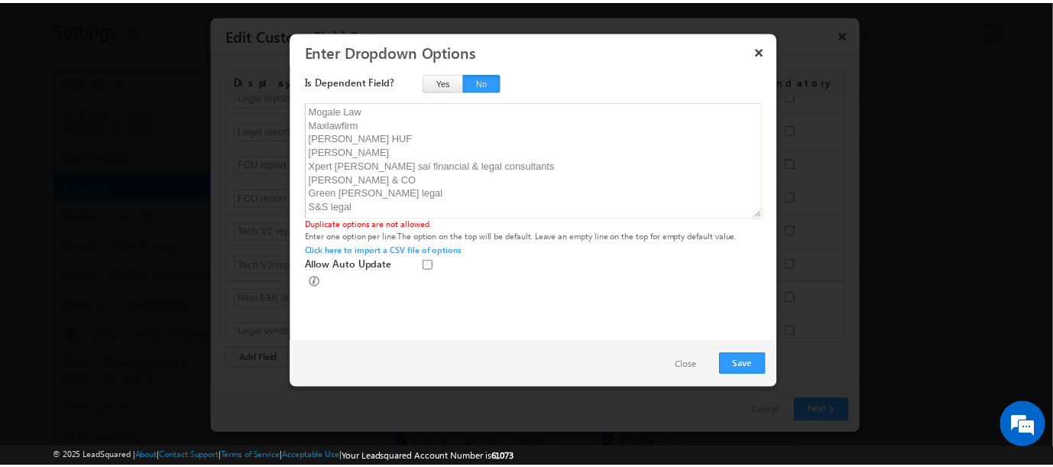
scroll to position [0, 0]
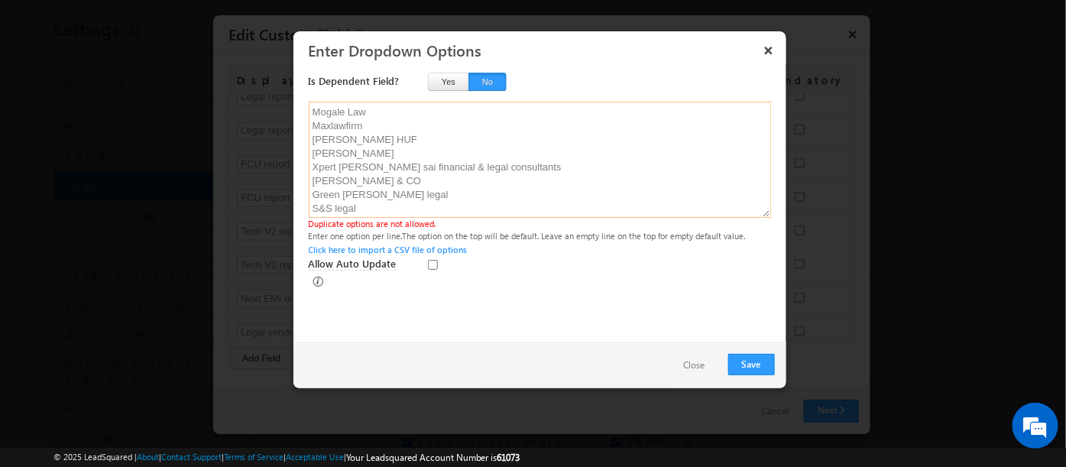
click at [336, 118] on textarea "Mogale Law Maxlawfirm Chirag Manani HUF Pulkeet Garg Xpert Lex Omshree sai fina…" at bounding box center [540, 160] width 462 height 116
type textarea "Mogale Law Maxlawfirm Chirag Manani HUF Pulkeet Garg Xpert Lex Omshree sai fina…"
click at [740, 362] on button "Save" at bounding box center [751, 364] width 47 height 21
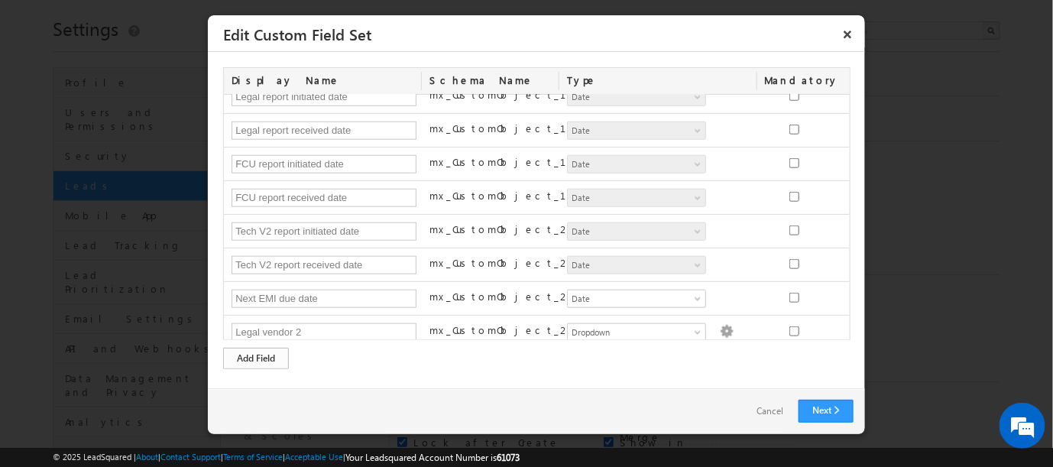
click at [270, 359] on div "Add Field" at bounding box center [256, 358] width 66 height 21
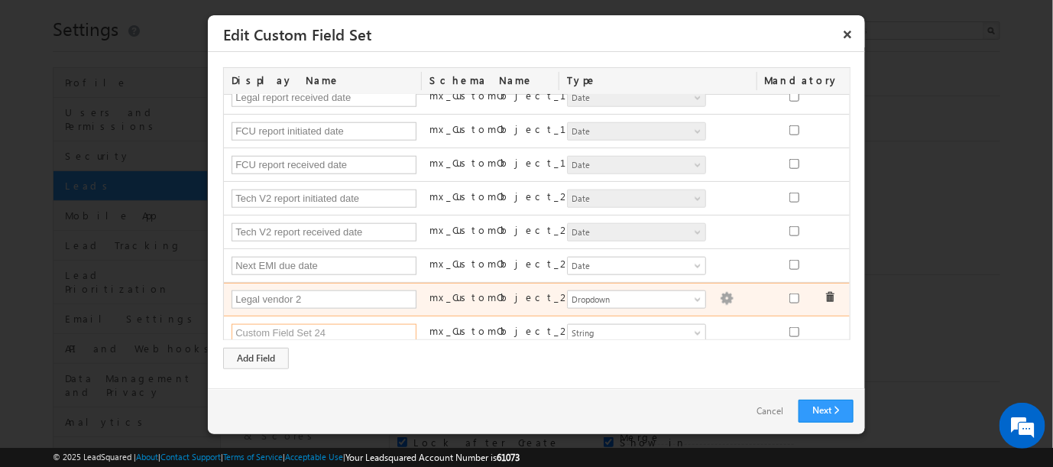
scroll to position [552, 0]
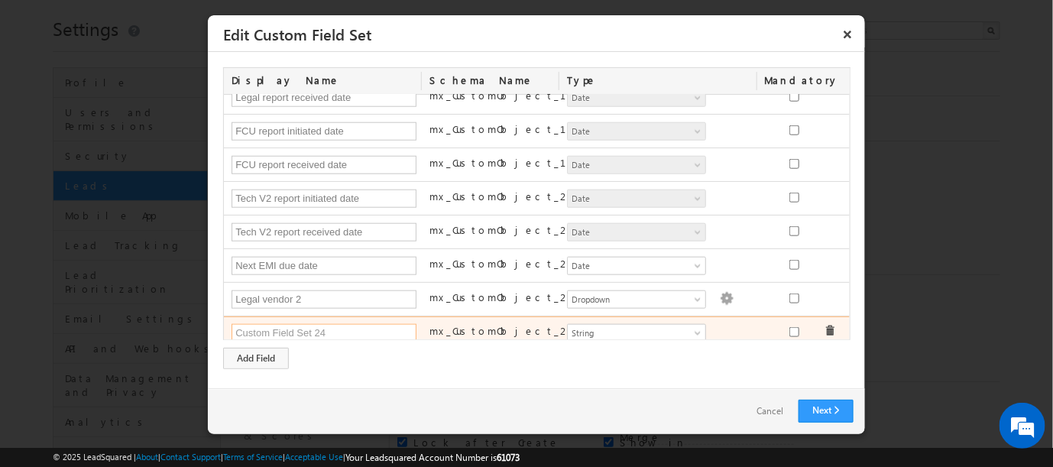
paste input "Technical status remarks V2"
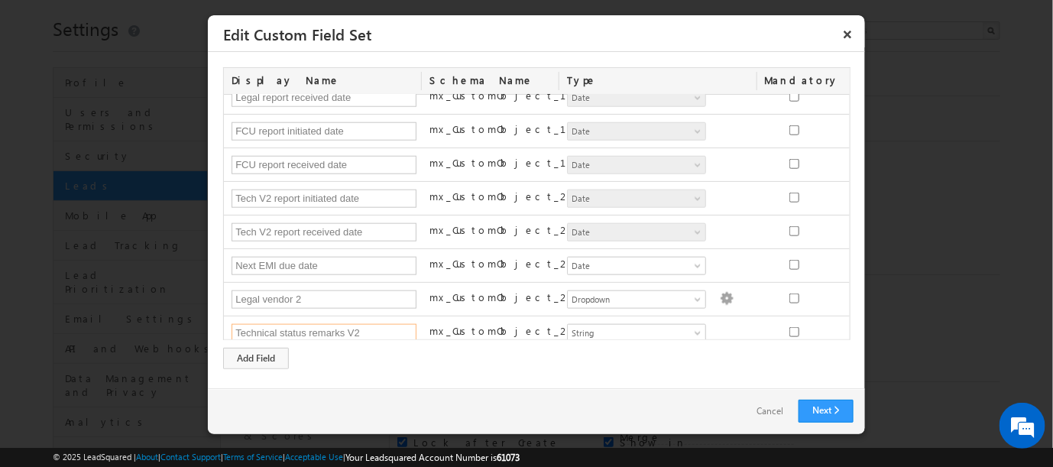
type input "Technical status remarks V2"
click at [818, 407] on link "Next" at bounding box center [826, 411] width 55 height 23
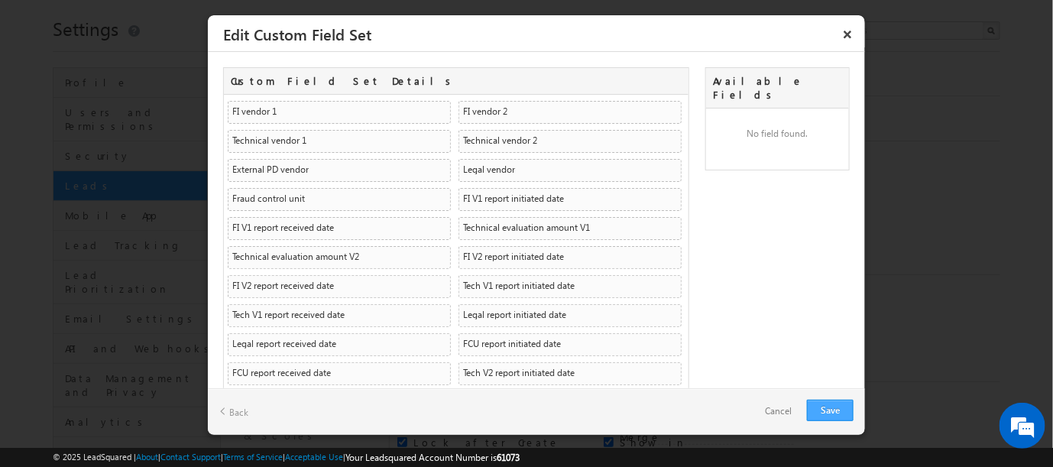
click at [831, 403] on link "Save" at bounding box center [830, 410] width 47 height 21
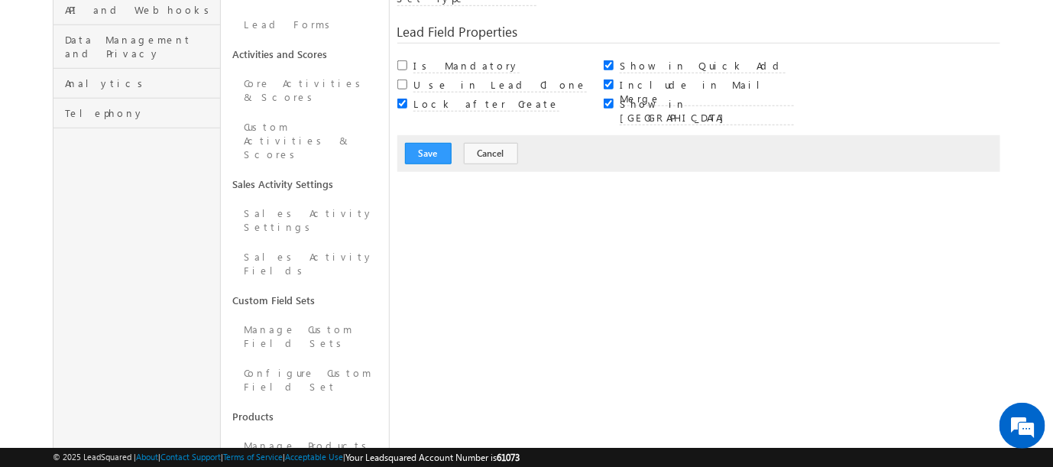
scroll to position [293, 0]
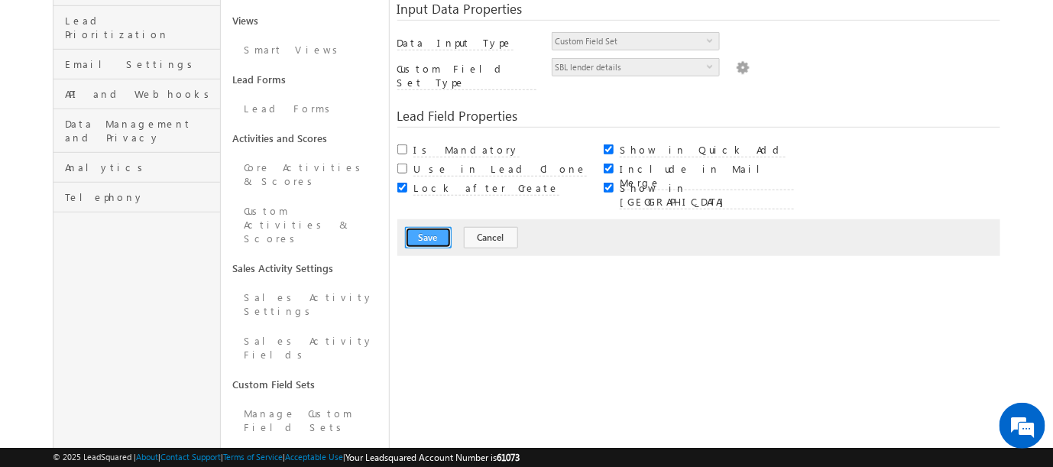
click at [423, 227] on button "Save" at bounding box center [428, 237] width 47 height 21
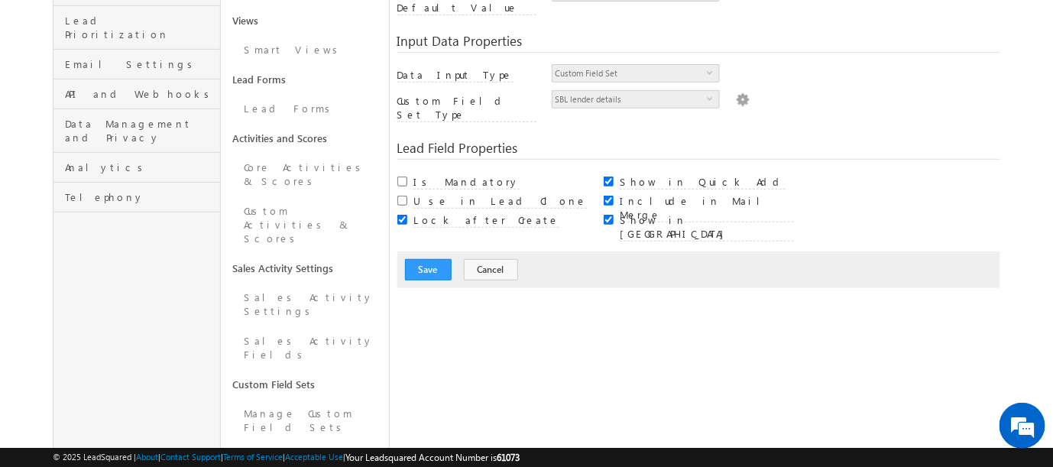
scroll to position [114, 0]
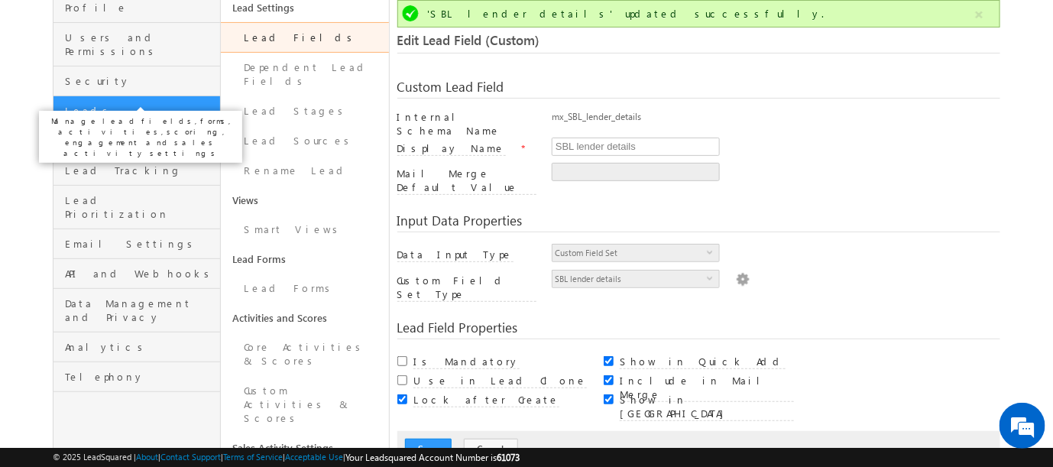
click at [78, 104] on span "Leads" at bounding box center [140, 111] width 151 height 14
